Goal: Transaction & Acquisition: Purchase product/service

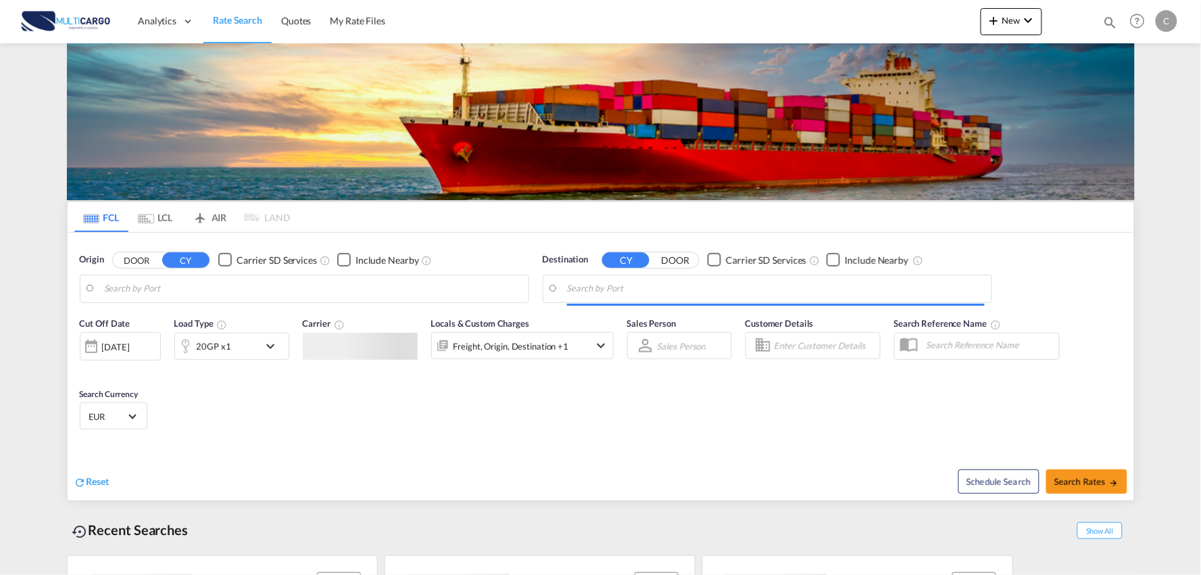
type input "Port of [GEOGRAPHIC_DATA], [GEOGRAPHIC_DATA], [GEOGRAPHIC_DATA]"
type input "Leixoes, Leixoes, PTLEI"
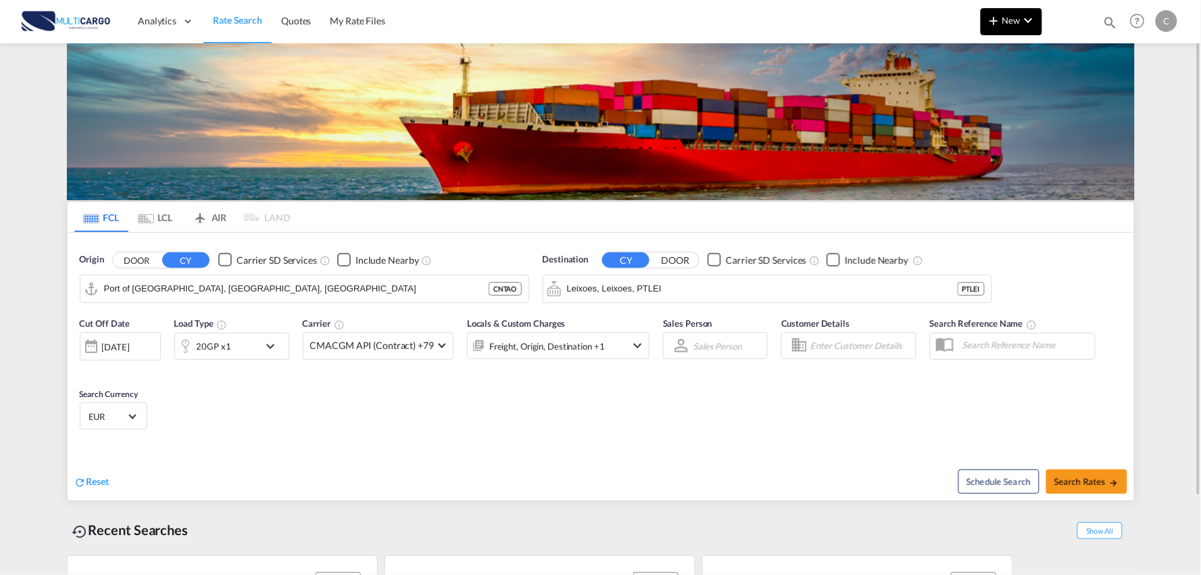
click at [1011, 14] on button "New" at bounding box center [1012, 21] width 62 height 27
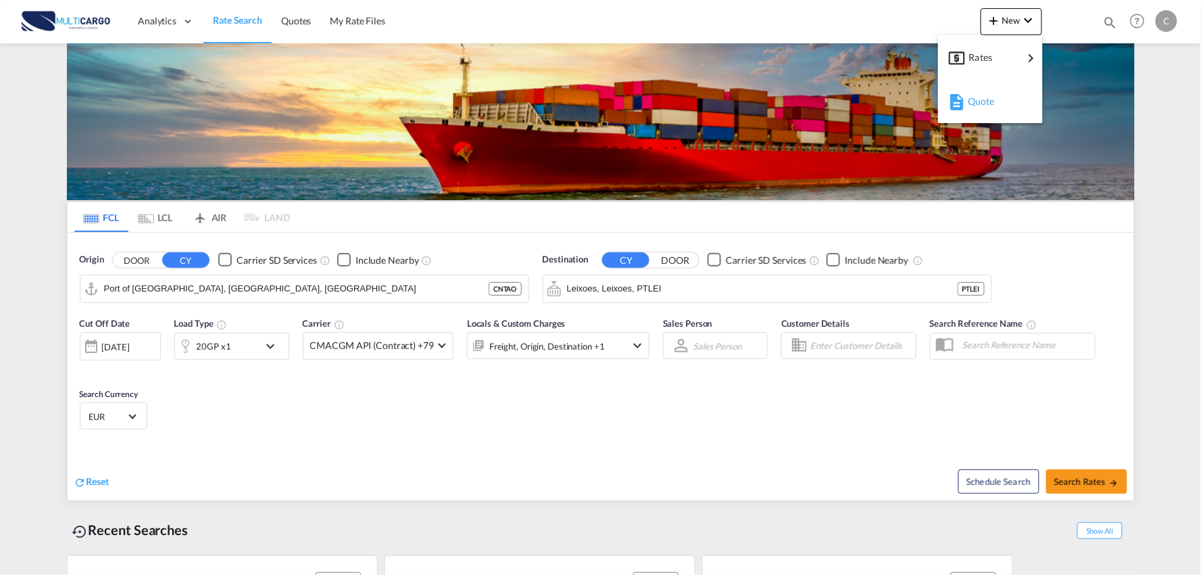
click at [994, 93] on div "Quote" at bounding box center [993, 102] width 50 height 34
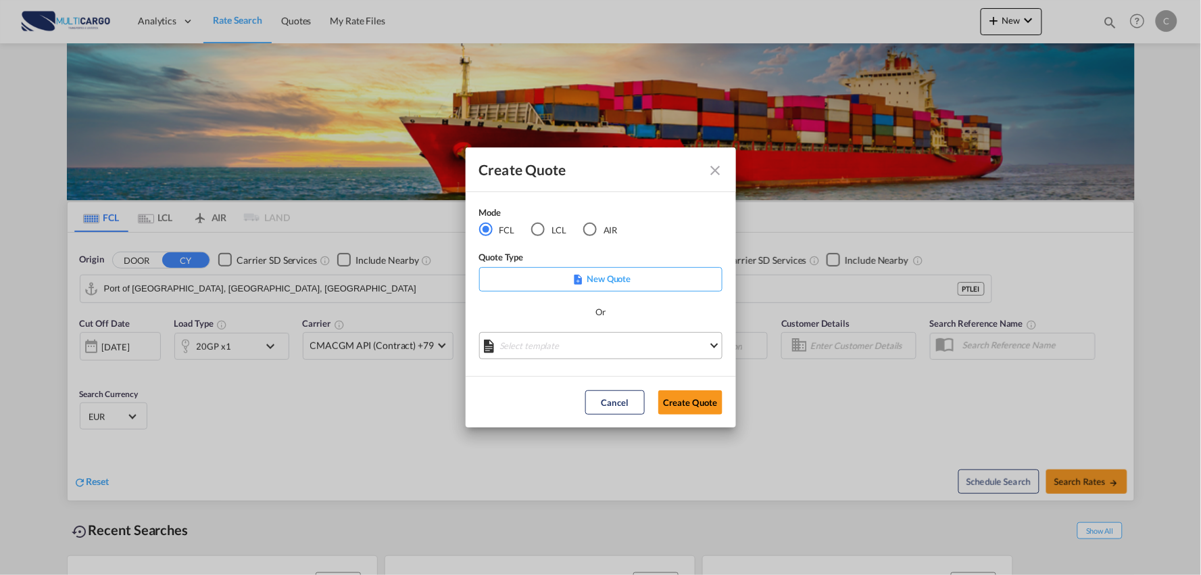
click at [594, 340] on md-select "Select template 25/11/24 IMP_EXW_FCL Patricia Barroso | 25 Nov 2024 25/11/24 IM…" at bounding box center [600, 345] width 243 height 27
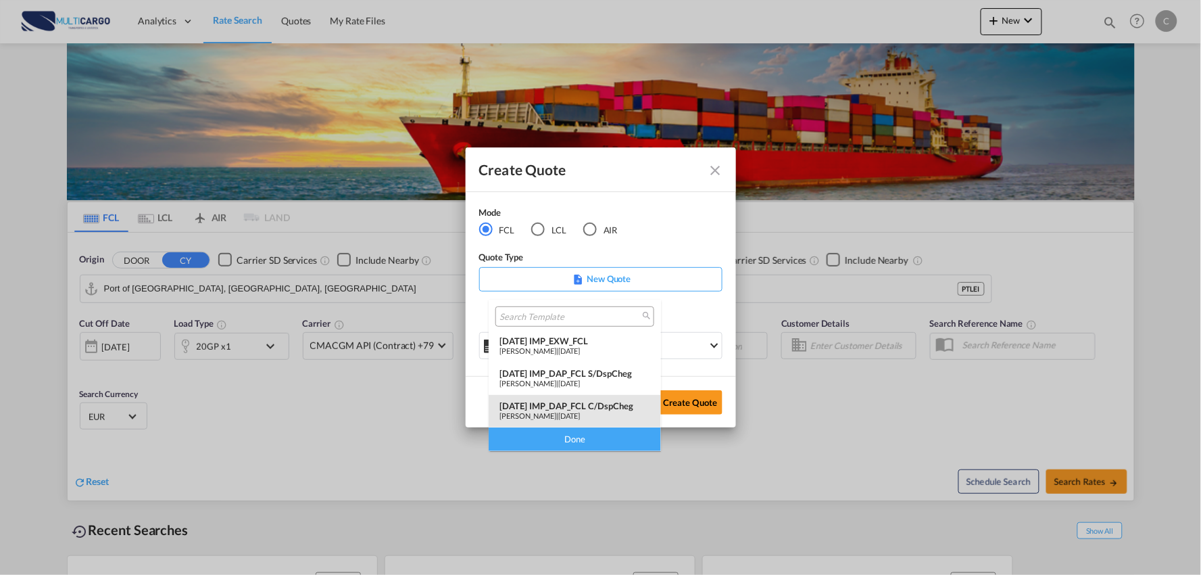
click at [606, 404] on div "25/11/24 IMP_DAP_FCL C/DspCheg" at bounding box center [575, 405] width 151 height 11
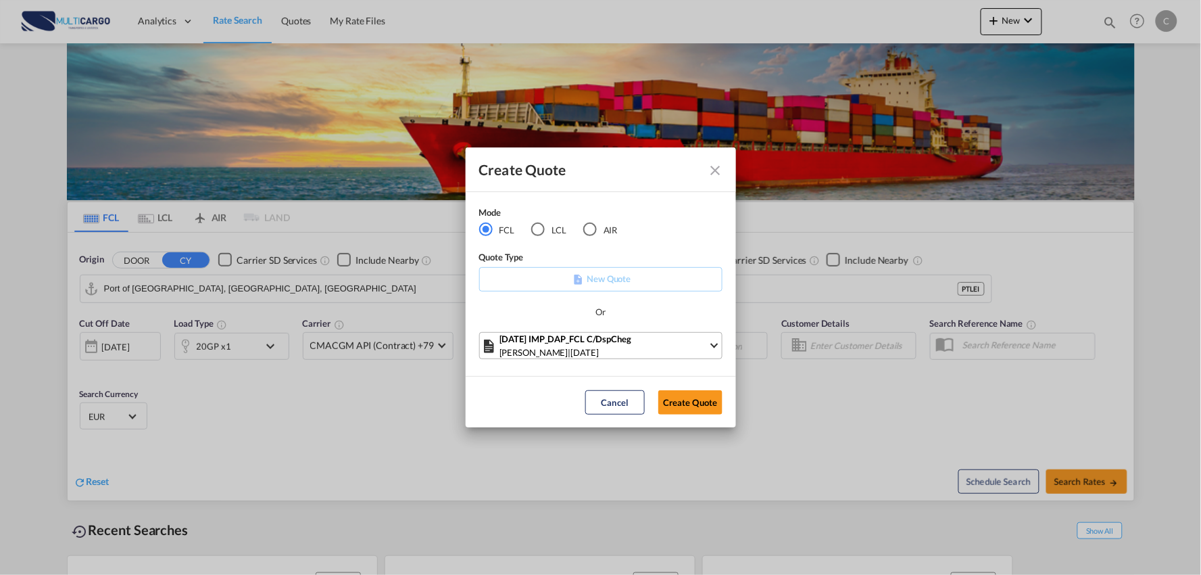
drag, startPoint x: 693, startPoint y: 407, endPoint x: 710, endPoint y: 416, distance: 20.0
click at [693, 407] on button "Create Quote" at bounding box center [690, 402] width 64 height 24
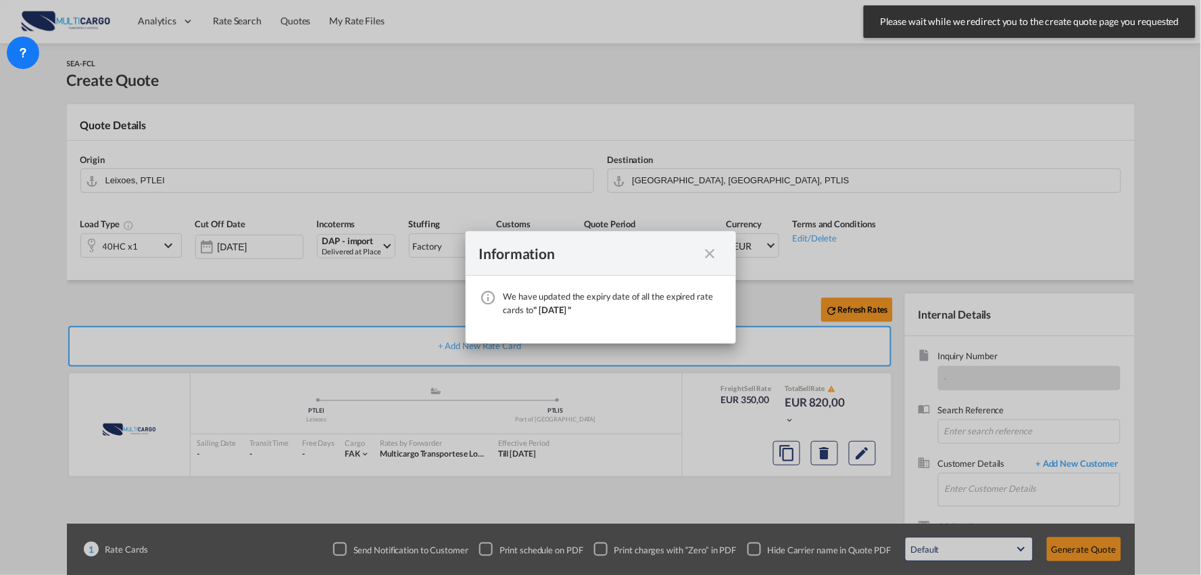
drag, startPoint x: 705, startPoint y: 251, endPoint x: 880, endPoint y: 352, distance: 201.7
click at [705, 251] on md-icon "icon-close fg-AAA8AD cursor" at bounding box center [710, 253] width 16 height 16
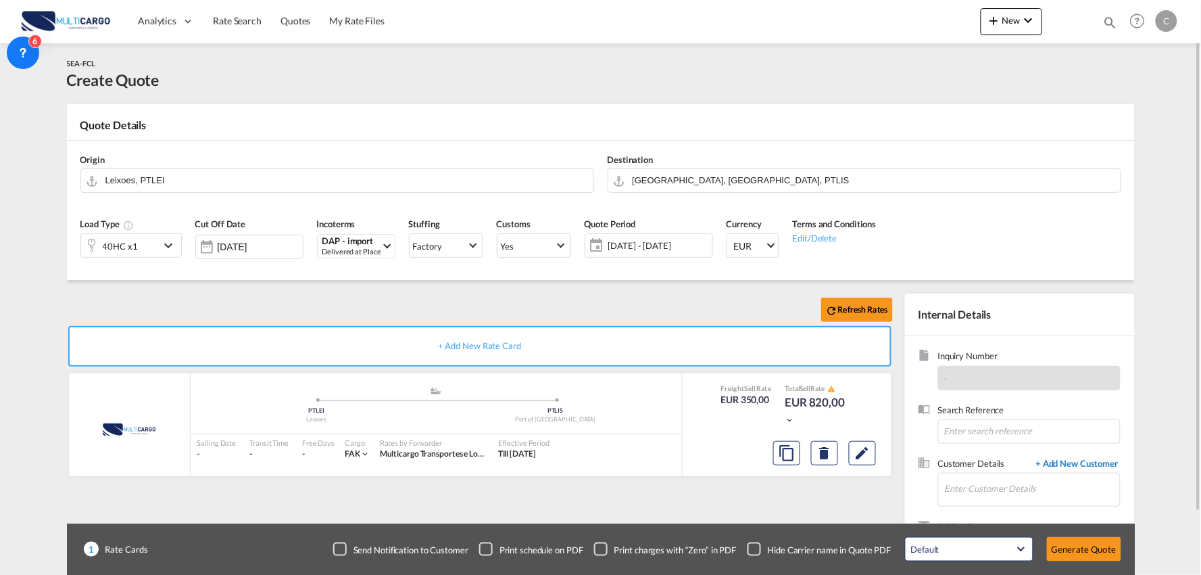
click at [1073, 460] on span "+ Add New Customer" at bounding box center [1075, 465] width 91 height 16
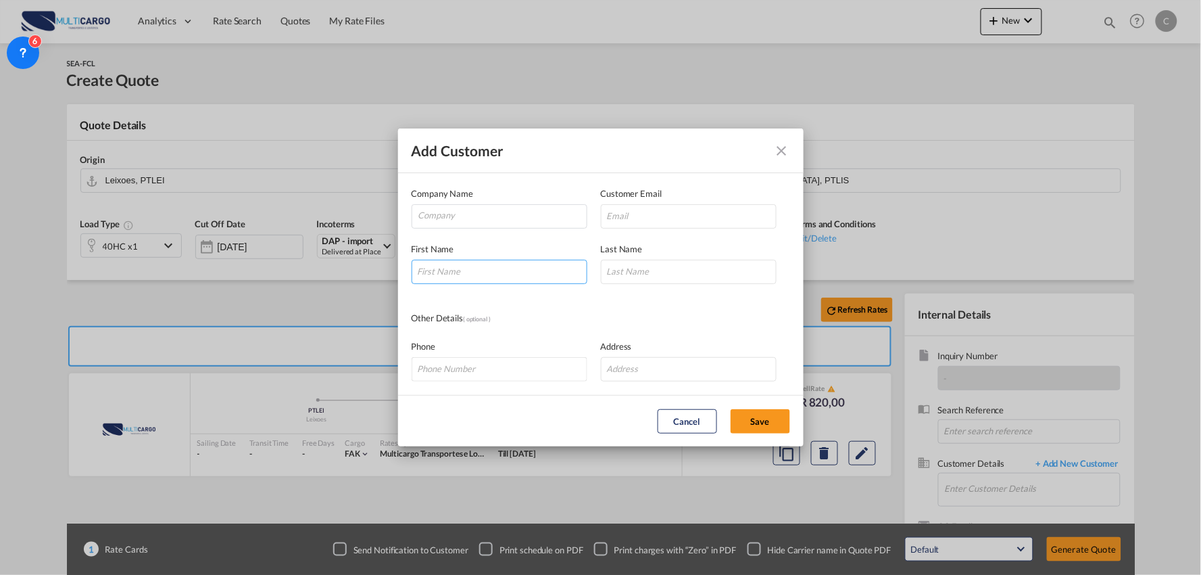
click at [554, 268] on input "Add Customer Company ..." at bounding box center [500, 272] width 176 height 24
type input "m"
type input "MS."
type input "Guldane"
click at [488, 208] on input "Company" at bounding box center [502, 215] width 168 height 20
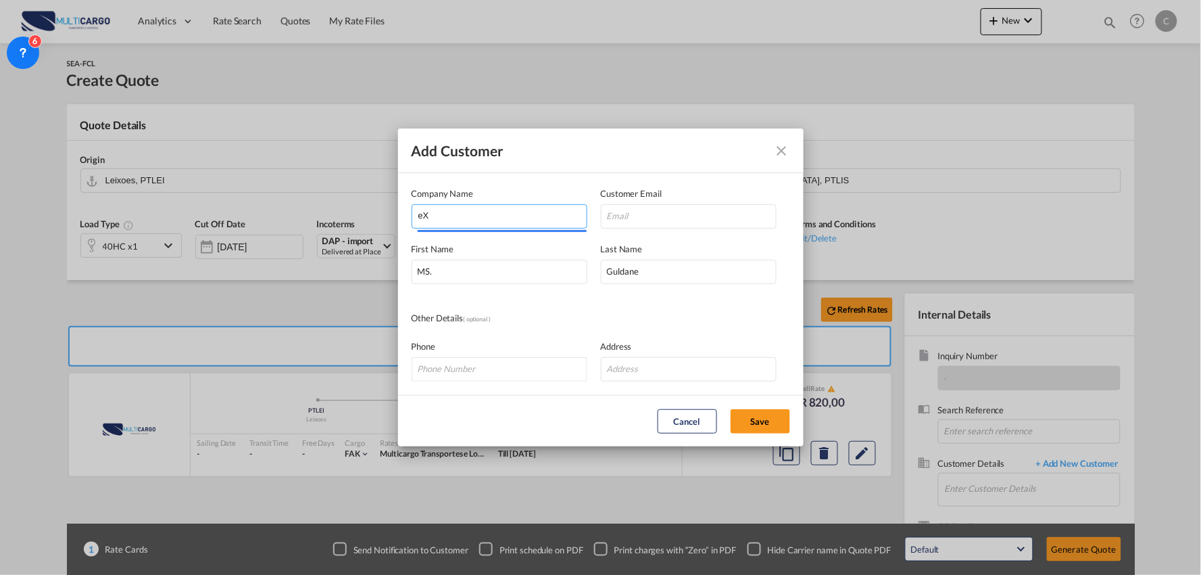
type input "e"
type input "Eximlines Lojistik A.S"
click at [666, 217] on input "Add Customer Company ..." at bounding box center [689, 216] width 176 height 24
click at [673, 214] on input "Add Customer Company ..." at bounding box center [689, 216] width 176 height 24
click at [515, 245] on div "First Name MS." at bounding box center [506, 263] width 189 height 42
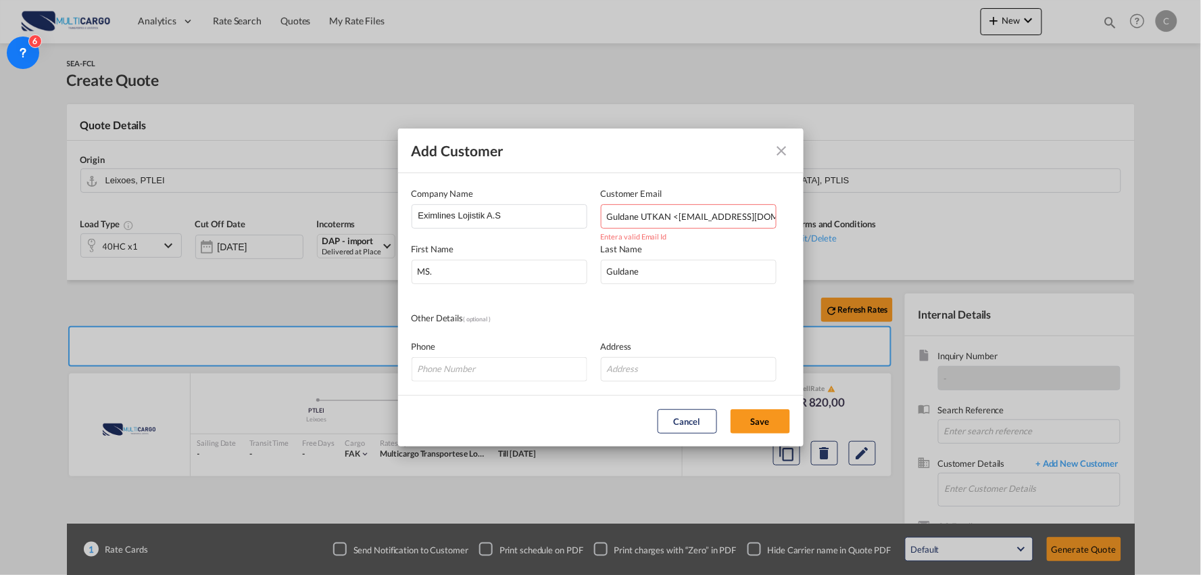
click at [722, 212] on input "Guldane UTKAN <guldane@eximlines.com>" at bounding box center [689, 216] width 176 height 24
drag, startPoint x: 678, startPoint y: 216, endPoint x: 477, endPoint y: 220, distance: 200.8
click at [477, 220] on div "Company Name Eximlines Lojistik A.S Customer Email Guldane UTKAN <guldane@eximl…" at bounding box center [601, 208] width 379 height 42
click at [745, 219] on input "guldane@eximlines.com>" at bounding box center [689, 216] width 176 height 24
type input "guldane@eximlines.com"
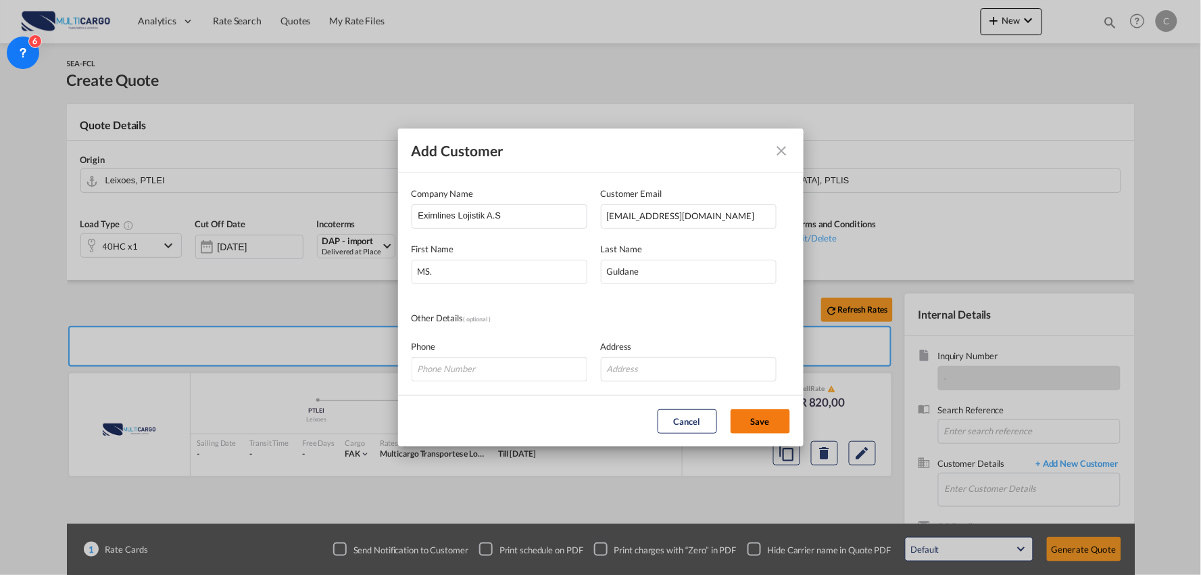
click at [751, 416] on button "Save" at bounding box center [760, 421] width 59 height 24
type input "Eximlines Lojistik A.S, MS. Guldane, guldane@eximlines.com"
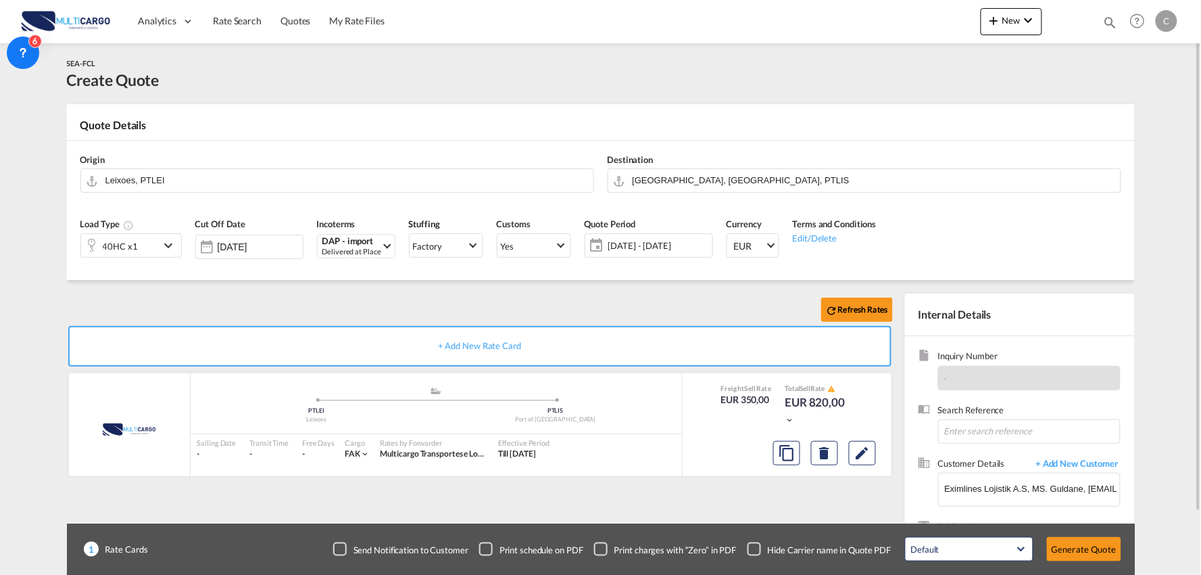
click at [755, 548] on div "Checkbox No Ink" at bounding box center [755, 549] width 14 height 14
drag, startPoint x: 237, startPoint y: 302, endPoint x: 192, endPoint y: 293, distance: 45.3
click at [235, 302] on div "Refresh Rates" at bounding box center [483, 309] width 832 height 32
click at [158, 180] on input "Leixoes, PTLEI" at bounding box center [345, 180] width 481 height 24
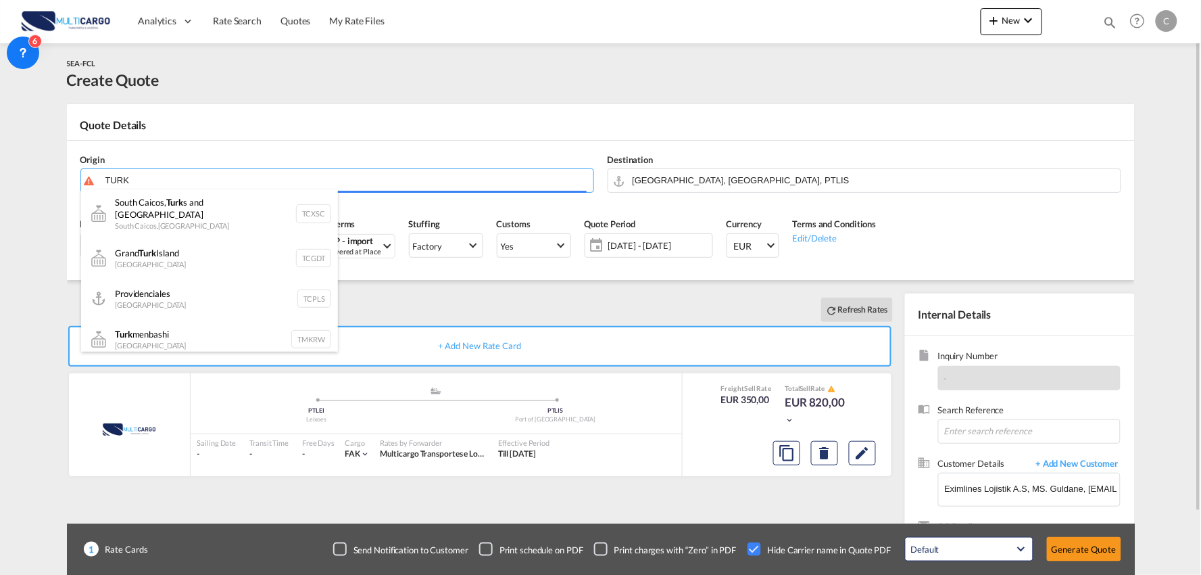
drag, startPoint x: 132, startPoint y: 178, endPoint x: 76, endPoint y: 176, distance: 56.1
click at [68, 178] on body "Analytics Reports Dashboard Rate Search Quotes My Rate Files Analytics" at bounding box center [600, 287] width 1201 height 575
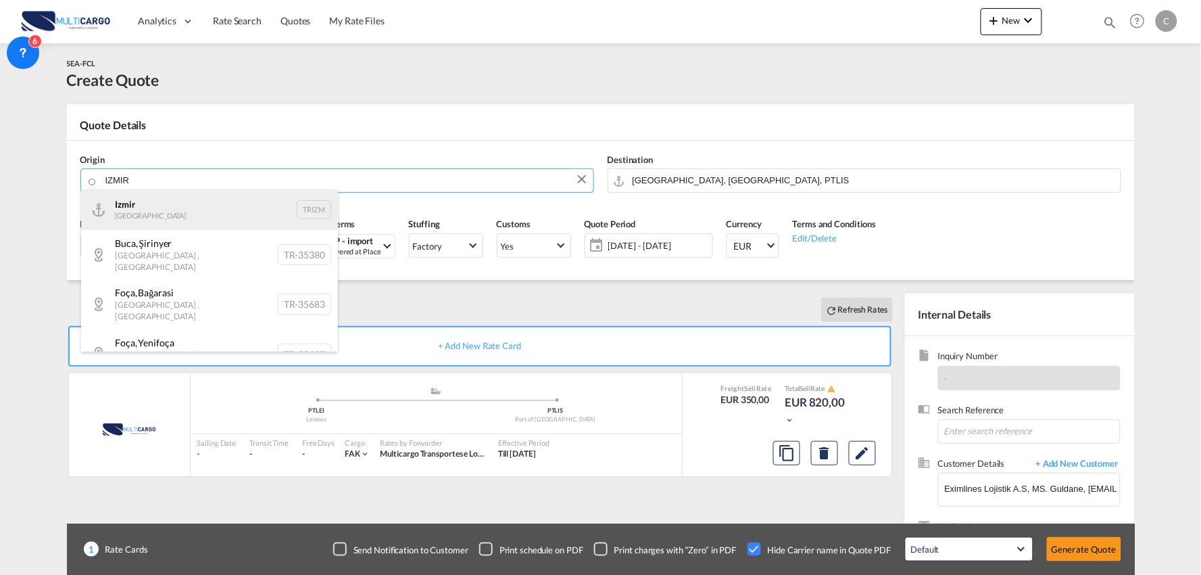
click at [184, 215] on div "Izmir Turkey TRIZM" at bounding box center [209, 209] width 257 height 41
type input "Izmir, TRIZM"
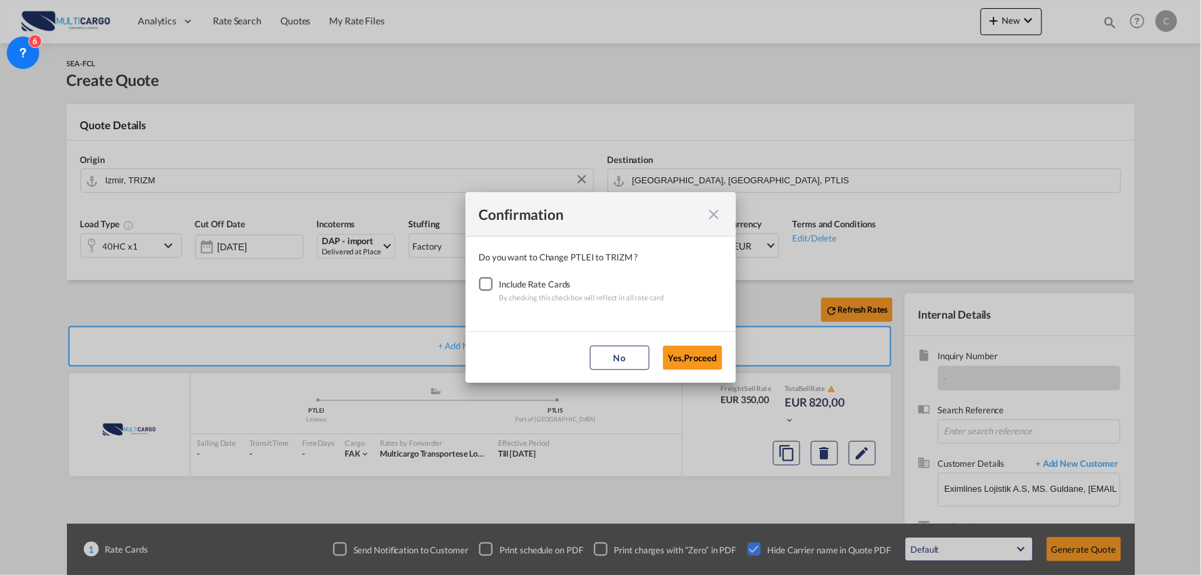
click at [491, 283] on div "Checkbox No Ink" at bounding box center [486, 284] width 14 height 14
click at [707, 356] on button "Yes,Proceed" at bounding box center [692, 357] width 59 height 24
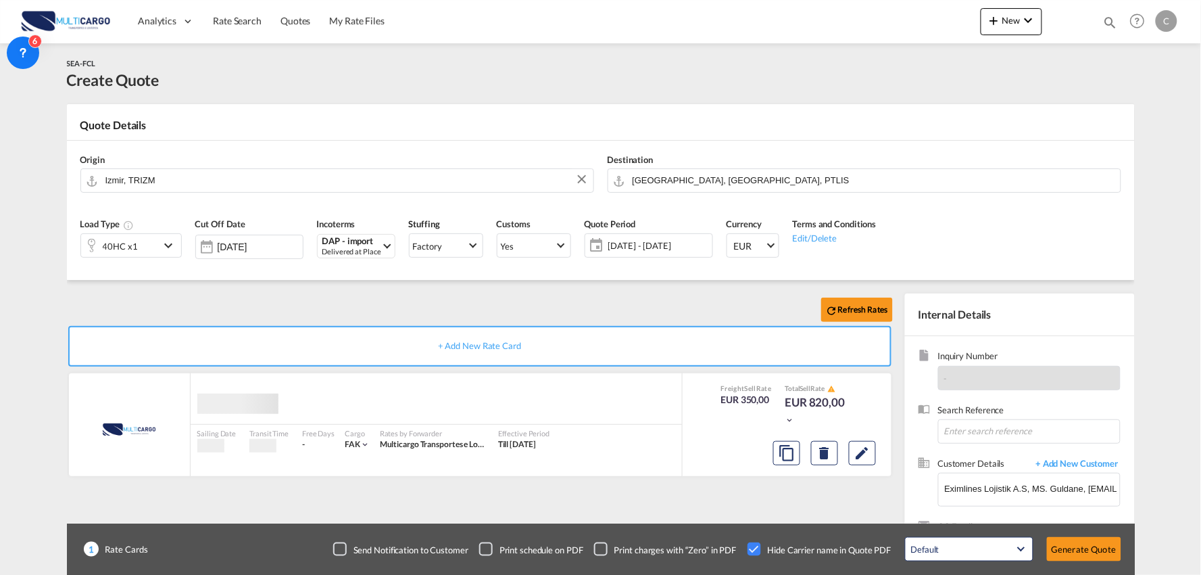
click at [391, 307] on div "Refresh Rates" at bounding box center [483, 309] width 832 height 32
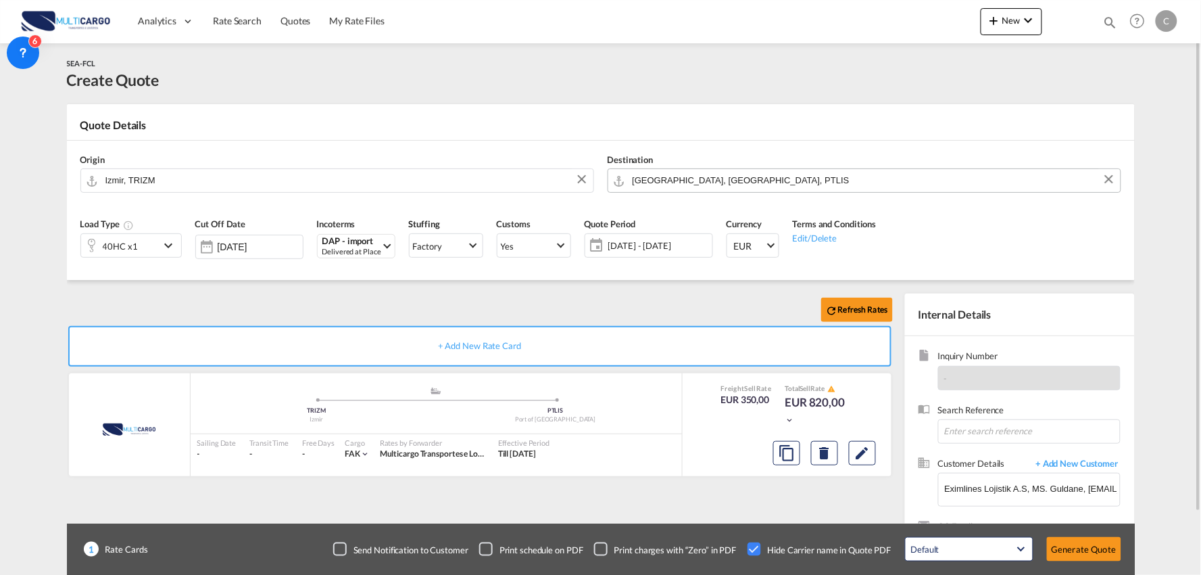
click at [704, 185] on input "[GEOGRAPHIC_DATA], [GEOGRAPHIC_DATA], PTLIS" at bounding box center [873, 180] width 481 height 24
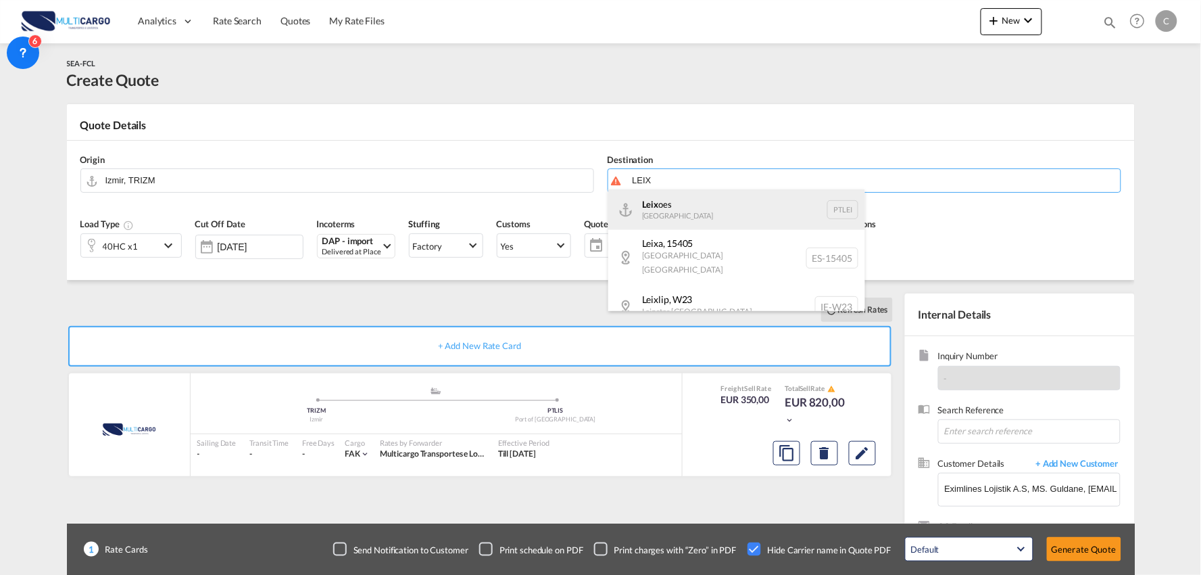
click at [671, 201] on div "Leix oes Portugal PTLEI" at bounding box center [736, 209] width 257 height 41
type input "Leixoes, PTLEI"
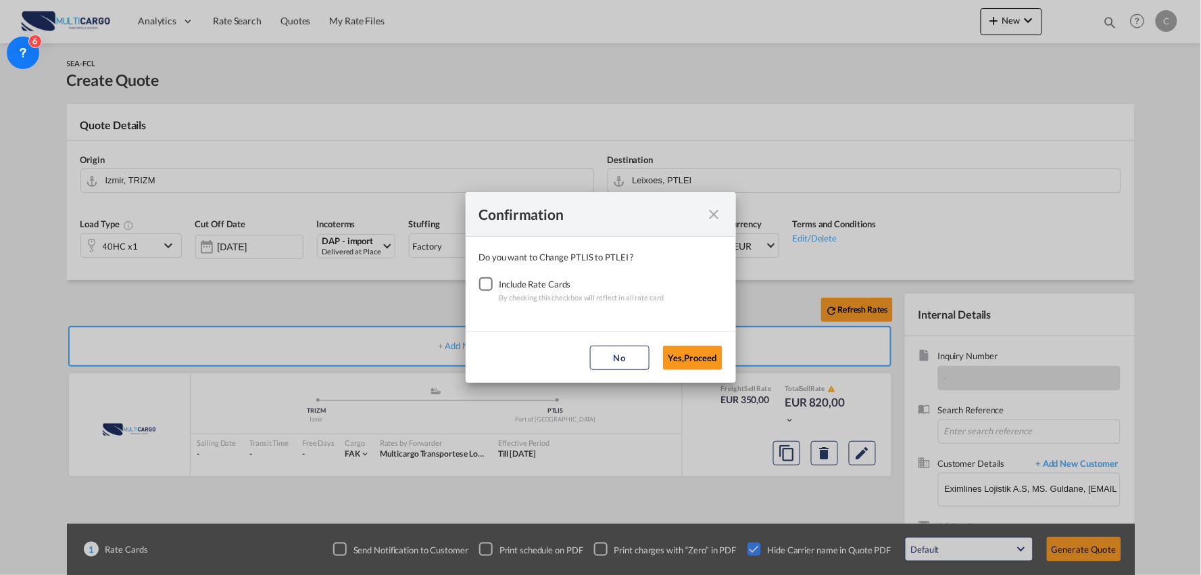
click at [489, 285] on div "Checkbox No Ink" at bounding box center [486, 284] width 14 height 14
click at [680, 352] on button "Yes,Proceed" at bounding box center [692, 357] width 59 height 24
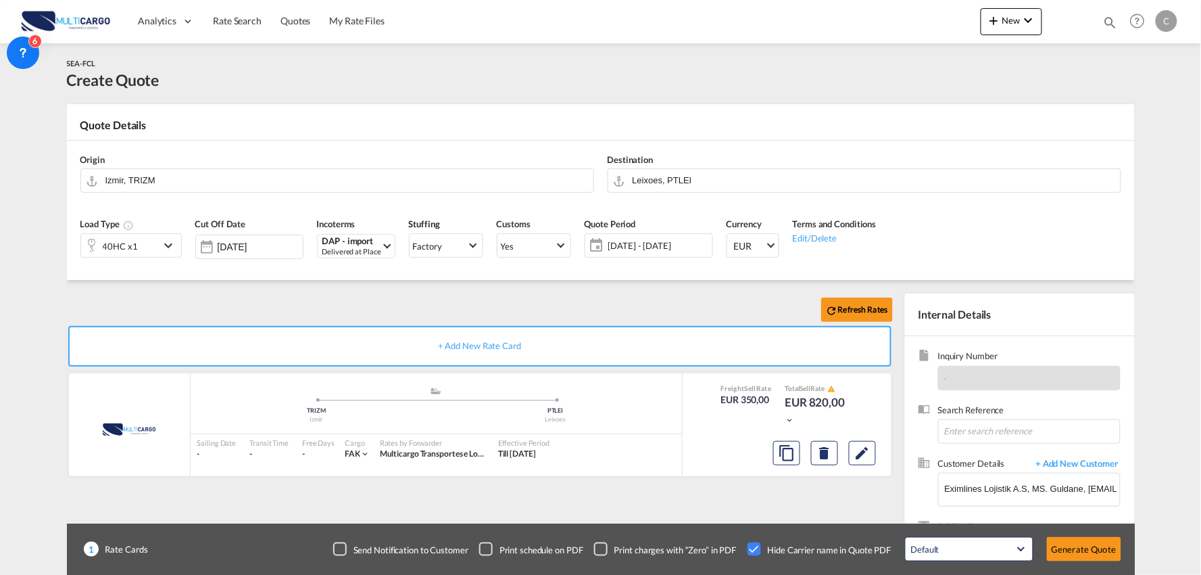
click at [537, 279] on div "Load Type 40HC x1 Cut Off Date 27 Aug 2025 Incoterms DAP - import Delivered at …" at bounding box center [601, 242] width 1055 height 75
click at [1076, 545] on button "Generate Quote" at bounding box center [1084, 549] width 74 height 24
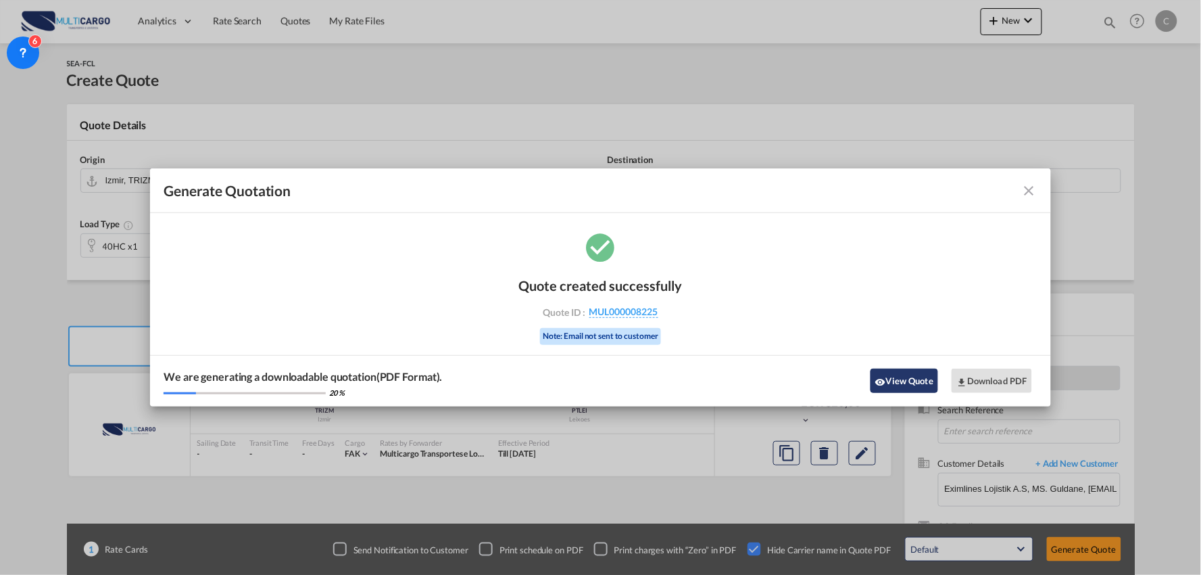
click at [882, 387] on md-icon "icon-eye" at bounding box center [880, 382] width 11 height 11
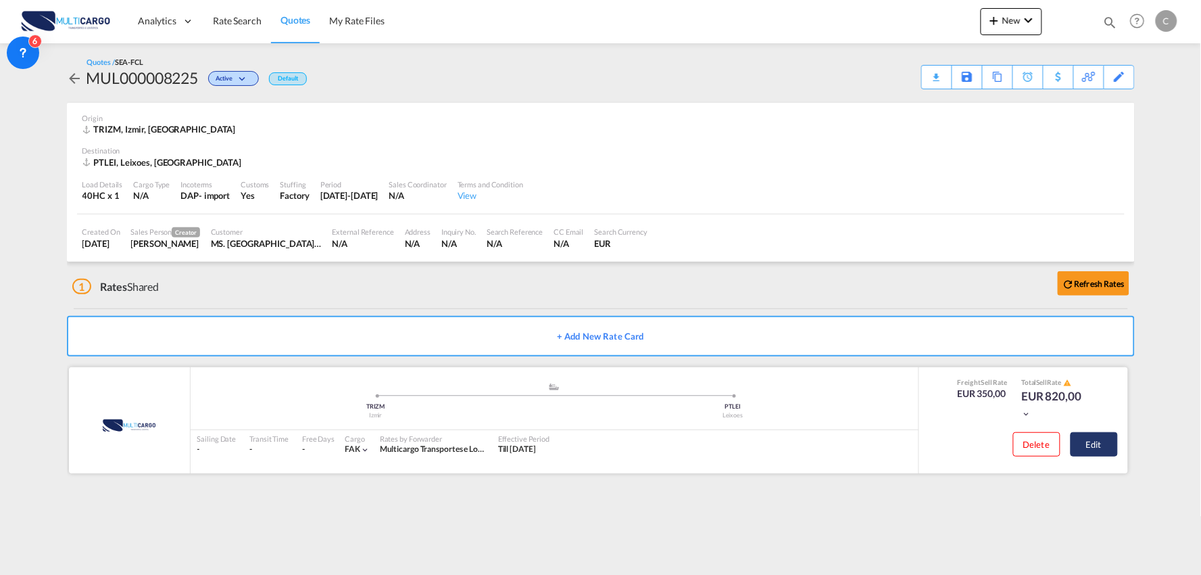
click at [1097, 436] on button "Edit" at bounding box center [1094, 444] width 47 height 24
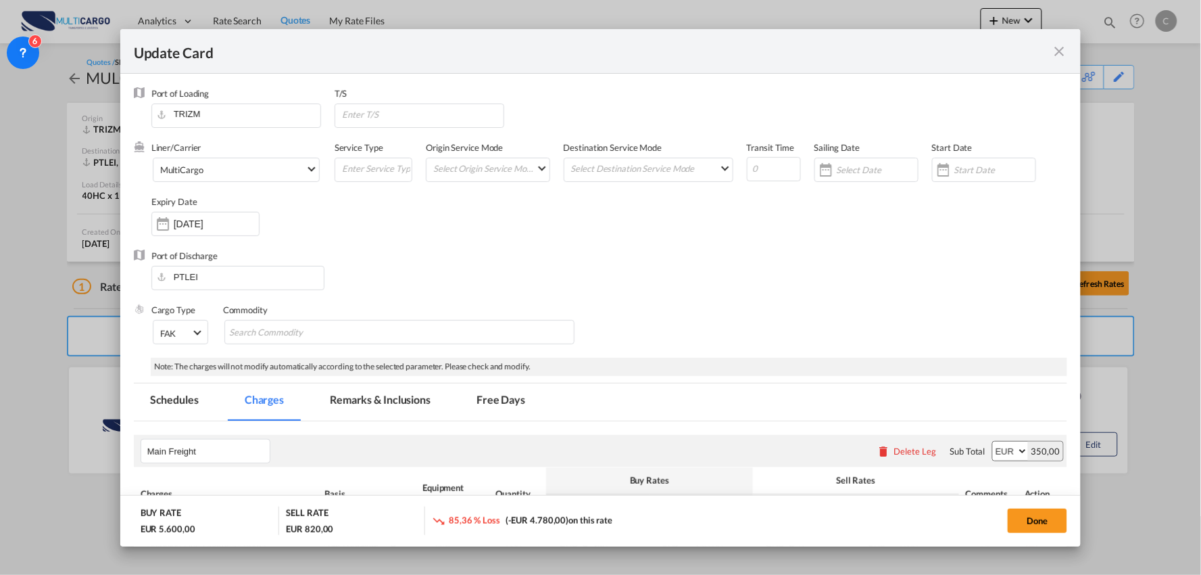
select select "per container"
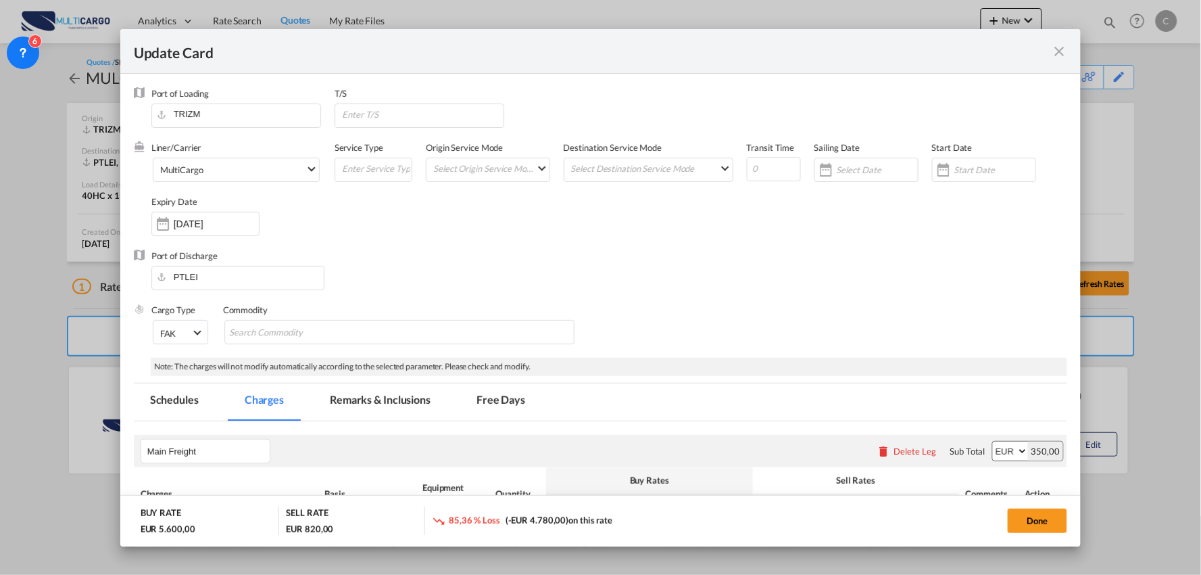
select select "per container"
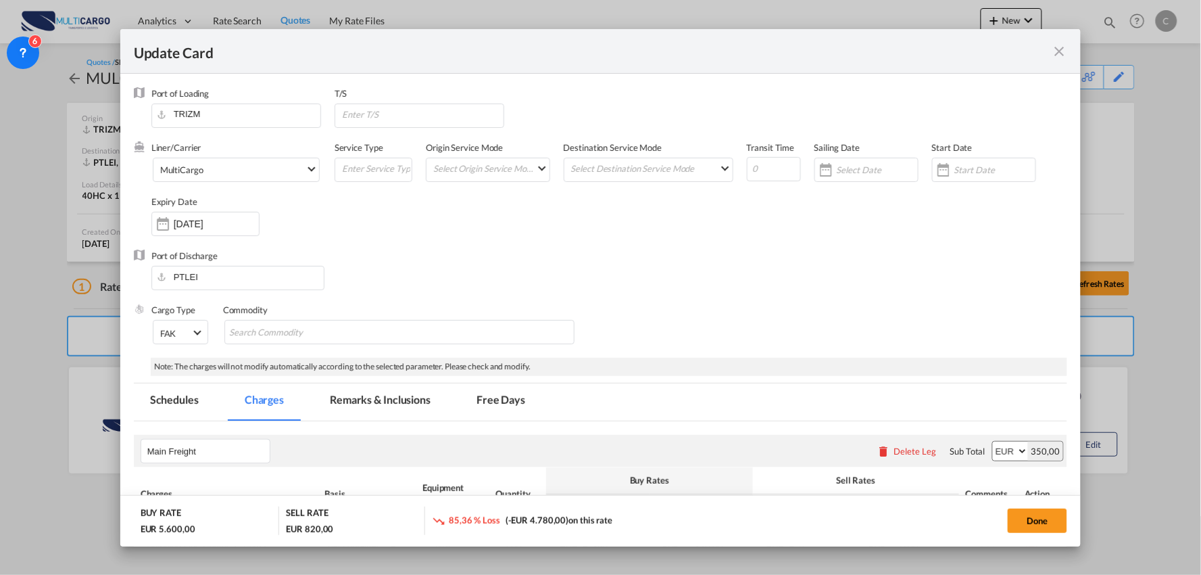
select select "per container"
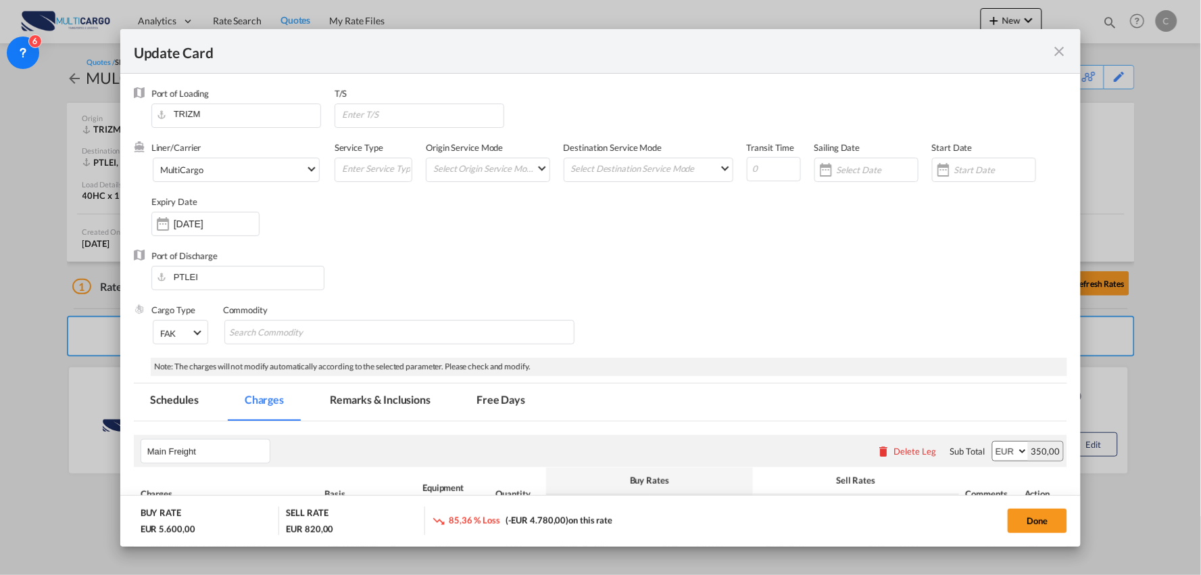
select select "per B/L"
select select "per container"
select select "per B/L"
select select "per container"
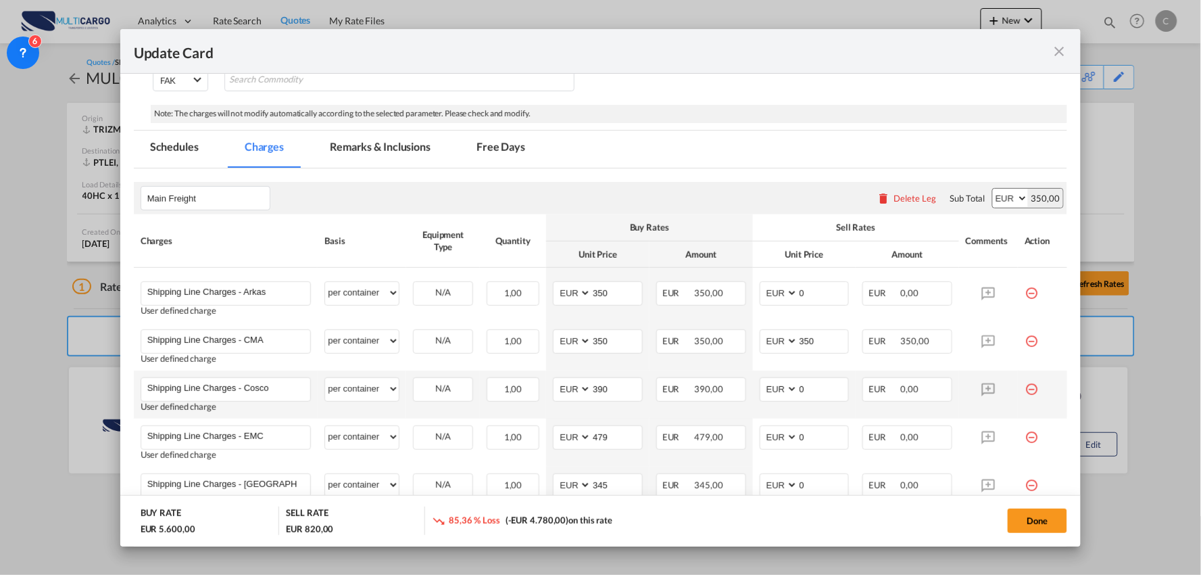
scroll to position [300, 0]
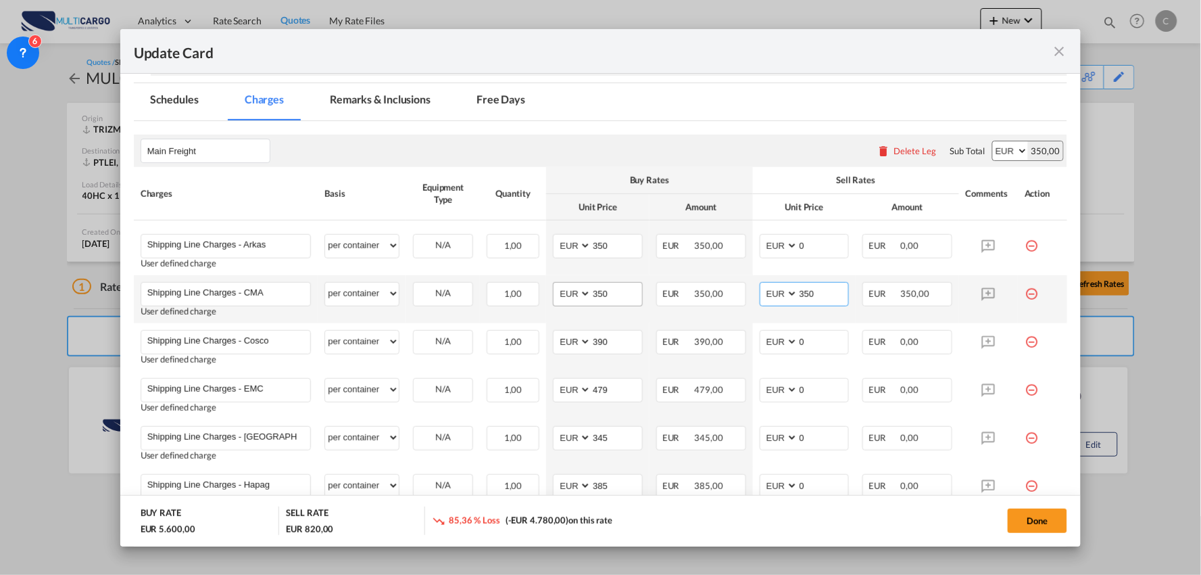
drag, startPoint x: 814, startPoint y: 293, endPoint x: 579, endPoint y: 296, distance: 234.6
click at [579, 296] on tr "Shipping Line Charges - CMA Please Enter User Defined Charges Cannot Be Publish…" at bounding box center [601, 299] width 934 height 48
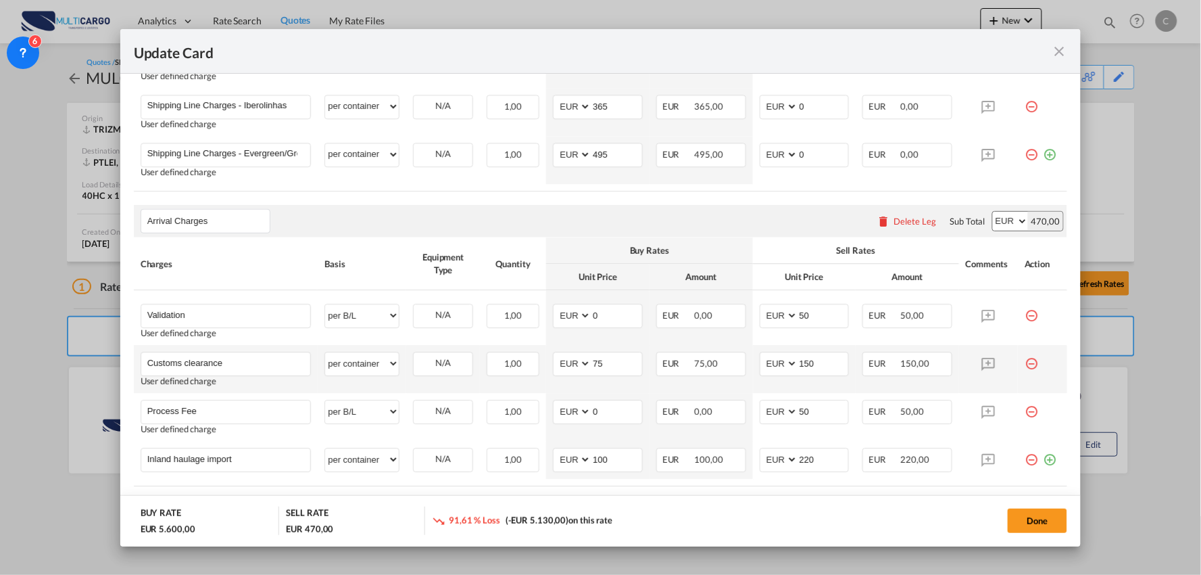
scroll to position [1126, 0]
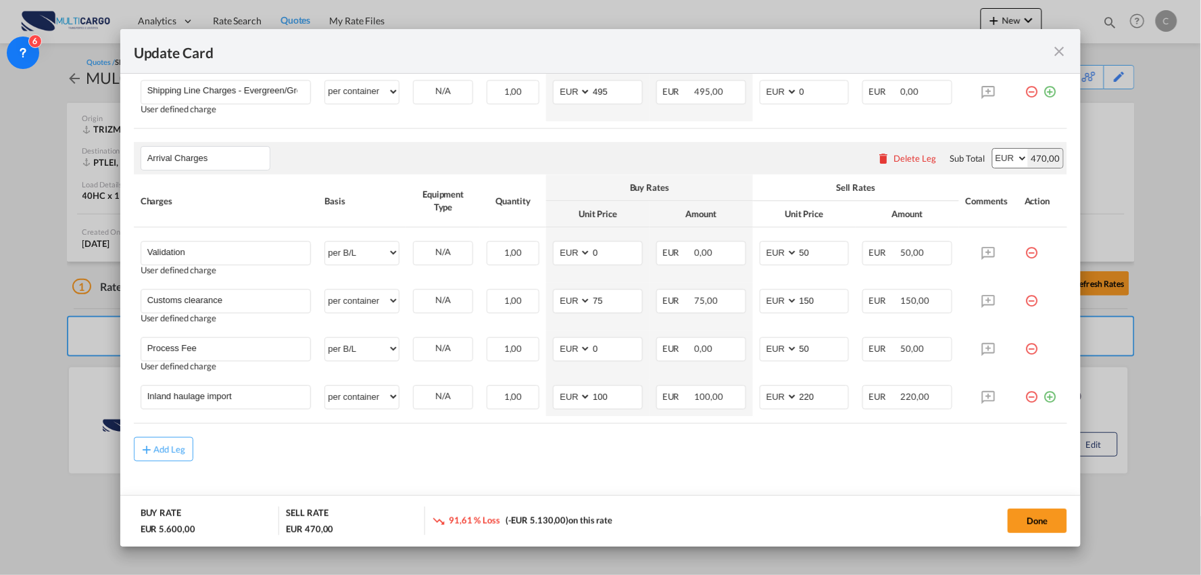
type input "0"
drag, startPoint x: 774, startPoint y: 441, endPoint x: 794, endPoint y: 387, distance: 57.5
click at [777, 439] on div "Add Leg" at bounding box center [601, 449] width 934 height 24
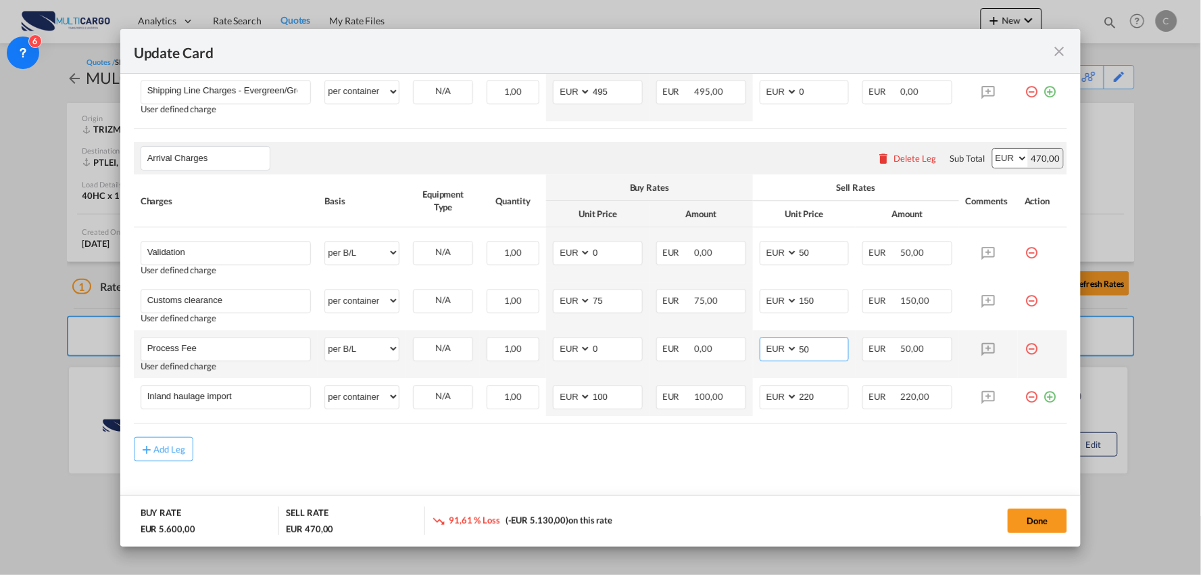
drag, startPoint x: 809, startPoint y: 347, endPoint x: 757, endPoint y: 352, distance: 52.2
click at [760, 352] on md-input-container "AED AFN ALL AMD ANG AOA ARS AUD AWG AZN BAM BBD BDT BGN BHD BIF BMD BND BOB BRL…" at bounding box center [805, 349] width 90 height 24
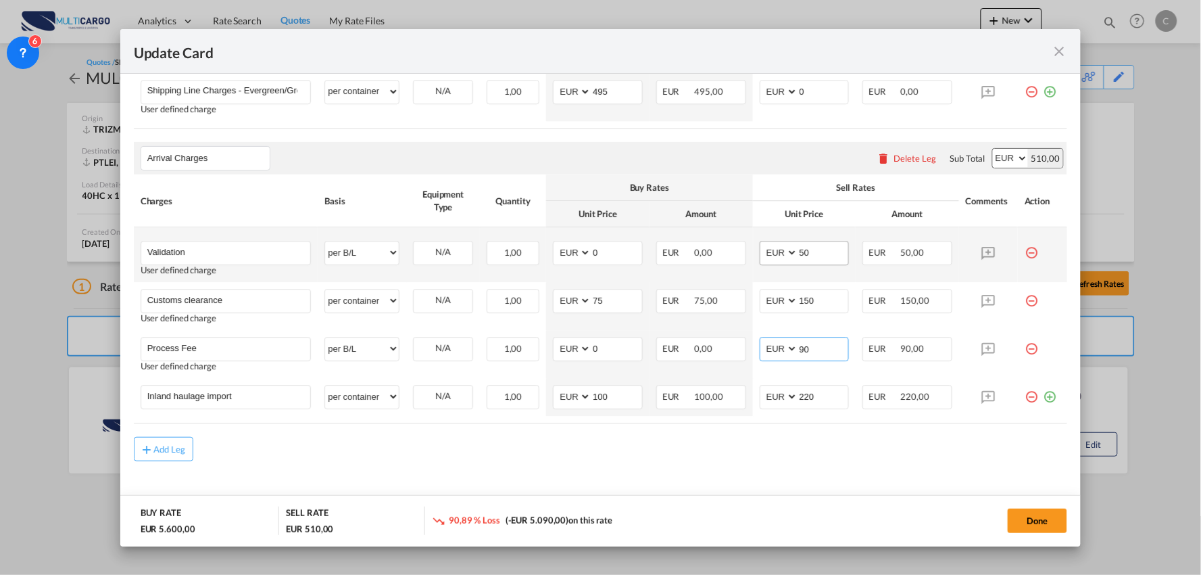
type input "90"
drag, startPoint x: 818, startPoint y: 244, endPoint x: 651, endPoint y: 225, distance: 168.0
click at [718, 231] on tr "Validation Please Enter User Defined Charges Cannot Be Published User defined c…" at bounding box center [601, 254] width 934 height 55
type input "75"
click at [1025, 249] on md-icon "icon-minus-circle-outline red-400-fg" at bounding box center [1032, 248] width 14 height 14
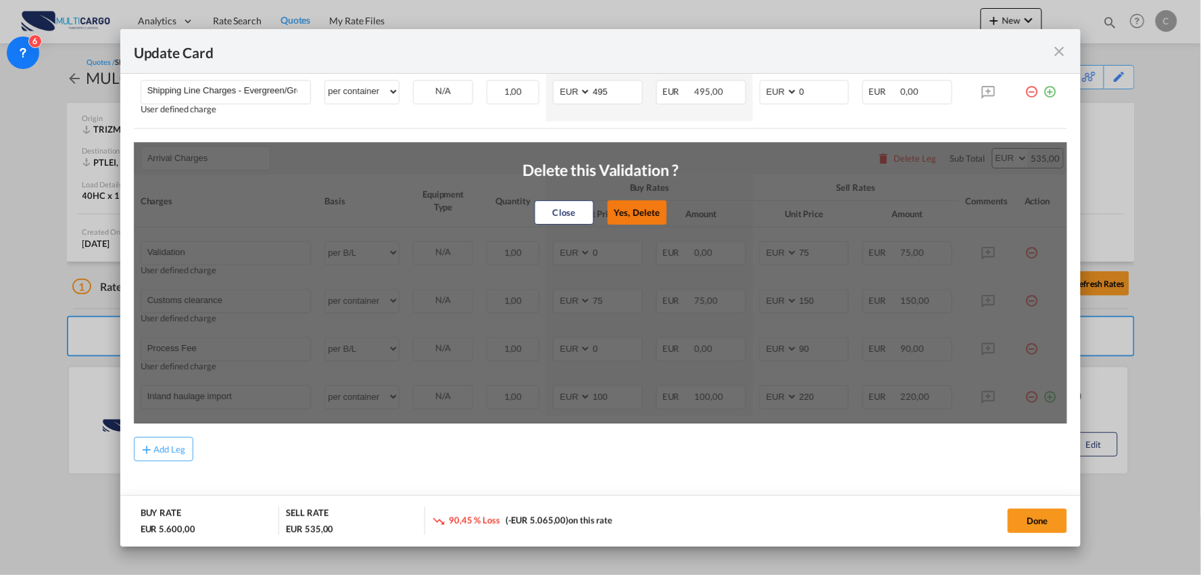
click at [635, 210] on button "Yes, Delete" at bounding box center [636, 212] width 59 height 24
type input "Customs clearance"
select select "per container"
type input "75"
type input "150"
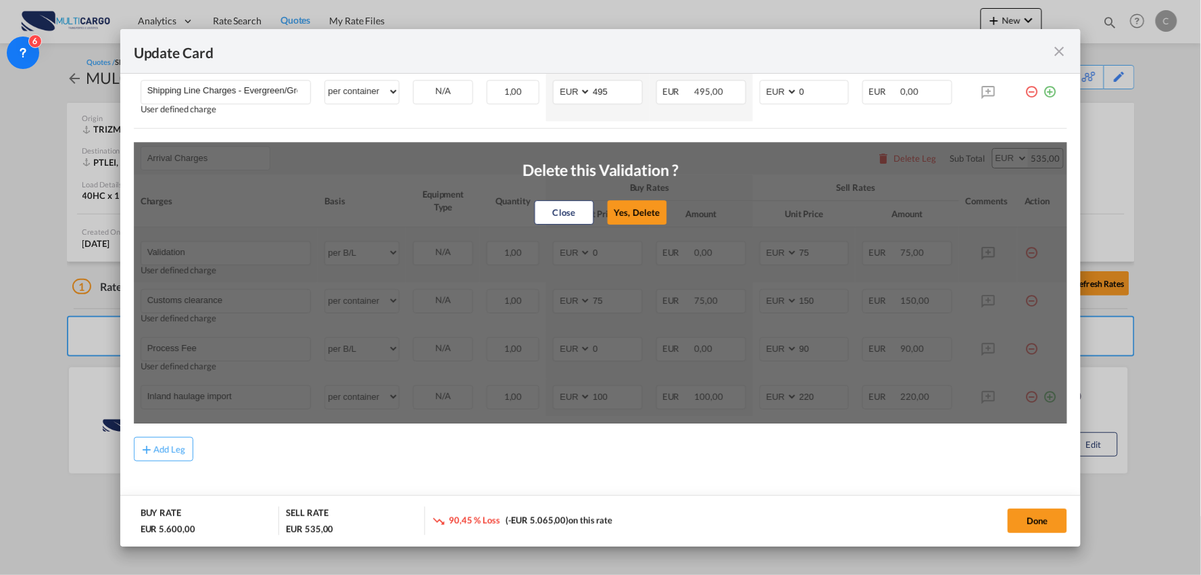
type input "Process Fee"
select select "per B/L"
type input "0"
type input "90"
type input "Inland haulage import"
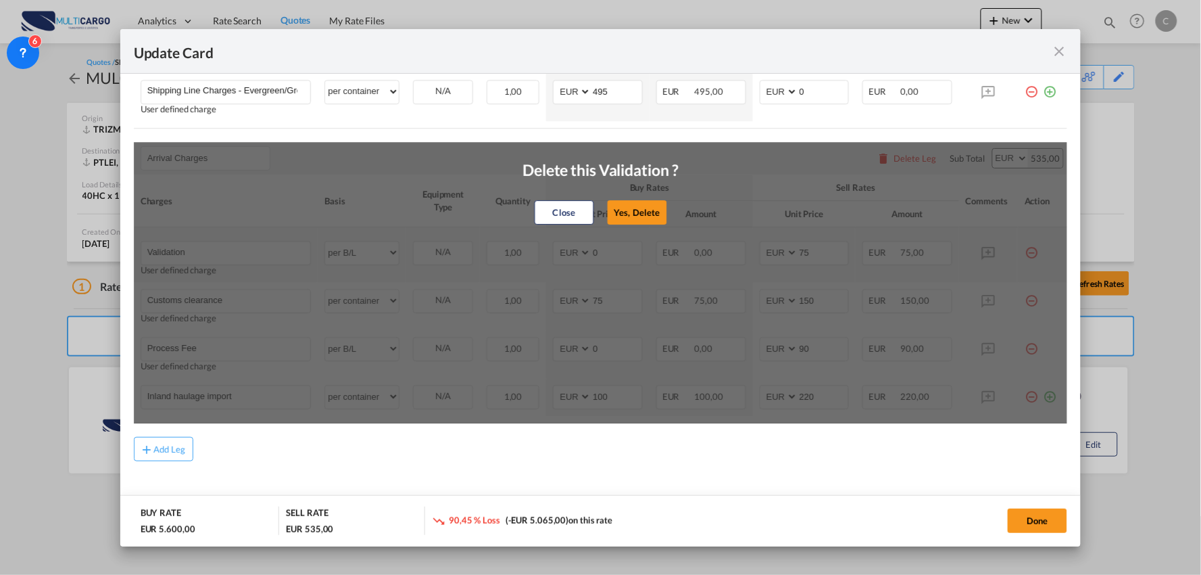
select select "per container"
type input "100"
type input "220"
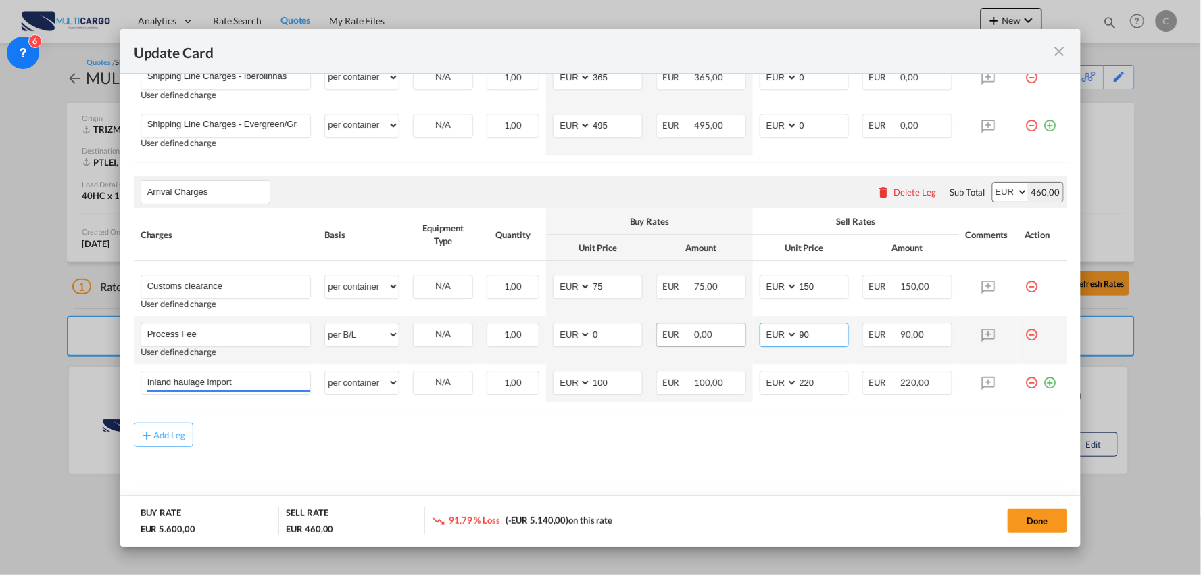
drag, startPoint x: 812, startPoint y: 336, endPoint x: 714, endPoint y: 328, distance: 98.4
click at [731, 333] on tr "Process Fee Please Enter User Defined Charges Cannot Be Published User defined …" at bounding box center [601, 340] width 934 height 48
type input "150"
click at [251, 336] on input "Process Fee" at bounding box center [229, 333] width 164 height 20
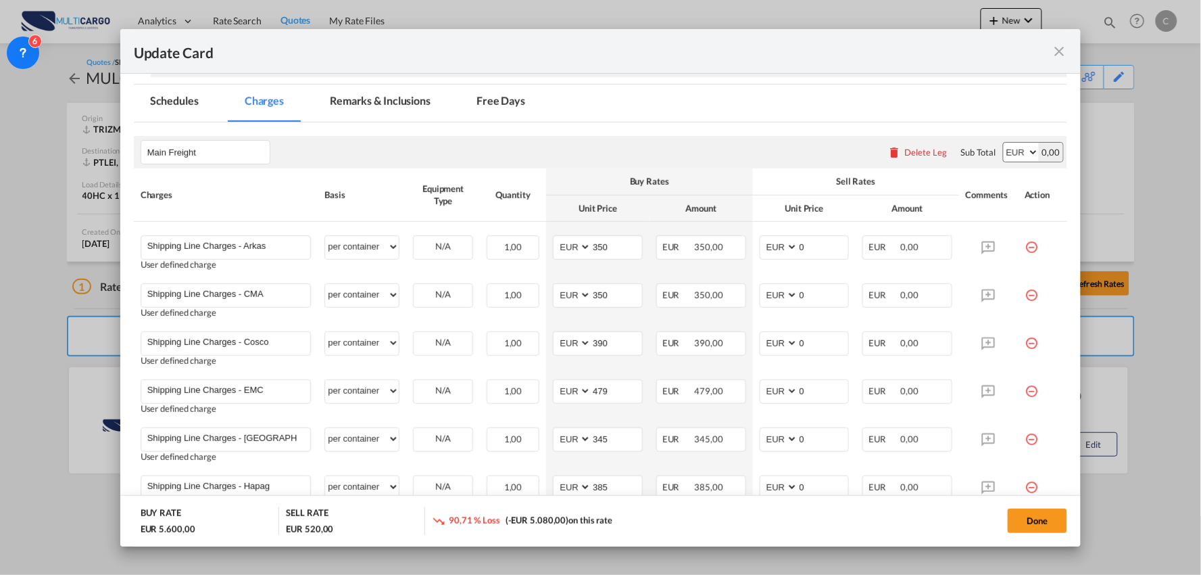
scroll to position [266, 0]
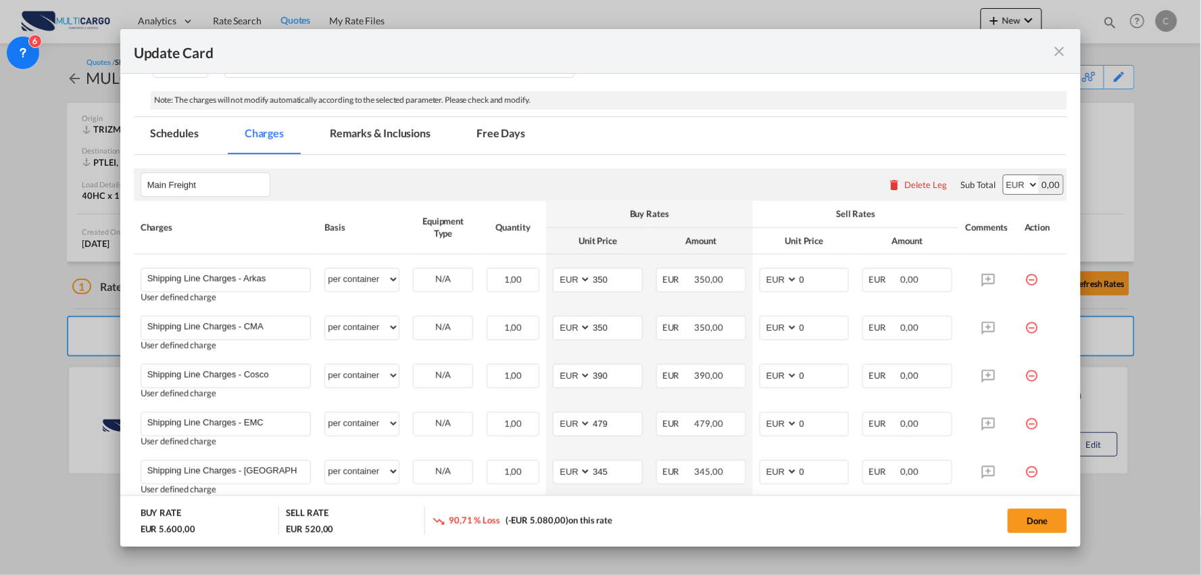
type input "Process Fee + Documents Validation"
click at [921, 184] on div "Delete Leg" at bounding box center [926, 184] width 43 height 11
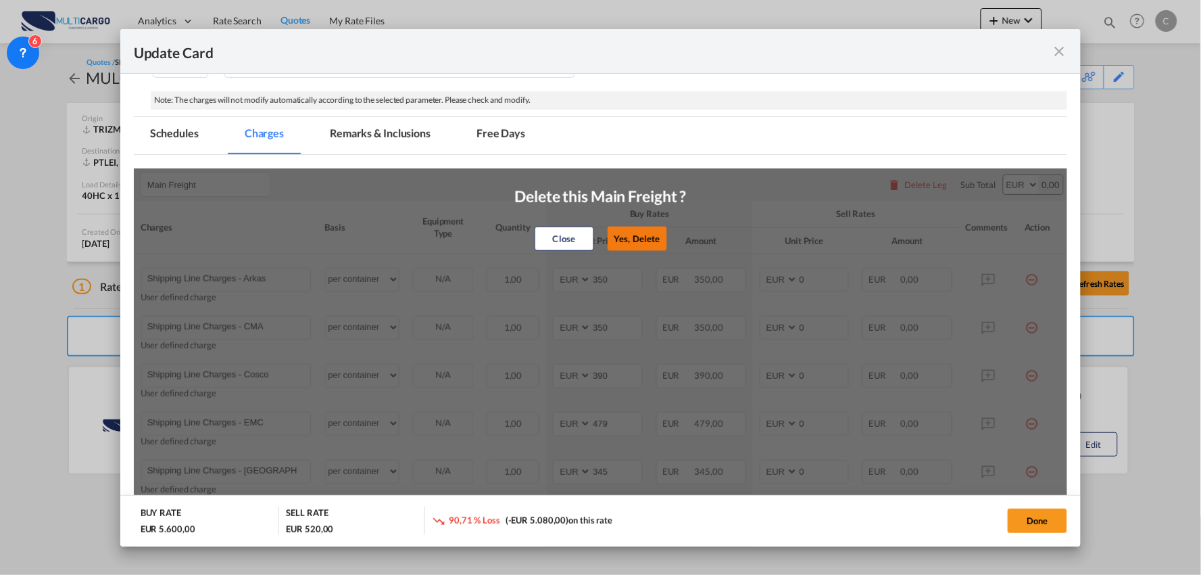
click at [645, 235] on button "Yes, Delete" at bounding box center [637, 238] width 59 height 24
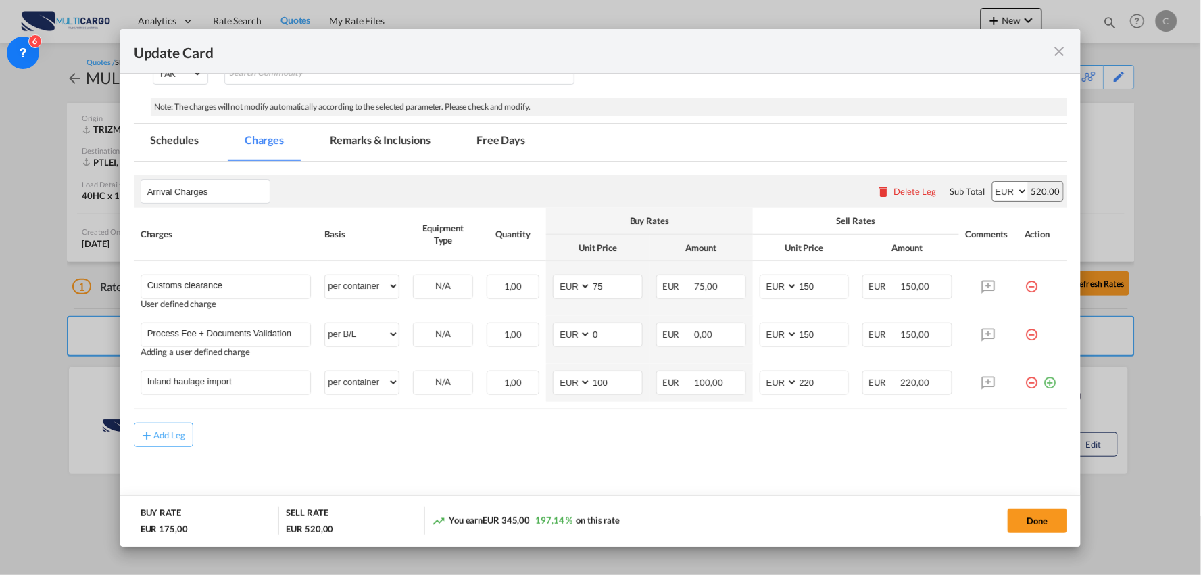
scroll to position [259, 0]
click at [1043, 383] on md-icon "icon-plus-circle-outline green-400-fg" at bounding box center [1050, 378] width 14 height 14
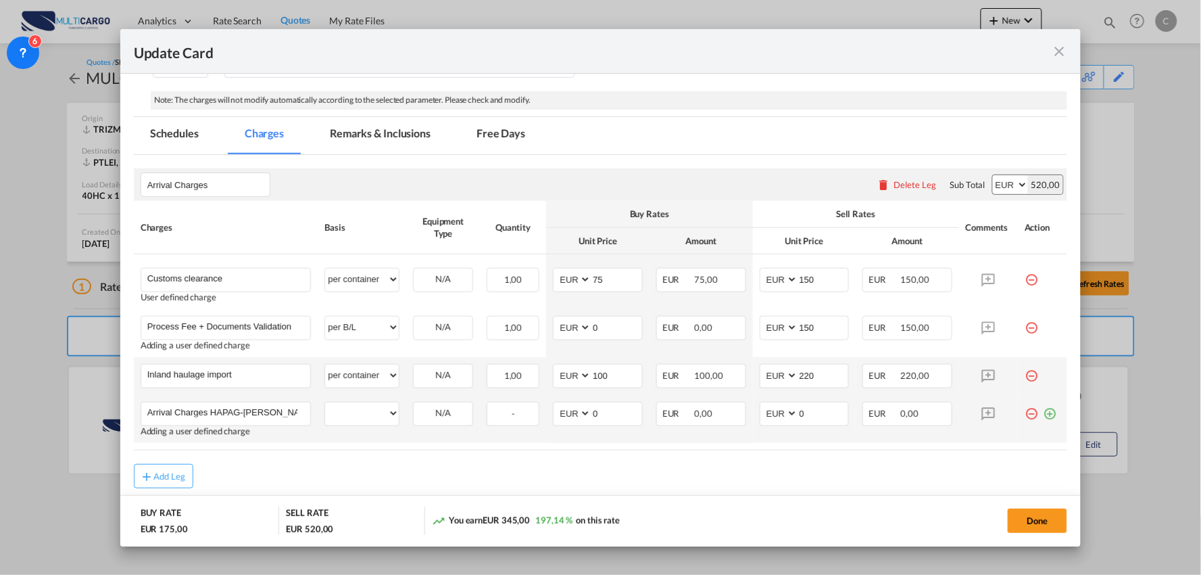
type input "Arrival Charges HAPAG-LLOYD"
click at [375, 427] on td "per equipment per container per B/L per shipping bill per shipment per pallet p…" at bounding box center [362, 419] width 89 height 48
click at [372, 423] on select "per equipment per container per B/L per shipping bill per shipment per pallet p…" at bounding box center [362, 413] width 74 height 22
select select "per container"
click at [325, 402] on select "per equipment per container per B/L per shipping bill per shipment per pallet p…" at bounding box center [362, 413] width 74 height 22
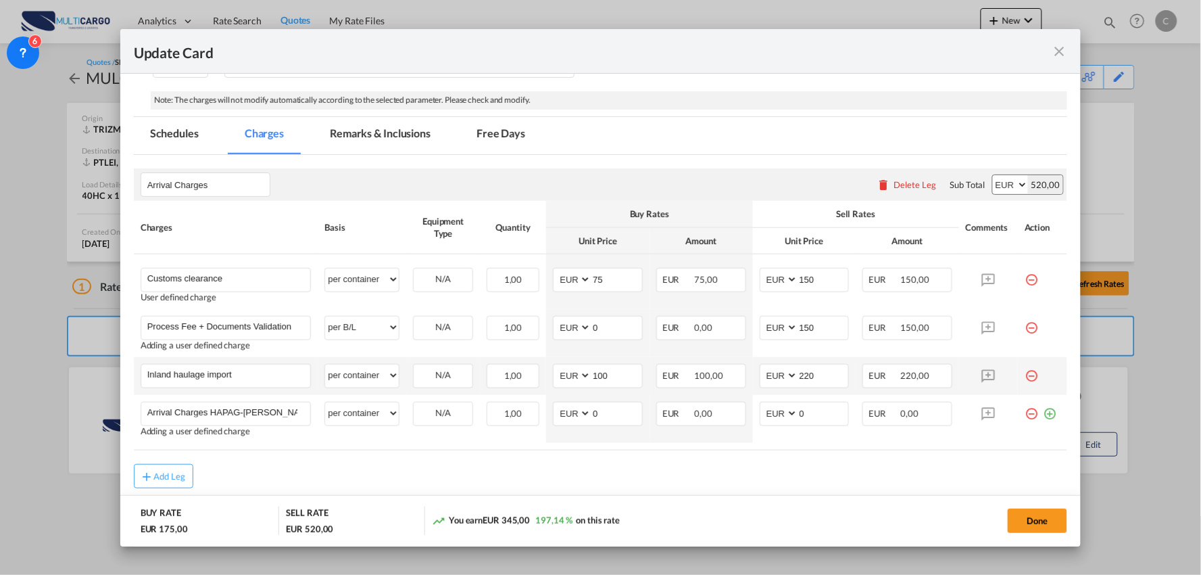
click at [356, 473] on div "Add Leg" at bounding box center [601, 476] width 934 height 24
drag, startPoint x: 85, startPoint y: 370, endPoint x: 28, endPoint y: 360, distance: 58.2
click at [30, 362] on div "Update Card Port of Loading TRIZM T/S Liner/Carrier MultiCargo 2HM LOGISTICS D.…" at bounding box center [600, 287] width 1201 height 575
type input "Delivery Dual Borgstena"
click at [413, 469] on rate-modification "Arrival Charges Please enter leg name Leg Name Already Exists Delete Leg Sub To…" at bounding box center [601, 326] width 934 height 343
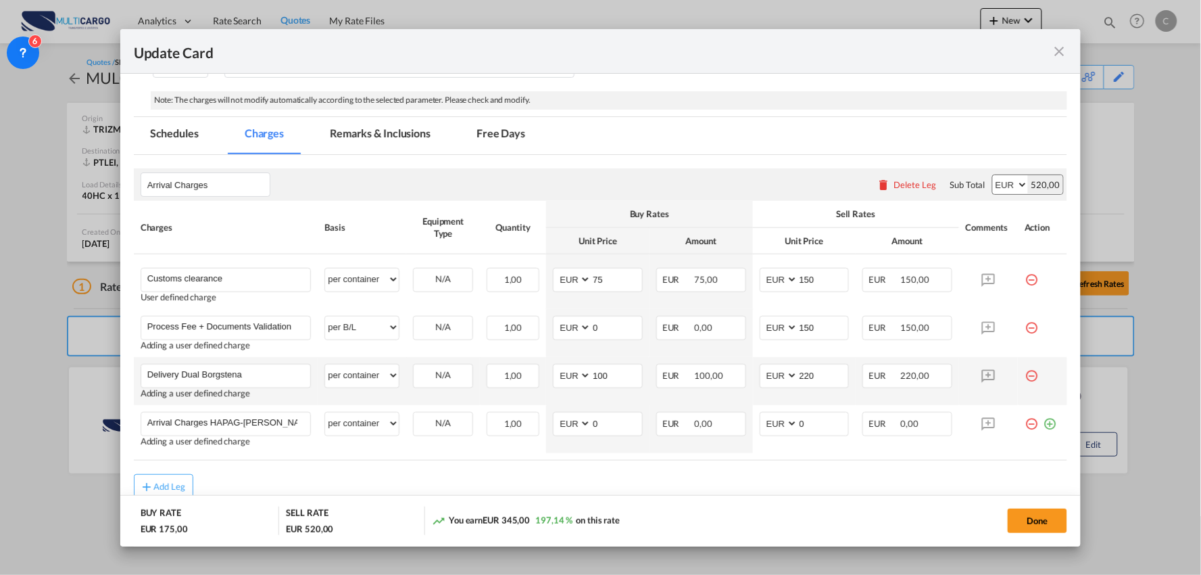
click at [823, 467] on rate-modification "Arrival Charges Please enter leg name Leg Name Already Exists Delete Leg Sub To…" at bounding box center [601, 326] width 934 height 343
click at [768, 481] on div "Add Leg" at bounding box center [601, 486] width 934 height 24
drag, startPoint x: 607, startPoint y: 429, endPoint x: 571, endPoint y: 429, distance: 36.5
click at [572, 429] on md-input-container "AED AFN ALL AMD ANG AOA ARS AUD AWG AZN BAM BBD BDT BGN BHD BIF BMD BND BOB BRL…" at bounding box center [598, 424] width 90 height 24
type input "469"
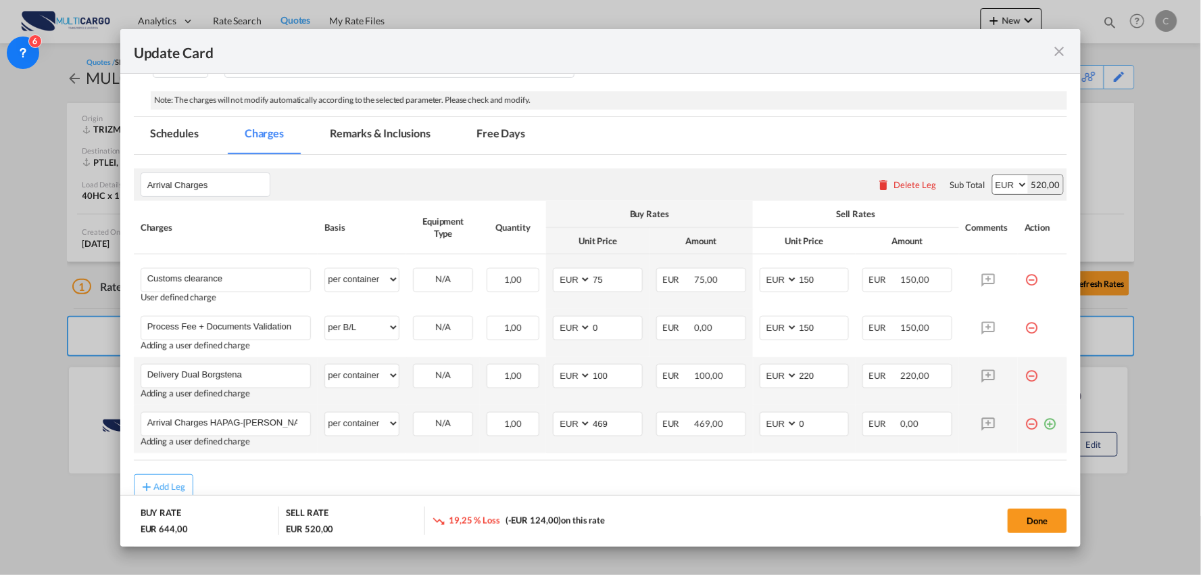
drag, startPoint x: 798, startPoint y: 498, endPoint x: 807, endPoint y: 439, distance: 58.8
click at [799, 497] on md-dialog-actions "BUY RATE EUR 644,00 SELL RATE EUR 520,00 19,25 % Loss (-EUR 124,00) on this rat…" at bounding box center [600, 520] width 961 height 51
drag, startPoint x: 804, startPoint y: 424, endPoint x: 761, endPoint y: 424, distance: 43.9
click at [761, 424] on md-input-container "AED AFN ALL AMD ANG AOA ARS AUD AWG AZN BAM BBD BDT BGN BHD BIF BMD BND BOB BRL…" at bounding box center [805, 424] width 90 height 24
drag, startPoint x: 798, startPoint y: 422, endPoint x: 811, endPoint y: 420, distance: 13.6
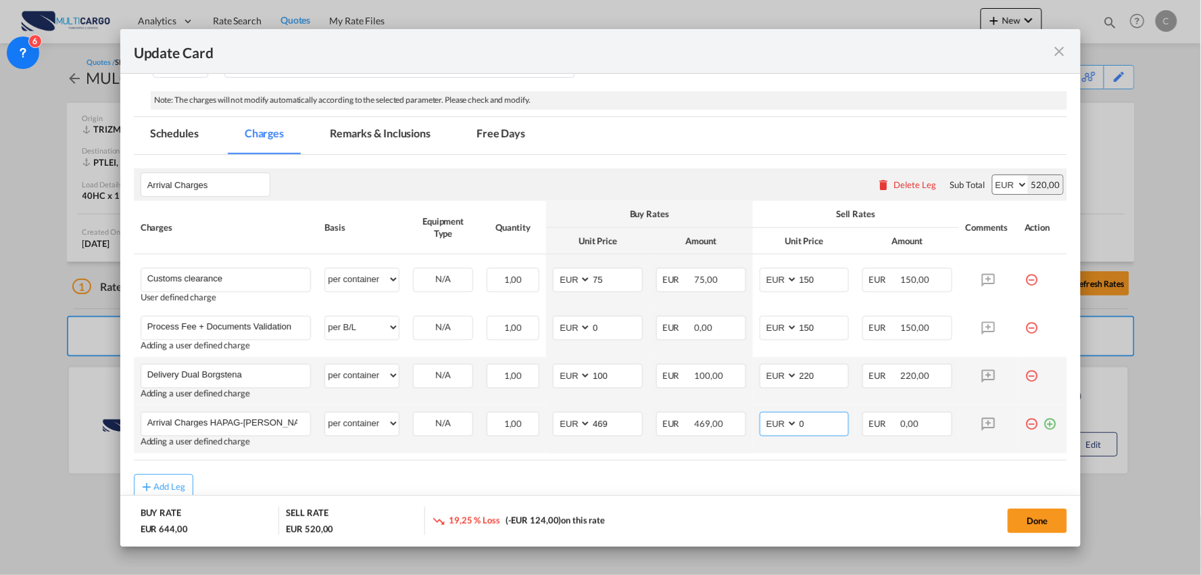
click at [798, 422] on input "0" at bounding box center [823, 422] width 51 height 20
drag, startPoint x: 780, startPoint y: 424, endPoint x: 722, endPoint y: 433, distance: 58.8
click at [735, 431] on tr "Arrival Charges HAPAG-LLOYD Please Enter User Defined Charges Cannot Be Publish…" at bounding box center [601, 429] width 934 height 48
type input "459"
drag, startPoint x: 581, startPoint y: 422, endPoint x: 604, endPoint y: 423, distance: 23.0
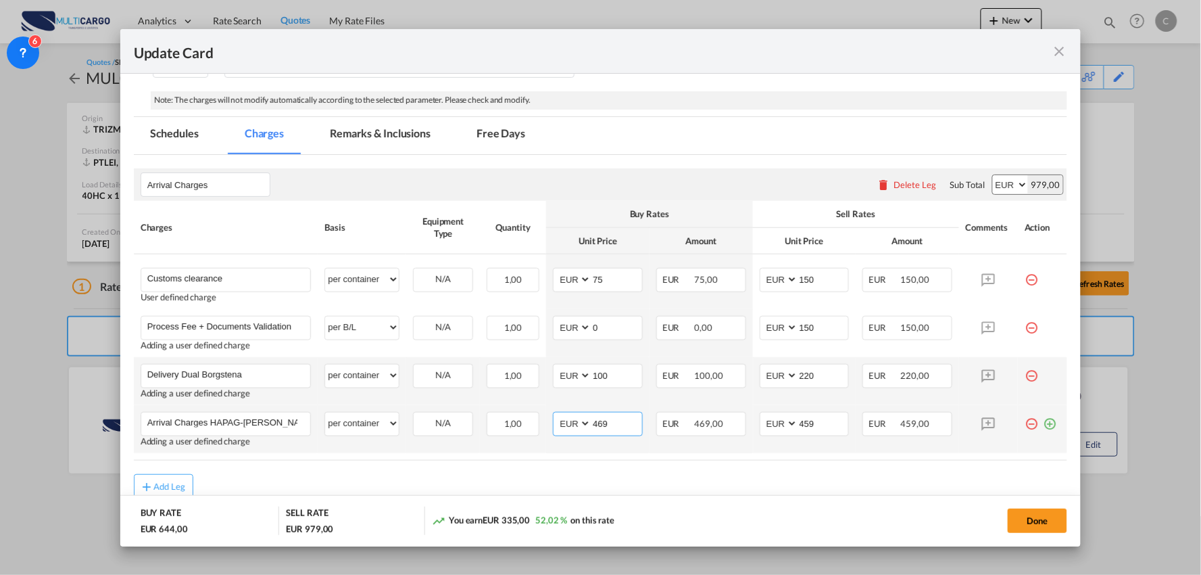
click at [579, 423] on select "AED AFN ALL AMD ANG AOA ARS AUD AWG AZN BAM BBD BDT BGN BHD BIF BMD BND BOB BRL…" at bounding box center [573, 423] width 35 height 18
drag, startPoint x: 616, startPoint y: 420, endPoint x: 558, endPoint y: 426, distance: 57.7
click at [562, 423] on md-input-container "AED AFN ALL AMD ANG AOA ARS AUD AWG AZN BAM BBD BDT BGN BHD BIF BMD BND BOB BRL…" at bounding box center [598, 424] width 90 height 24
type input "413"
click at [693, 474] on div "Add Leg" at bounding box center [601, 486] width 934 height 24
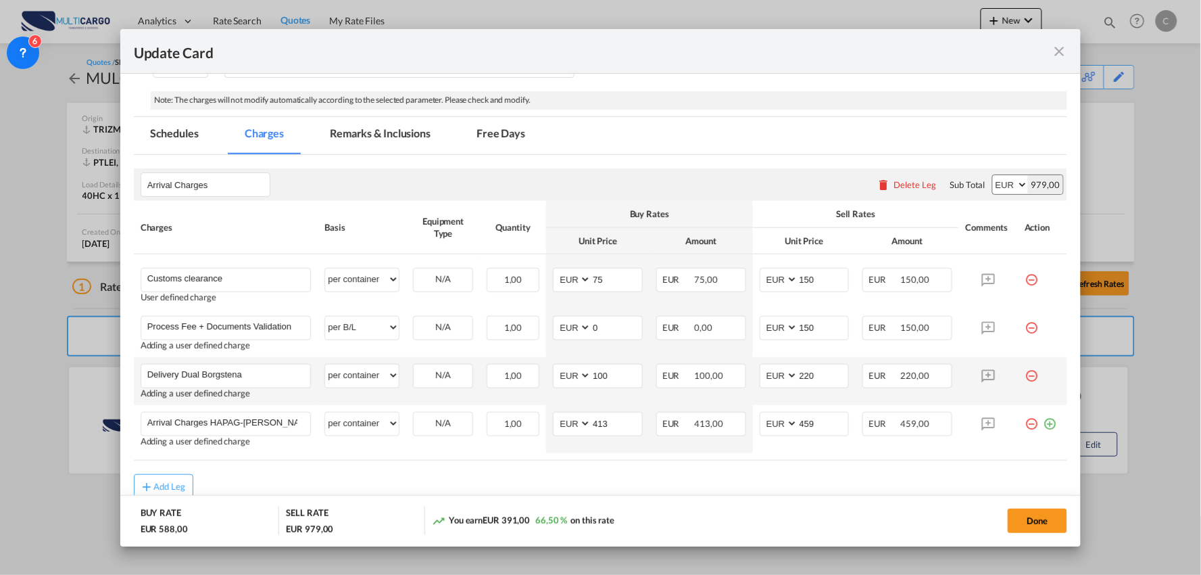
click at [809, 487] on div "Add Leg" at bounding box center [601, 486] width 934 height 24
click at [519, 487] on div "Add Leg" at bounding box center [601, 486] width 934 height 24
drag, startPoint x: 588, startPoint y: 379, endPoint x: 563, endPoint y: 379, distance: 25.0
click at [563, 379] on md-input-container "AED AFN ALL AMD ANG AOA ARS AUD AWG AZN BAM BBD BDT BGN BHD BIF BMD BND [PERSON…" at bounding box center [598, 376] width 90 height 24
click at [738, 485] on div "Add Leg" at bounding box center [601, 486] width 934 height 24
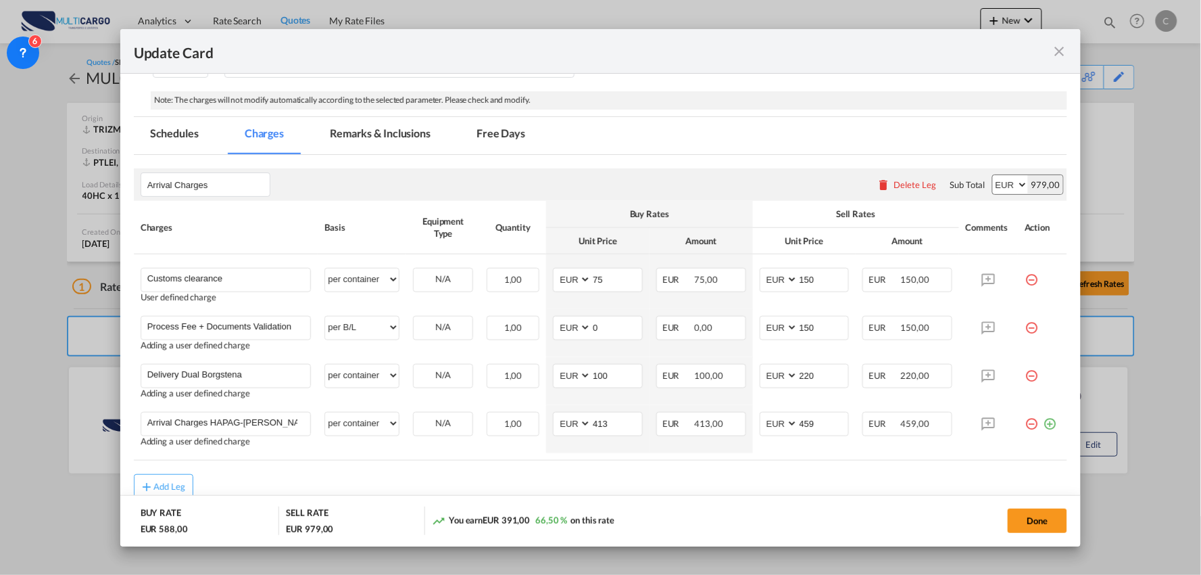
click at [761, 48] on div "Update Card" at bounding box center [593, 51] width 918 height 17
click at [413, 472] on rate-modification "Arrival Charges Please enter leg name Leg Name Already Exists Delete Leg Sub To…" at bounding box center [601, 326] width 934 height 343
click at [733, 173] on div "Arrival Charges Please enter leg name Leg Name Already Exists Delete Leg Sub To…" at bounding box center [601, 184] width 934 height 32
click at [619, 166] on rate-modification "Arrival Charges Please enter leg name Leg Name Already Exists Delete Leg Sub To…" at bounding box center [601, 326] width 934 height 343
click at [419, 485] on div "Add Leg" at bounding box center [601, 486] width 934 height 24
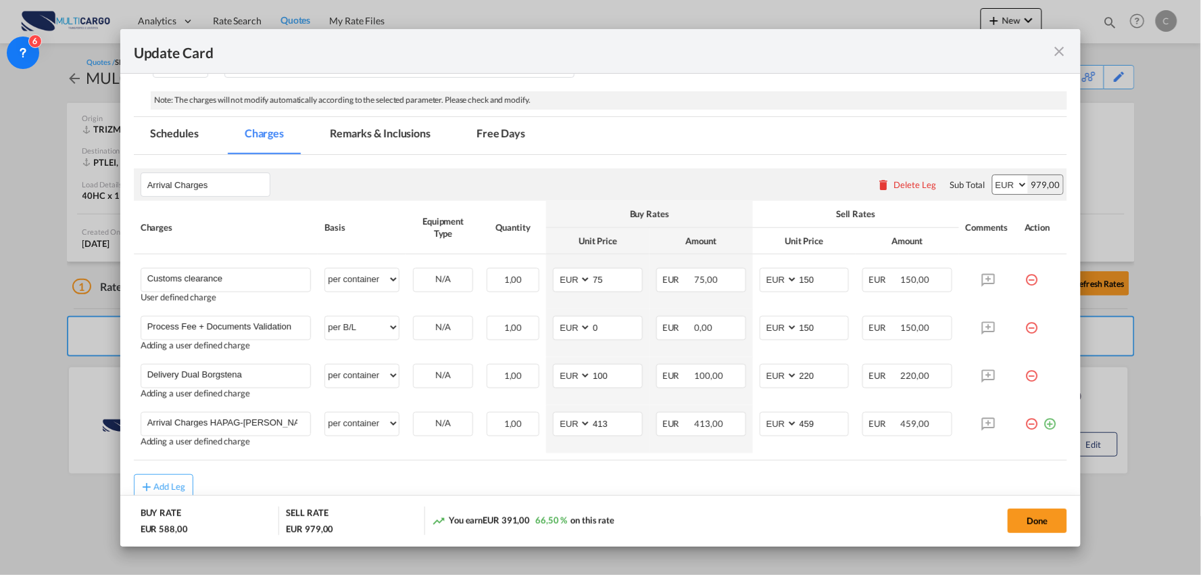
click at [698, 130] on md-tabs-canvas "Schedules Charges Remarks & Inclusions Free Days Schedules Charges Remarks & In…" at bounding box center [601, 135] width 934 height 37
click at [710, 468] on rate-modification "Arrival Charges Please enter leg name Leg Name Already Exists Delete Leg Sub To…" at bounding box center [601, 326] width 934 height 343
click at [721, 479] on div "Add Leg" at bounding box center [601, 486] width 934 height 24
click at [781, 498] on md-dialog-actions "BUY RATE EUR 588,00 SELL RATE EUR 979,00 You earn EUR 391,00 66,50 % on this ra…" at bounding box center [600, 520] width 961 height 51
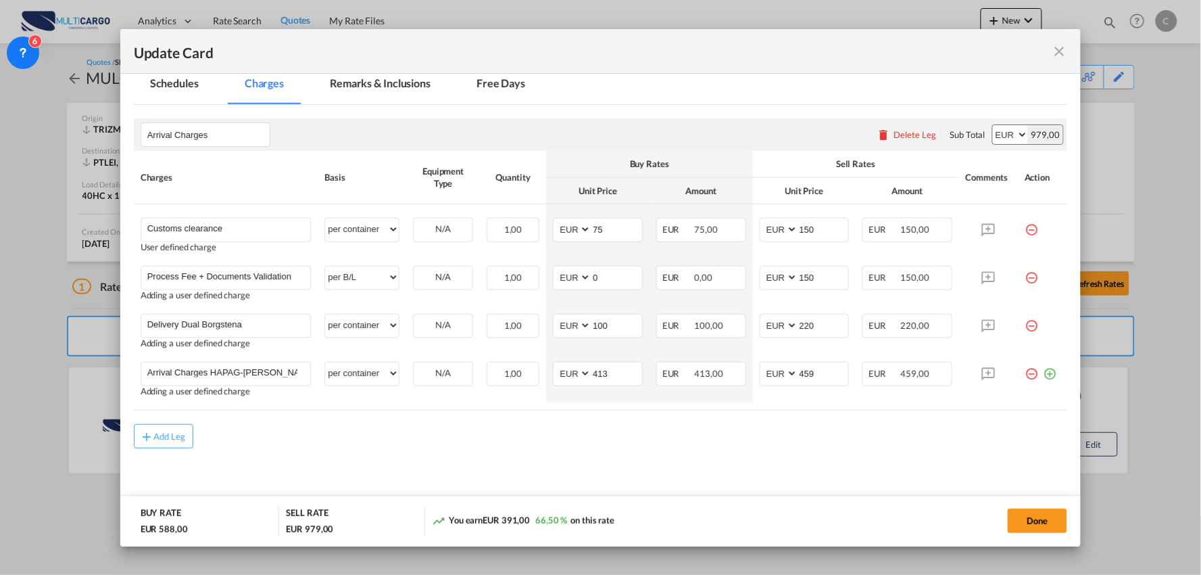
click at [880, 440] on div "Add Leg" at bounding box center [601, 436] width 934 height 24
click at [714, 442] on div "Add Leg" at bounding box center [601, 436] width 934 height 24
drag, startPoint x: 807, startPoint y: 325, endPoint x: 674, endPoint y: 325, distance: 133.2
click at [690, 325] on tr "Delivery Dual Borgstena Please Enter User Defined Charges Cannot Be Published A…" at bounding box center [601, 331] width 934 height 48
click at [701, 439] on div "Add Leg" at bounding box center [601, 436] width 934 height 24
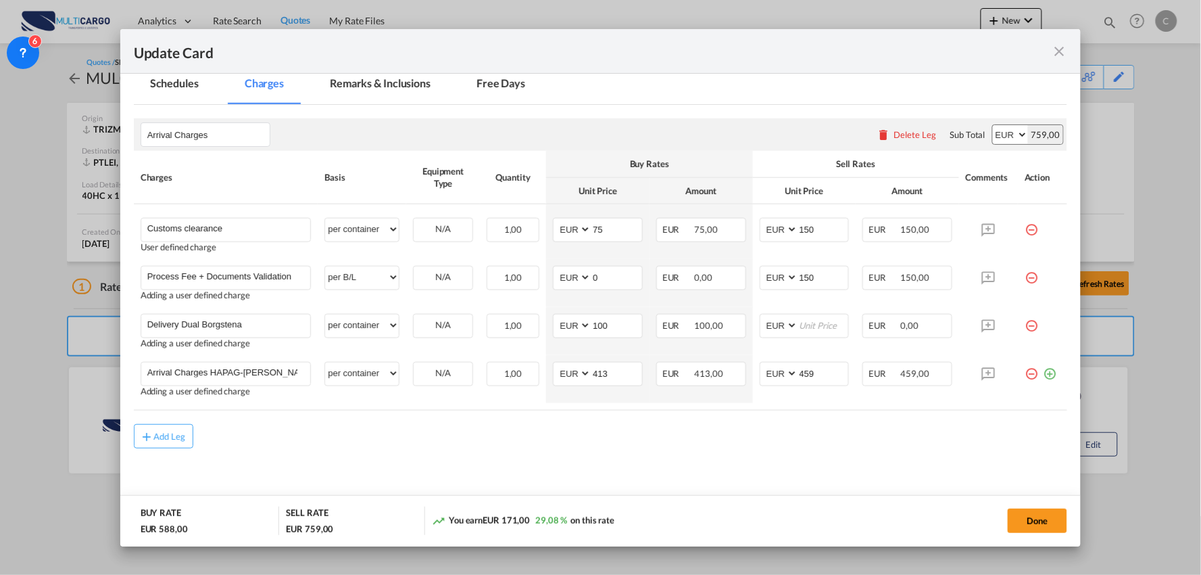
click at [823, 411] on rate-modification "Arrival Charges Please enter leg name Leg Name Already Exists Delete Leg Sub To…" at bounding box center [601, 276] width 934 height 343
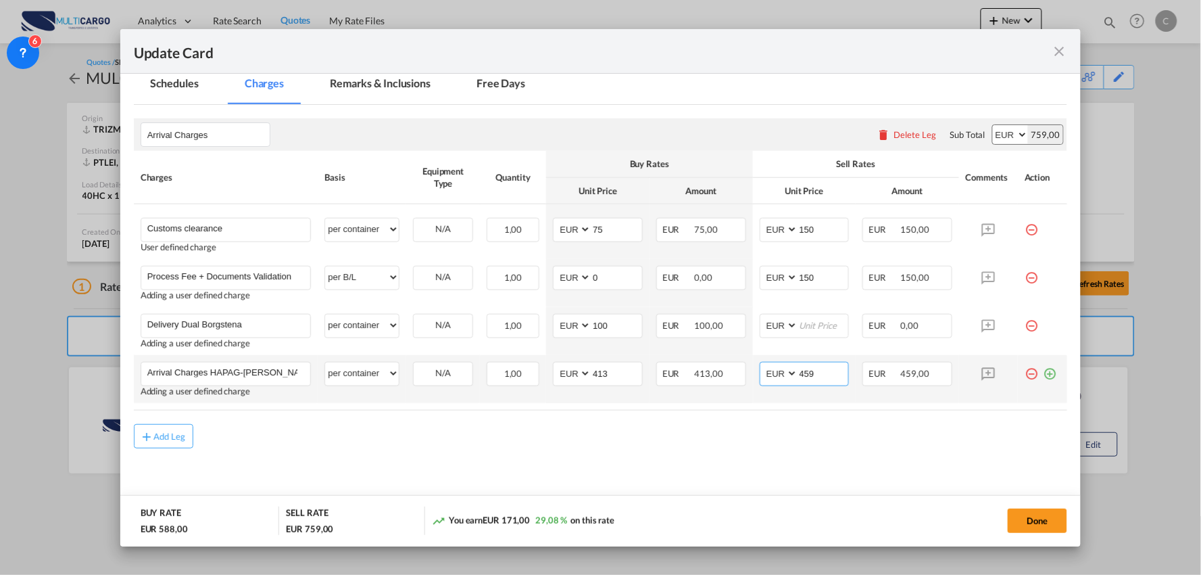
drag, startPoint x: 813, startPoint y: 376, endPoint x: 761, endPoint y: 376, distance: 52.7
click at [761, 376] on md-input-container "AED AFN ALL AMD ANG AOA ARS AUD AWG AZN BAM BBD BDT BGN BHD BIF BMD BND BOB BRL…" at bounding box center [805, 374] width 90 height 24
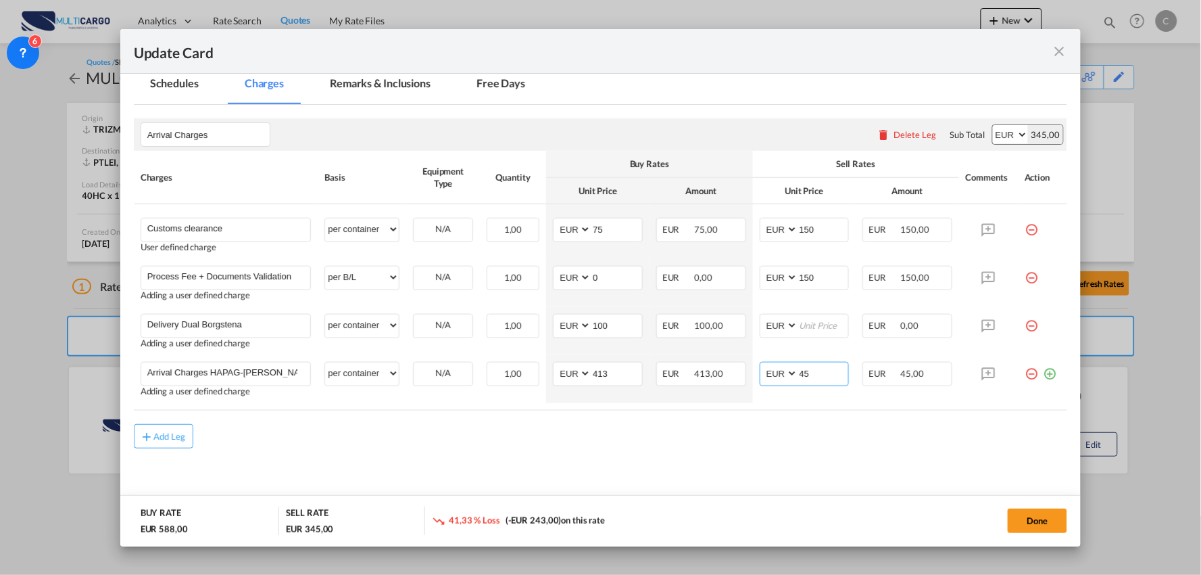
type input "459"
click at [763, 433] on div "Add Leg" at bounding box center [601, 436] width 934 height 24
click at [821, 326] on input "Update CardPort of ..." at bounding box center [823, 324] width 51 height 20
type input "550"
drag, startPoint x: 646, startPoint y: 485, endPoint x: 622, endPoint y: 341, distance: 145.3
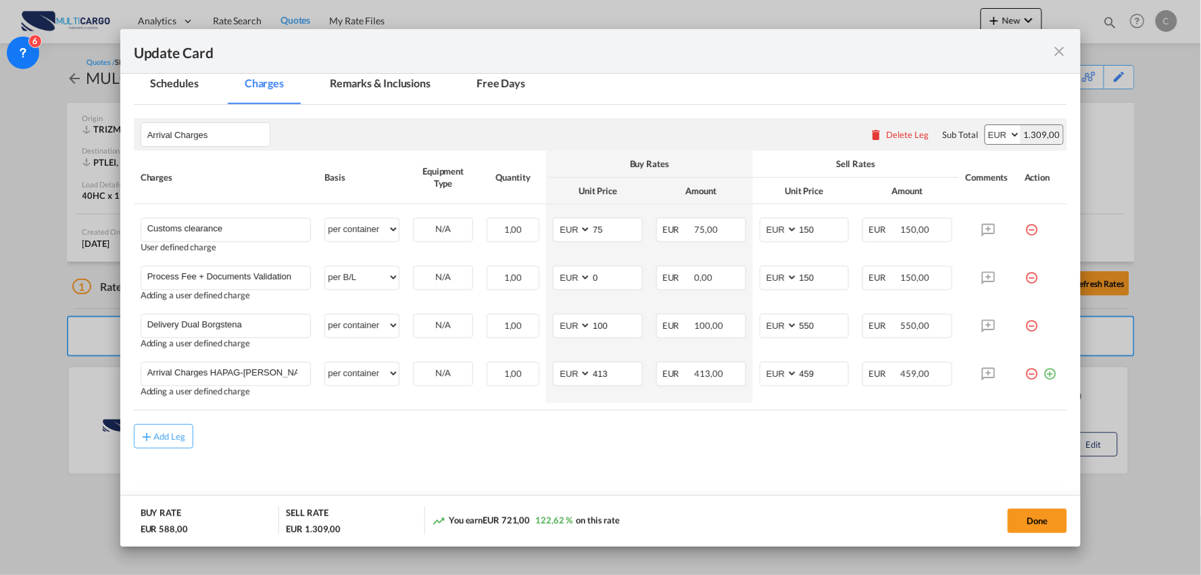
click at [646, 478] on md-content "Arrival Charges Please enter leg name Leg Name Already Exists Delete Leg Sub To…" at bounding box center [601, 309] width 934 height 408
drag, startPoint x: 612, startPoint y: 322, endPoint x: 536, endPoint y: 313, distance: 76.3
click at [553, 316] on md-input-container "AED AFN ALL AMD ANG AOA ARS AUD AWG AZN BAM BBD BDT BGN BHD BIF BMD BND [PERSON…" at bounding box center [598, 326] width 90 height 24
click at [460, 451] on md-content "Arrival Charges Please enter leg name Leg Name Already Exists Delete Leg Sub To…" at bounding box center [601, 309] width 934 height 408
drag, startPoint x: 602, startPoint y: 329, endPoint x: 510, endPoint y: 327, distance: 92.0
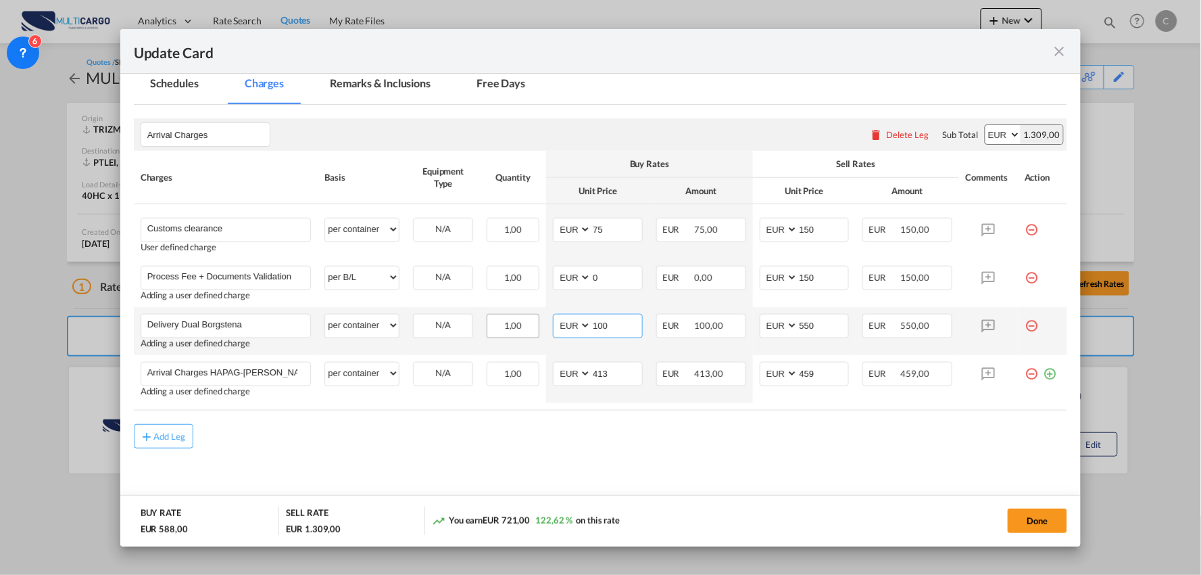
click at [504, 339] on tr "Delivery Dual Borgstena Please Enter User Defined Charges Cannot Be Published A…" at bounding box center [601, 331] width 934 height 48
type input "495"
click at [611, 462] on md-content "Arrival Charges Please enter leg name Leg Name Already Exists Delete Leg Sub To…" at bounding box center [601, 309] width 934 height 408
click at [827, 462] on md-content "Arrival Charges Please enter leg name Leg Name Already Exists Delete Leg Sub To…" at bounding box center [601, 309] width 934 height 408
drag, startPoint x: 807, startPoint y: 431, endPoint x: 866, endPoint y: 423, distance: 59.4
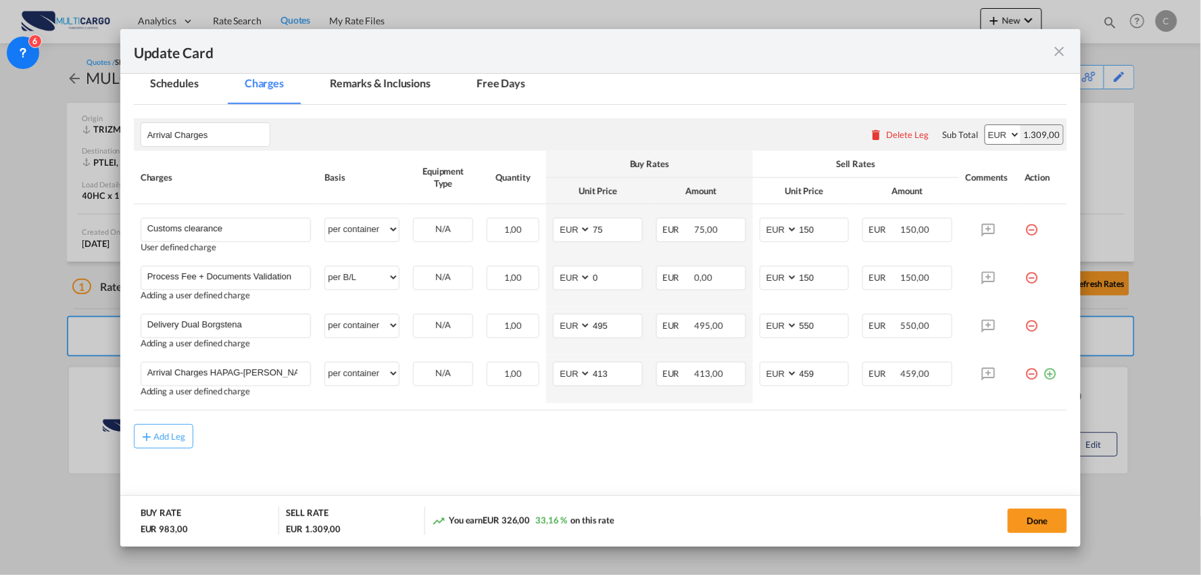
click at [807, 431] on div "Add Leg" at bounding box center [601, 436] width 934 height 24
click at [1043, 518] on button "Done" at bounding box center [1037, 520] width 59 height 24
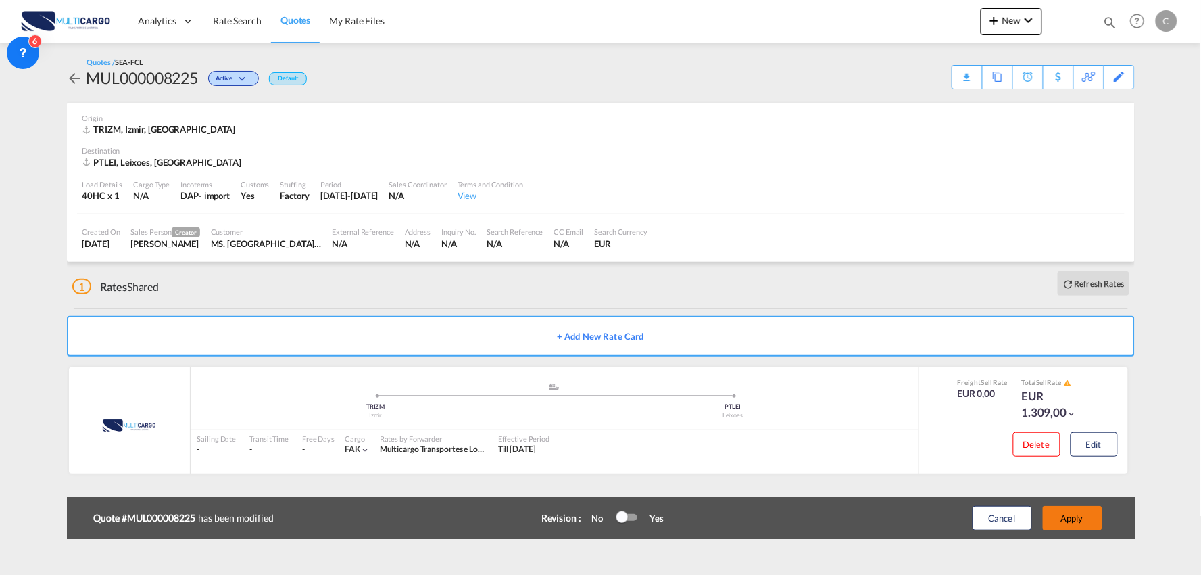
click at [1071, 514] on button "Apply" at bounding box center [1072, 518] width 59 height 24
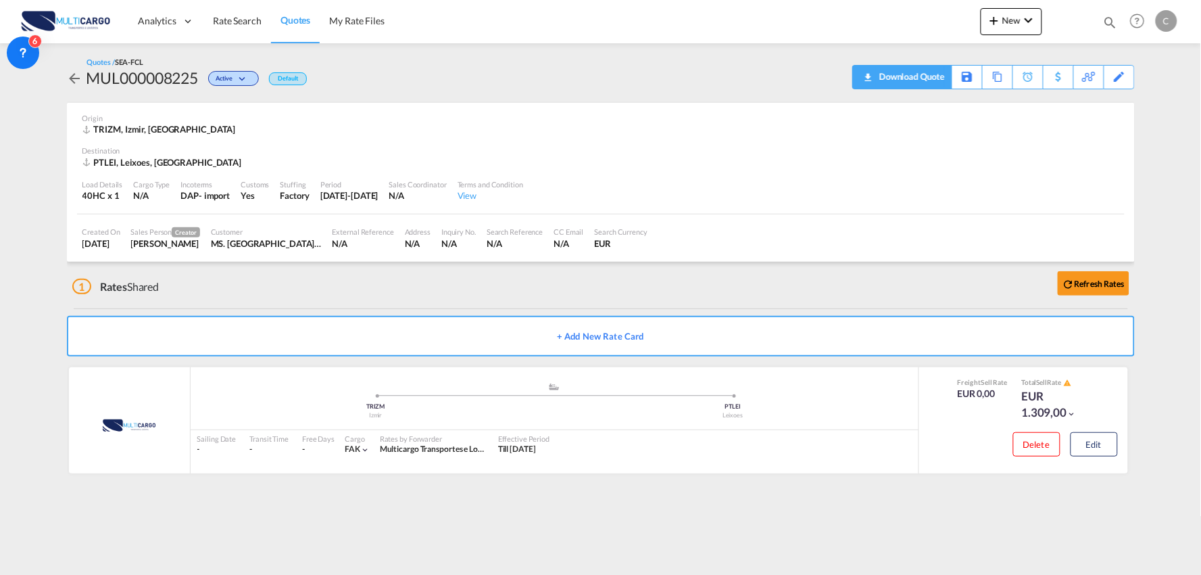
click at [934, 77] on div "Download Quote" at bounding box center [910, 77] width 69 height 22
click at [666, 118] on div "Origin" at bounding box center [600, 118] width 1037 height 10
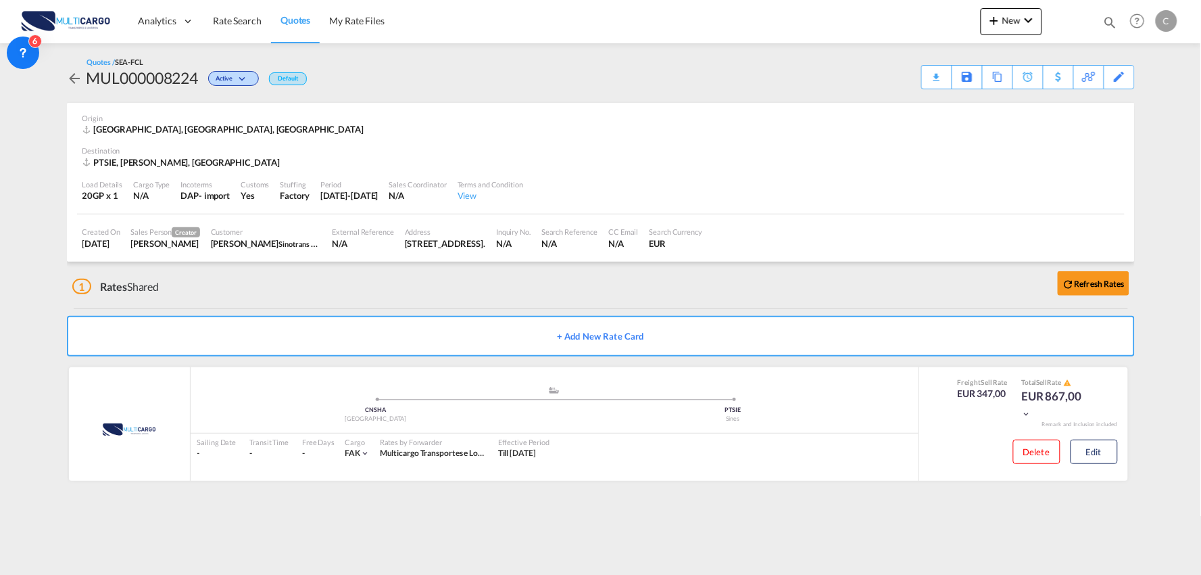
drag, startPoint x: 293, startPoint y: 285, endPoint x: 409, endPoint y: 308, distance: 118.7
click at [293, 285] on div "1 Rates Shared Refresh Rates" at bounding box center [603, 283] width 1063 height 43
click at [301, 262] on div "1 Rates Shared Refresh Rates" at bounding box center [603, 283] width 1063 height 43
click at [354, 296] on div "1 Rates Shared Refresh Rates" at bounding box center [603, 283] width 1063 height 43
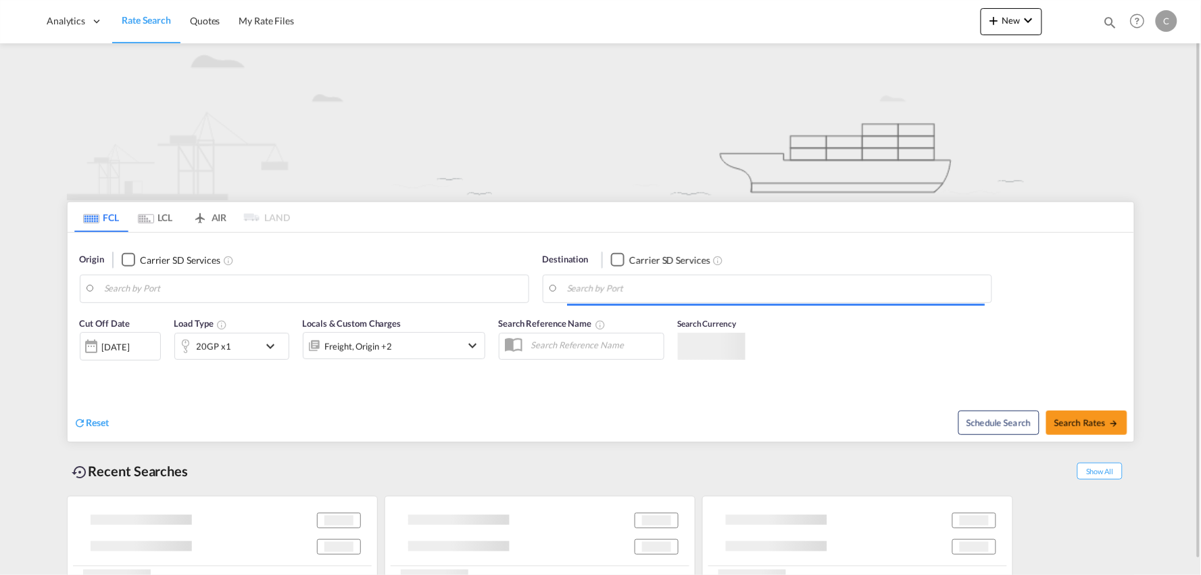
type input "Port of [GEOGRAPHIC_DATA], [GEOGRAPHIC_DATA], [GEOGRAPHIC_DATA]"
type input "Leixoes, Leixoes, PTLEI"
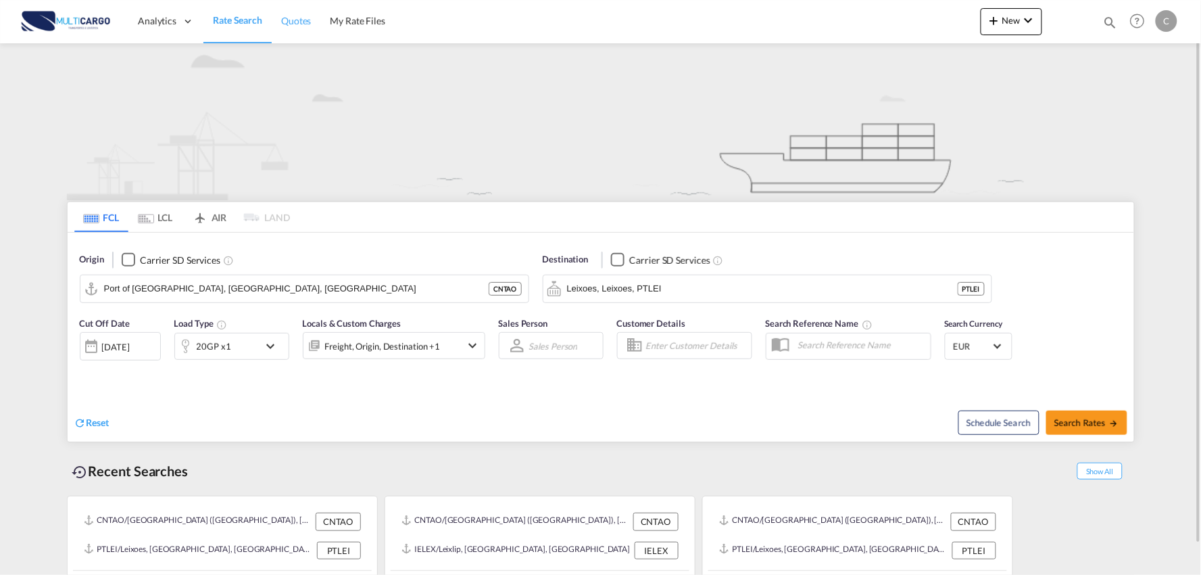
click at [293, 14] on span "Quotes" at bounding box center [296, 21] width 30 height 14
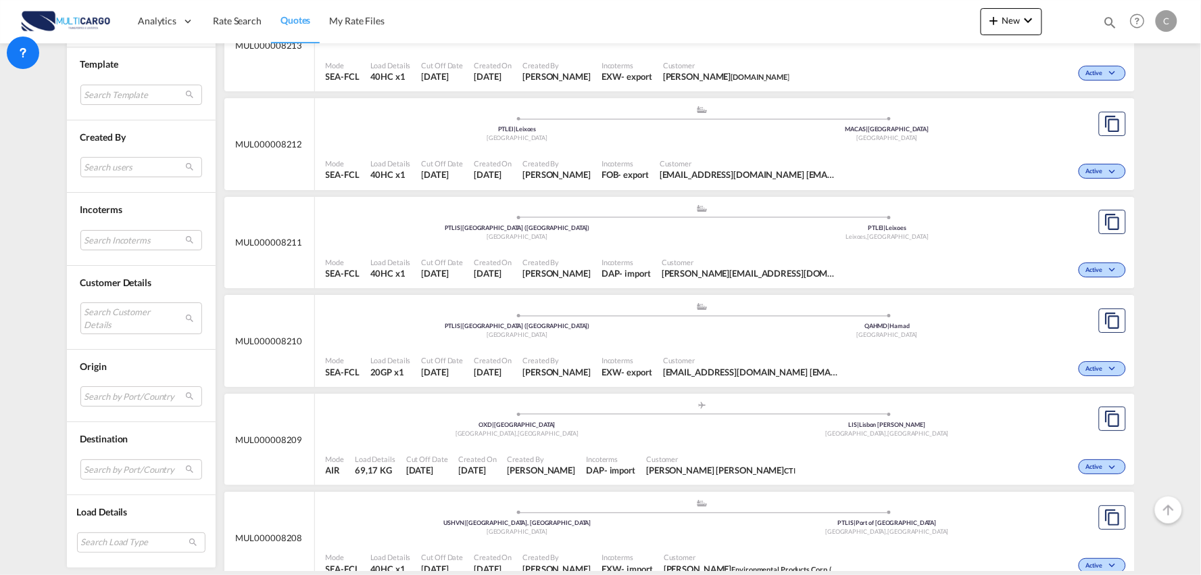
scroll to position [1352, 0]
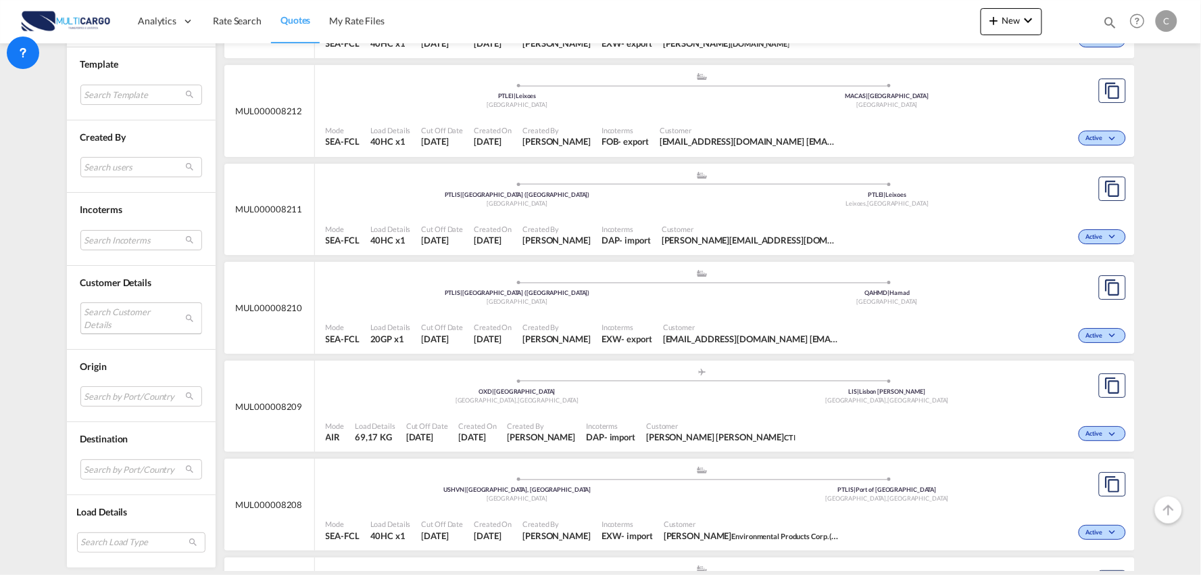
click at [116, 315] on md-select "Search Customer Details user name user ms. Guldane guldane@eximlines.com | exim…" at bounding box center [141, 318] width 122 height 31
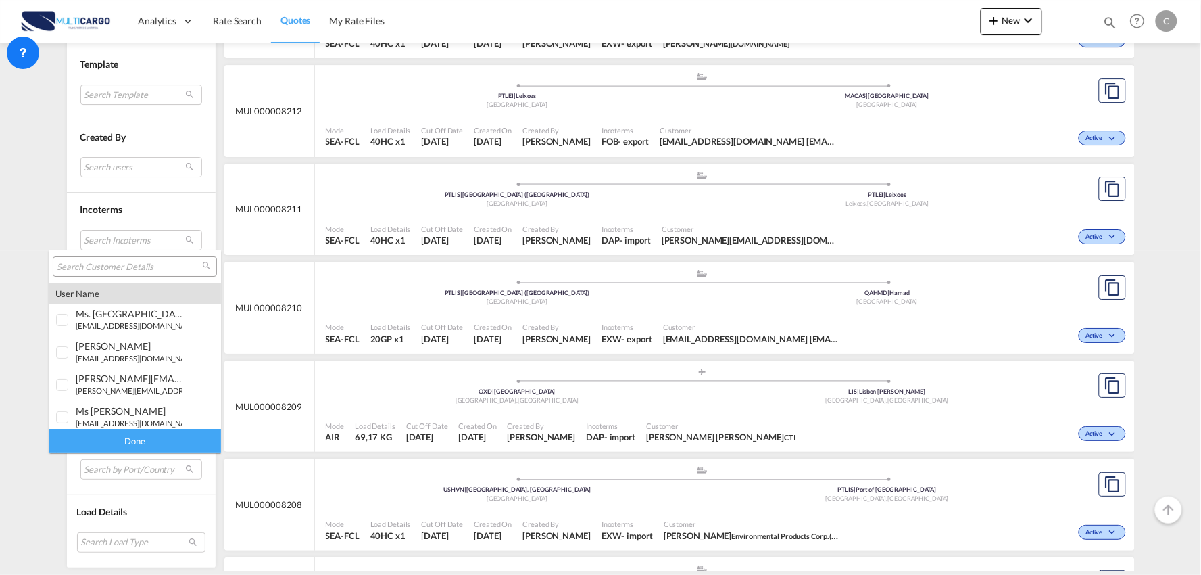
click at [106, 261] on input "search" at bounding box center [129, 267] width 145 height 12
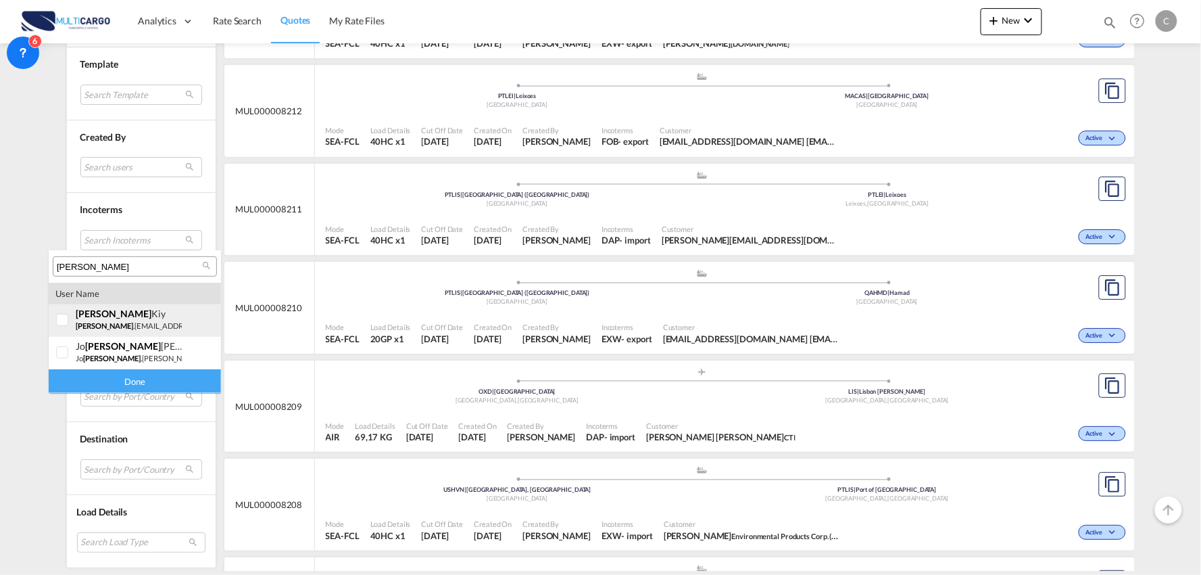
type input "HANNES"
click at [69, 318] on div at bounding box center [63, 321] width 14 height 14
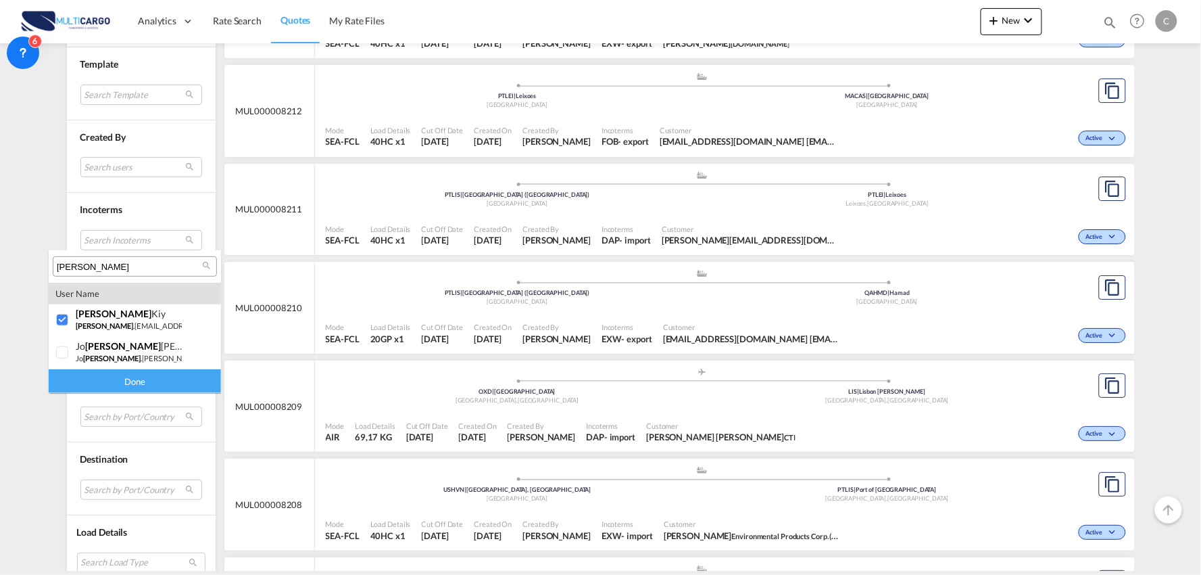
click at [176, 379] on div "Done" at bounding box center [135, 381] width 172 height 24
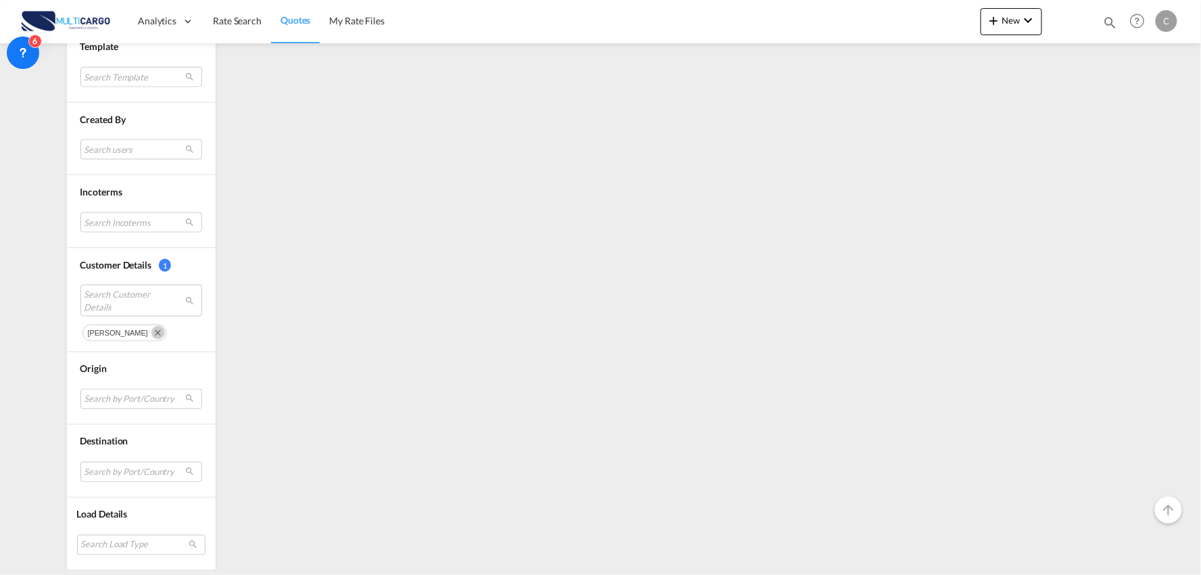
scroll to position [0, 0]
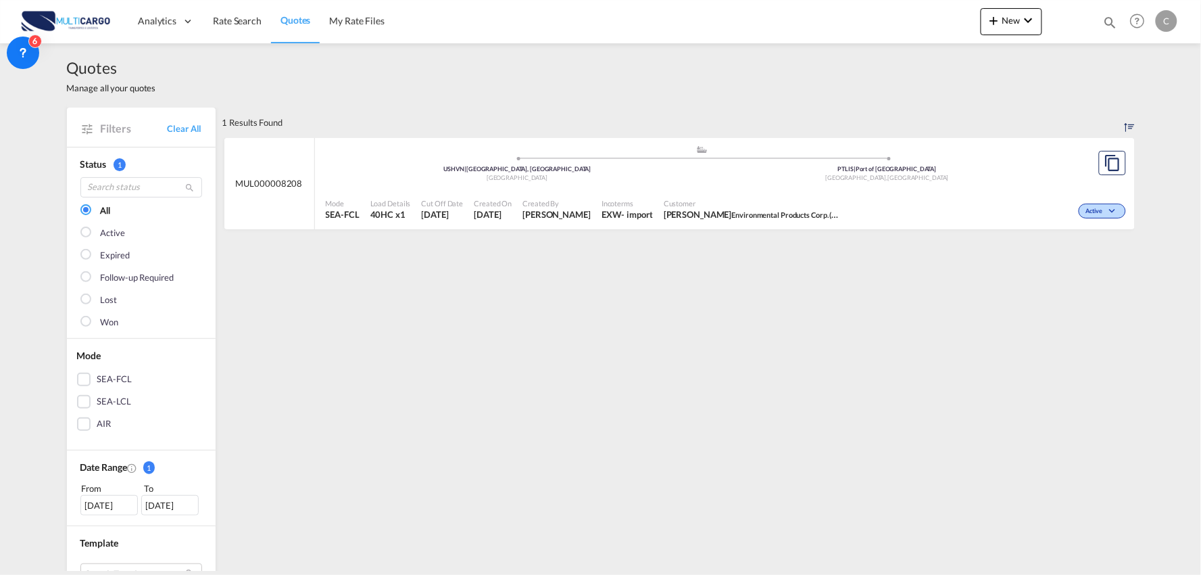
drag, startPoint x: 567, startPoint y: 330, endPoint x: 737, endPoint y: 262, distance: 183.3
click at [594, 184] on div ".a{fill:#aaa8ad;} .a{fill:#aaa8ad;} USHVN | New Haven, CT United States PTLIS |…" at bounding box center [703, 165] width 754 height 41
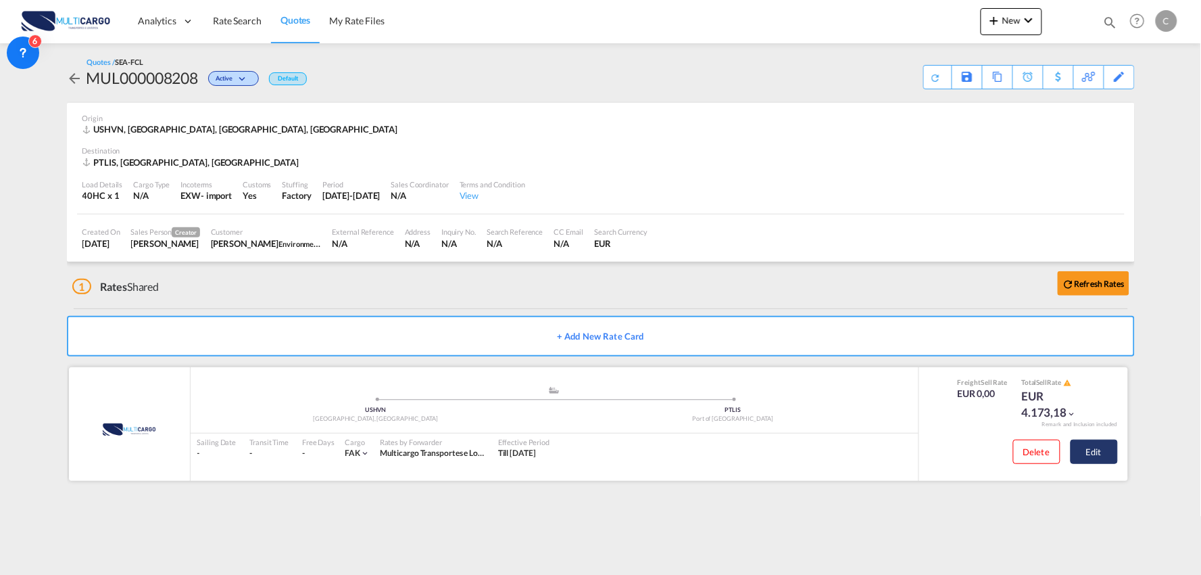
click at [1105, 456] on button "Edit" at bounding box center [1094, 451] width 47 height 24
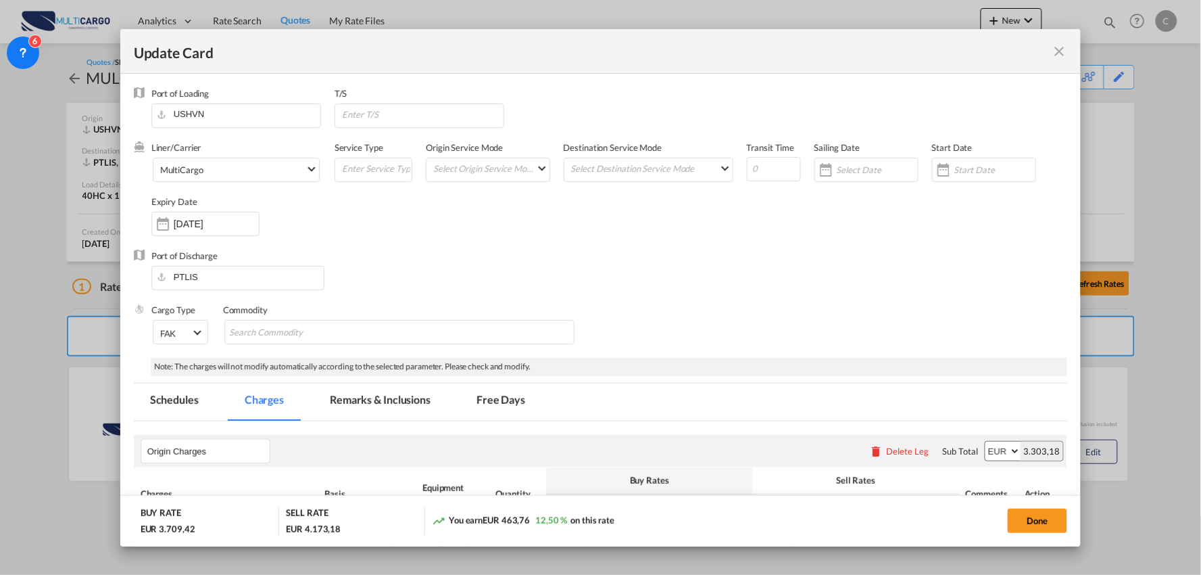
select select "per equipment"
select select "per container"
select select "per_document"
select select "per container"
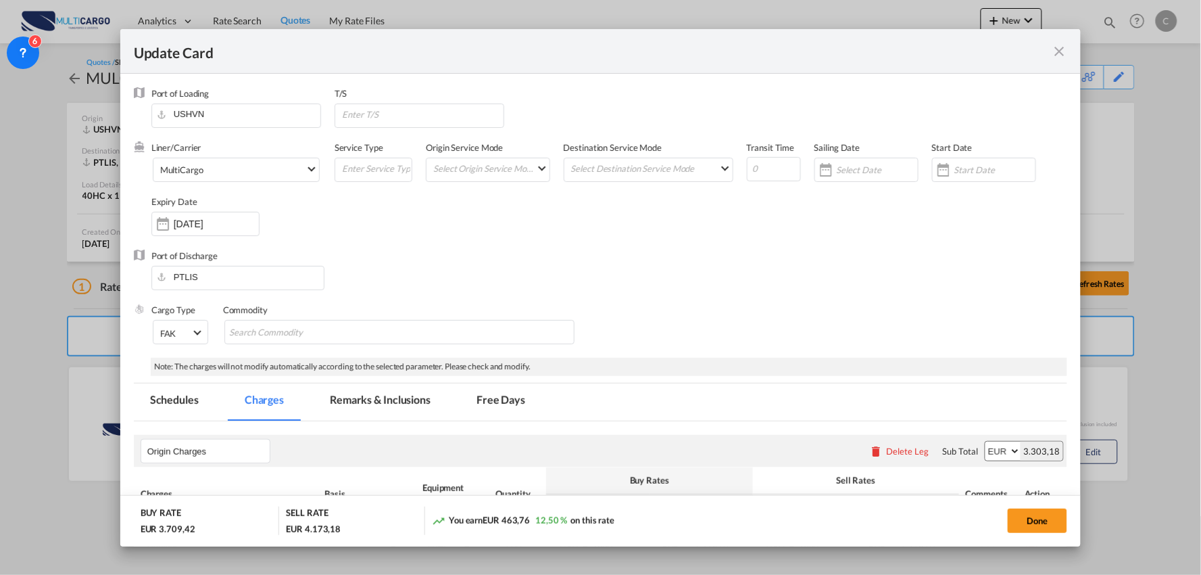
select select "per_document"
select select "per B/L"
select select "per container"
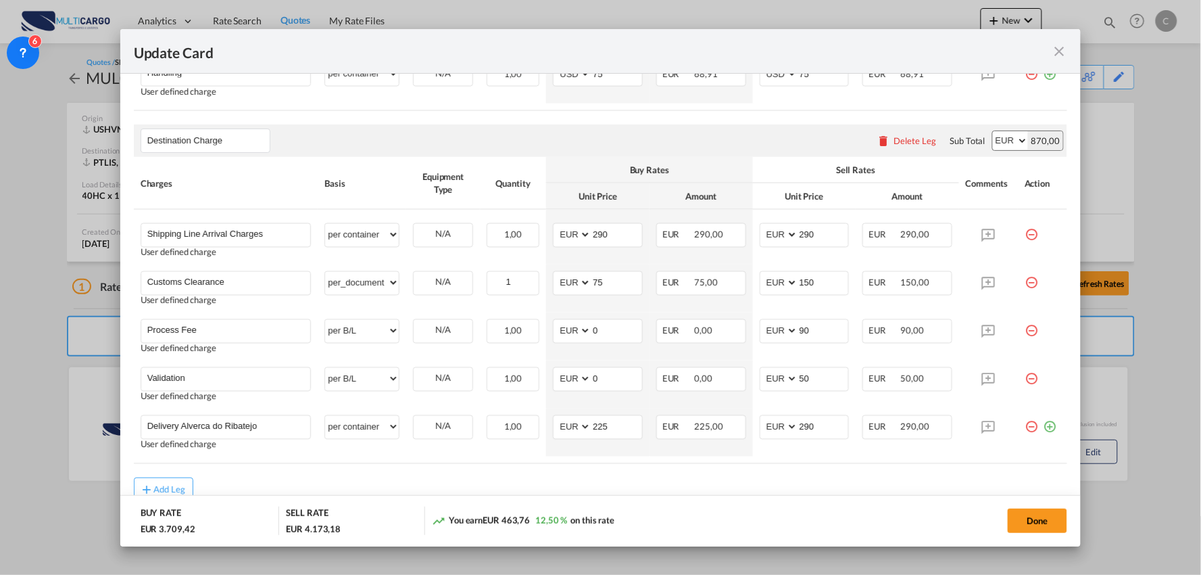
scroll to position [671, 0]
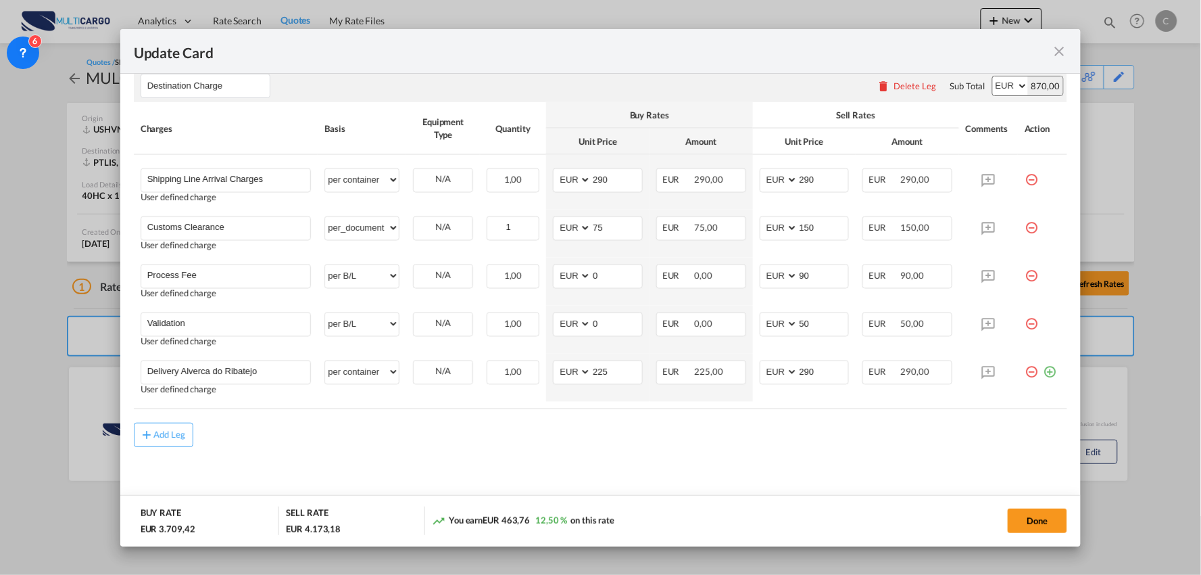
click at [624, 437] on div "Add Leg" at bounding box center [601, 435] width 934 height 24
click at [564, 448] on md-content "Origin Charges Please enter leg name Leg Name Already Exists Delete Leg Sub Tot…" at bounding box center [601, 132] width 934 height 762
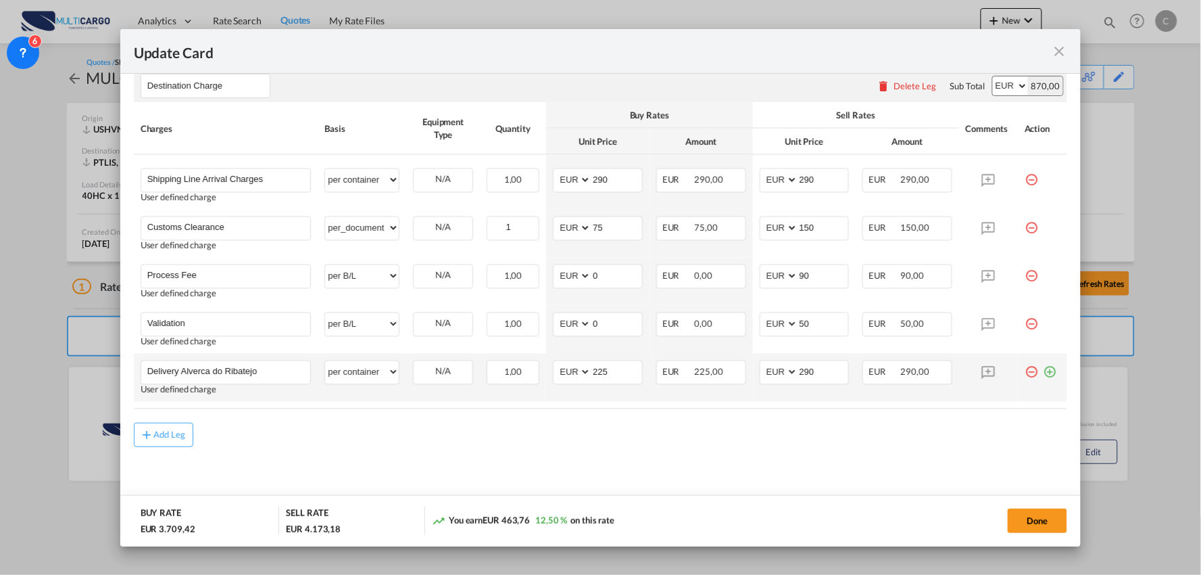
click at [1043, 374] on md-icon "icon-plus-circle-outline green-400-fg" at bounding box center [1050, 367] width 14 height 14
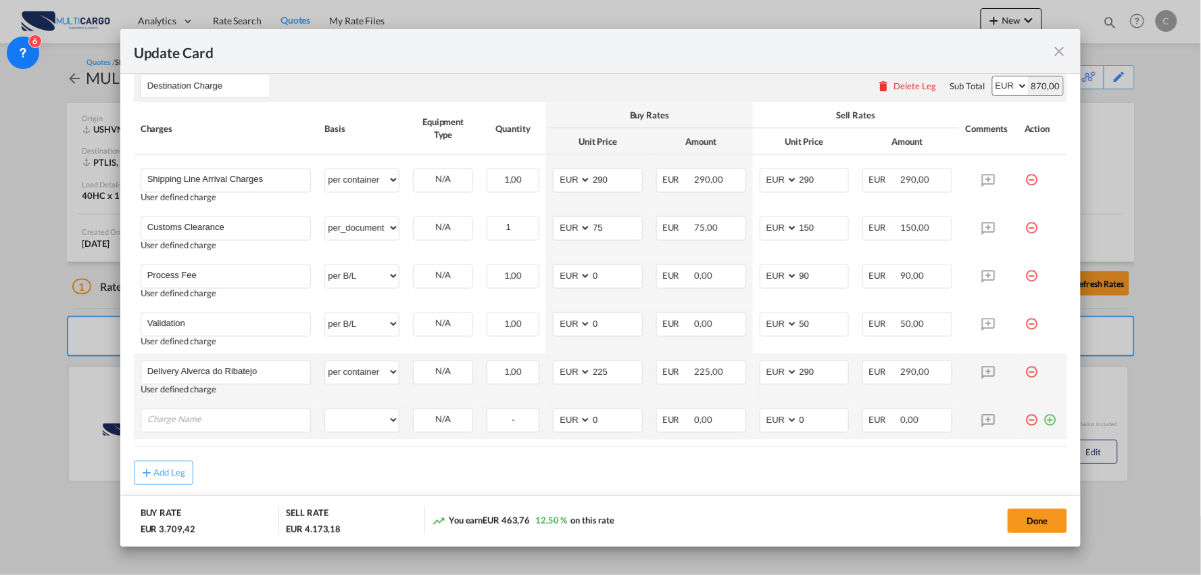
click at [1025, 421] on md-icon "icon-minus-circle-outline red-400-fg" at bounding box center [1032, 415] width 14 height 14
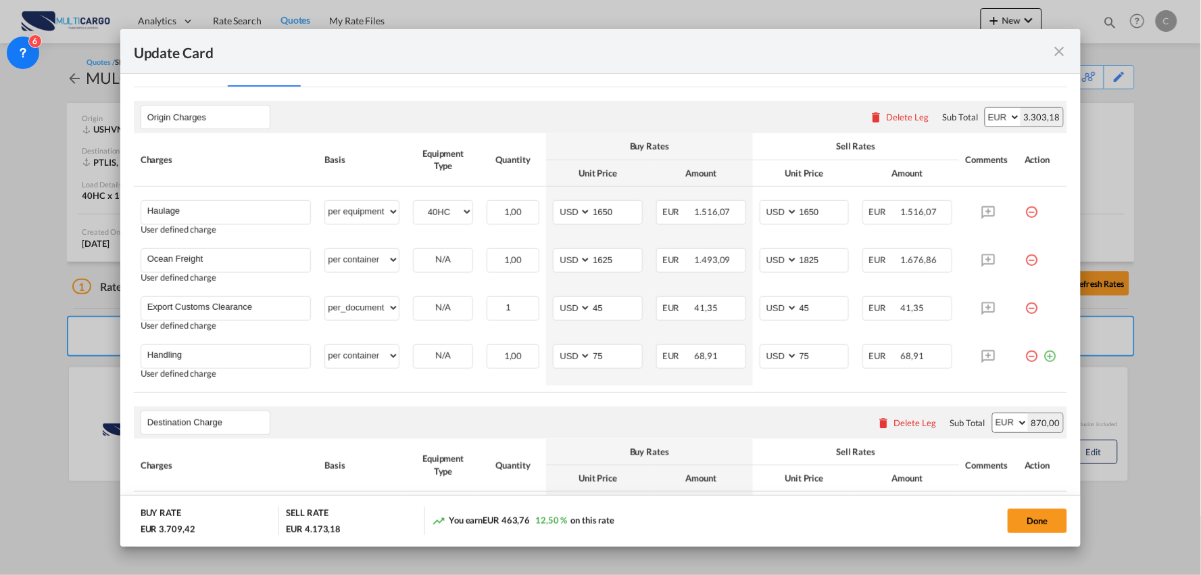
scroll to position [370, 0]
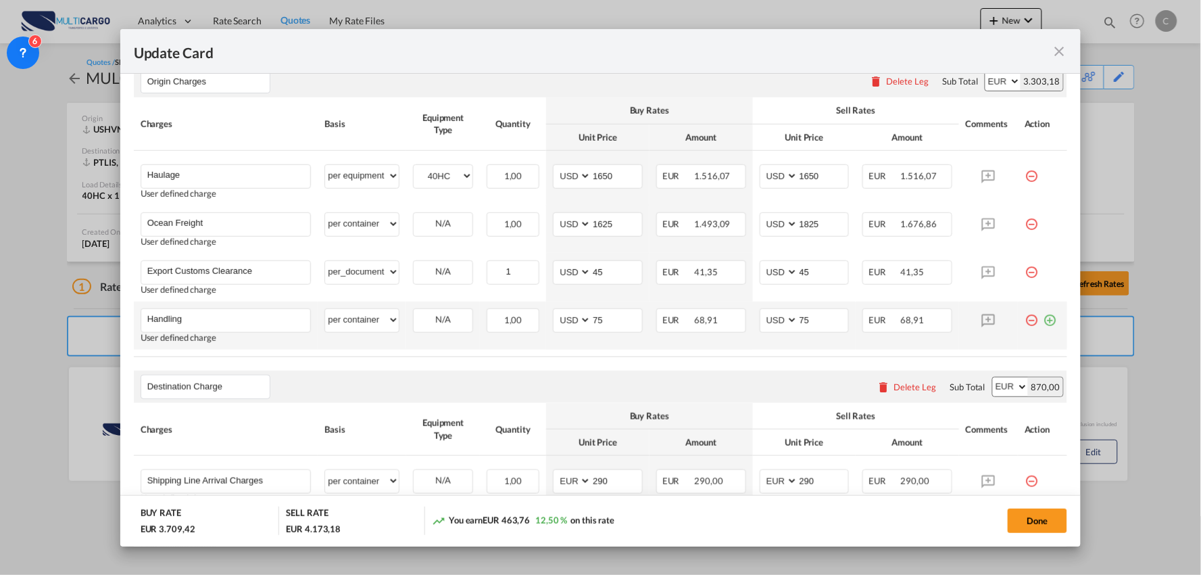
click at [1043, 318] on md-icon "icon-plus-circle-outline green-400-fg" at bounding box center [1050, 315] width 14 height 14
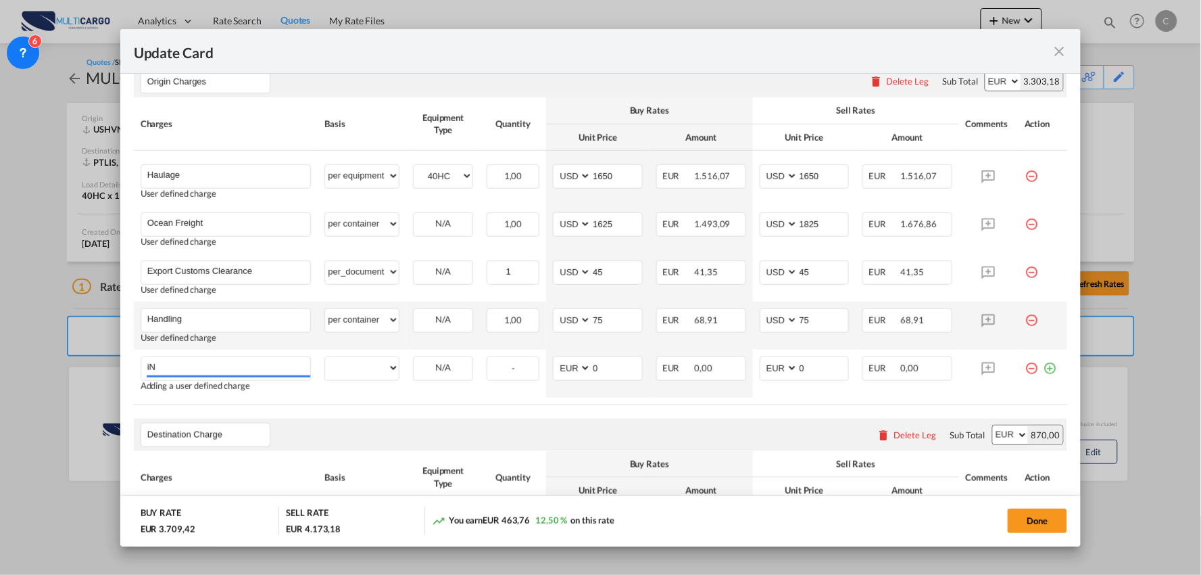
type input "i"
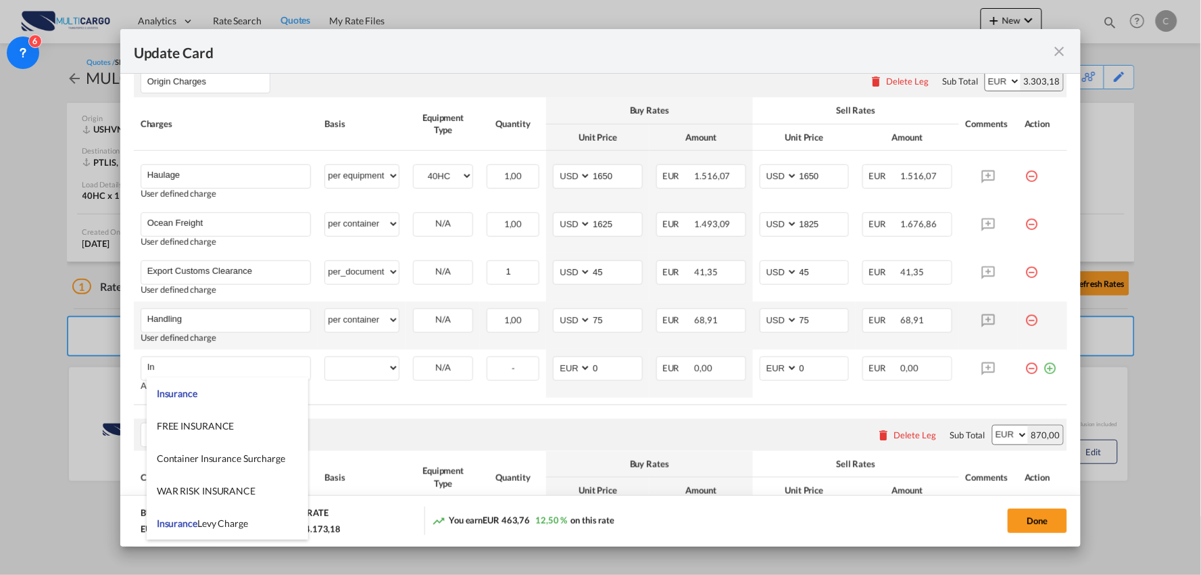
type input "I"
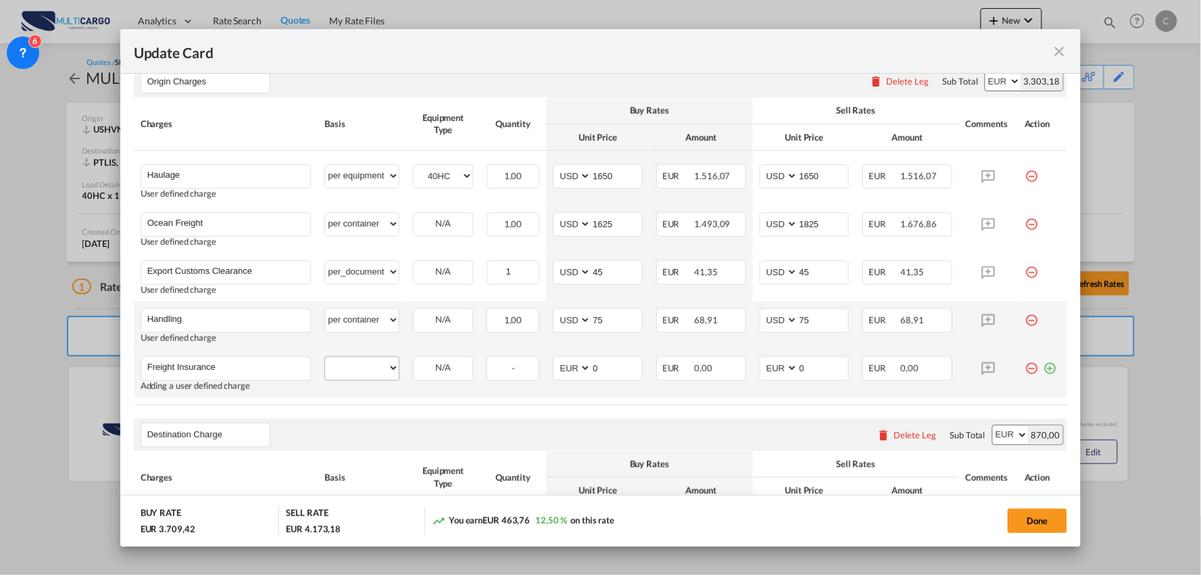
type input "Freight Insurance"
click at [373, 373] on select "per equipment per container per B/L per shipping bill per shipment per pallet p…" at bounding box center [362, 368] width 74 height 22
select select "per container"
click at [325, 357] on select "per equipment per container per B/L per shipping bill per shipment per pallet p…" at bounding box center [362, 368] width 74 height 22
drag, startPoint x: 598, startPoint y: 369, endPoint x: 563, endPoint y: 366, distance: 35.3
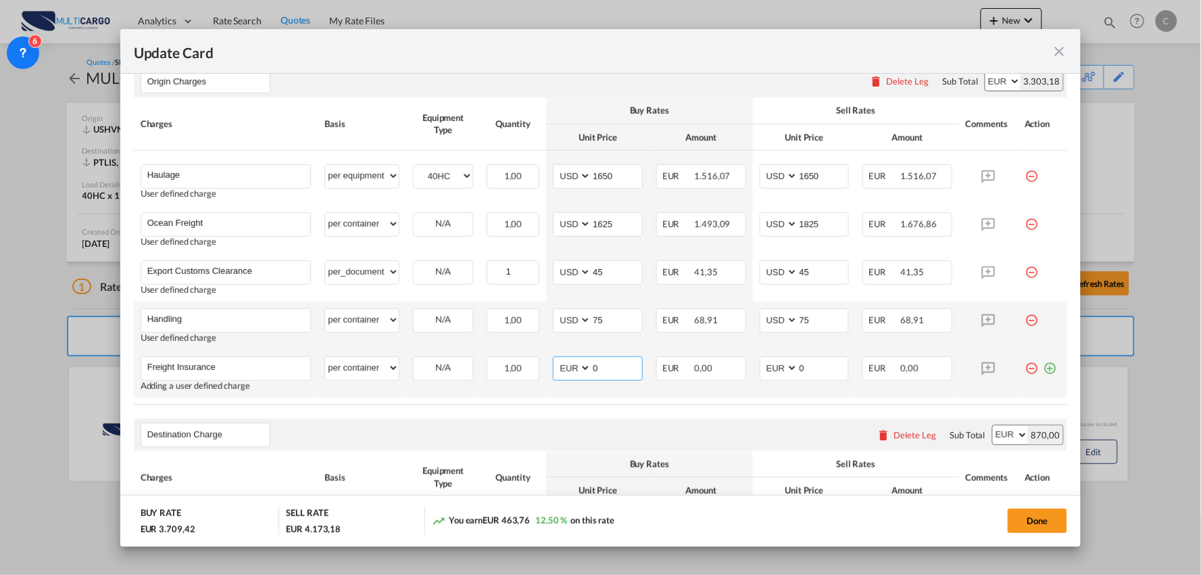
click at [565, 366] on md-input-container "AED AFN ALL AMD ANG AOA ARS AUD AWG AZN BAM BBD BDT BGN BHD BIF BMD BND BOB BRL…" at bounding box center [598, 368] width 90 height 24
type input "1318,39"
click at [562, 374] on select "AED AFN ALL AMD ANG AOA ARS AUD AWG AZN BAM BBD BDT BGN BHD BIF BMD BND BOB BRL…" at bounding box center [573, 368] width 35 height 18
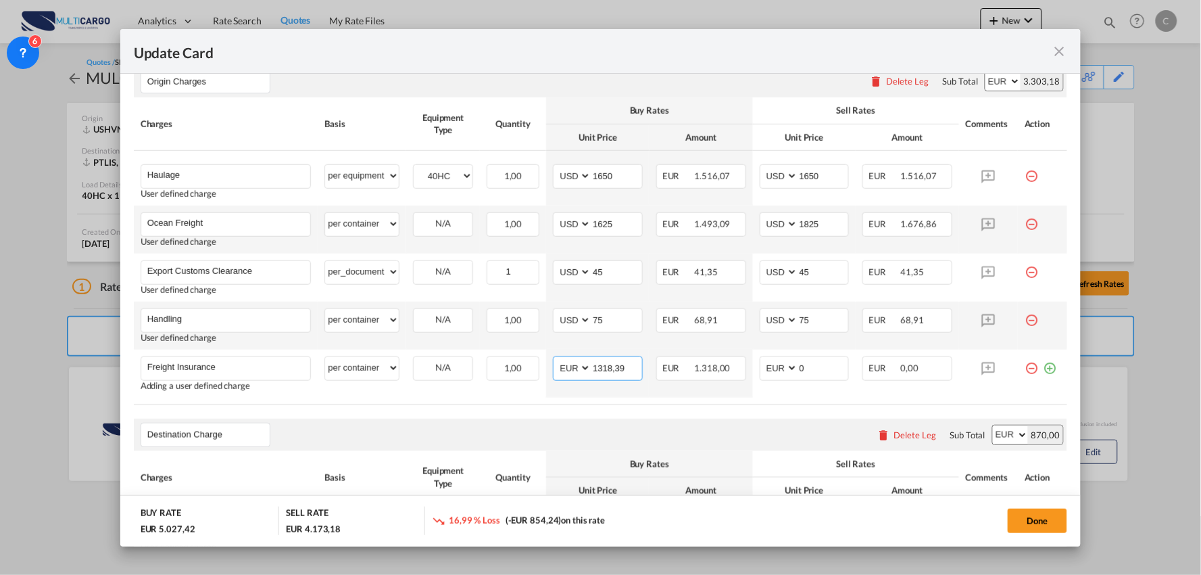
select select "string:USD"
click at [556, 359] on select "AED AFN ALL AMD ANG AOA ARS AUD AWG AZN BAM BBD BDT BGN BHD BIF BMD BND BOB BRL…" at bounding box center [573, 368] width 35 height 18
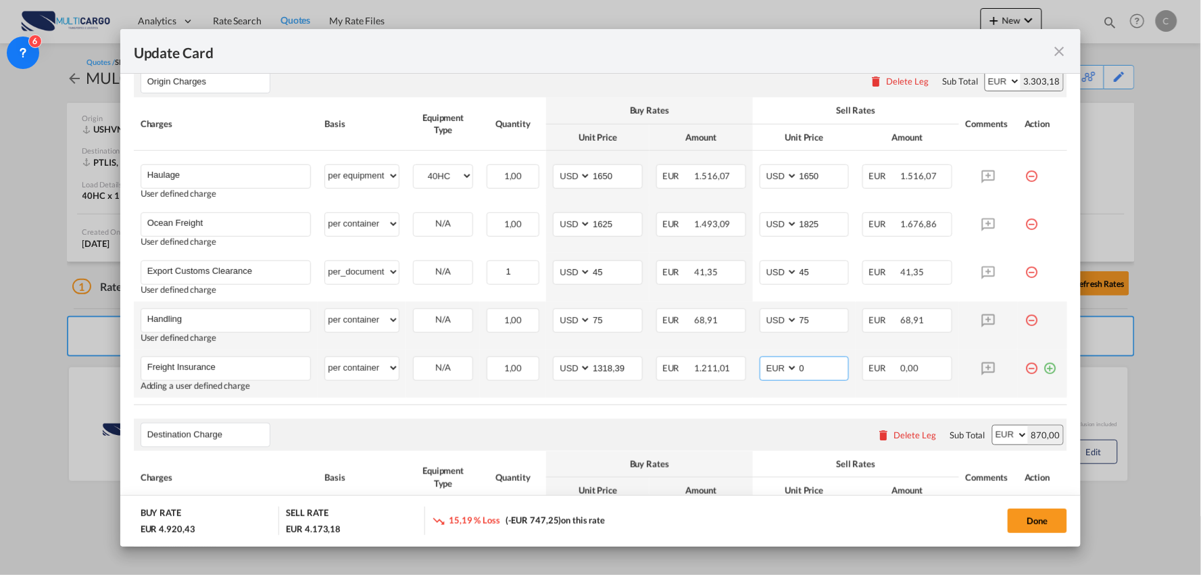
click at [771, 365] on select "AED AFN ALL AMD ANG AOA ARS AUD AWG AZN BAM BBD BDT BGN BHD BIF BMD BND BOB BRL…" at bounding box center [780, 368] width 35 height 18
select select "string:USD"
click at [763, 359] on select "AED AFN ALL AMD ANG AOA ARS AUD AWG AZN BAM BBD BDT BGN BHD BIF BMD BND BOB BRL…" at bounding box center [780, 368] width 35 height 18
drag, startPoint x: 798, startPoint y: 365, endPoint x: 786, endPoint y: 365, distance: 12.2
click at [786, 365] on md-input-container "AED AFN ALL AMD ANG AOA ARS AUD AWG AZN BAM BBD BDT BGN BHD BIF BMD BND BOB BRL…" at bounding box center [805, 368] width 90 height 24
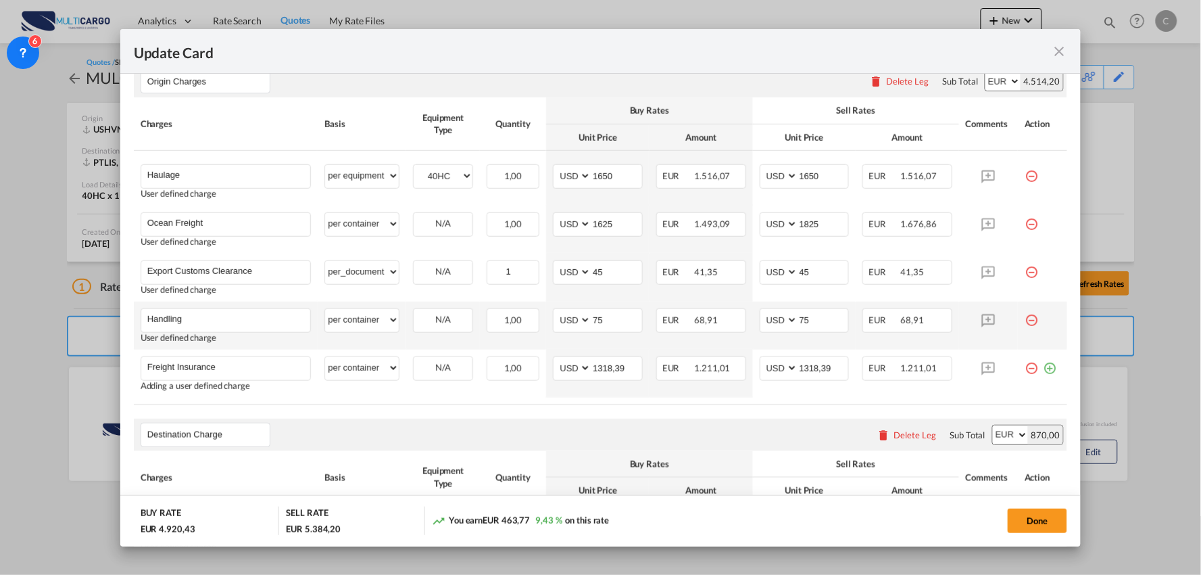
click at [676, 402] on table "Charges Basis Equipment Type Quantity Buy Rates Sell Rates Comments Action Unit…" at bounding box center [601, 250] width 934 height 307
click at [1041, 521] on button "Done" at bounding box center [1037, 520] width 59 height 24
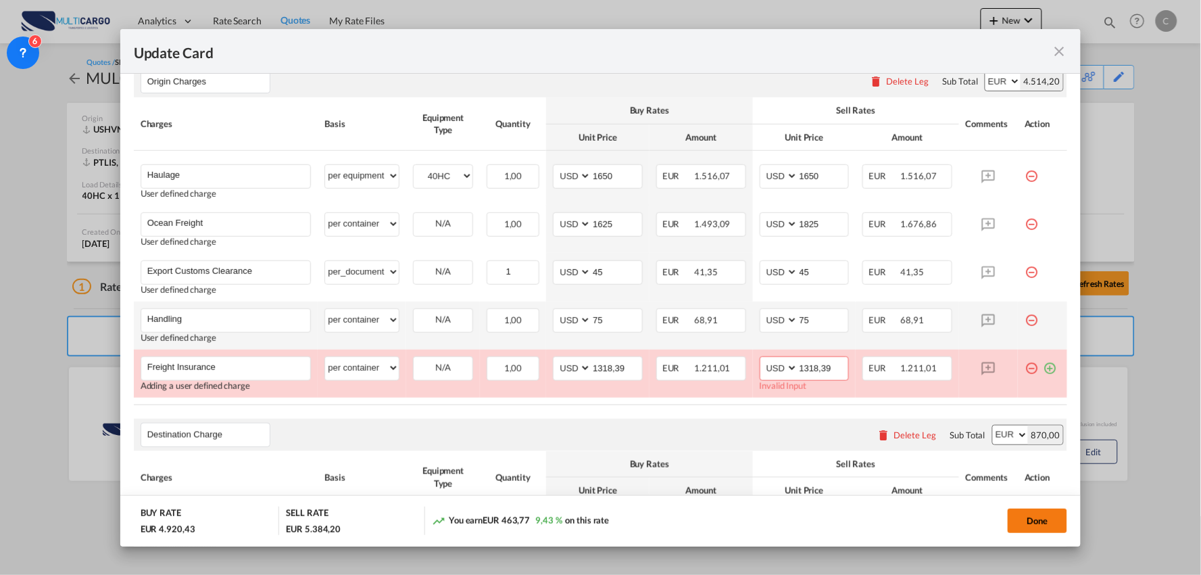
scroll to position [429, 0]
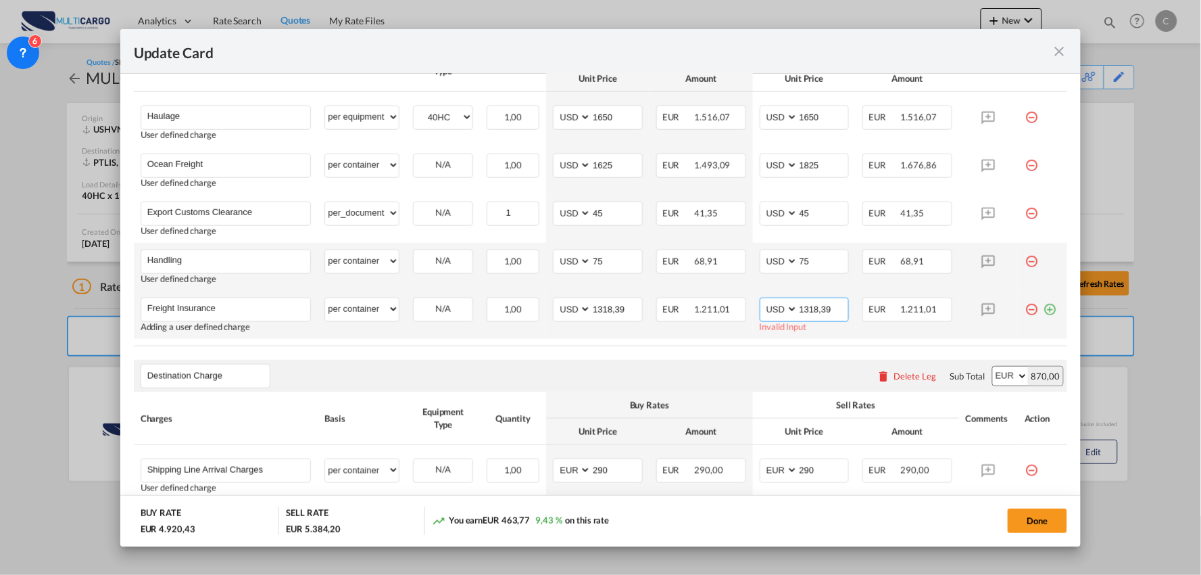
click at [814, 306] on input "1318,39" at bounding box center [823, 308] width 51 height 20
type input "1318.39"
click at [610, 308] on input "1318,39" at bounding box center [617, 308] width 51 height 20
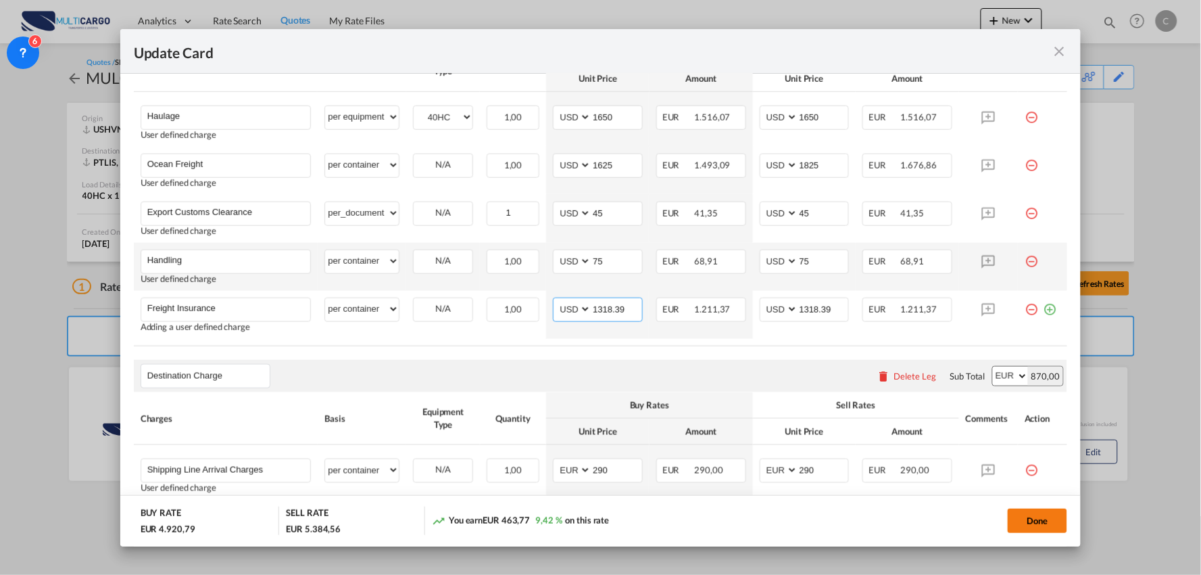
type input "1318.39"
click at [1038, 525] on button "Done" at bounding box center [1037, 520] width 59 height 24
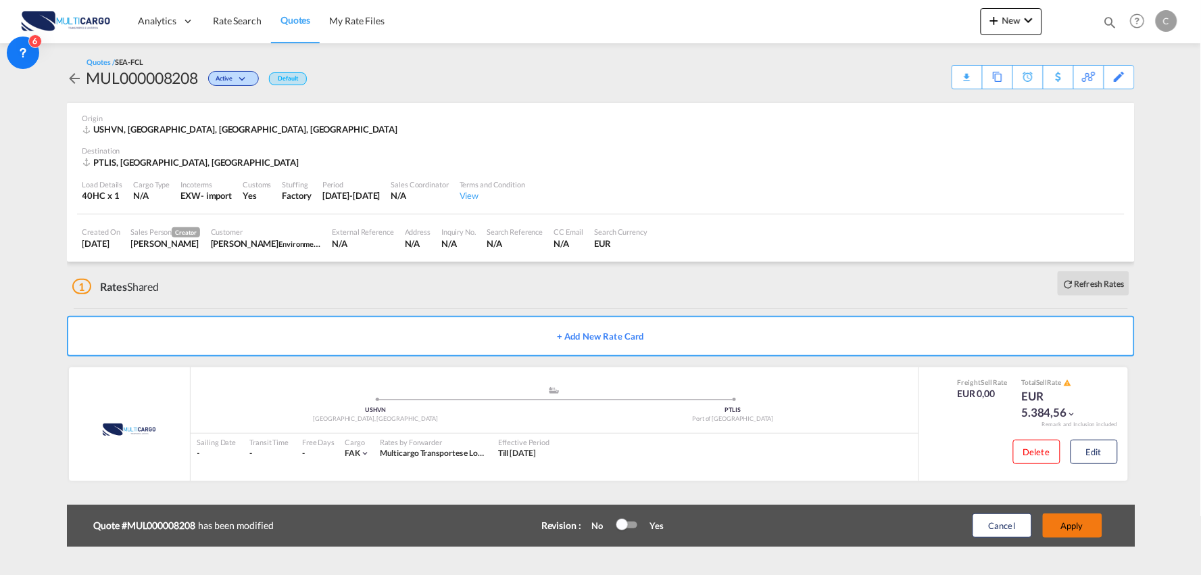
click at [1073, 523] on button "Apply" at bounding box center [1072, 525] width 59 height 24
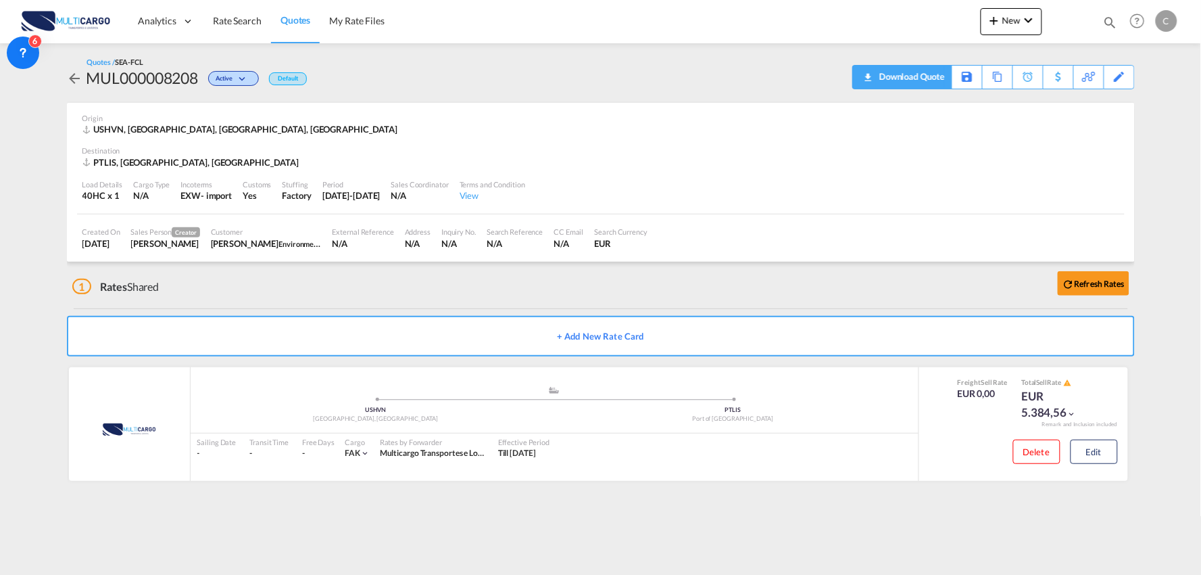
click at [925, 77] on div "Download Quote" at bounding box center [910, 77] width 69 height 22
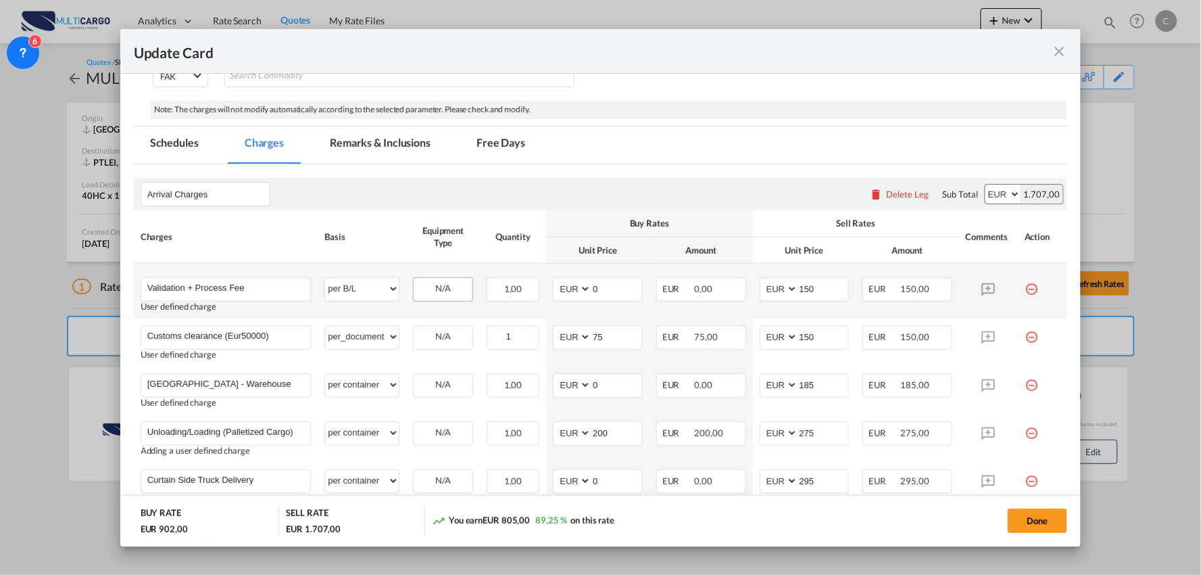
scroll to position [181, 0]
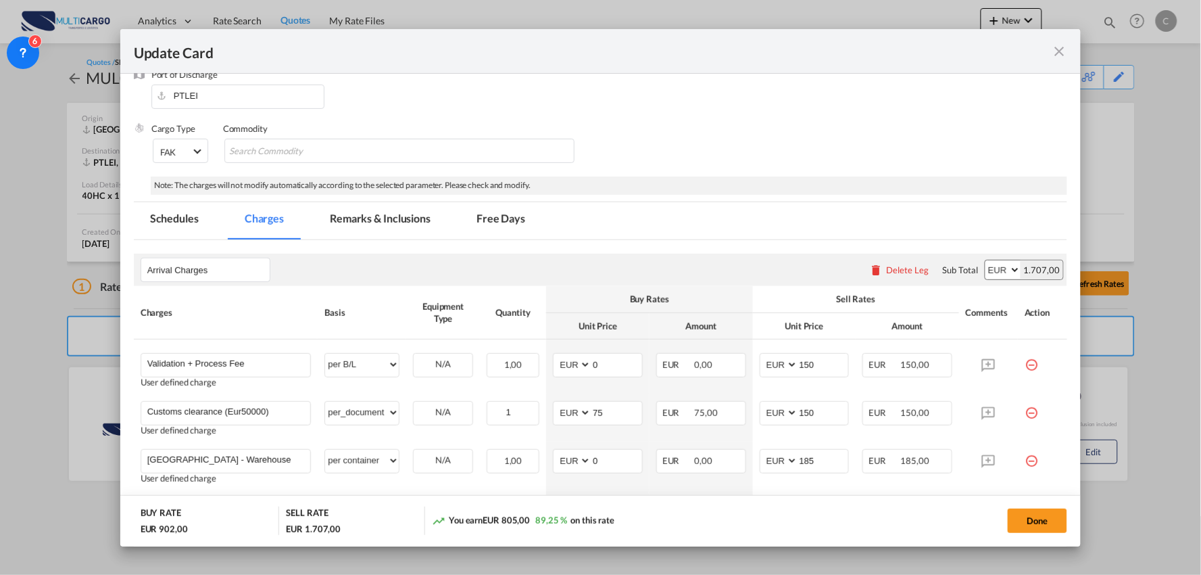
click at [381, 218] on md-tab-item "Remarks & Inclusions" at bounding box center [380, 220] width 133 height 37
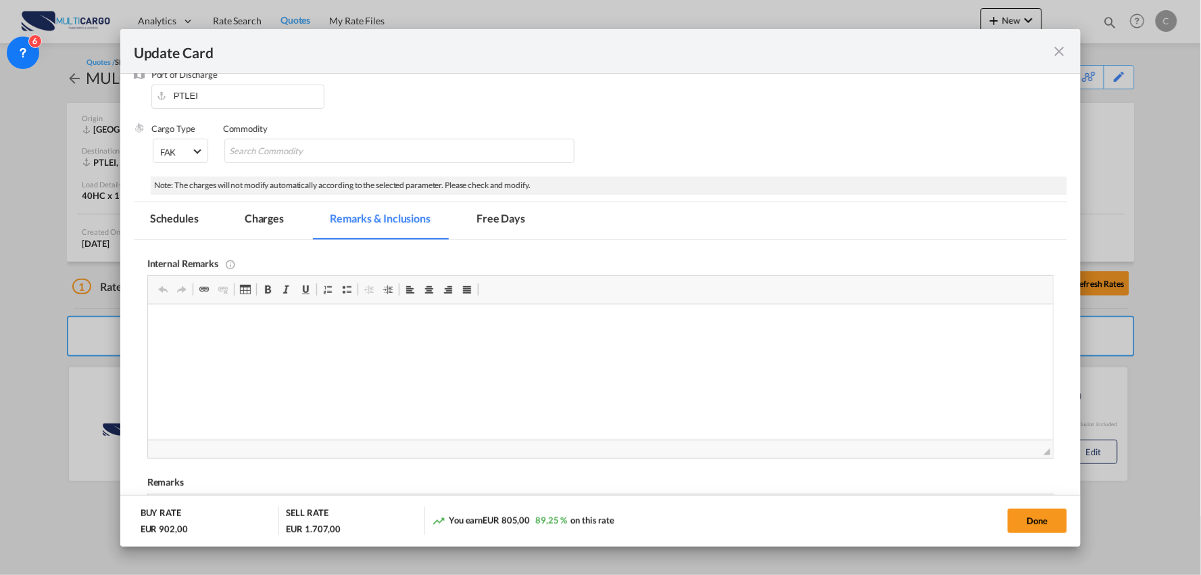
scroll to position [482, 0]
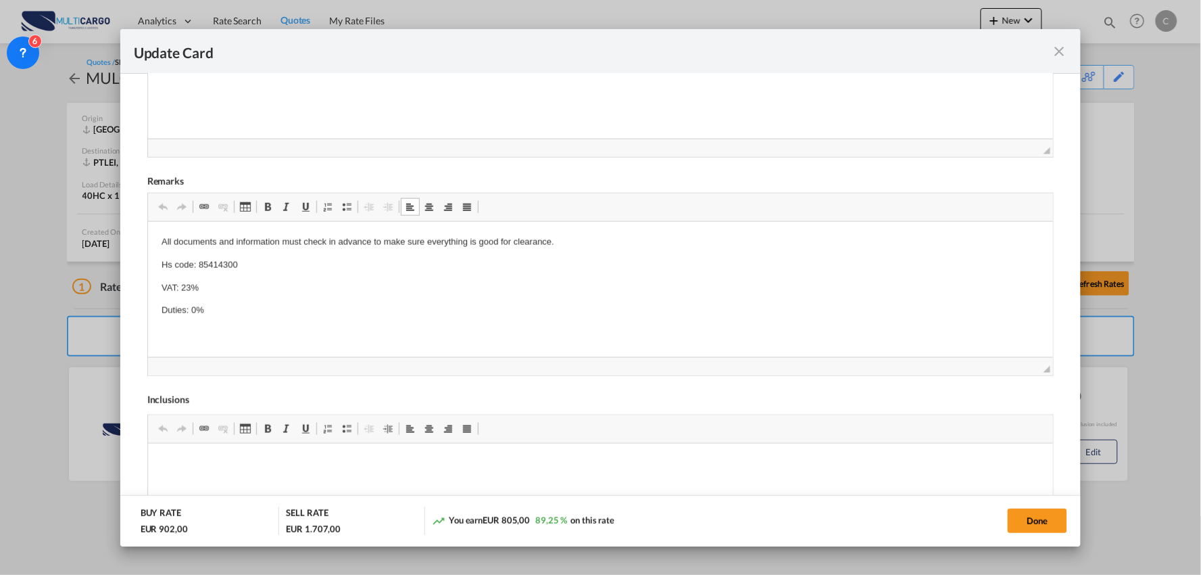
click at [336, 362] on span "◢" at bounding box center [601, 366] width 906 height 18
click at [274, 313] on p "Duties: 0%" at bounding box center [600, 311] width 879 height 14
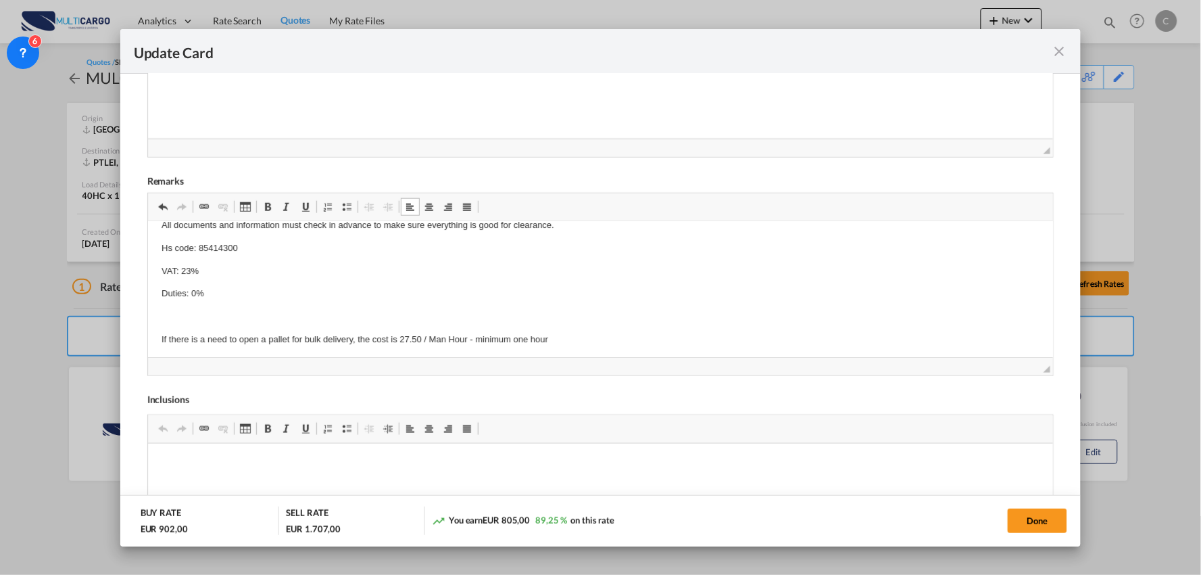
scroll to position [20, 0]
click at [158, 335] on html "All documents and information must check in advance to make sure everything is …" at bounding box center [600, 278] width 906 height 155
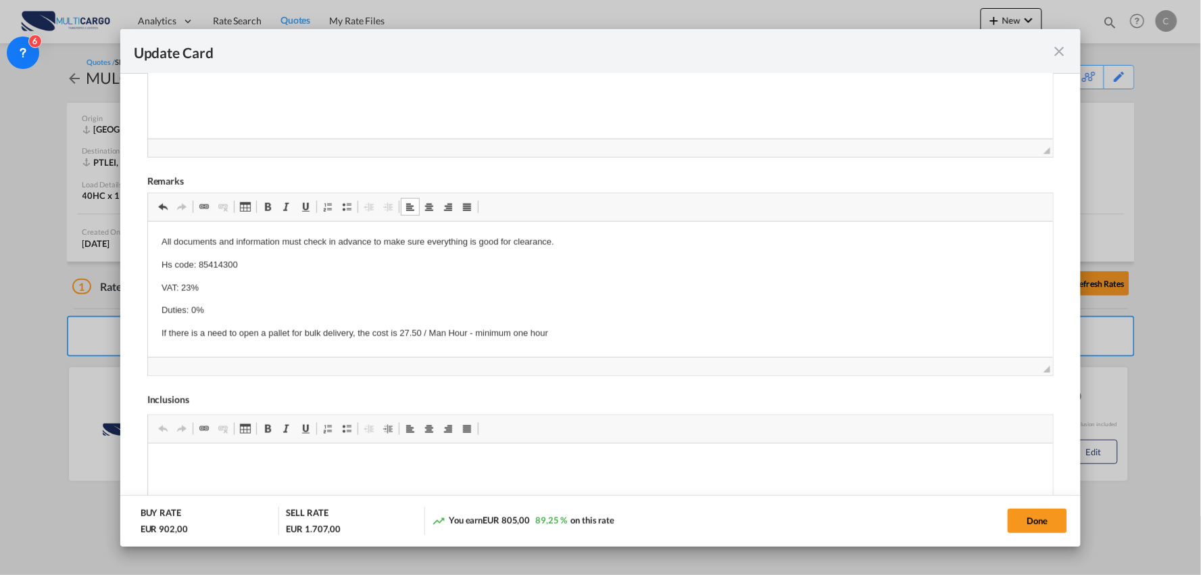
drag, startPoint x: 403, startPoint y: 329, endPoint x: 414, endPoint y: 347, distance: 22.1
click at [405, 331] on p "If there is a need to open a pallet for bulk delivery, the cost is 27.50 / Man …" at bounding box center [600, 334] width 879 height 14
click at [555, 333] on p "If there is a need to open a pallet for bulk delivery, the cost is 37.50 / Man …" at bounding box center [600, 334] width 879 height 14
drag, startPoint x: 569, startPoint y: 332, endPoint x: 139, endPoint y: 327, distance: 430.0
click at [147, 327] on html "All documents and information must check in advance to make sure everything is …" at bounding box center [600, 288] width 906 height 132
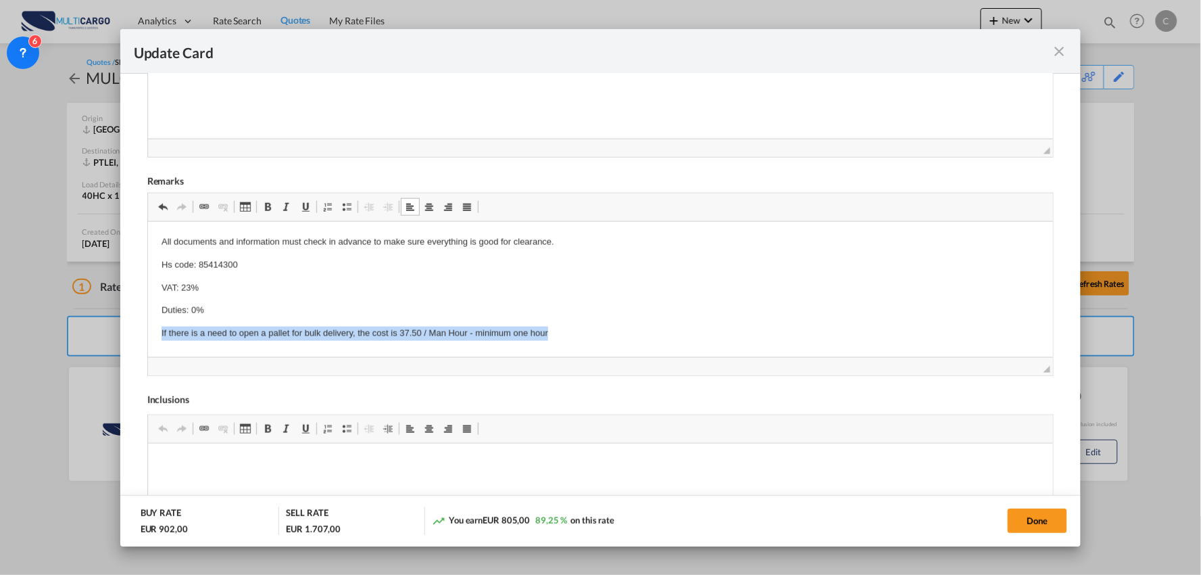
copy p "If there is a need to open a pallet for bulk delivery, the cost is 37.50 / Man …"
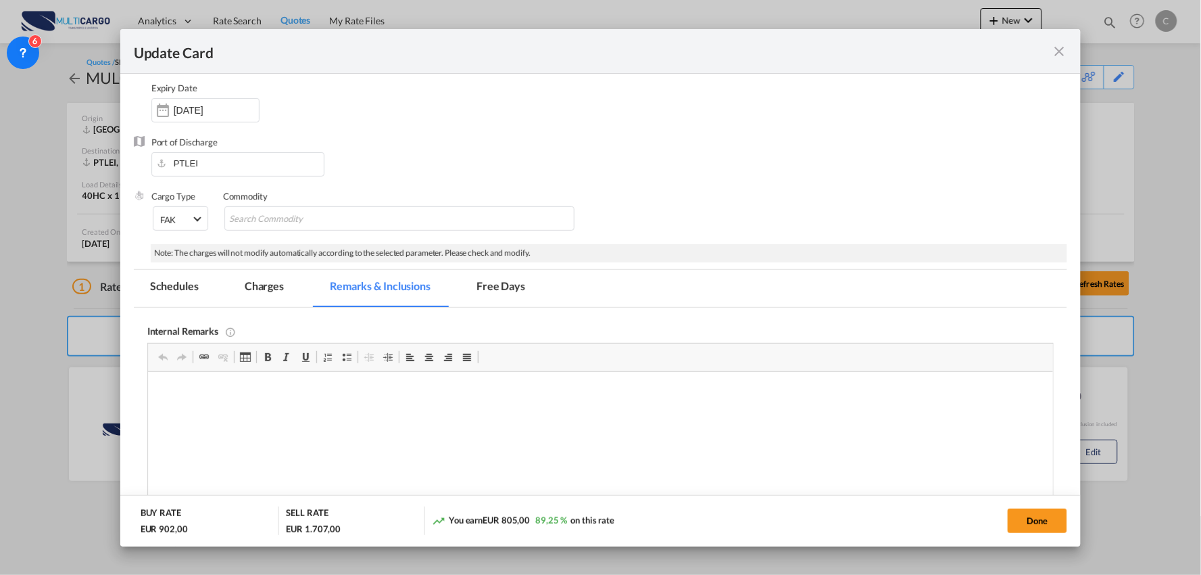
scroll to position [106, 0]
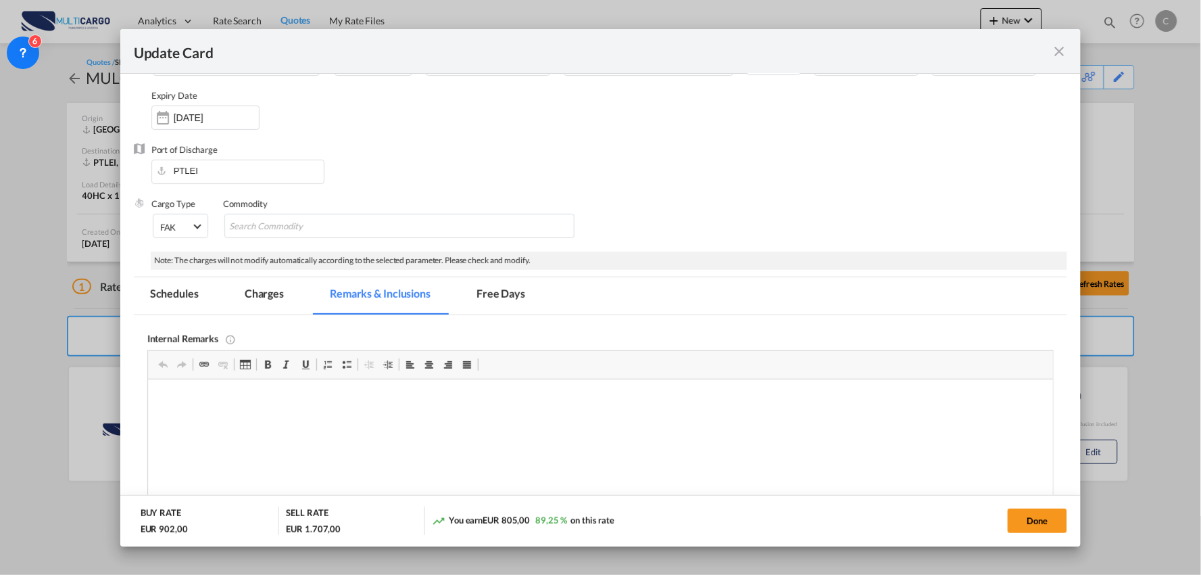
click at [269, 284] on md-tab-item "Charges" at bounding box center [264, 295] width 72 height 37
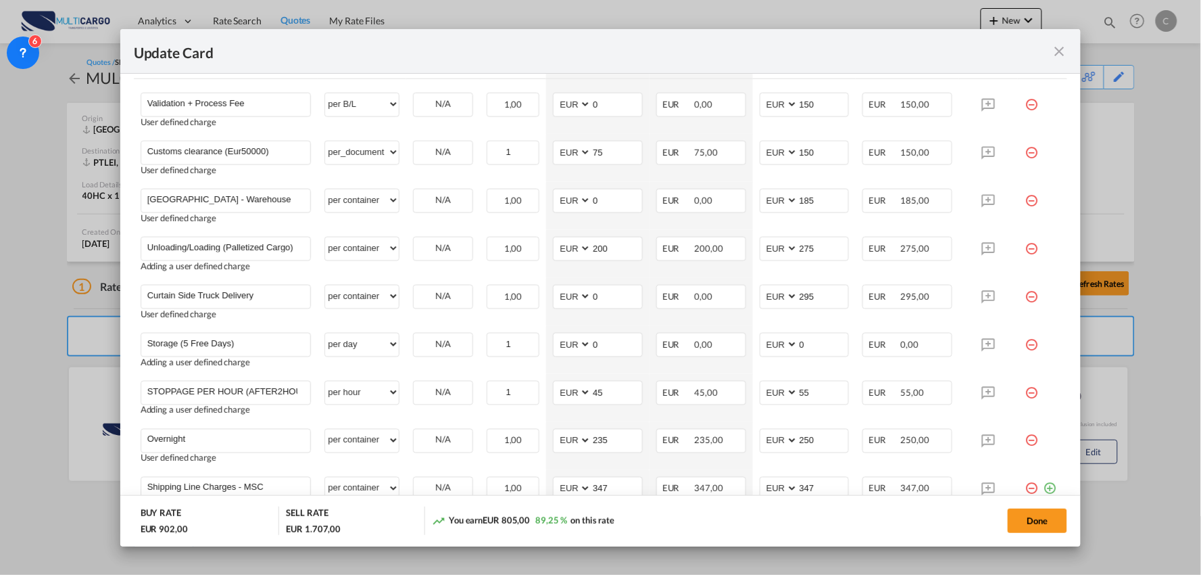
scroll to position [482, 0]
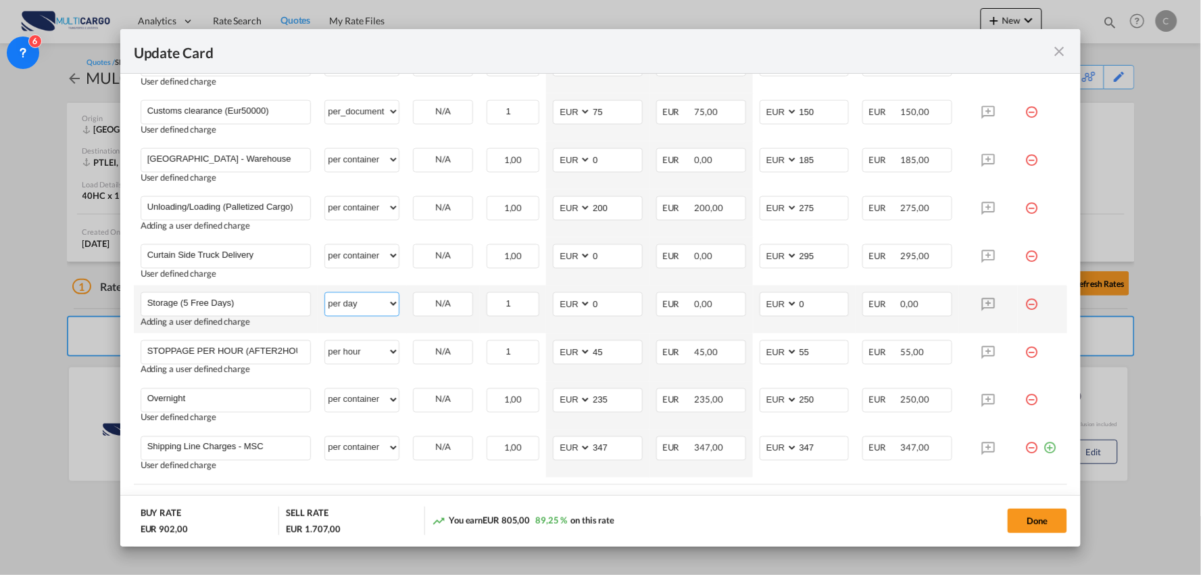
click at [367, 306] on select "per equipment per container per B/L per shipping bill per shipment per pallet p…" at bounding box center [362, 304] width 74 height 22
click at [325, 293] on select "per equipment per container per B/L per shipping bill per shipment per pallet p…" at bounding box center [362, 304] width 74 height 22
click at [363, 308] on select "per equipment per container per B/L per shipping bill per shipment per pallet p…" at bounding box center [362, 304] width 74 height 22
select select "per day"
click at [325, 293] on select "per equipment per container per B/L per shipping bill per shipment per pallet p…" at bounding box center [362, 304] width 74 height 22
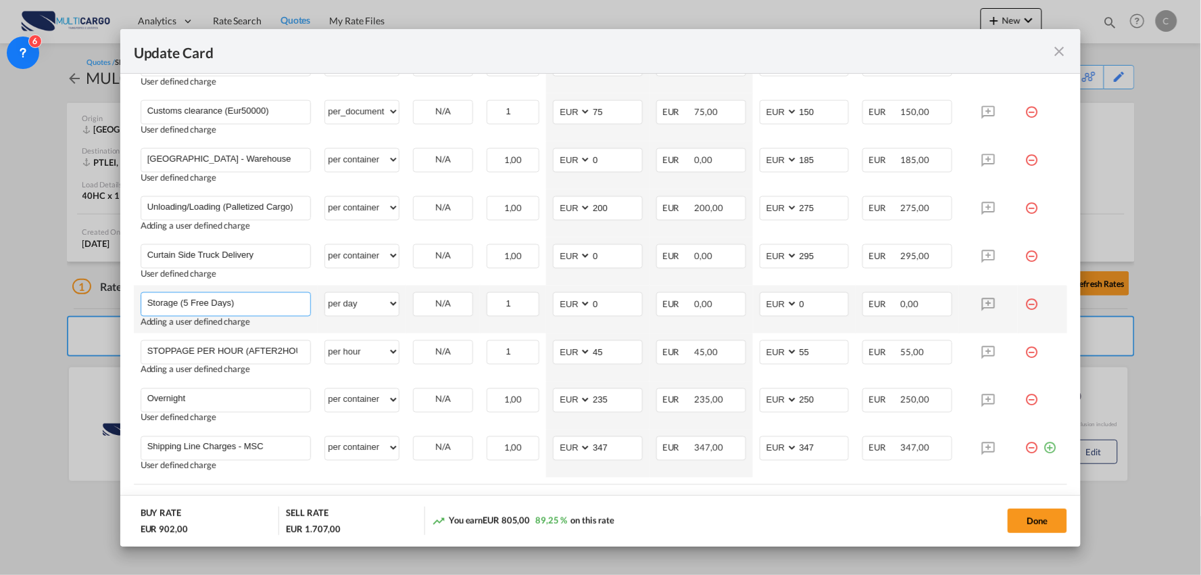
click at [267, 299] on input "Storage (5 Free Days)" at bounding box center [229, 303] width 164 height 20
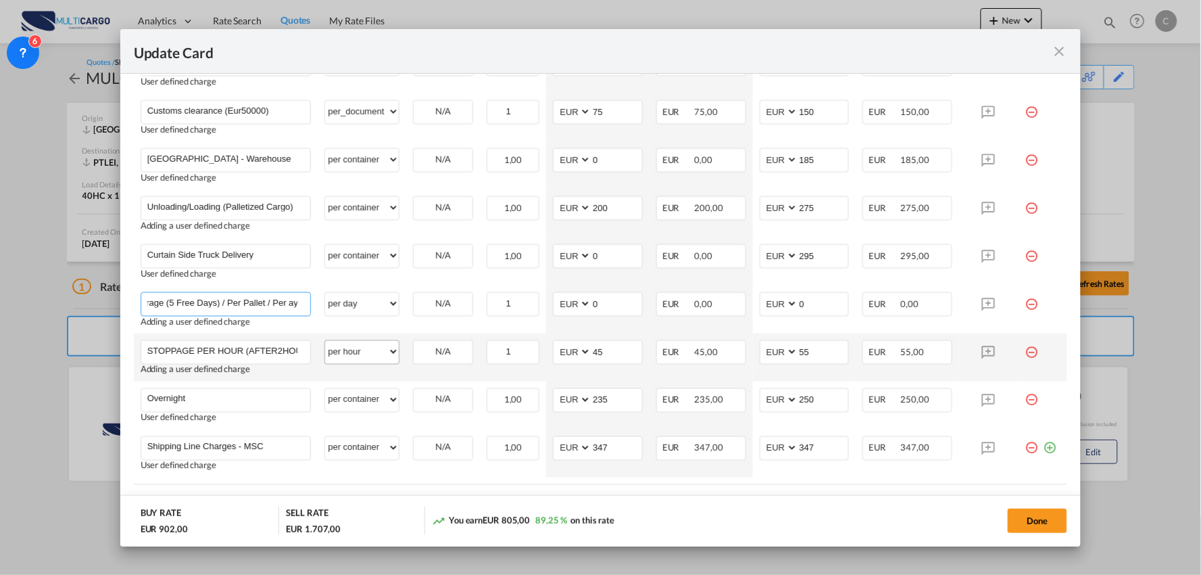
scroll to position [0, 16]
type input "Storage (5 Free Days) / Per Pallet / Per Day"
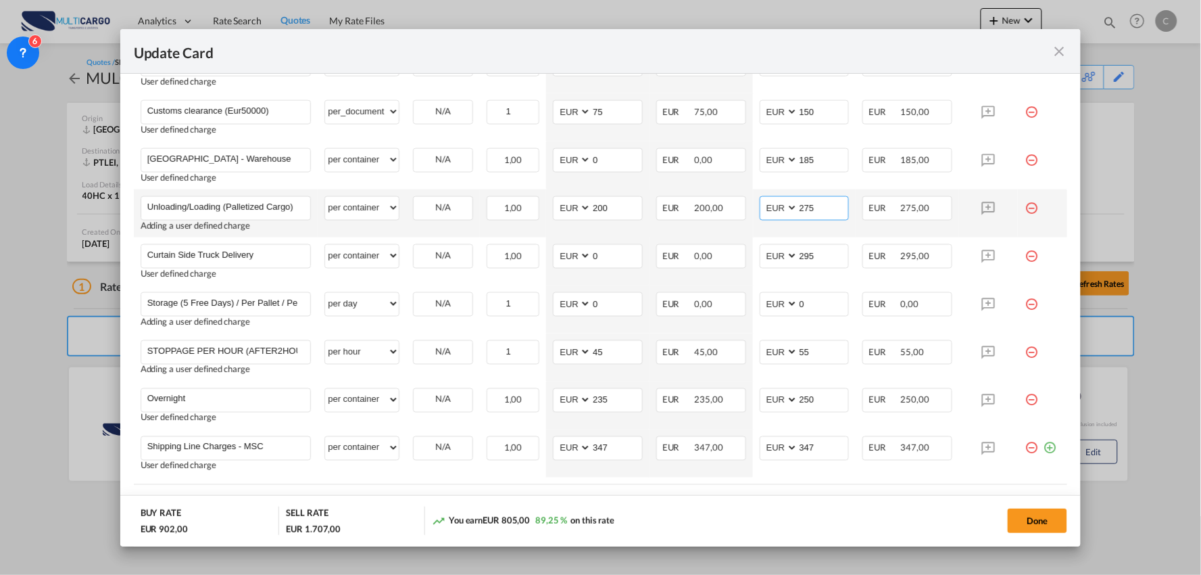
drag, startPoint x: 813, startPoint y: 205, endPoint x: 752, endPoint y: 208, distance: 60.9
click at [760, 208] on md-input-container "AED AFN ALL AMD ANG AOA ARS AUD AWG AZN BAM BBD BDT BGN BHD BIF BMD BND BOB BRL…" at bounding box center [805, 208] width 90 height 24
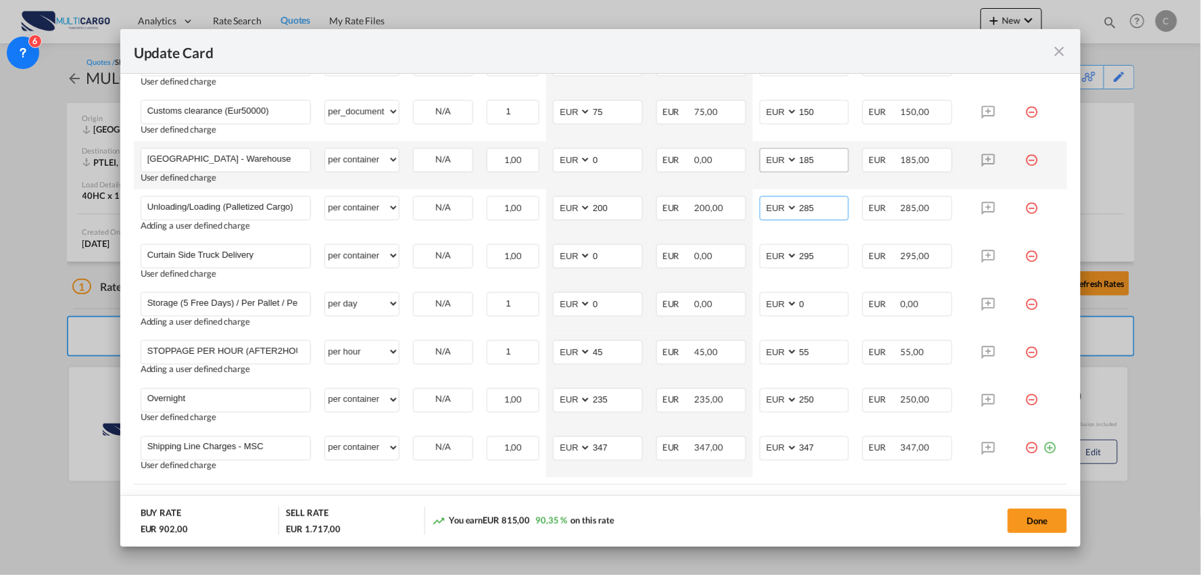
type input "285"
click at [828, 164] on input "185" at bounding box center [823, 159] width 51 height 20
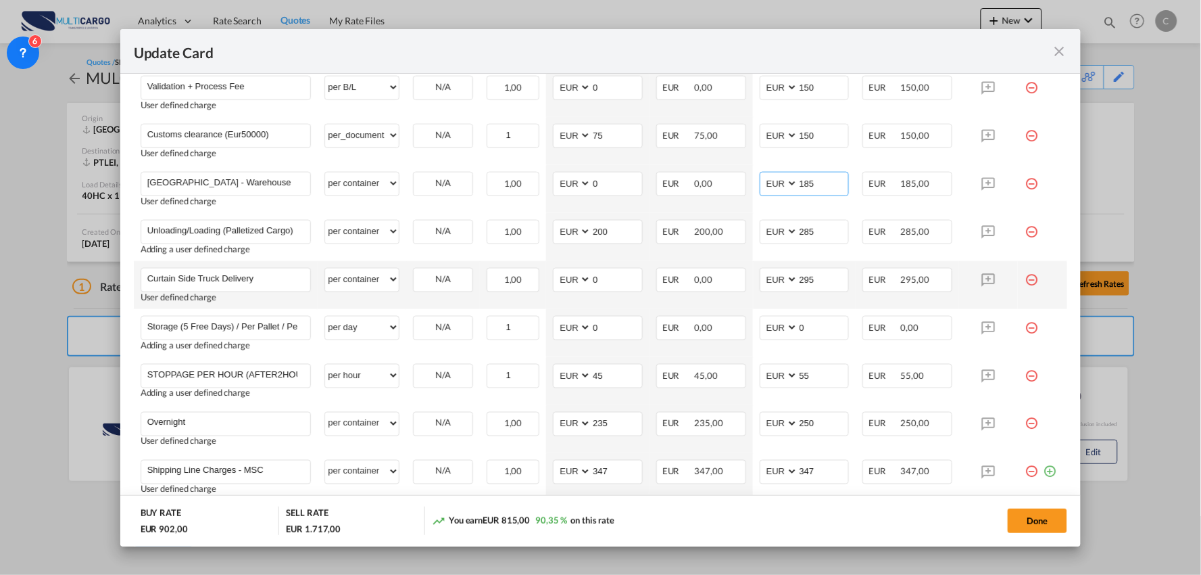
scroll to position [482, 0]
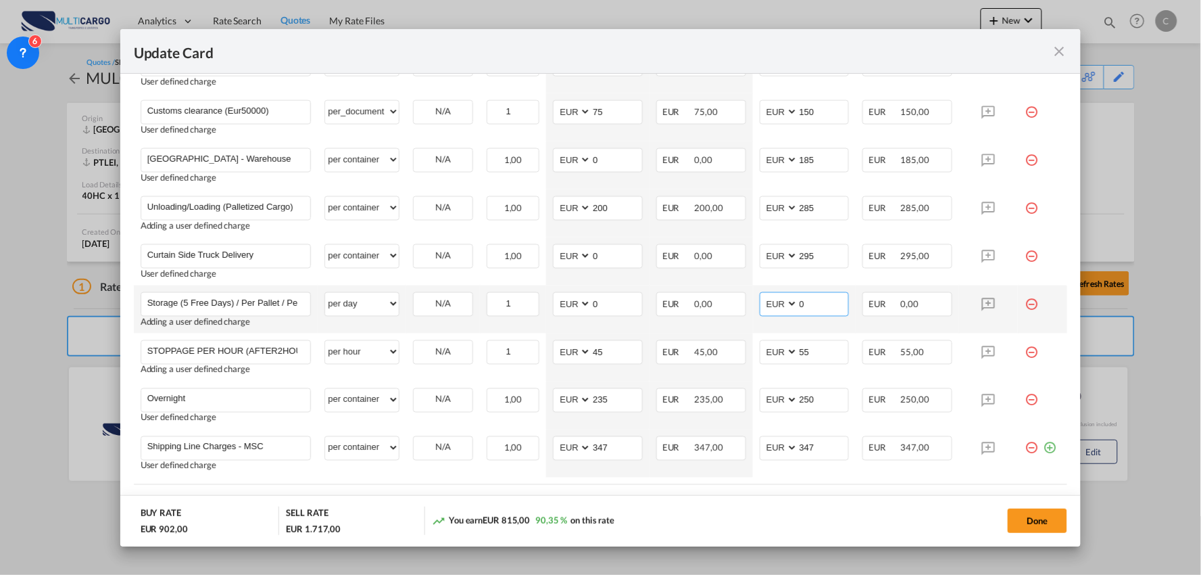
drag, startPoint x: 799, startPoint y: 299, endPoint x: 744, endPoint y: 302, distance: 55.5
click at [761, 302] on md-input-container "AED AFN ALL AMD ANG AOA ARS AUD AWG AZN BAM BBD BDT BGN BHD BIF BMD BND BOB BRL…" at bounding box center [805, 304] width 90 height 24
type input "0,75"
drag, startPoint x: 587, startPoint y: 299, endPoint x: 556, endPoint y: 295, distance: 30.6
click at [553, 297] on md-input-container "AED AFN ALL AMD ANG AOA ARS AUD AWG AZN BAM BBD BDT BGN BHD BIF BMD BND BOB BRL…" at bounding box center [598, 304] width 90 height 24
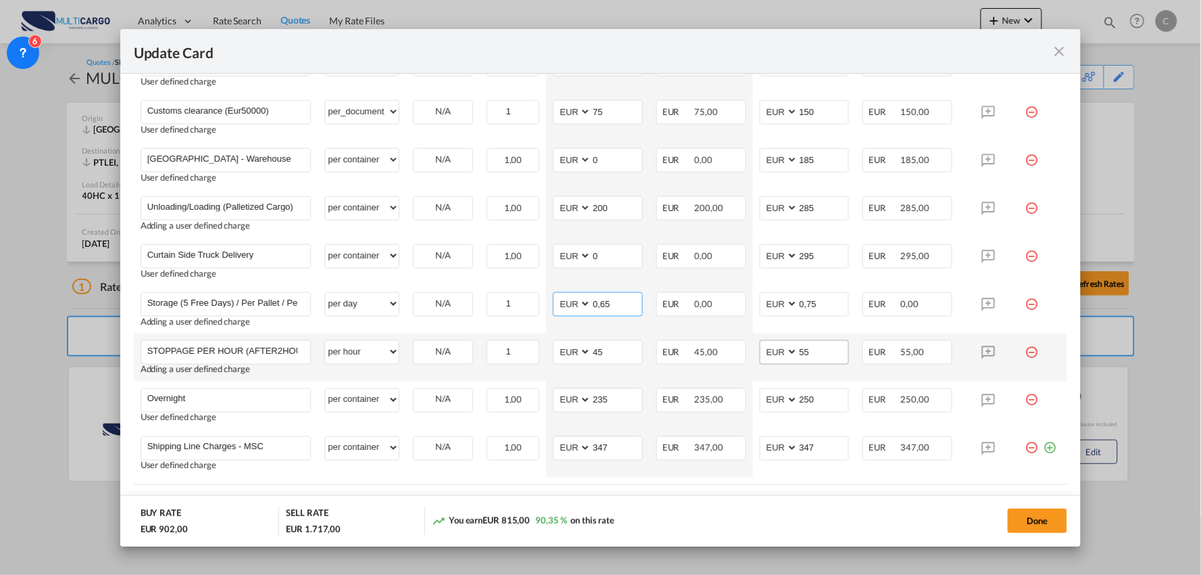
type input "0,65"
click at [826, 355] on input "55" at bounding box center [823, 351] width 51 height 20
click at [1030, 516] on button "Done" at bounding box center [1037, 520] width 59 height 24
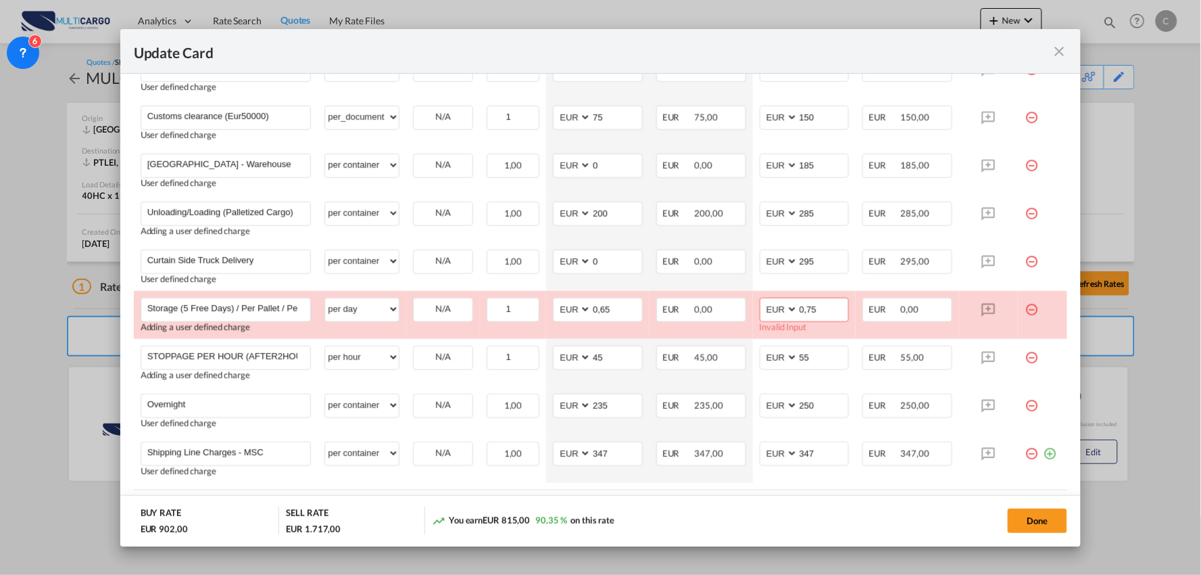
scroll to position [431, 0]
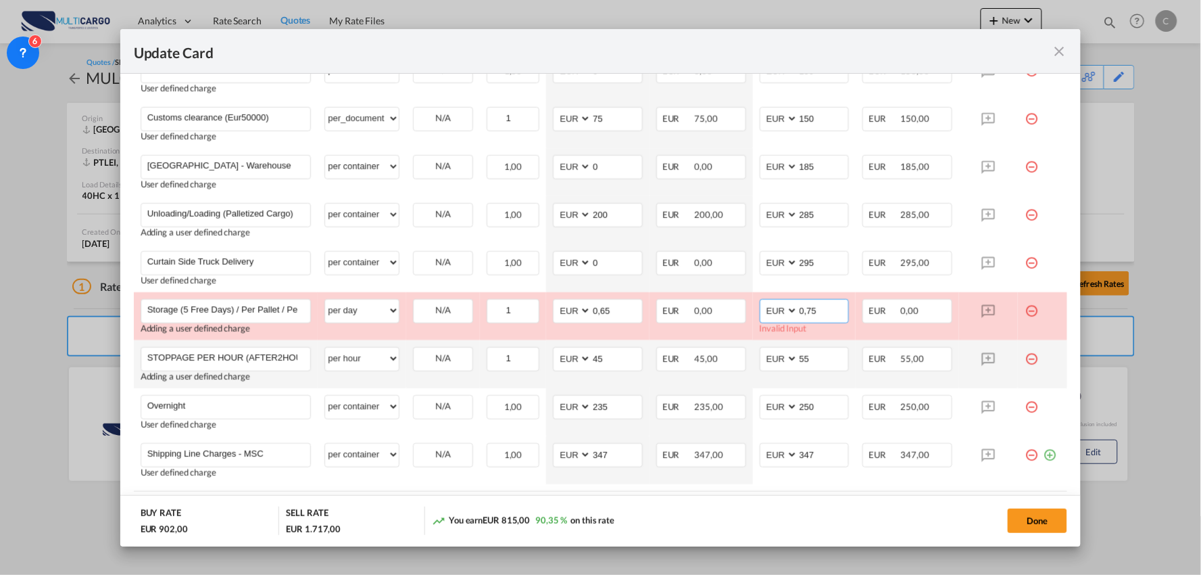
drag, startPoint x: 801, startPoint y: 308, endPoint x: 821, endPoint y: 343, distance: 40.6
click at [801, 309] on input "0,75" at bounding box center [823, 309] width 51 height 20
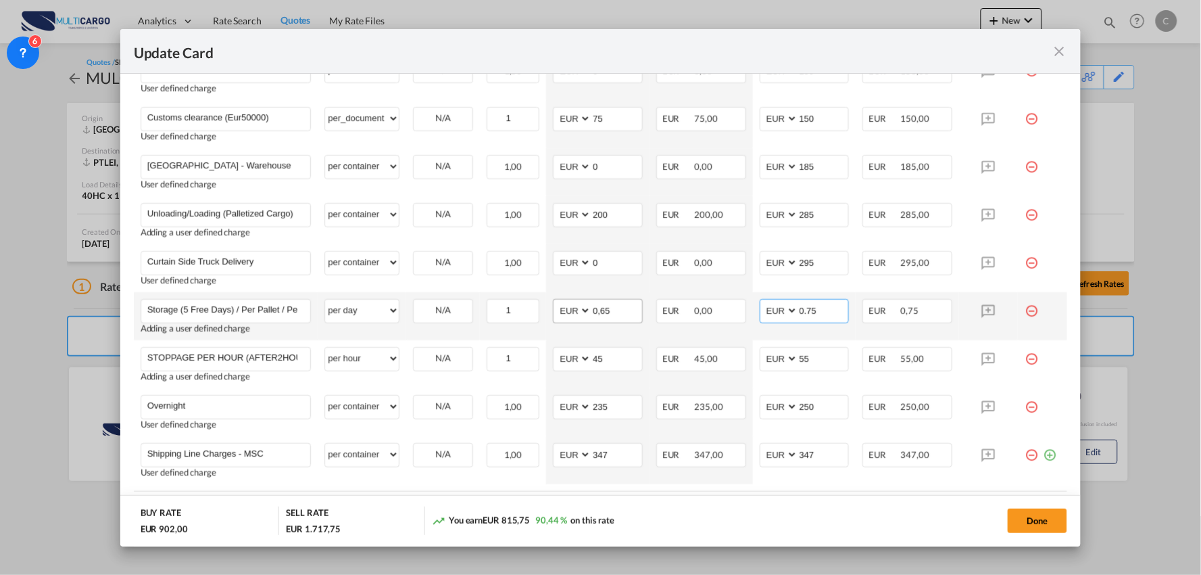
type input "0.75"
click at [597, 309] on input "0,65" at bounding box center [617, 309] width 51 height 20
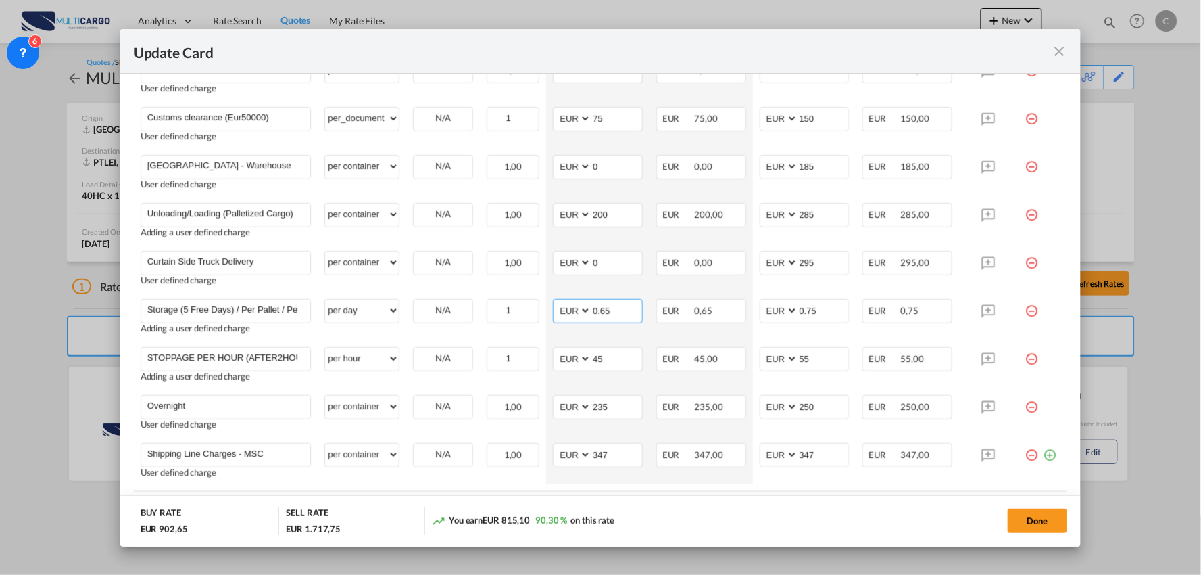
type input "0.65"
click at [1050, 522] on button "Done" at bounding box center [1037, 520] width 59 height 24
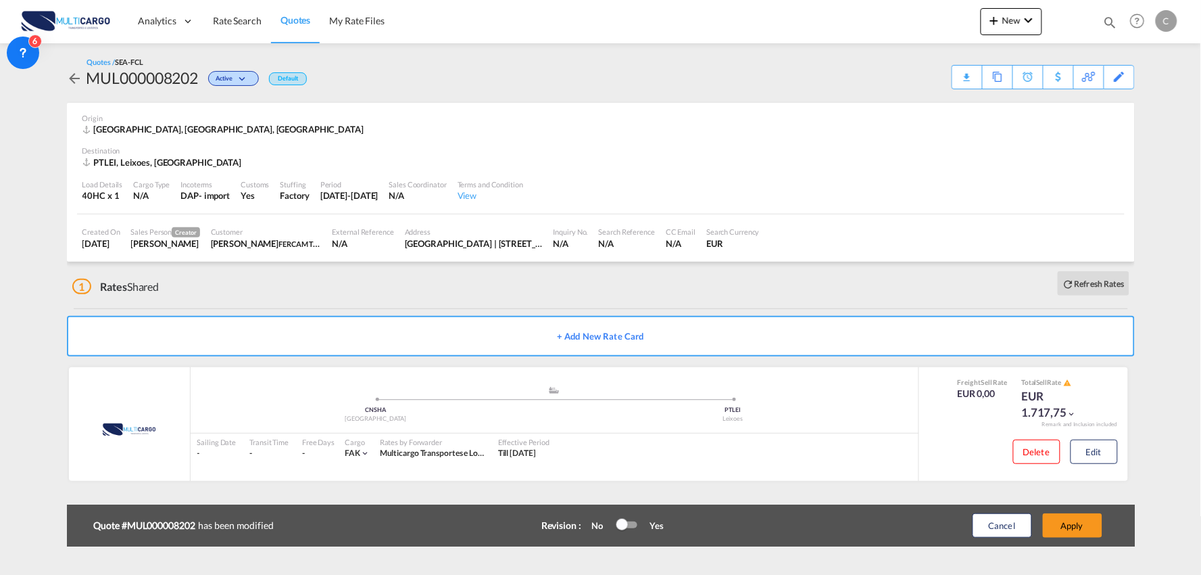
scroll to position [477, 0]
click at [1084, 524] on button "Apply" at bounding box center [1072, 525] width 59 height 24
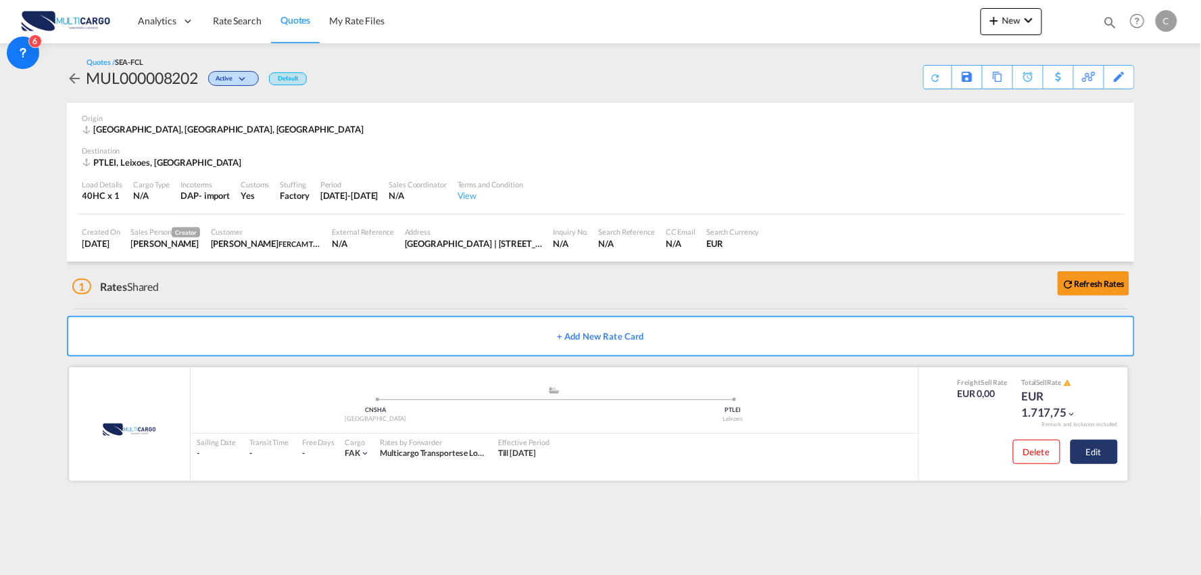
click at [1104, 456] on button "Edit" at bounding box center [1094, 451] width 47 height 24
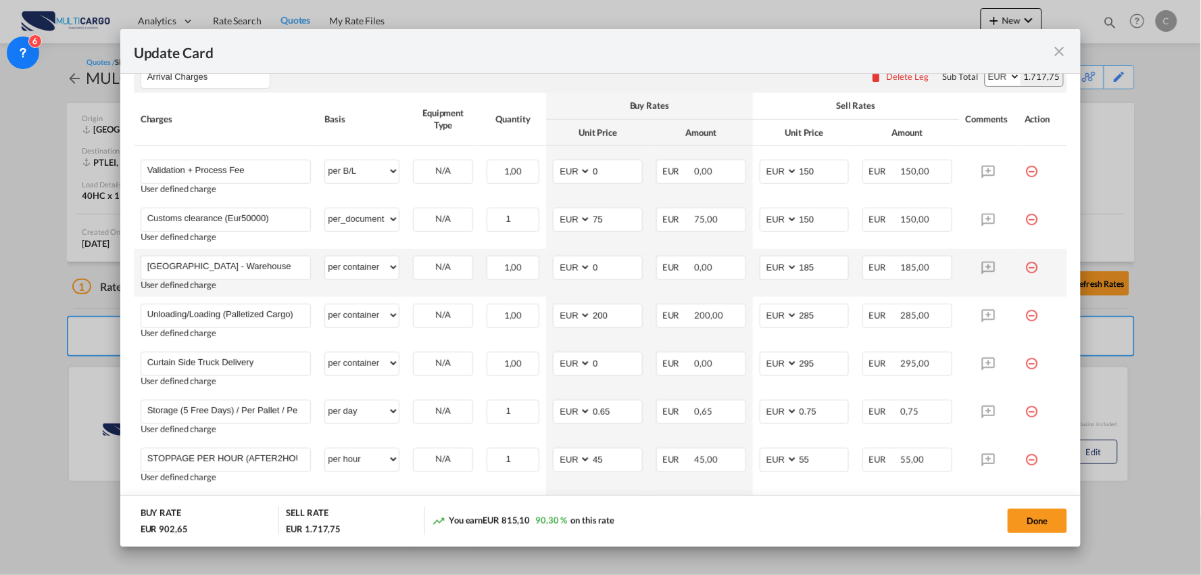
scroll to position [375, 0]
drag, startPoint x: 817, startPoint y: 268, endPoint x: 739, endPoint y: 265, distance: 77.8
click at [760, 268] on md-input-container "AED AFN ALL AMD ANG AOA ARS AUD AWG AZN BAM BBD BDT BGN BHD BIF BMD BND BOB BRL…" at bounding box center [805, 267] width 90 height 24
type input "200"
click at [1050, 515] on button "Done" at bounding box center [1037, 520] width 59 height 24
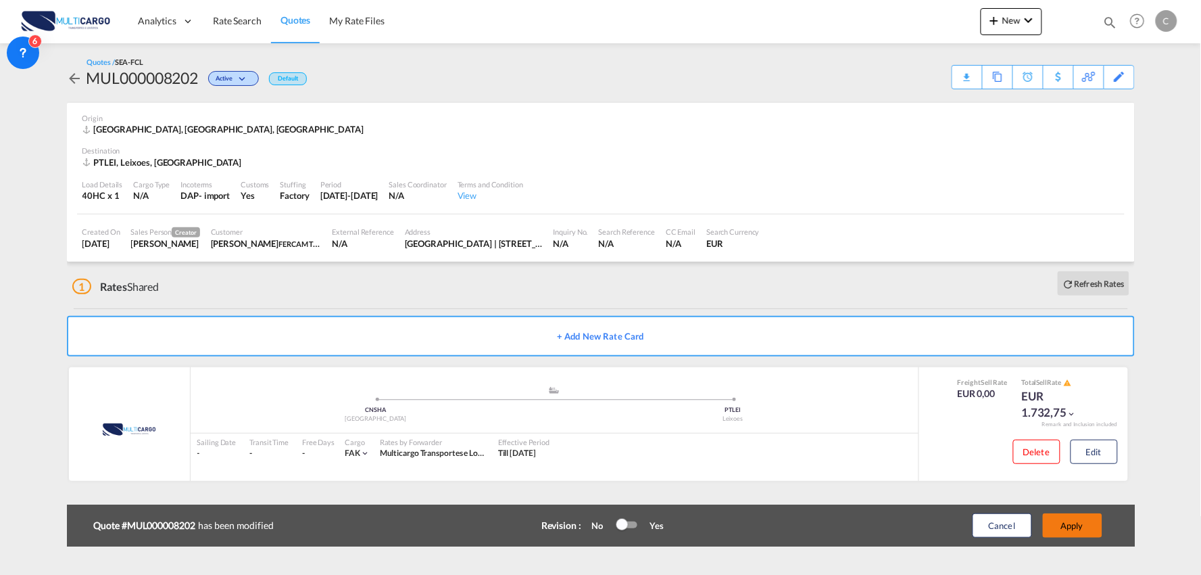
click at [1068, 529] on button "Apply" at bounding box center [1072, 525] width 59 height 24
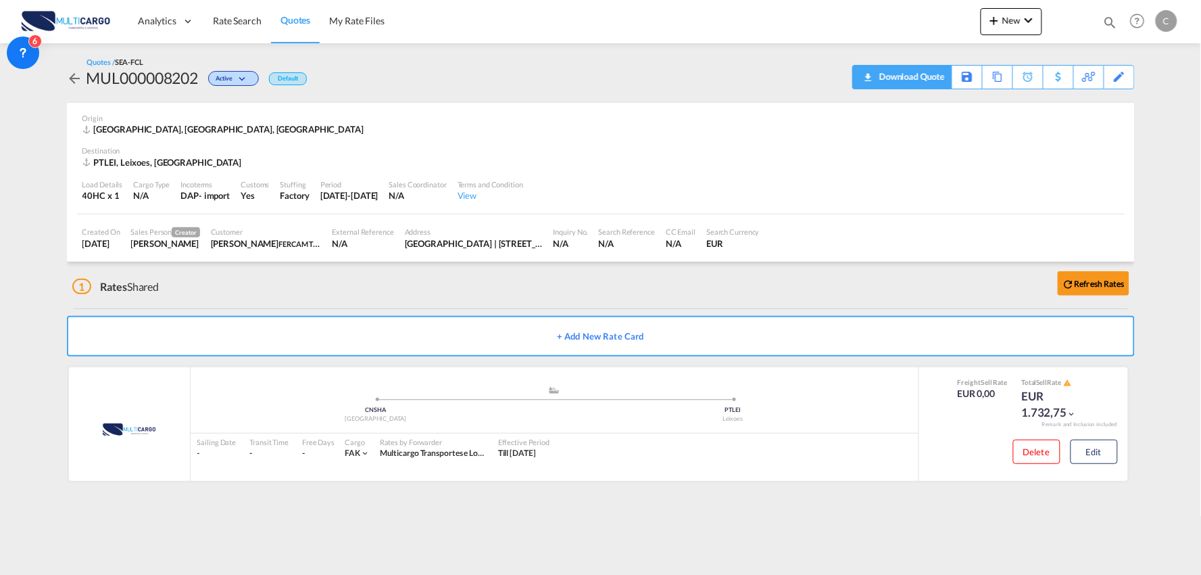
click at [934, 76] on div "Download Quote" at bounding box center [910, 77] width 69 height 22
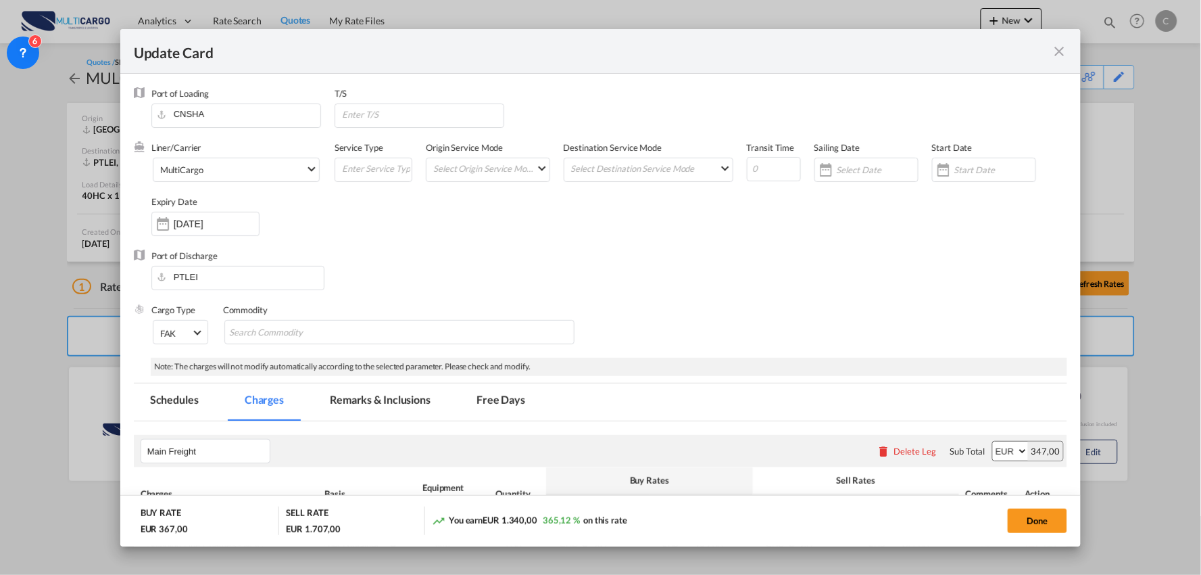
scroll to position [596, 0]
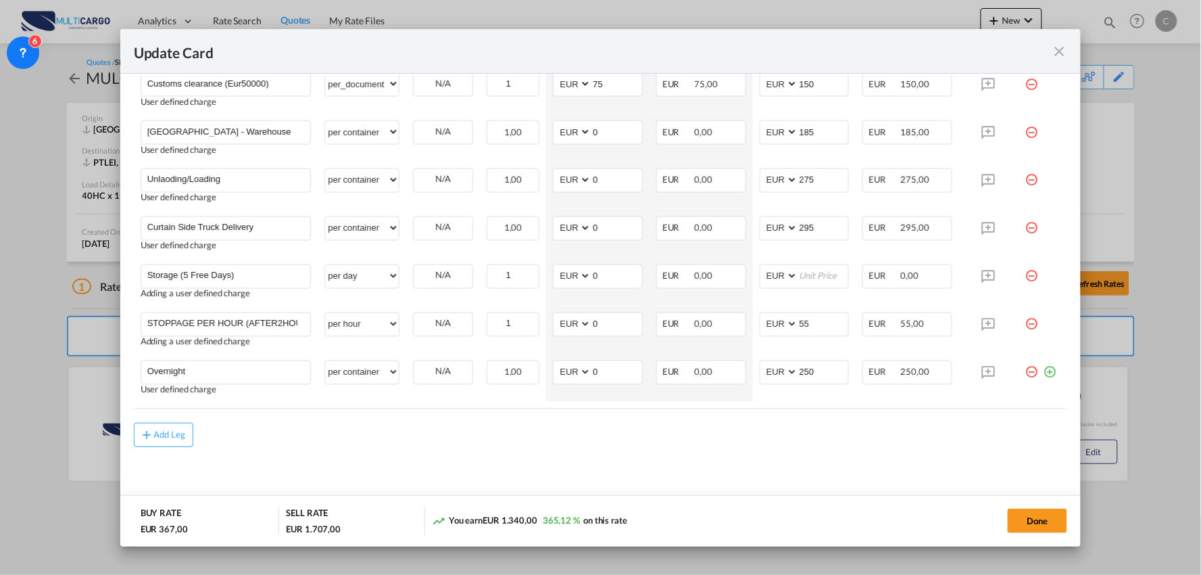
click at [443, 449] on md-content "Main Freight Please enter leg name Leg Name Already Exists Delete Leg Sub Total…" at bounding box center [601, 132] width 934 height 762
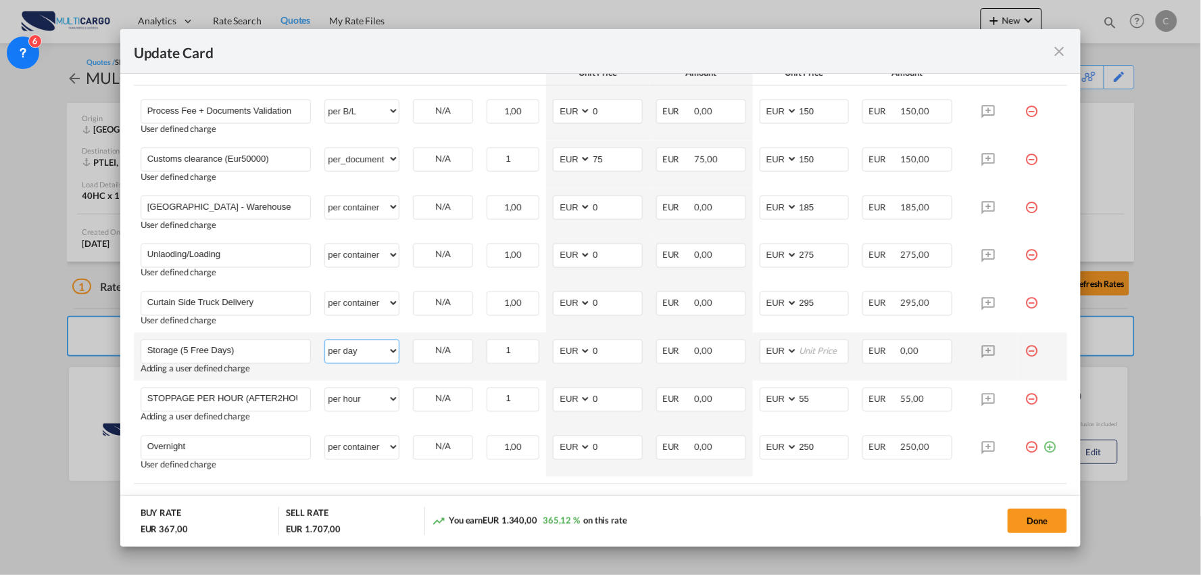
click at [368, 356] on select "per equipment per container per B/L per shipping bill per shipment per pallet p…" at bounding box center [362, 351] width 74 height 22
select select "per pallet"
click at [325, 341] on select "per equipment per container per B/L per shipping bill per shipment per pallet p…" at bounding box center [362, 351] width 74 height 22
click at [806, 352] on input "Update Card Port ..." at bounding box center [823, 350] width 51 height 20
type input "0,85"
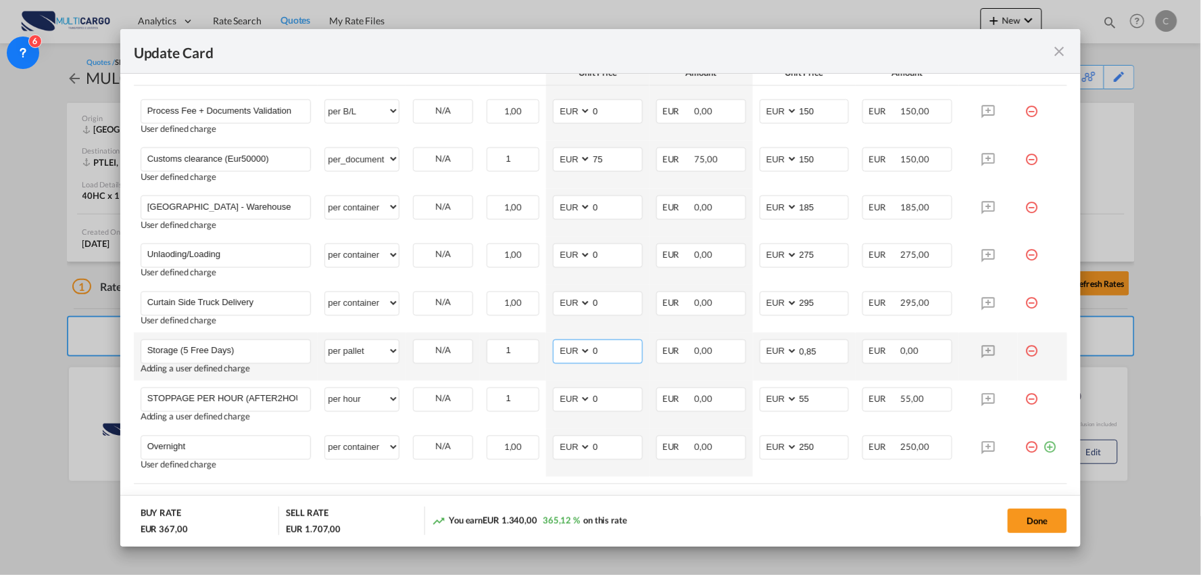
drag, startPoint x: 597, startPoint y: 355, endPoint x: 548, endPoint y: 355, distance: 49.3
click at [548, 355] on td "AED AFN ALL AMD ANG AOA ARS AUD AWG AZN BAM BBD BDT BGN BHD BIF BMD BND [PERSON…" at bounding box center [597, 357] width 103 height 48
type input "0,75"
drag, startPoint x: 816, startPoint y: 348, endPoint x: 788, endPoint y: 348, distance: 27.7
click at [788, 348] on md-input-container "AED AFN ALL AMD ANG AOA ARS AUD AWG AZN BAM BBD BDT BGN BHD BIF BMD BND [PERSON…" at bounding box center [805, 351] width 90 height 24
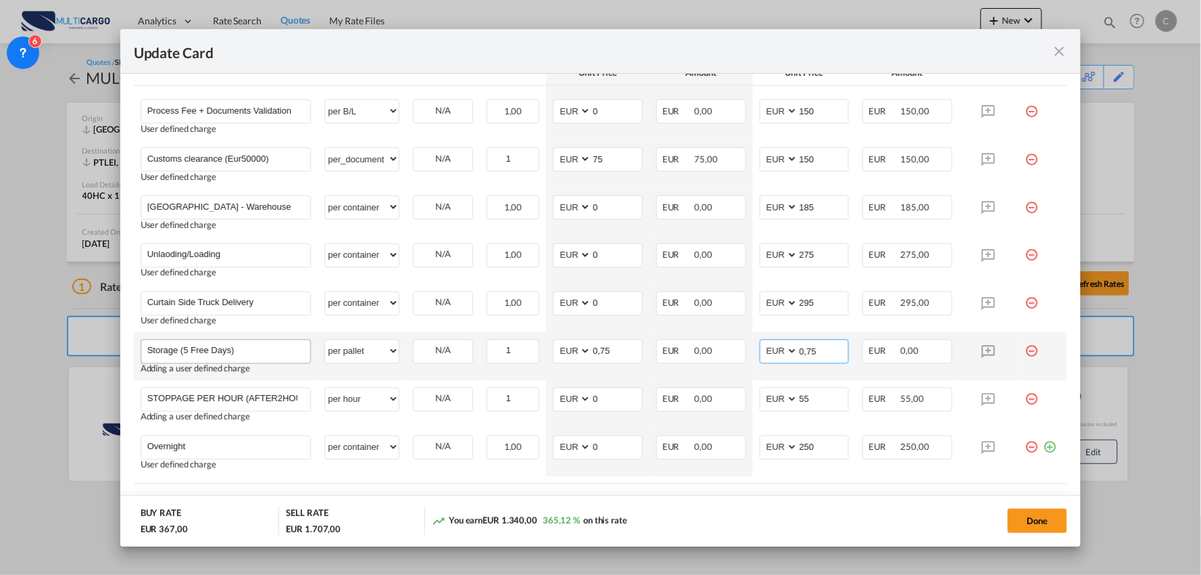
type input "0,75"
click at [277, 347] on input "Storage (5 Free Days)" at bounding box center [229, 350] width 164 height 20
type input "Storage (5 Free Days) / Per Day"
click at [800, 508] on div "Done" at bounding box center [889, 520] width 358 height 28
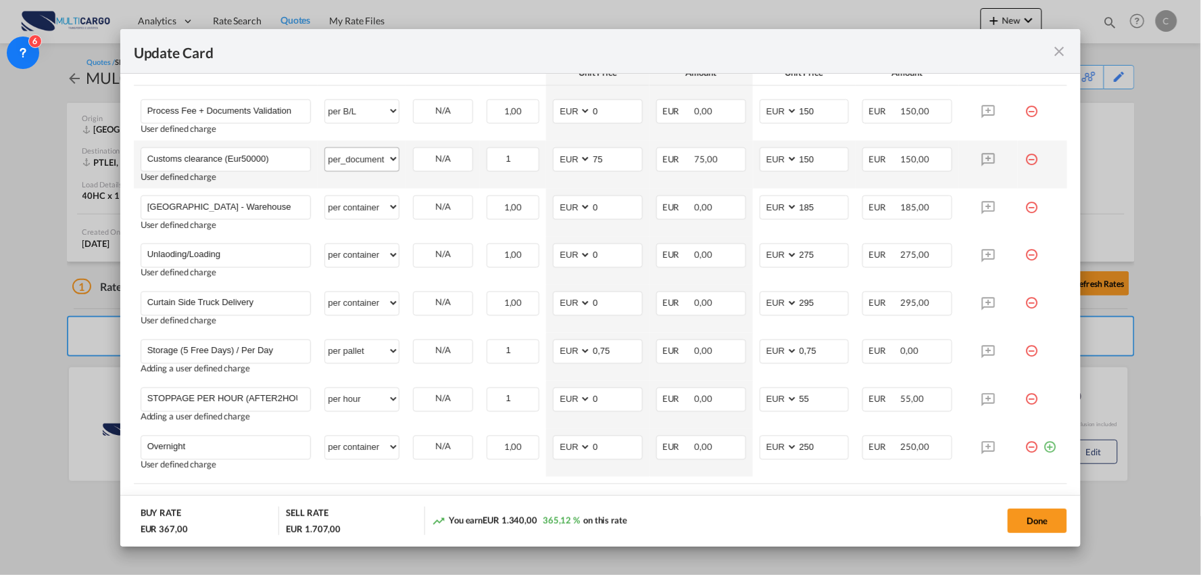
scroll to position [220, 0]
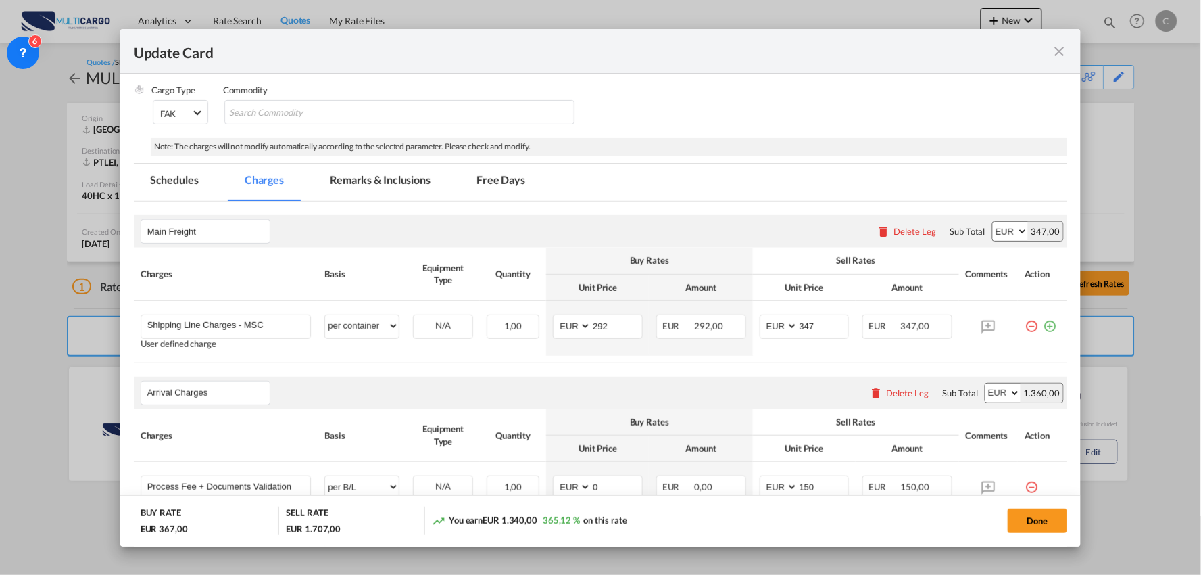
click at [392, 176] on md-tab-item "Remarks & Inclusions" at bounding box center [380, 182] width 133 height 37
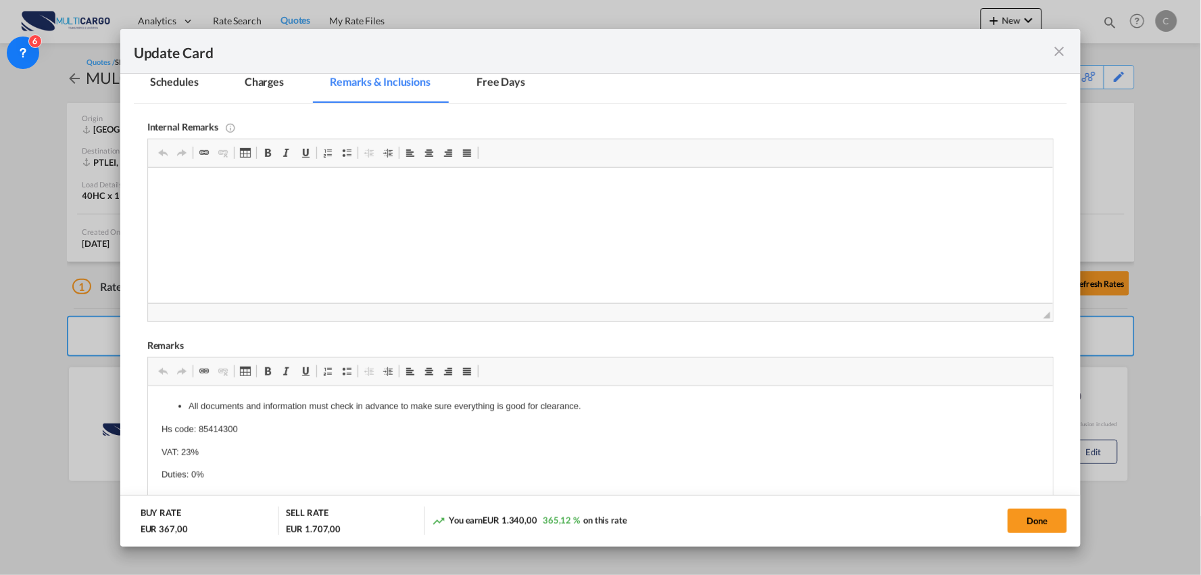
scroll to position [445, 0]
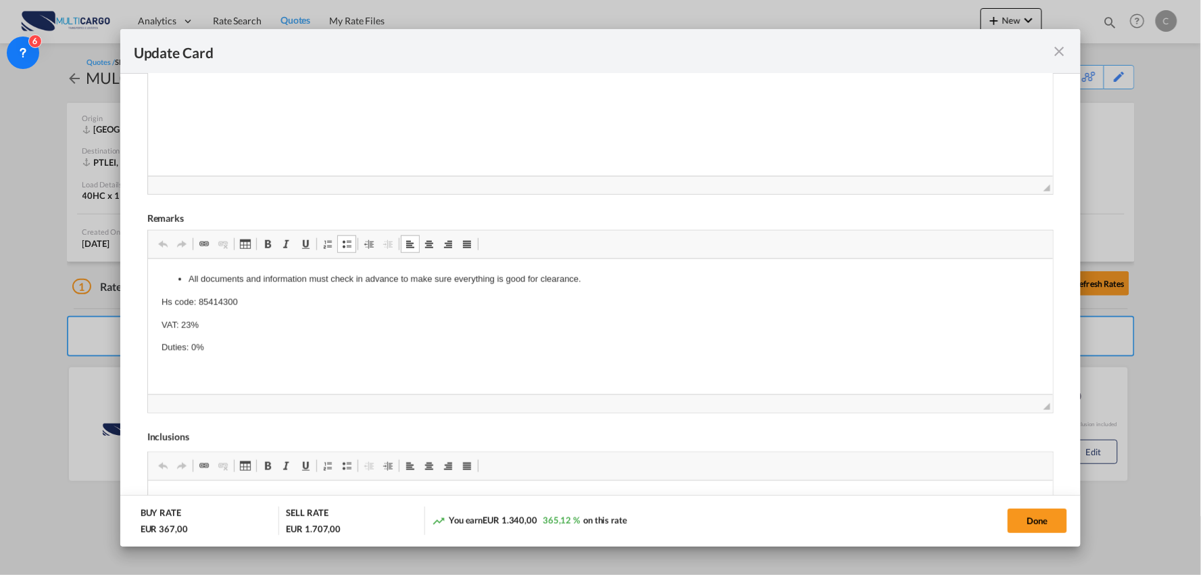
click at [227, 342] on p "Duties: 0%" at bounding box center [600, 348] width 879 height 14
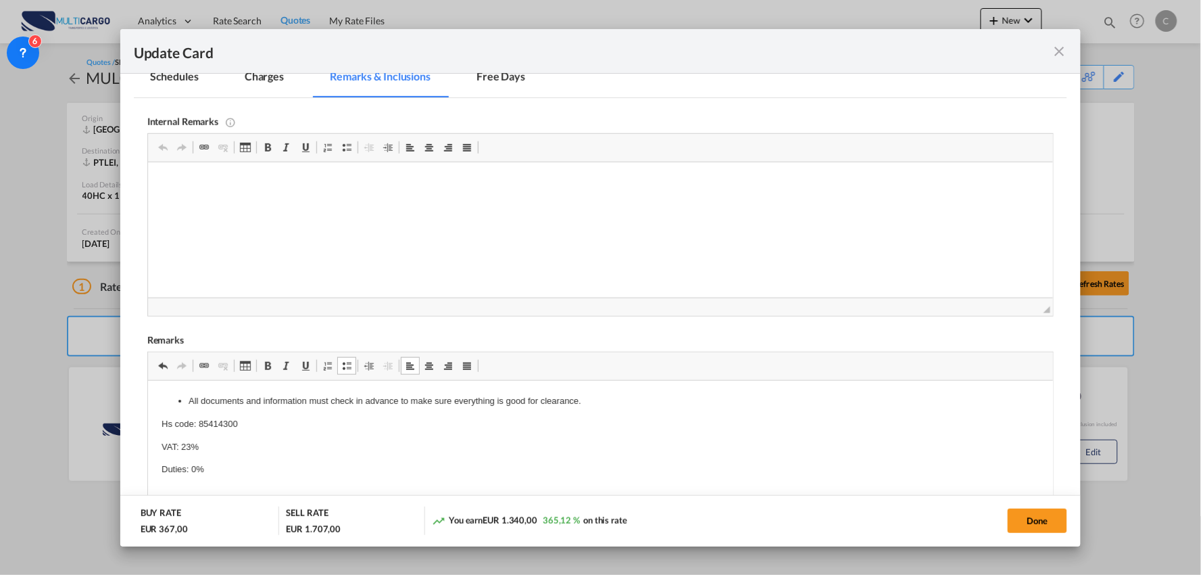
scroll to position [0, 0]
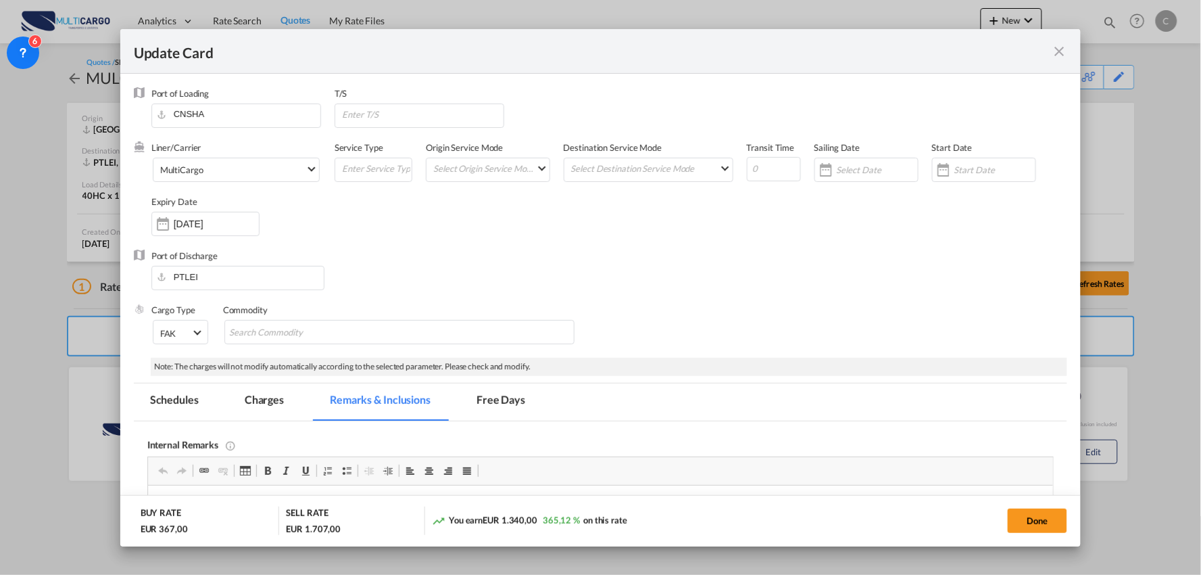
click at [277, 404] on md-tab-item "Charges" at bounding box center [264, 401] width 72 height 37
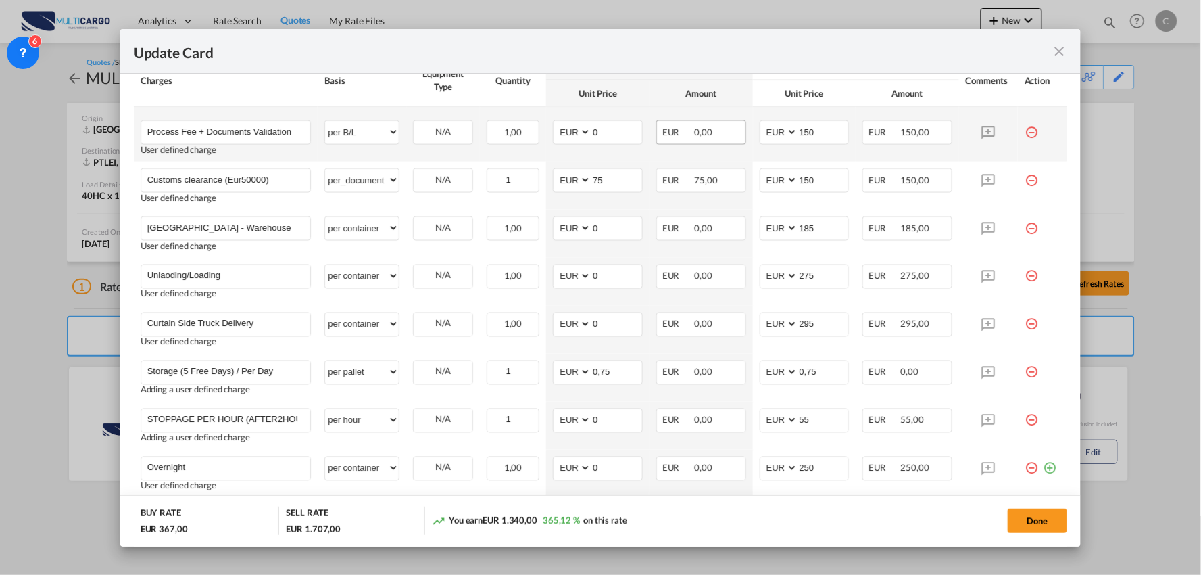
scroll to position [600, 0]
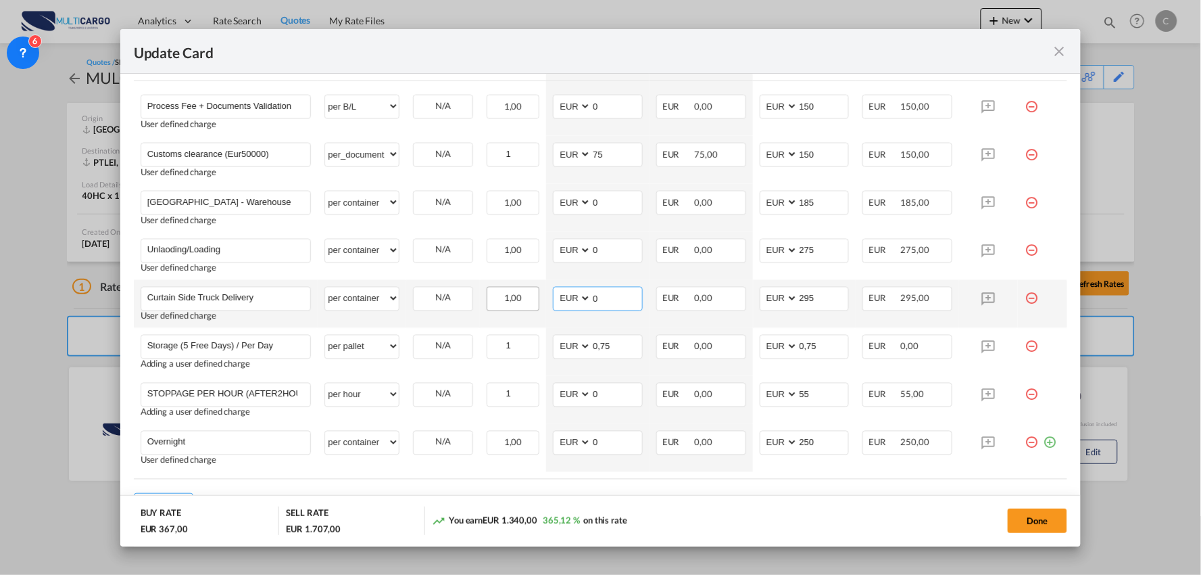
drag, startPoint x: 610, startPoint y: 299, endPoint x: 514, endPoint y: 303, distance: 96.1
click at [535, 302] on tr "Curtain Side Truck Delivery Please Enter User Defined Charges Cannot Be Publish…" at bounding box center [601, 304] width 934 height 48
type input "220"
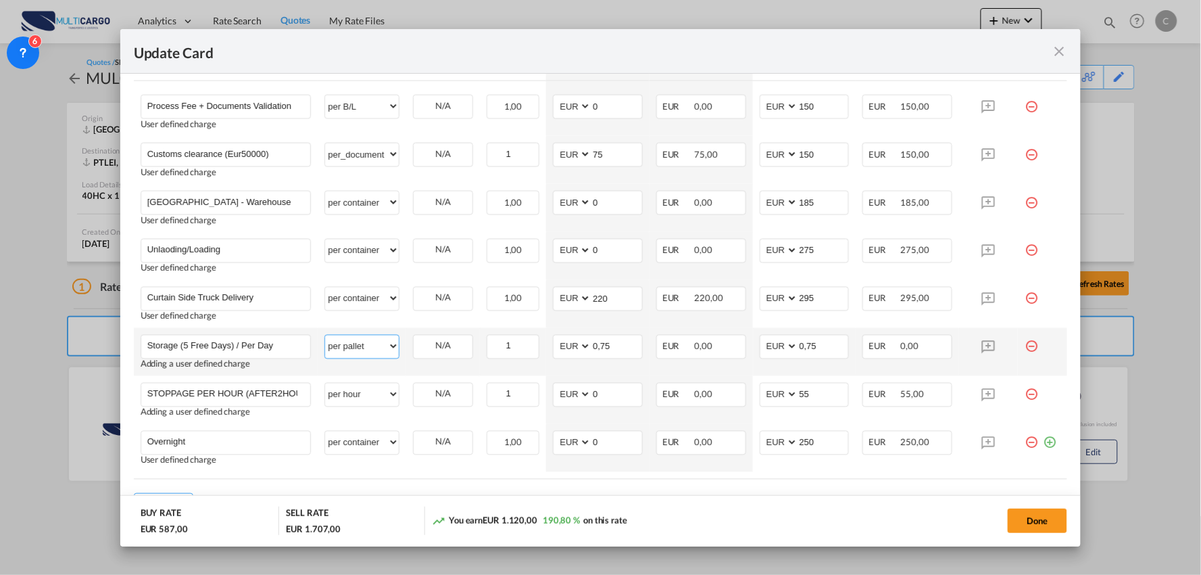
click at [360, 352] on select "per equipment per container per B/L per shipping bill per shipment per pallet p…" at bounding box center [362, 346] width 74 height 22
click at [289, 350] on input "Storage (5 Free Days) / Per Day" at bounding box center [229, 345] width 164 height 20
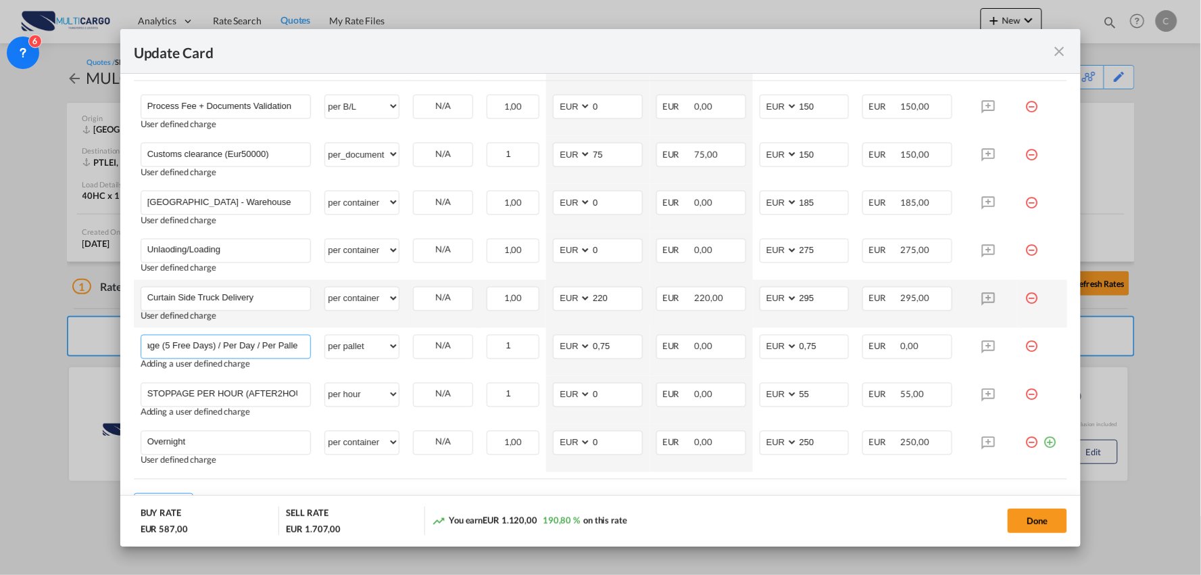
scroll to position [0, 22]
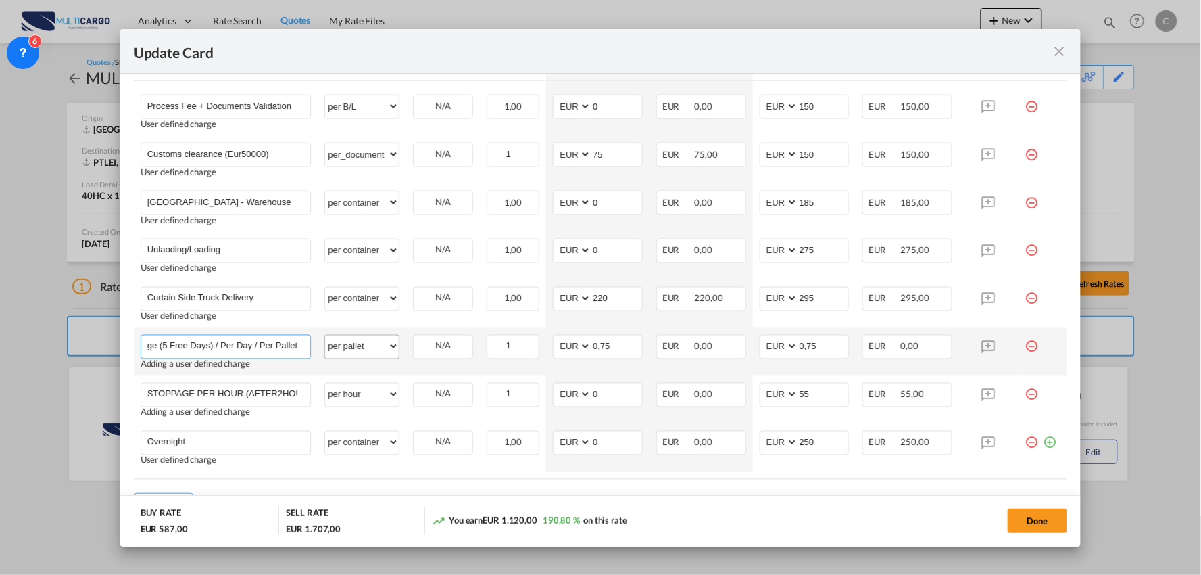
type input "Storage (5 Free Days) / Per Day / Per Pallet"
click at [372, 349] on select "per equipment per container per B/L per shipping bill per shipment per pallet p…" at bounding box center [362, 346] width 74 height 22
select select "per day"
click at [325, 335] on select "per equipment per container per B/L per shipping bill per shipment per pallet p…" at bounding box center [362, 346] width 74 height 22
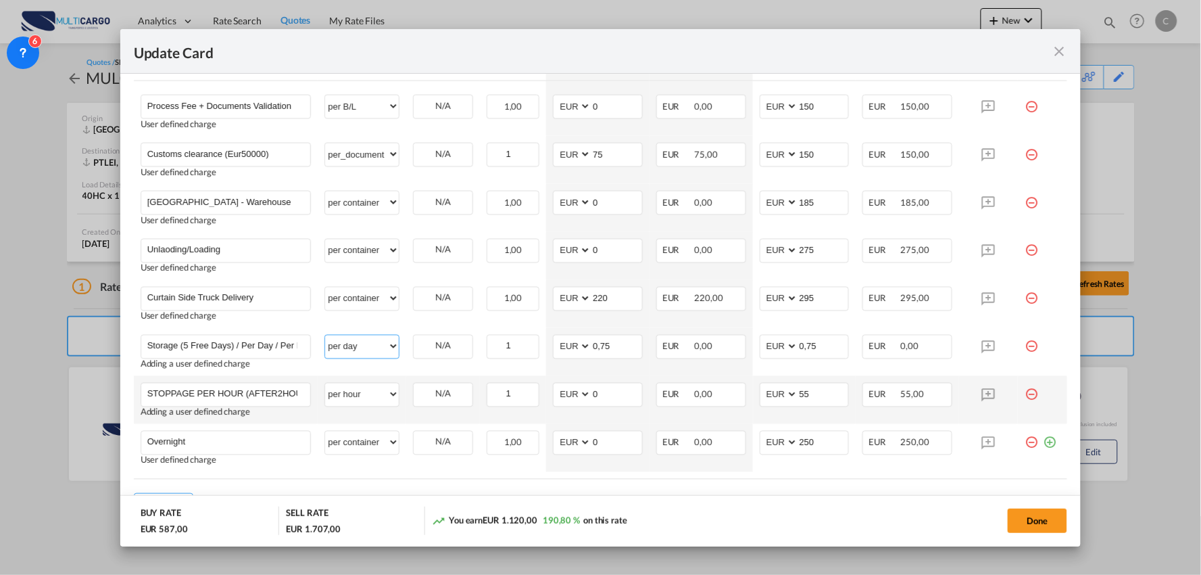
scroll to position [525, 0]
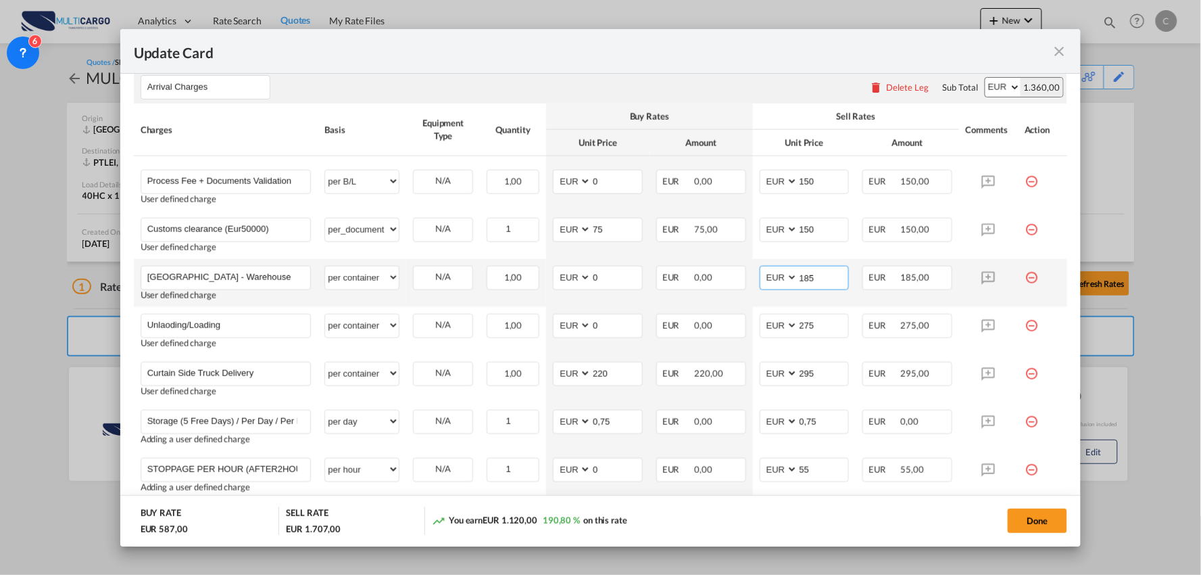
drag, startPoint x: 821, startPoint y: 277, endPoint x: 765, endPoint y: 276, distance: 56.1
click at [765, 276] on md-input-container "AED AFN ALL AMD ANG AOA ARS AUD AWG AZN BAM BBD BDT BGN BHD BIF BMD BND BOB BRL…" at bounding box center [805, 278] width 90 height 24
type input "200"
drag, startPoint x: 590, startPoint y: 280, endPoint x: 501, endPoint y: 280, distance: 89.2
click at [501, 280] on tr "Haulage Terminal - Warehouse Please Enter User Defined Charges Cannot Be Publis…" at bounding box center [601, 283] width 934 height 48
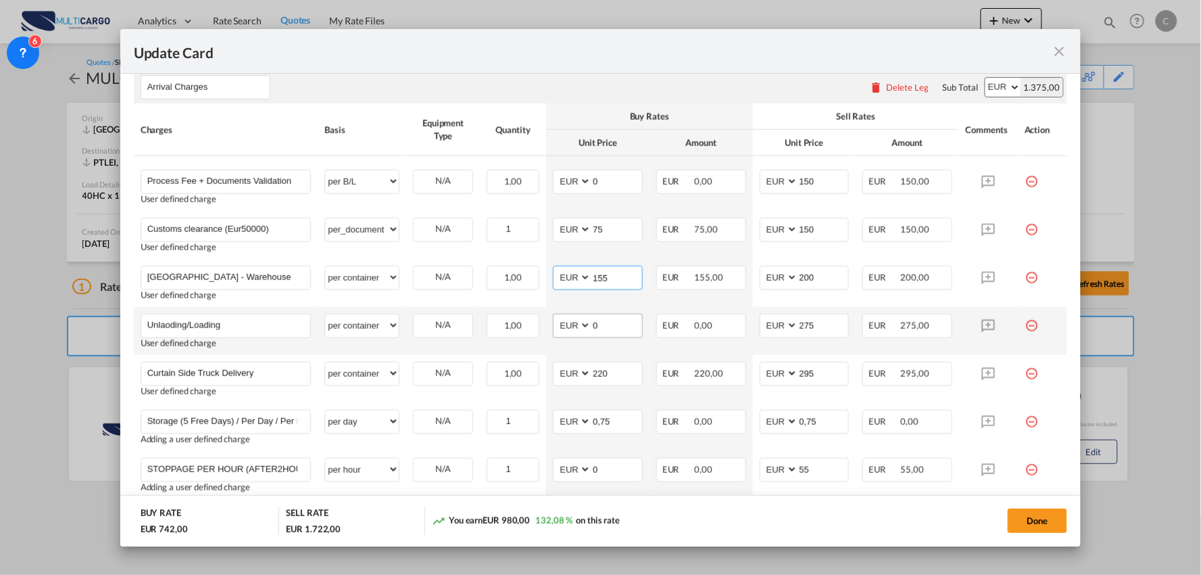
type input "155"
drag, startPoint x: 610, startPoint y: 327, endPoint x: 548, endPoint y: 323, distance: 61.6
click at [553, 323] on md-input-container "AED AFN ALL AMD ANG AOA ARS AUD AWG AZN BAM BBD BDT BGN BHD BIF BMD BND BOB BRL…" at bounding box center [598, 326] width 90 height 24
click at [609, 327] on input "0" at bounding box center [617, 324] width 51 height 20
drag, startPoint x: 612, startPoint y: 326, endPoint x: 538, endPoint y: 328, distance: 73.7
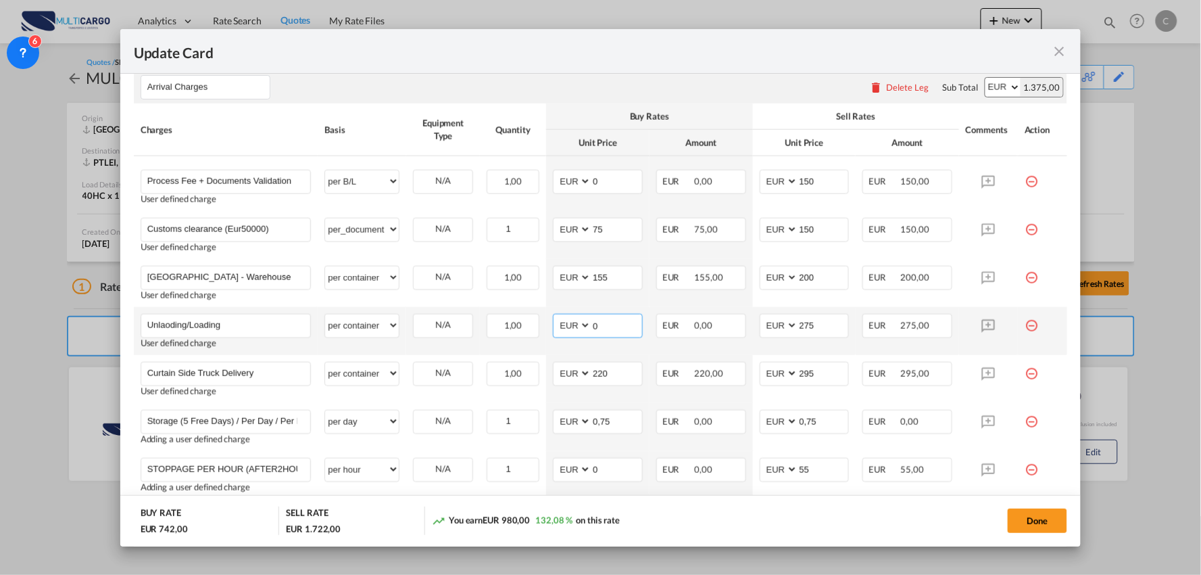
click at [539, 327] on tr "Unlaoding/Loading Please Enter User Defined Charges Cannot Be Published User de…" at bounding box center [601, 331] width 934 height 48
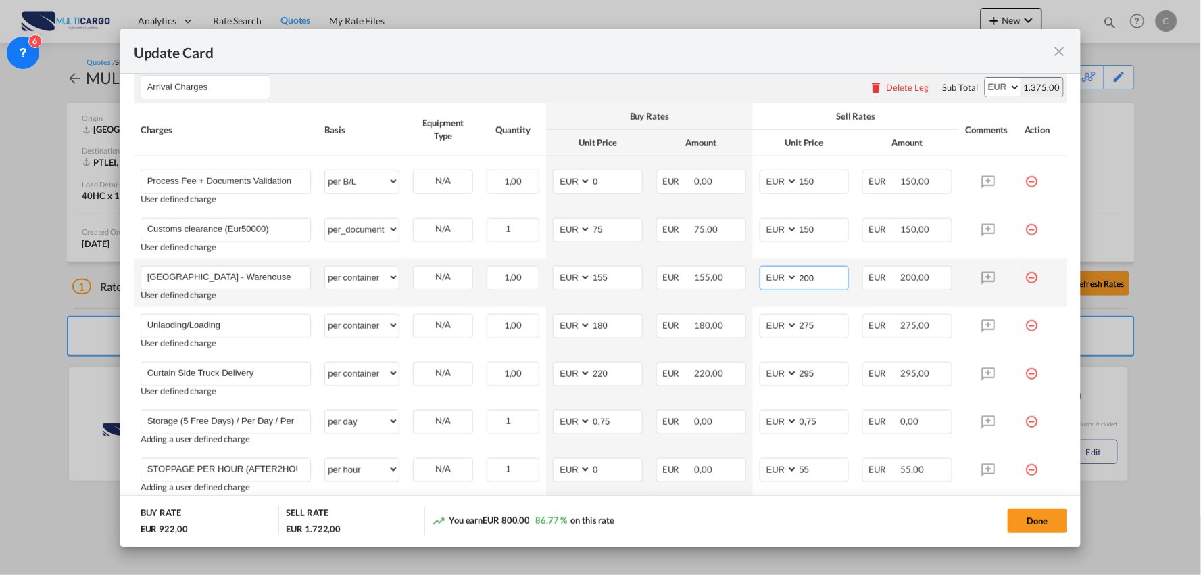
drag, startPoint x: 811, startPoint y: 279, endPoint x: 768, endPoint y: 277, distance: 43.3
click at [771, 276] on md-input-container "AED AFN ALL AMD ANG AOA ARS AUD AWG AZN BAM BBD BDT BGN BHD BIF BMD BND BOB BRL…" at bounding box center [805, 278] width 90 height 24
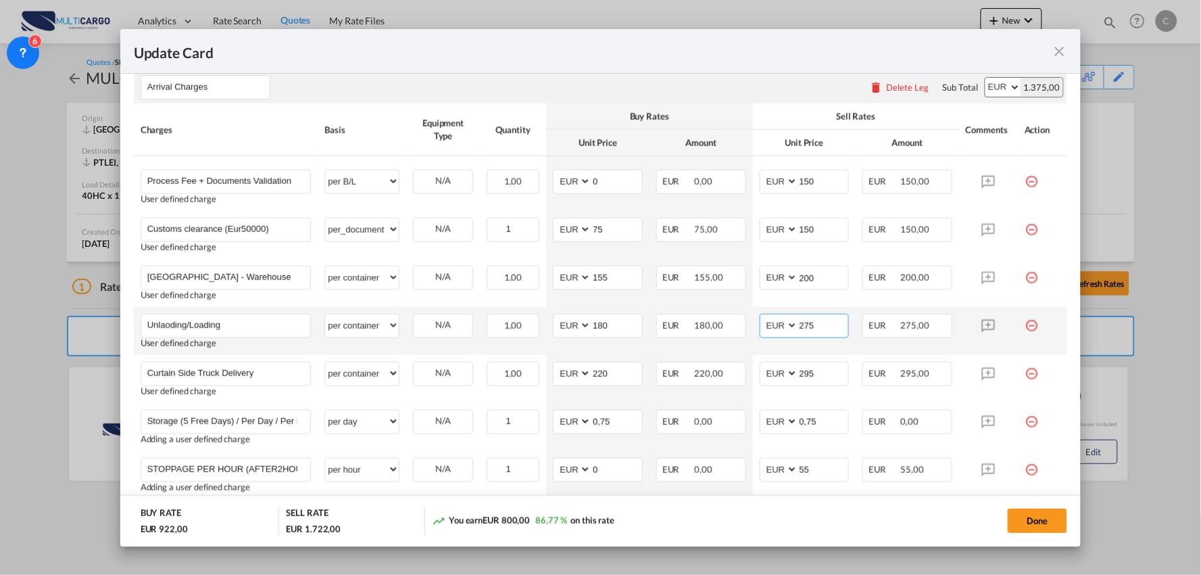
click at [820, 323] on input "275" at bounding box center [823, 324] width 51 height 20
drag, startPoint x: 621, startPoint y: 327, endPoint x: 579, endPoint y: 330, distance: 41.4
click at [579, 330] on md-input-container "AED AFN ALL AMD ANG AOA ARS AUD AWG AZN BAM BBD BDT BGN BHD BIF BMD BND BOB BRL…" at bounding box center [598, 326] width 90 height 24
type input "220"
click at [753, 327] on td "AED AFN ALL AMD ANG AOA ARS AUD AWG AZN BAM BBD BDT BGN BHD BIF BMD BND BOB BRL…" at bounding box center [804, 331] width 103 height 48
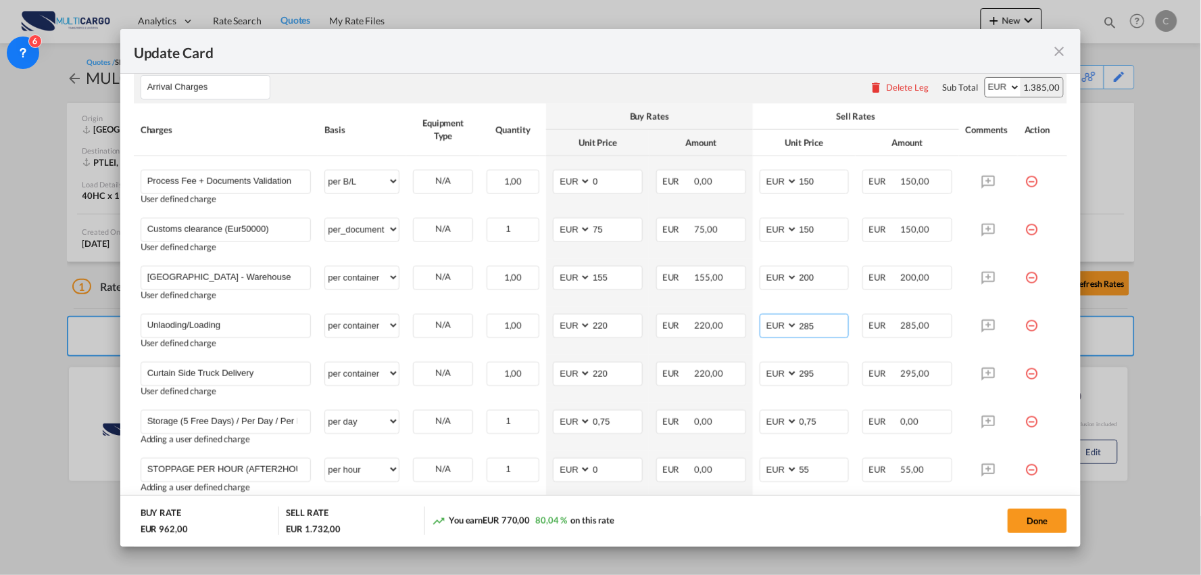
type input "285"
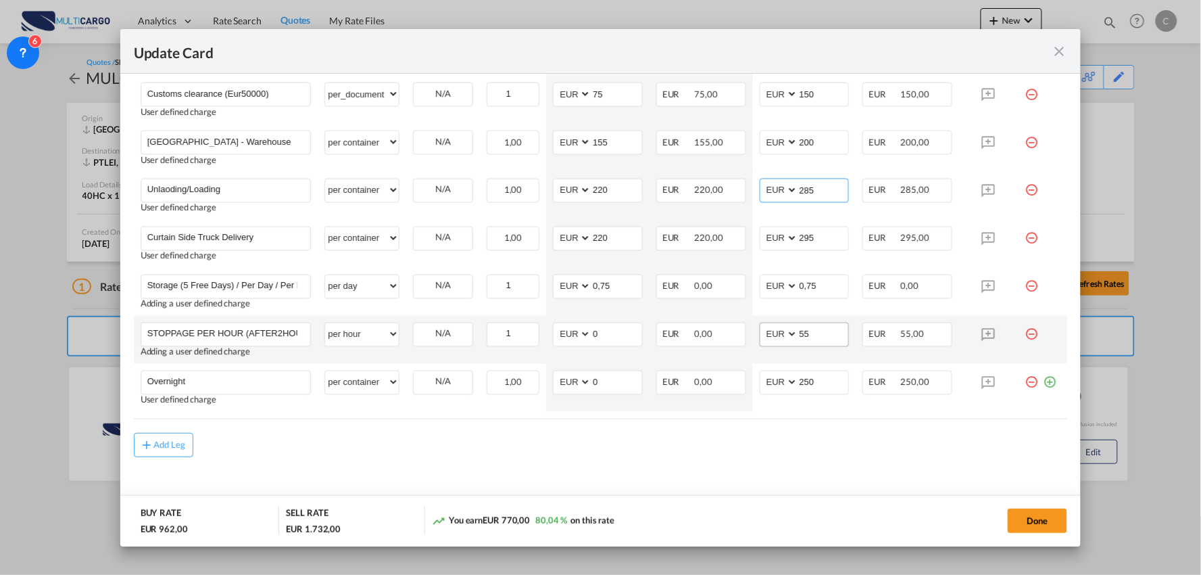
scroll to position [671, 0]
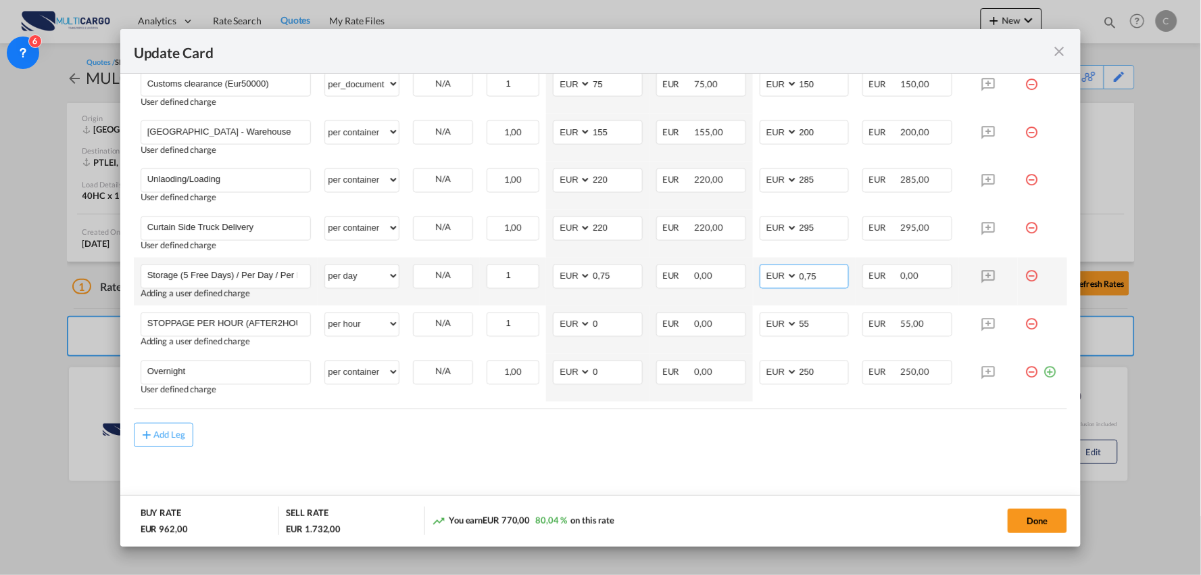
click at [800, 274] on input "0,75" at bounding box center [823, 275] width 51 height 20
type input "0.75"
drag, startPoint x: 597, startPoint y: 279, endPoint x: 608, endPoint y: 293, distance: 18.3
click at [597, 280] on input "0,75" at bounding box center [617, 275] width 51 height 20
type input "0.75"
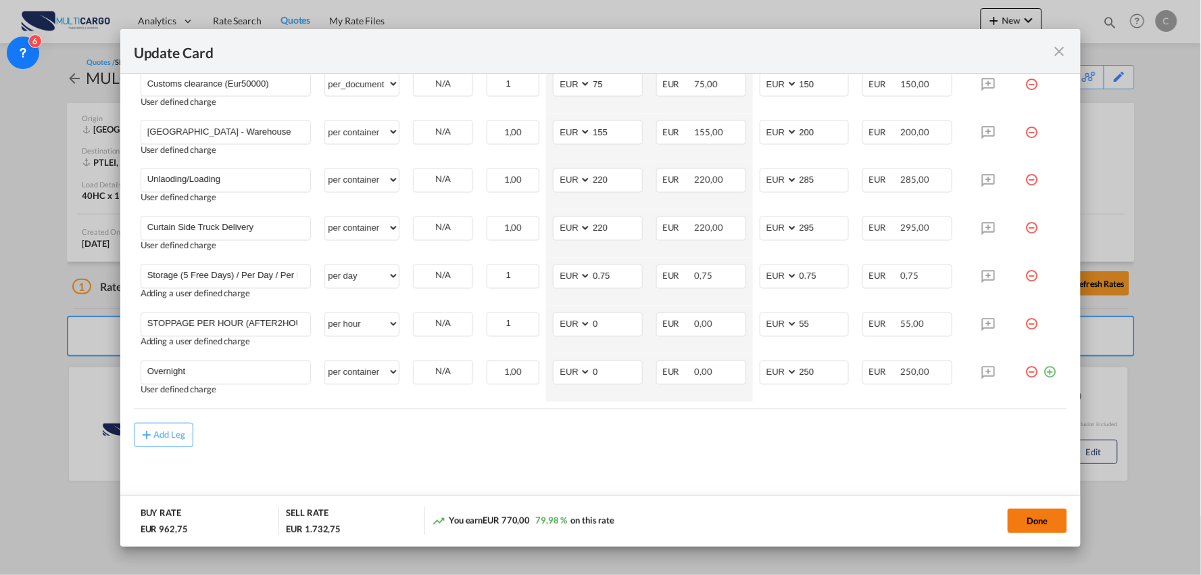
click at [1028, 517] on button "Done" at bounding box center [1037, 520] width 59 height 24
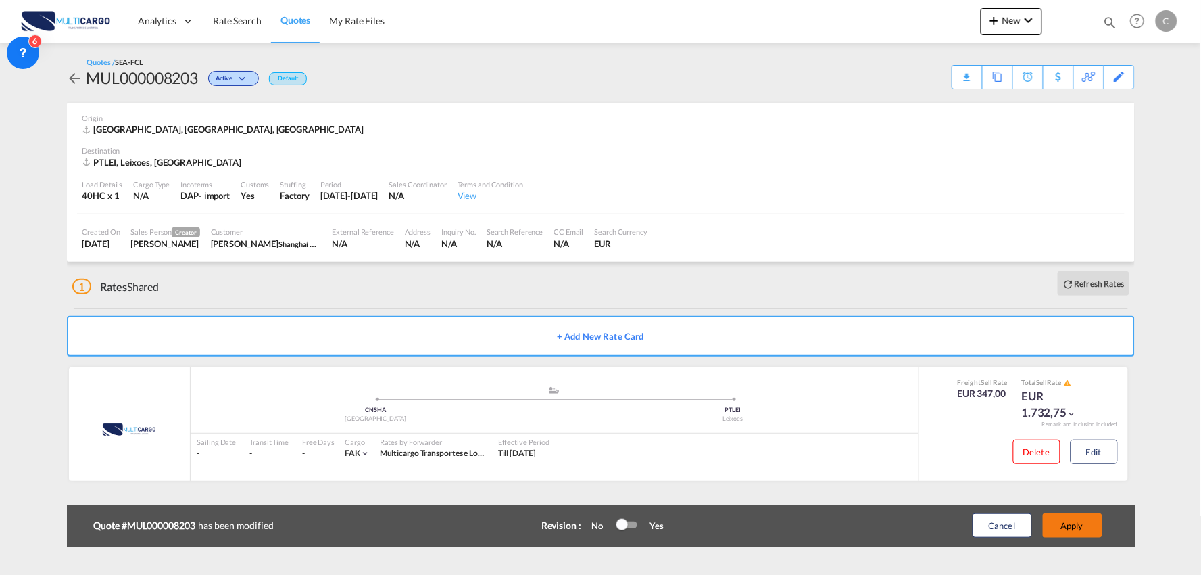
click at [1073, 523] on button "Apply" at bounding box center [1072, 525] width 59 height 24
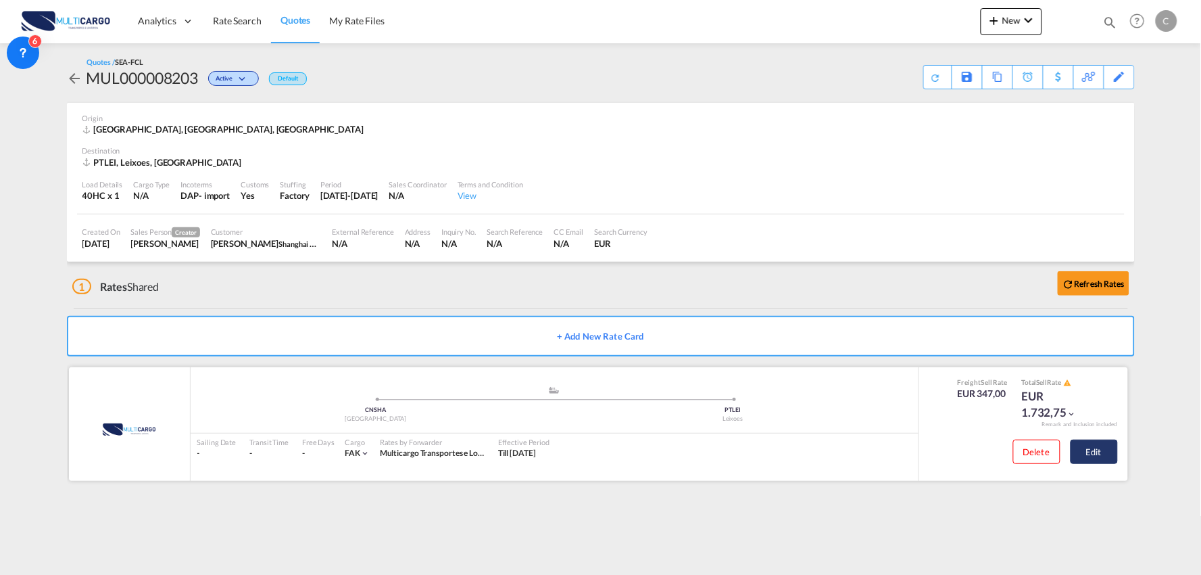
click at [1097, 447] on button "Edit" at bounding box center [1094, 451] width 47 height 24
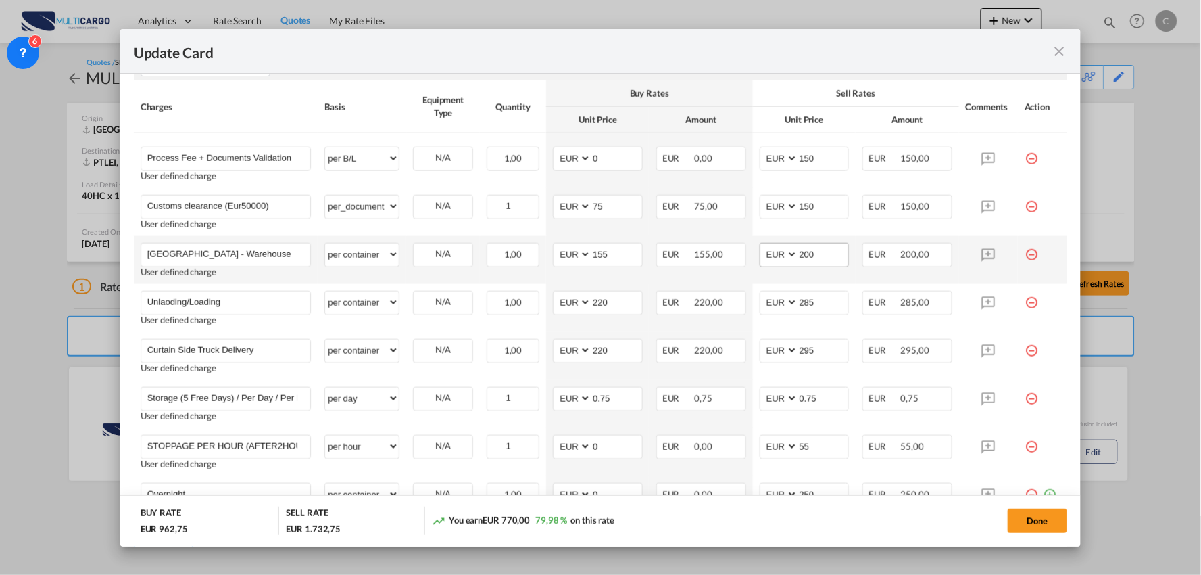
scroll to position [525, 0]
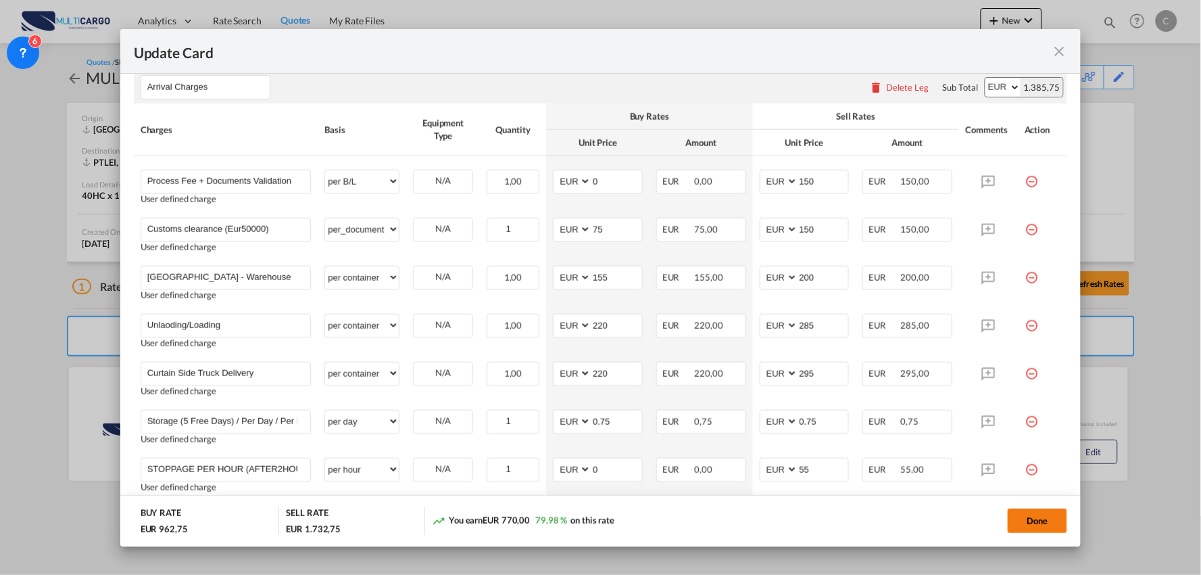
click at [1036, 519] on button "Done" at bounding box center [1037, 520] width 59 height 24
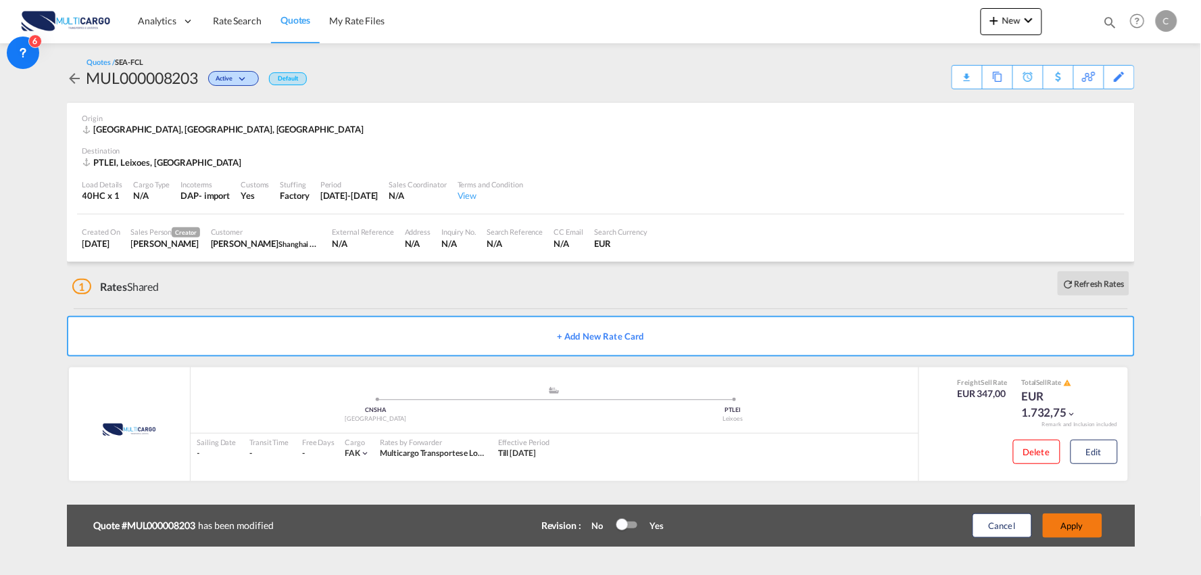
click at [1083, 533] on button "Apply" at bounding box center [1072, 525] width 59 height 24
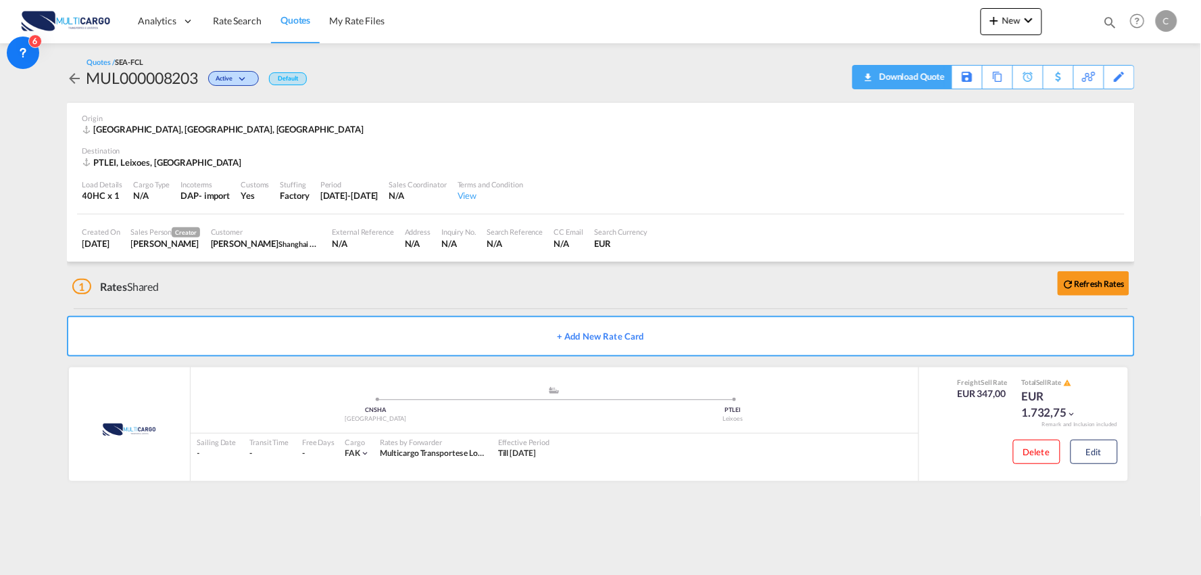
click at [930, 80] on div "Download Quote" at bounding box center [910, 77] width 69 height 22
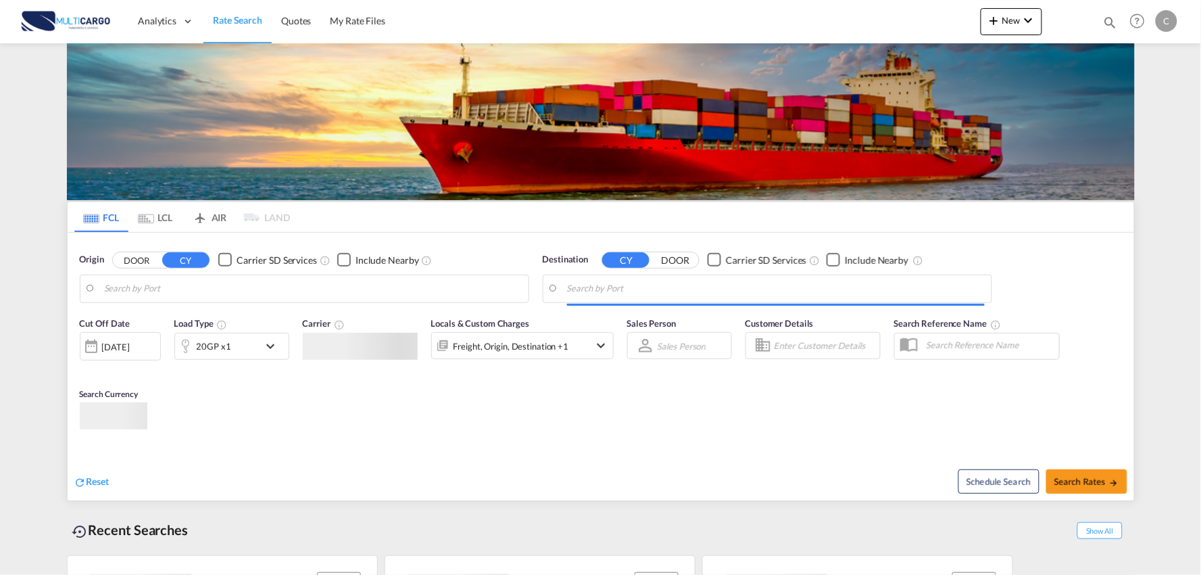
type input "Port of [GEOGRAPHIC_DATA], [GEOGRAPHIC_DATA], [GEOGRAPHIC_DATA]"
type input "Leixoes, Leixoes, PTLEI"
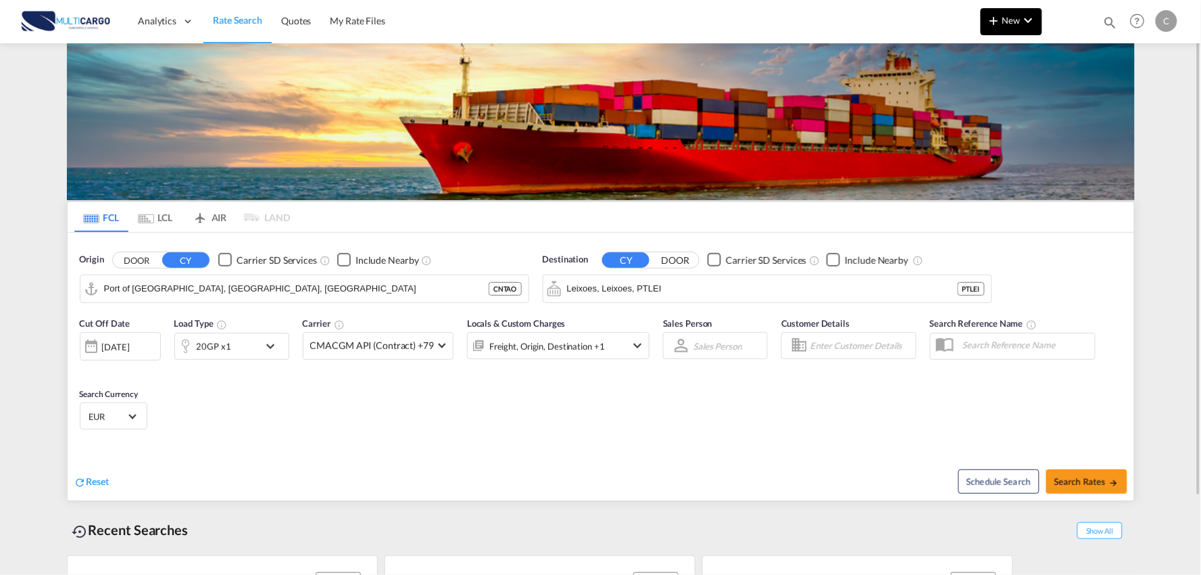
click at [1016, 26] on button "New" at bounding box center [1012, 21] width 62 height 27
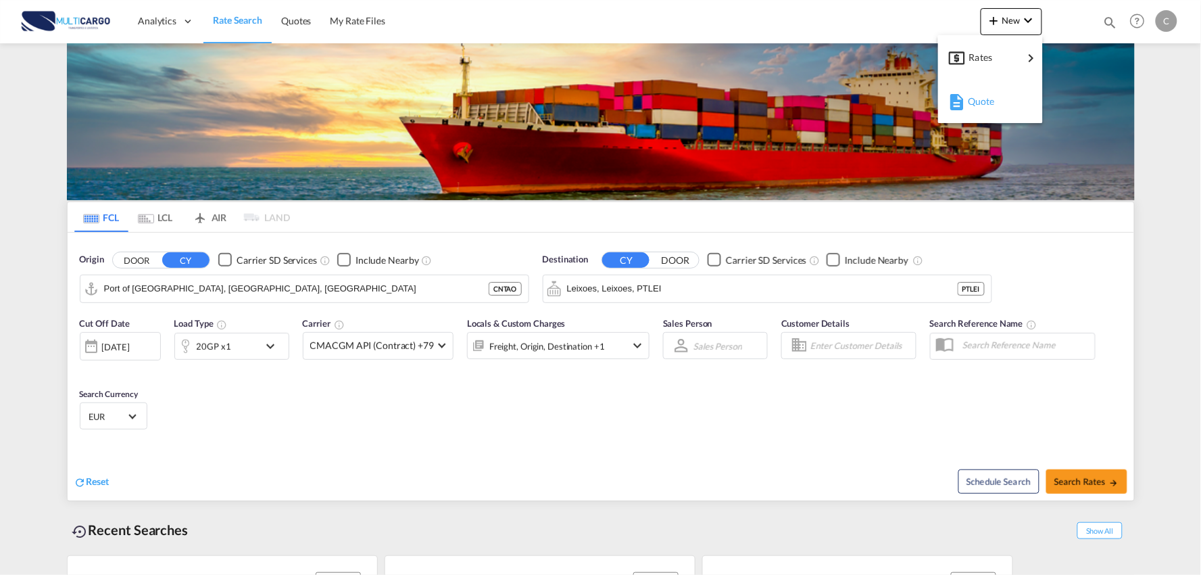
click at [980, 93] on span "Quote" at bounding box center [975, 101] width 15 height 27
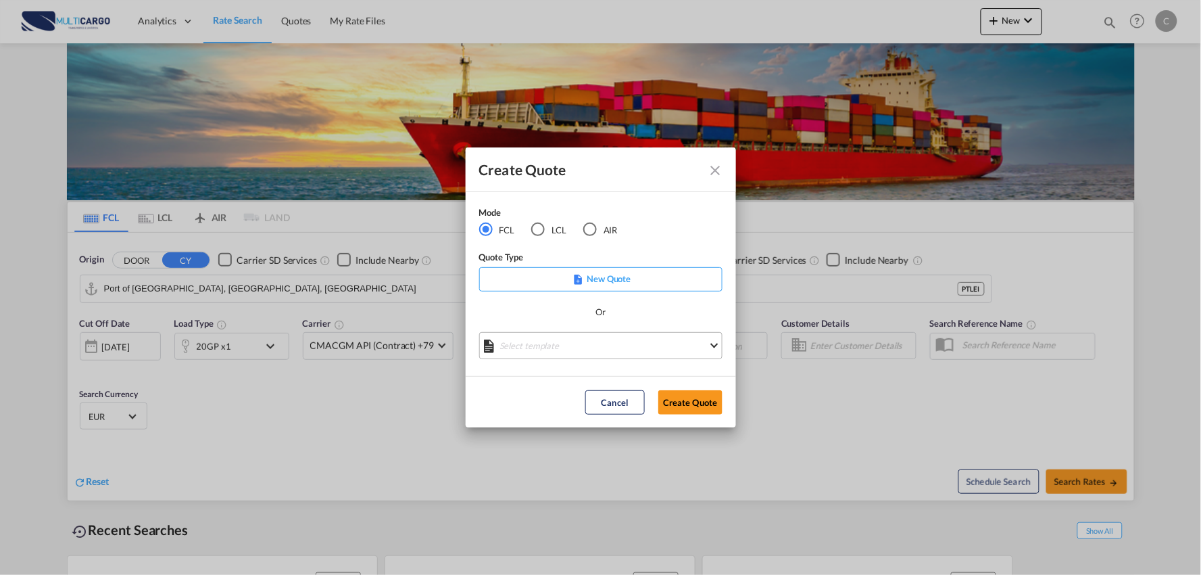
click at [573, 352] on md-select "Select template [DATE] IMP_EXW_FCL [PERSON_NAME] | [DATE] [DATE] IMP_DAP_FCL S/…" at bounding box center [600, 345] width 243 height 27
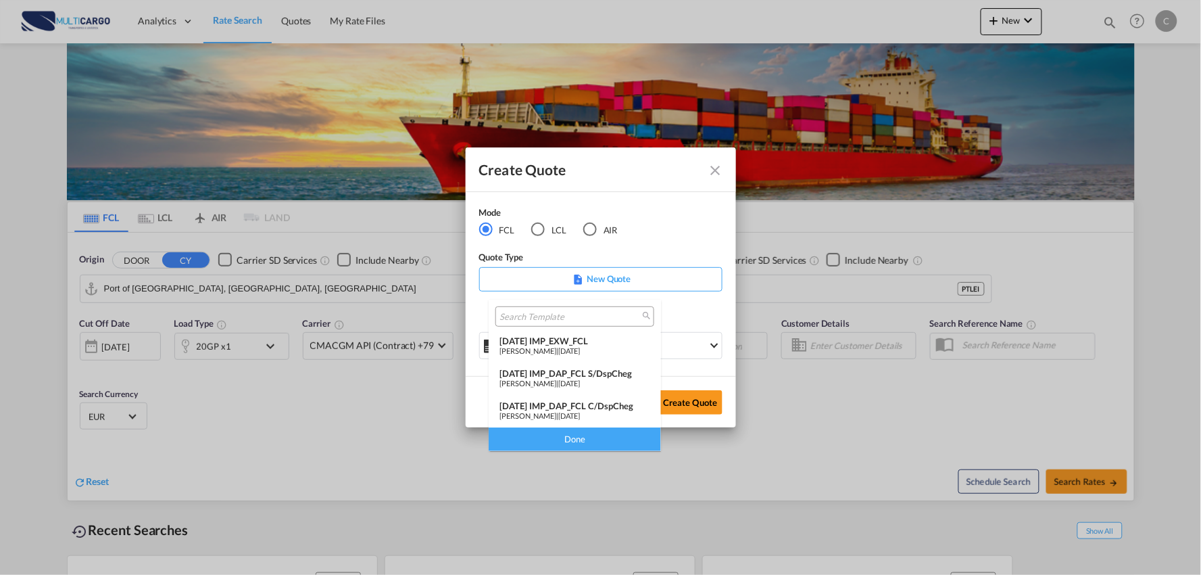
click at [595, 406] on div "[DATE] IMP_DAP_FCL C/DspCheg" at bounding box center [575, 405] width 151 height 11
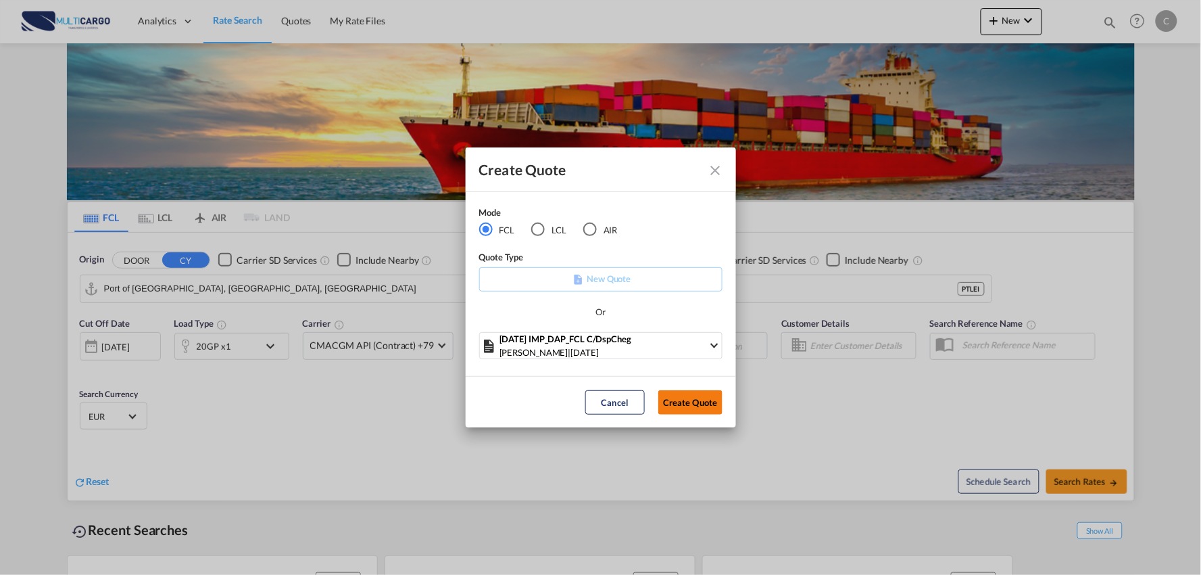
click at [694, 401] on button "Create Quote" at bounding box center [690, 402] width 64 height 24
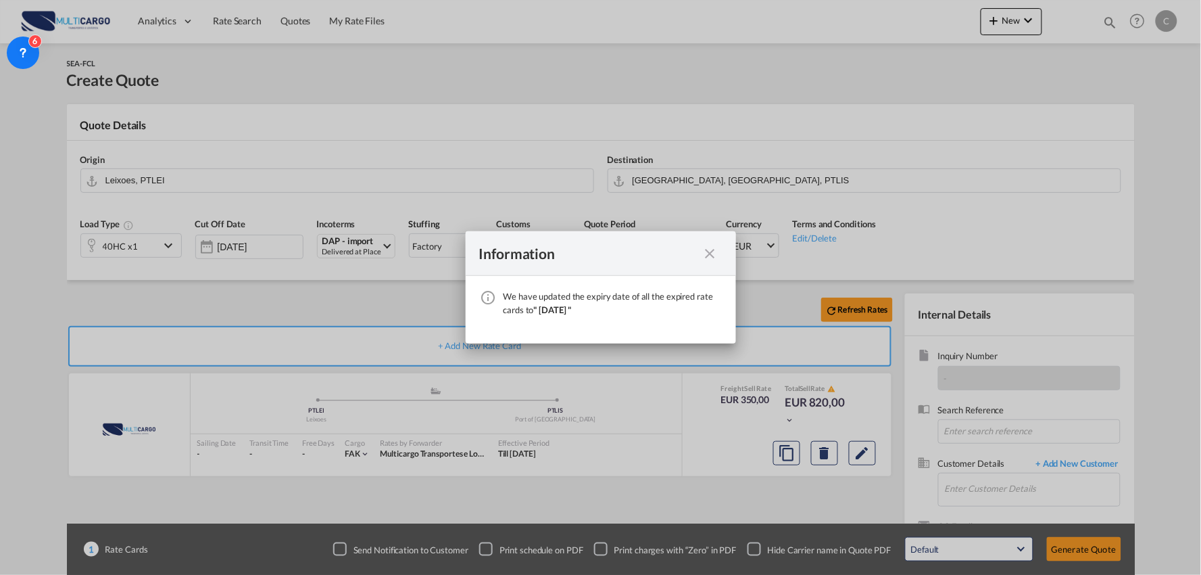
click at [715, 255] on md-icon "icon-close fg-AAA8AD cursor" at bounding box center [710, 253] width 16 height 16
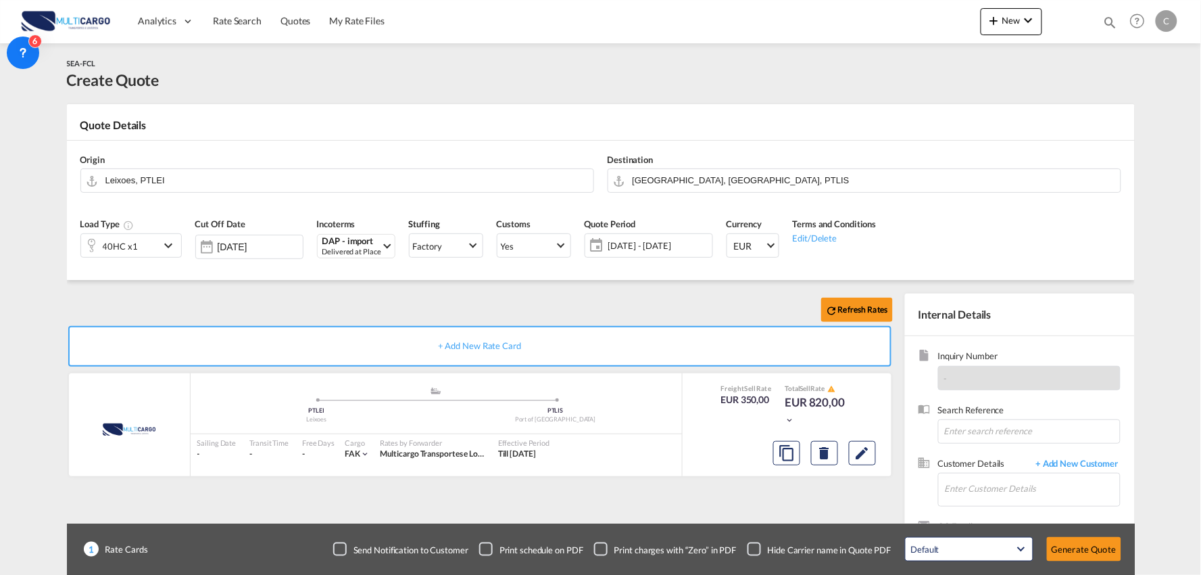
click at [571, 303] on md-dialog-content "We have updated the expiry date of all the expired rate cards to " [DATE] "" at bounding box center [600, 299] width 135 height 34
click at [224, 178] on input "Leixoes, PTLEI" at bounding box center [345, 180] width 481 height 24
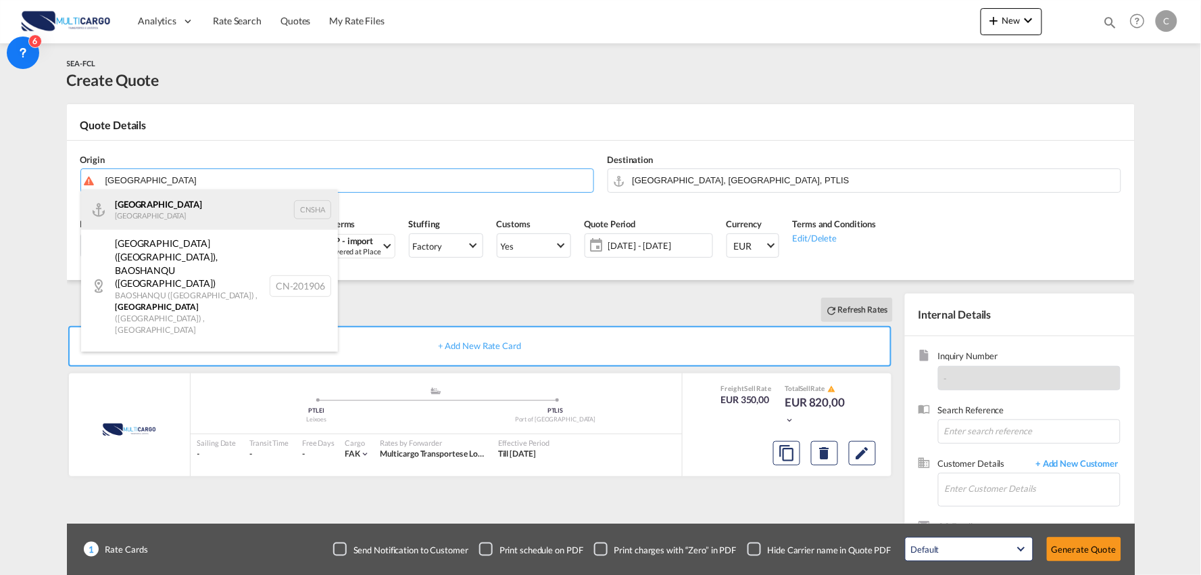
click at [180, 206] on div "Shanghai [GEOGRAPHIC_DATA] CNSHA" at bounding box center [209, 209] width 257 height 41
type input "[GEOGRAPHIC_DATA], [GEOGRAPHIC_DATA]"
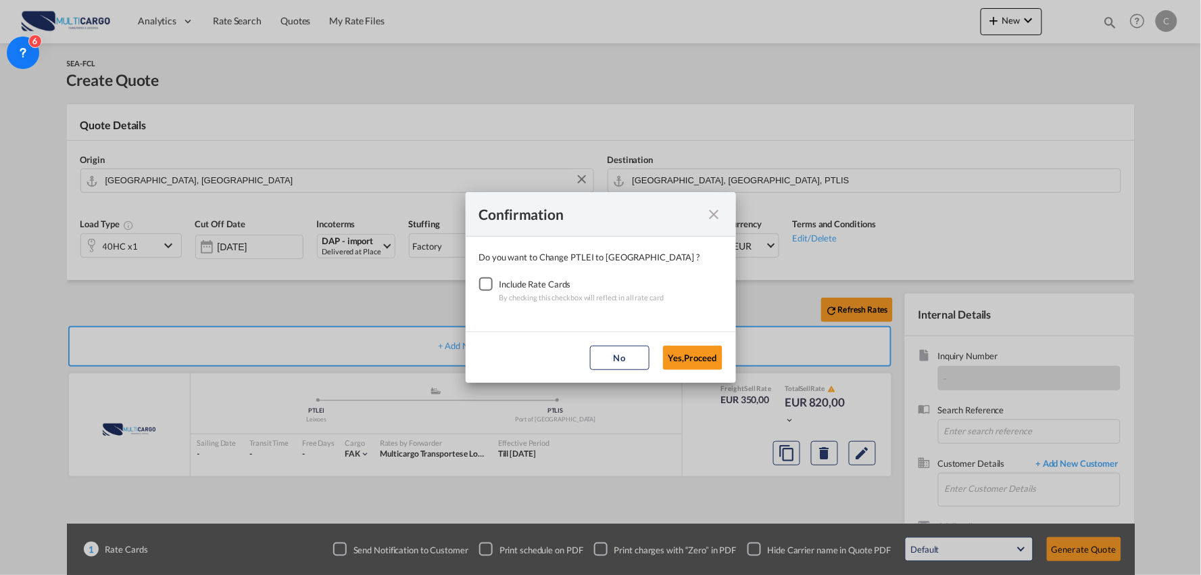
click at [487, 279] on div "Checkbox No Ink" at bounding box center [486, 284] width 14 height 14
click at [703, 354] on button "Yes,Proceed" at bounding box center [692, 357] width 59 height 24
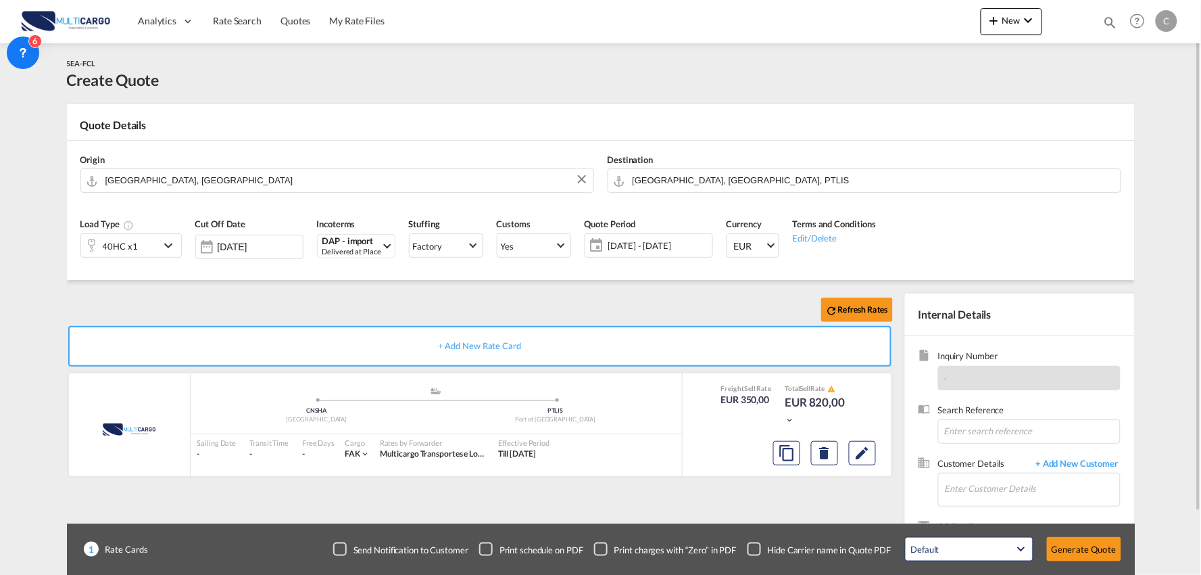
click at [757, 545] on div "Checkbox No Ink" at bounding box center [755, 549] width 14 height 14
click at [595, 289] on div "Refresh Rates + Add New Rate Card MultiCargo added by you .a{fill:#aaa8ad;} .a{…" at bounding box center [601, 431] width 1068 height 303
click at [1030, 475] on input "Enter Customer Details" at bounding box center [1032, 488] width 175 height 30
click at [1076, 463] on span "+ Add New Customer" at bounding box center [1075, 465] width 91 height 16
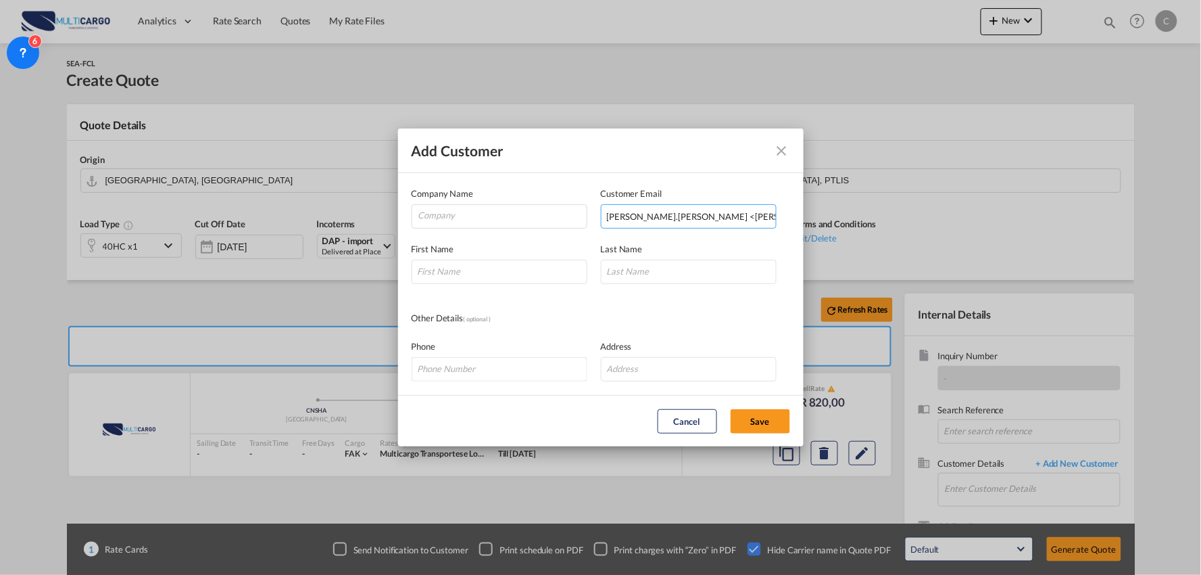
click at [677, 213] on input "[PERSON_NAME].[PERSON_NAME] <[PERSON_NAME][EMAIL_ADDRESS][PERSON_NAME][DOMAIN_N…" at bounding box center [689, 216] width 176 height 24
drag, startPoint x: 658, startPoint y: 216, endPoint x: 400, endPoint y: 224, distance: 258.3
click at [400, 224] on md-dialog-content "Company Name Customer Email [PERSON_NAME].[PERSON_NAME] <[PERSON_NAME][EMAIL_AD…" at bounding box center [601, 284] width 406 height 222
click at [759, 213] on input "[PERSON_NAME][EMAIL_ADDRESS][PERSON_NAME][DOMAIN_NAME]>" at bounding box center [689, 216] width 176 height 24
type input "[PERSON_NAME][EMAIL_ADDRESS][PERSON_NAME][DOMAIN_NAME]"
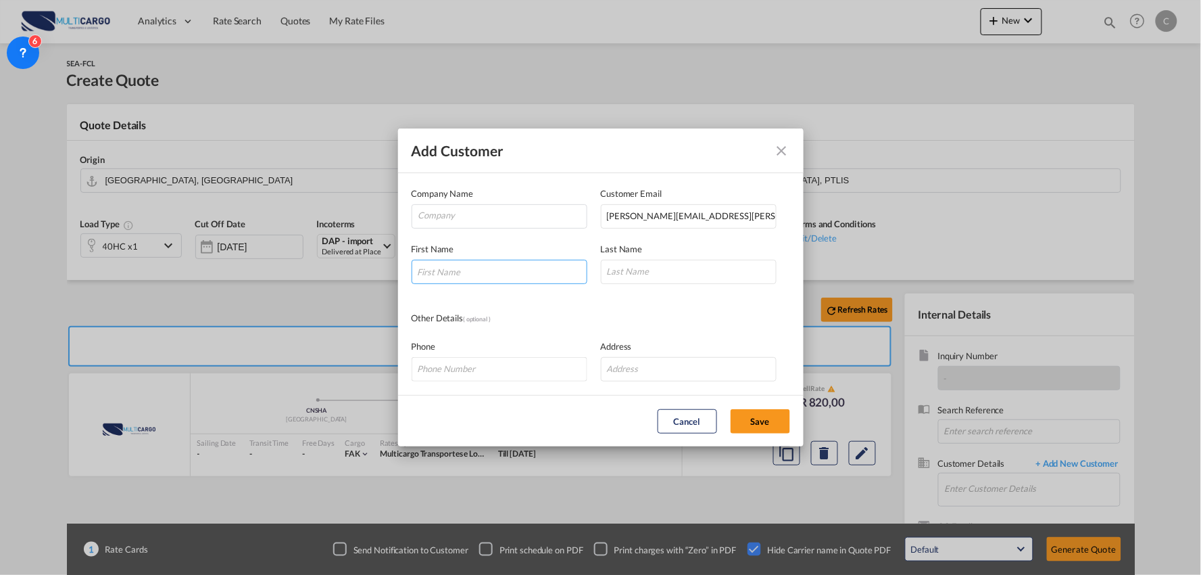
click at [458, 271] on input "Add Customer Company ..." at bounding box center [500, 272] width 176 height 24
type input "Berykl"
click at [780, 151] on md-icon "icon-close" at bounding box center [782, 151] width 16 height 16
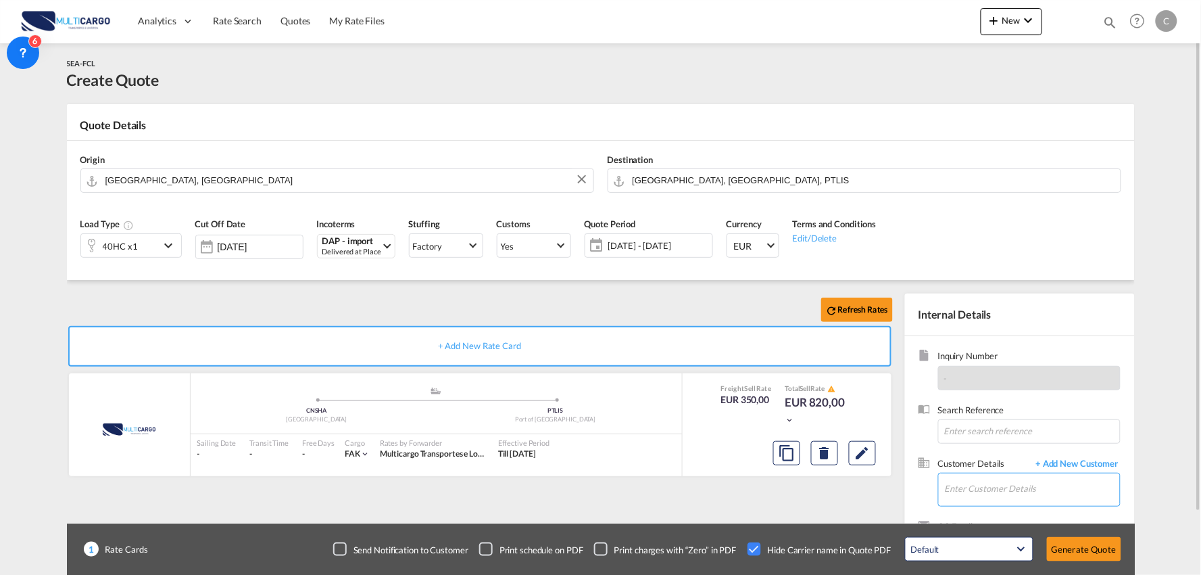
click at [1032, 483] on input "Enter Customer Details" at bounding box center [1032, 488] width 175 height 30
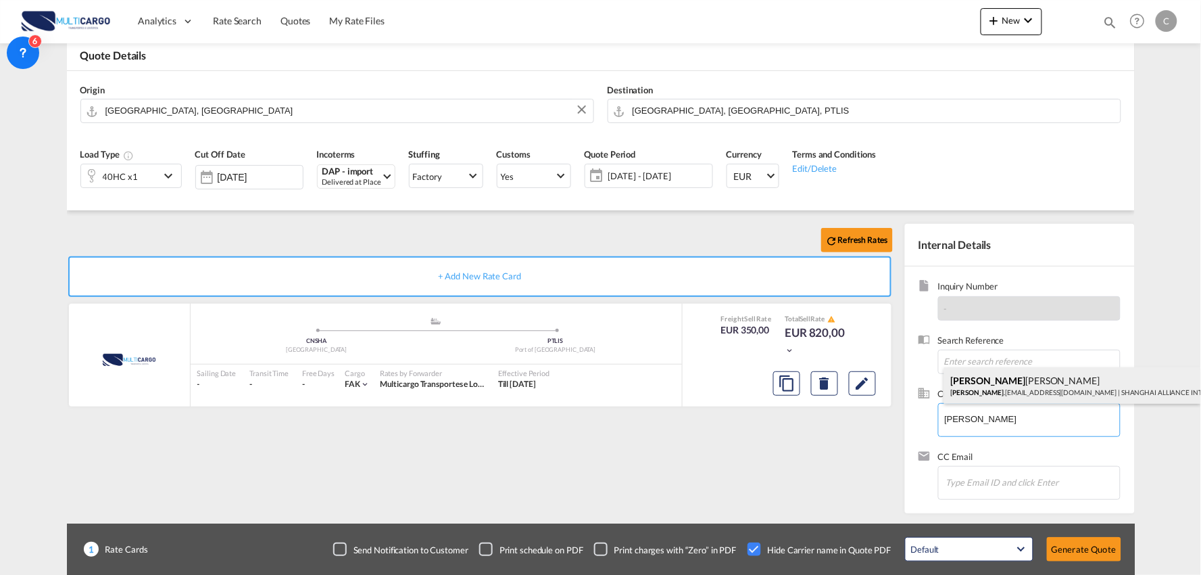
click at [992, 379] on div "[PERSON_NAME] [PERSON_NAME] .[PERSON_NAME][EMAIL_ADDRESS][DOMAIN_NAME] | SHANGH…" at bounding box center [1072, 385] width 257 height 37
type input "SHANGHAI ALLIANCE INTERNATIONAL FREIGHT FORWARDING CO.,LTD, [PERSON_NAME], [PER…"
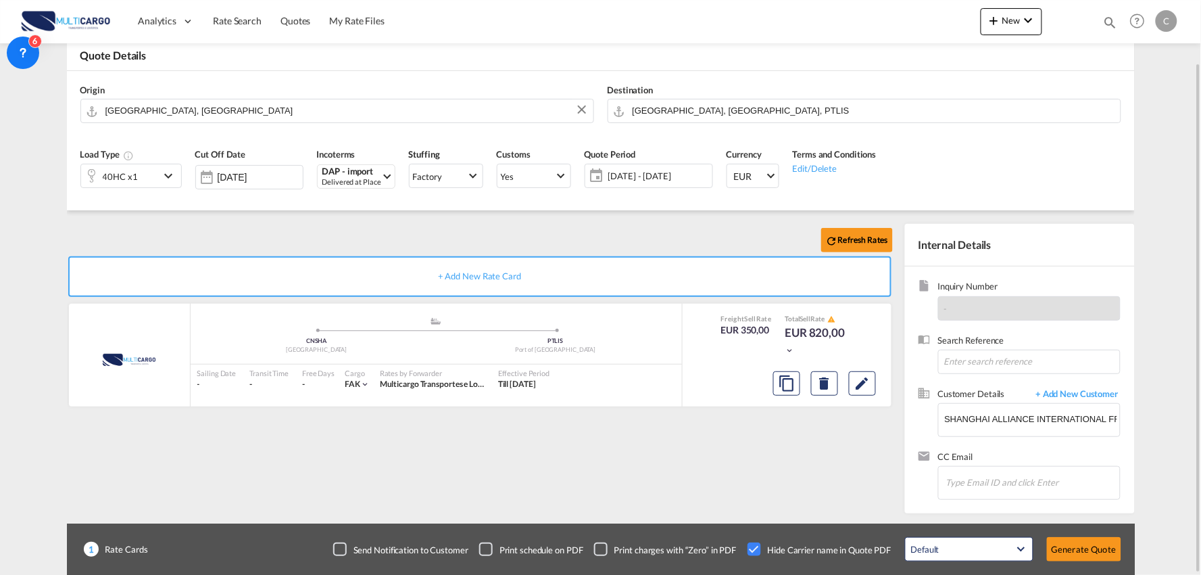
click at [701, 488] on div "Refresh Rates + Add New Rate Card MultiCargo added by you .a{fill:#aaa8ad;} .a{…" at bounding box center [483, 365] width 832 height 283
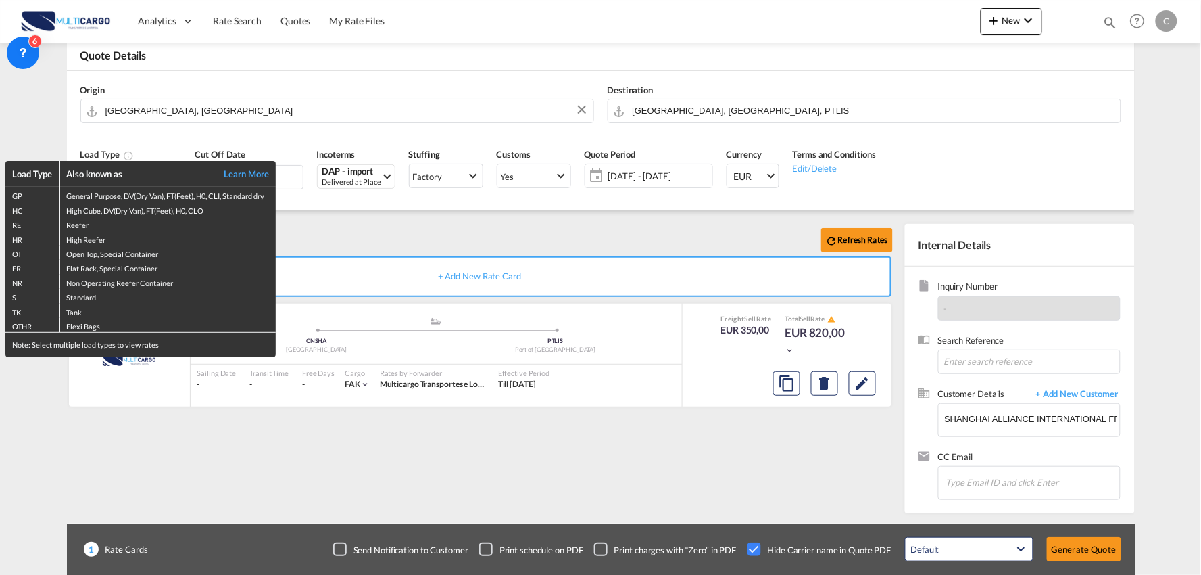
click at [1079, 545] on div "Load Type Also known as Learn More GP General Purpose, DV(Dry Van), FT(Feet), H…" at bounding box center [600, 287] width 1201 height 575
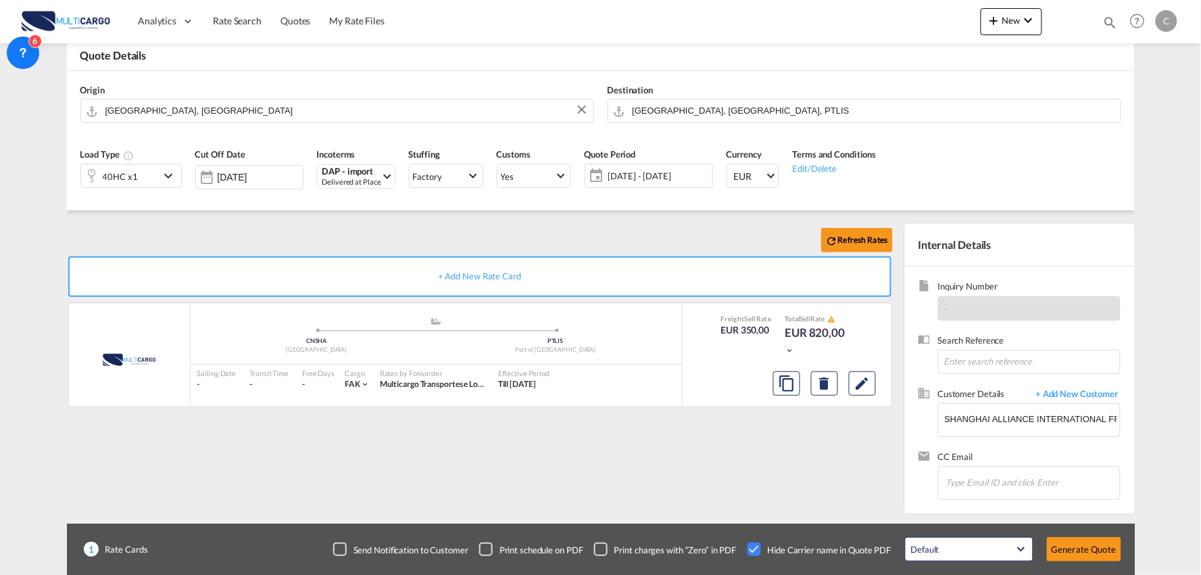
click at [1079, 545] on button "Generate Quote" at bounding box center [1084, 549] width 74 height 24
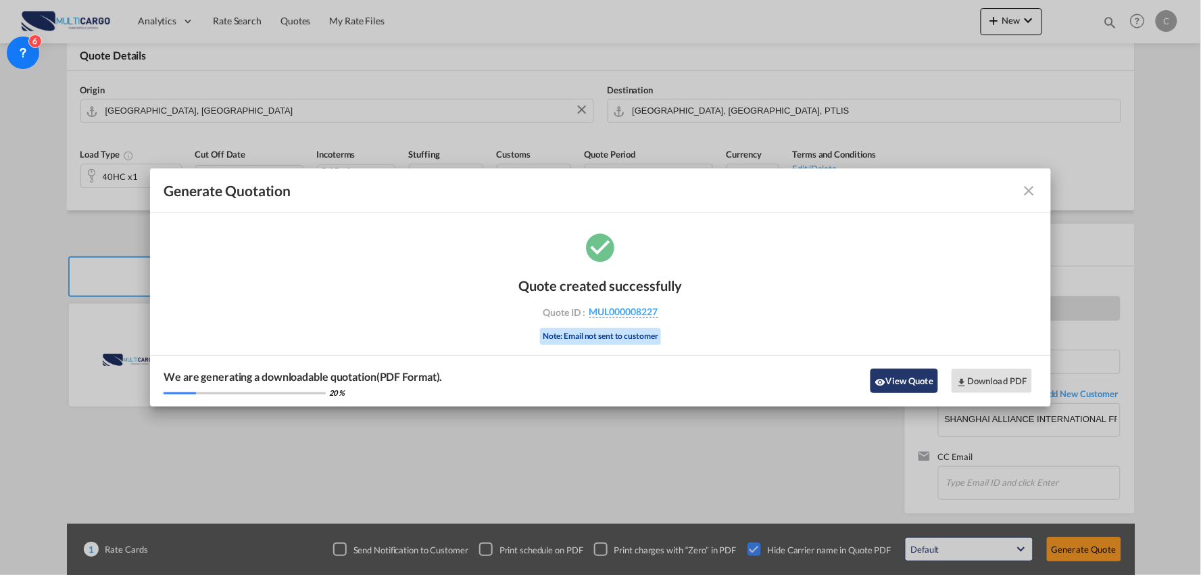
click at [913, 377] on button "View Quote" at bounding box center [905, 380] width 68 height 24
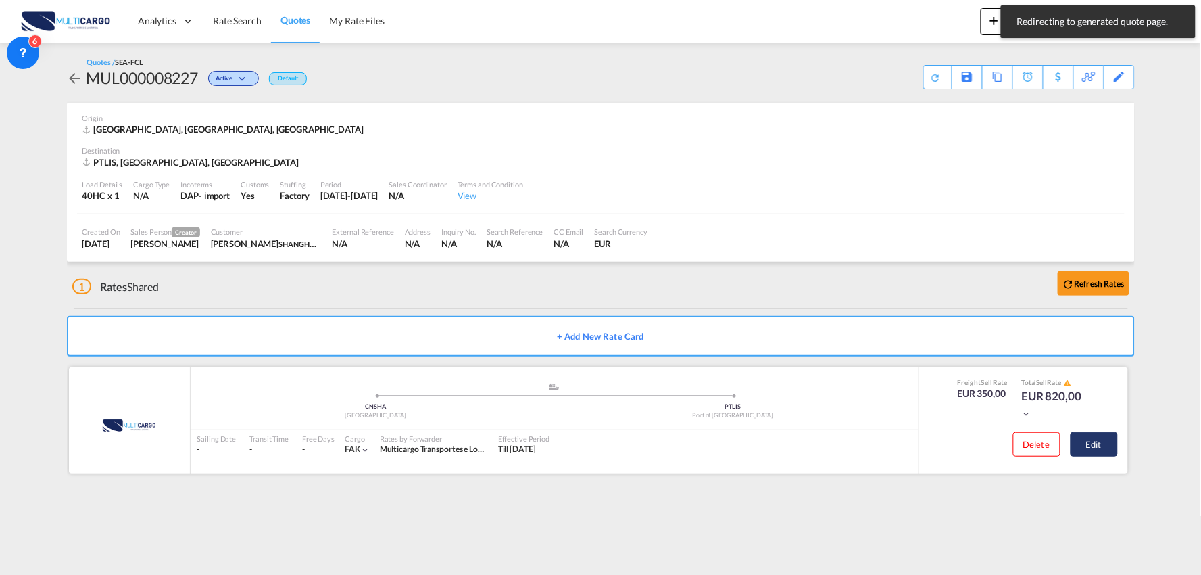
click at [1098, 435] on button "Edit" at bounding box center [1094, 444] width 47 height 24
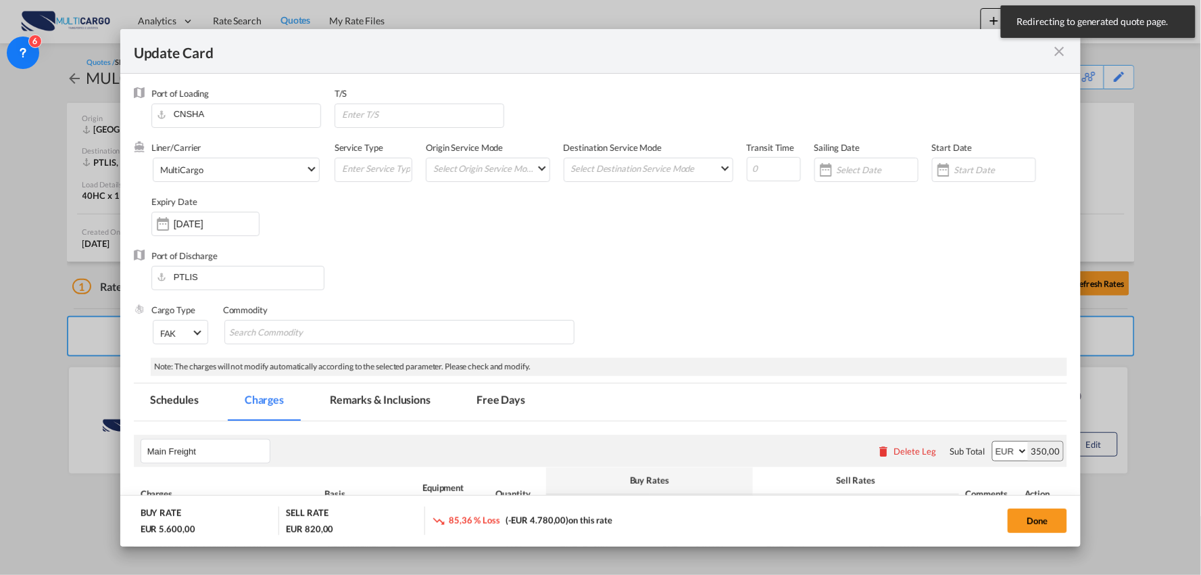
select select "per container"
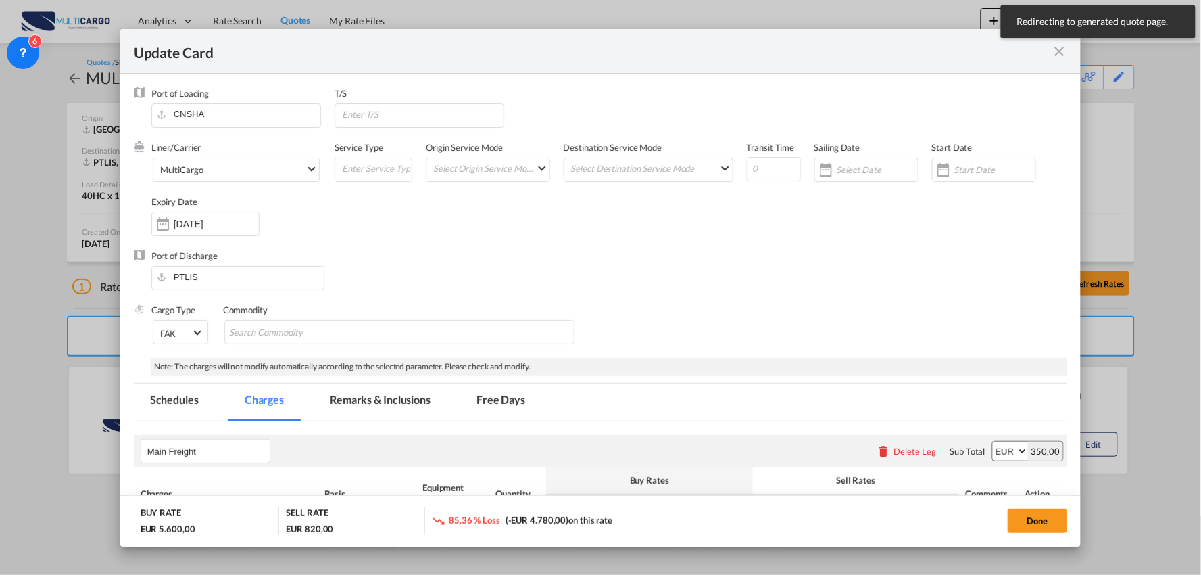
select select "per container"
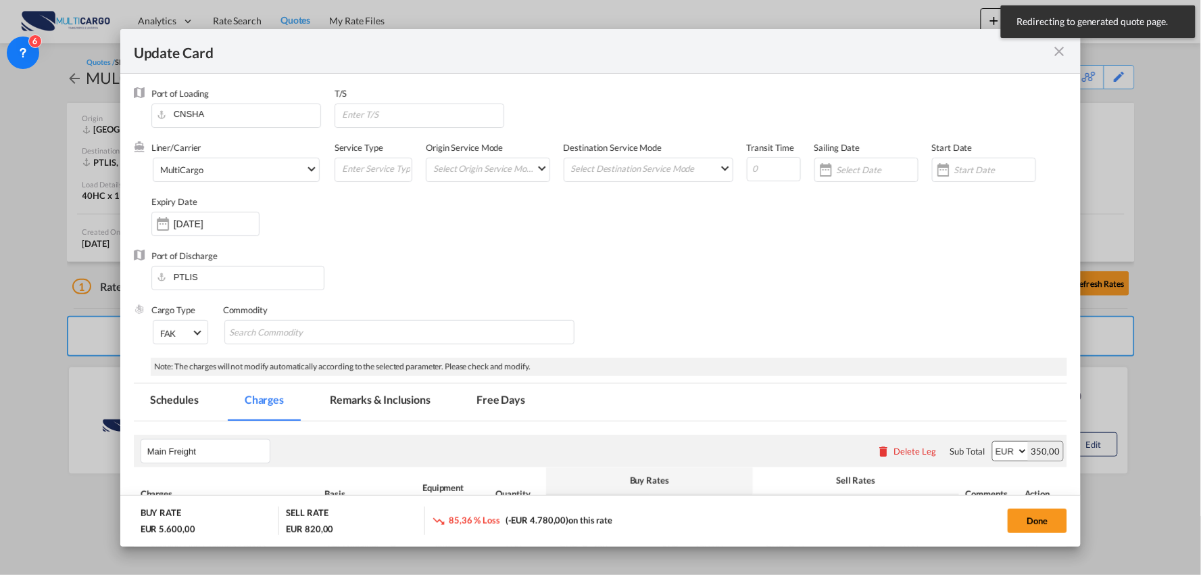
select select "per container"
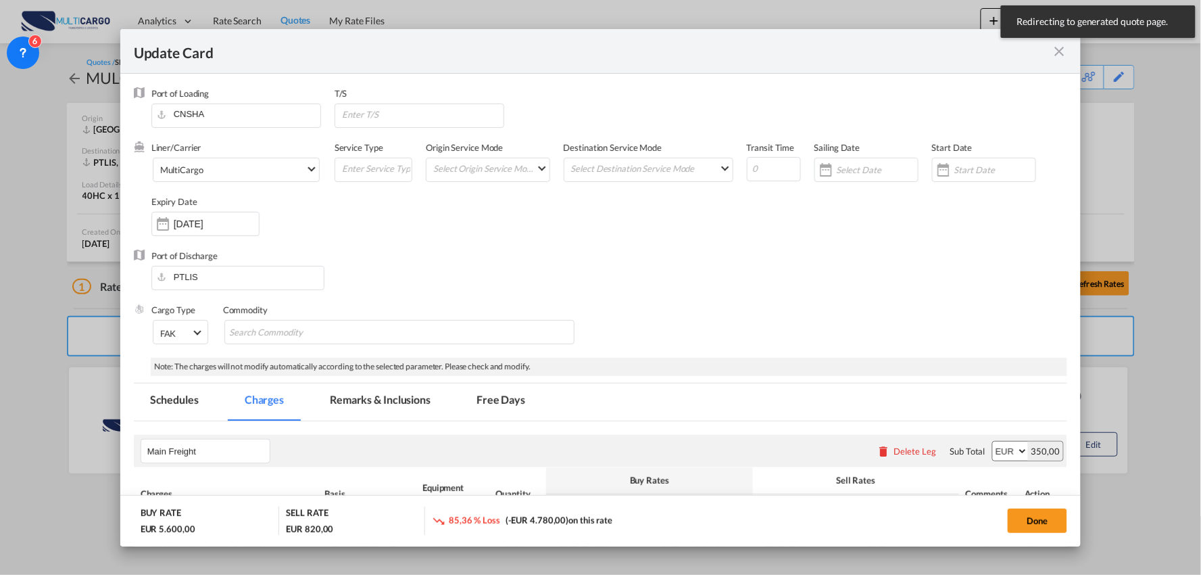
select select "per B/L"
select select "per container"
select select "per B/L"
select select "per container"
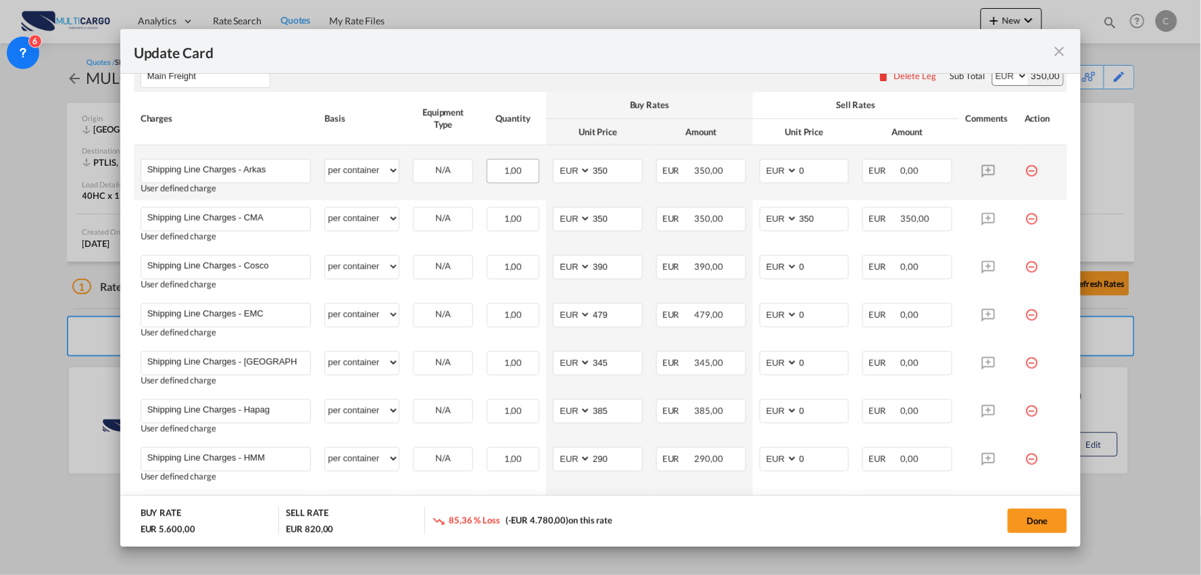
scroll to position [450, 0]
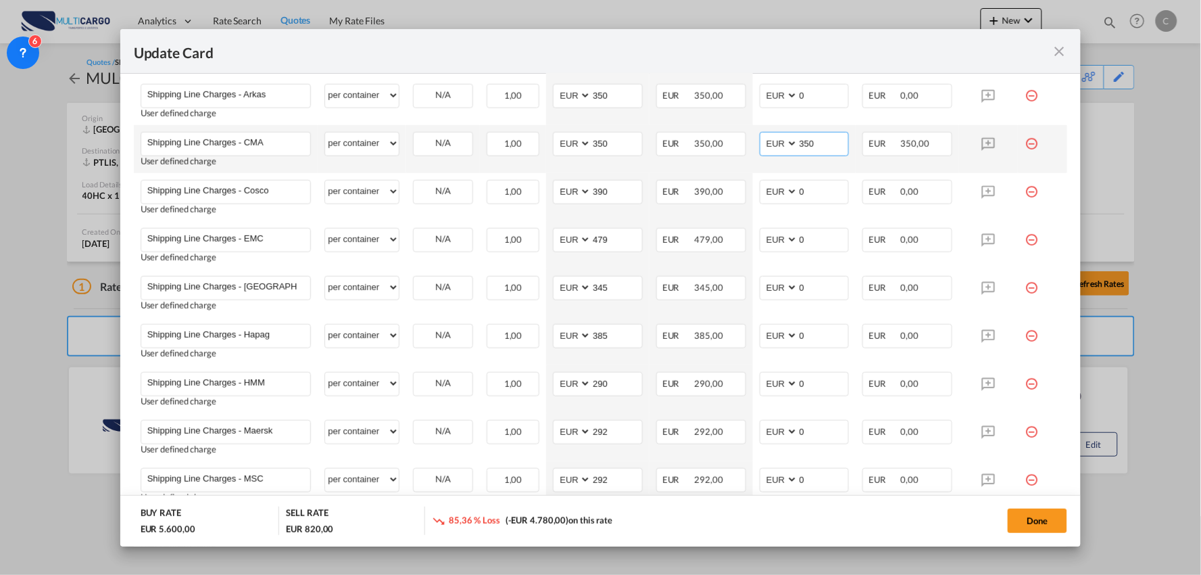
drag, startPoint x: 820, startPoint y: 143, endPoint x: 765, endPoint y: 135, distance: 55.3
click at [768, 135] on md-input-container "AED AFN ALL AMD ANG AOA ARS AUD AWG AZN BAM BBD BDT BGN BHD BIF BMD BND [PERSON…" at bounding box center [805, 144] width 90 height 24
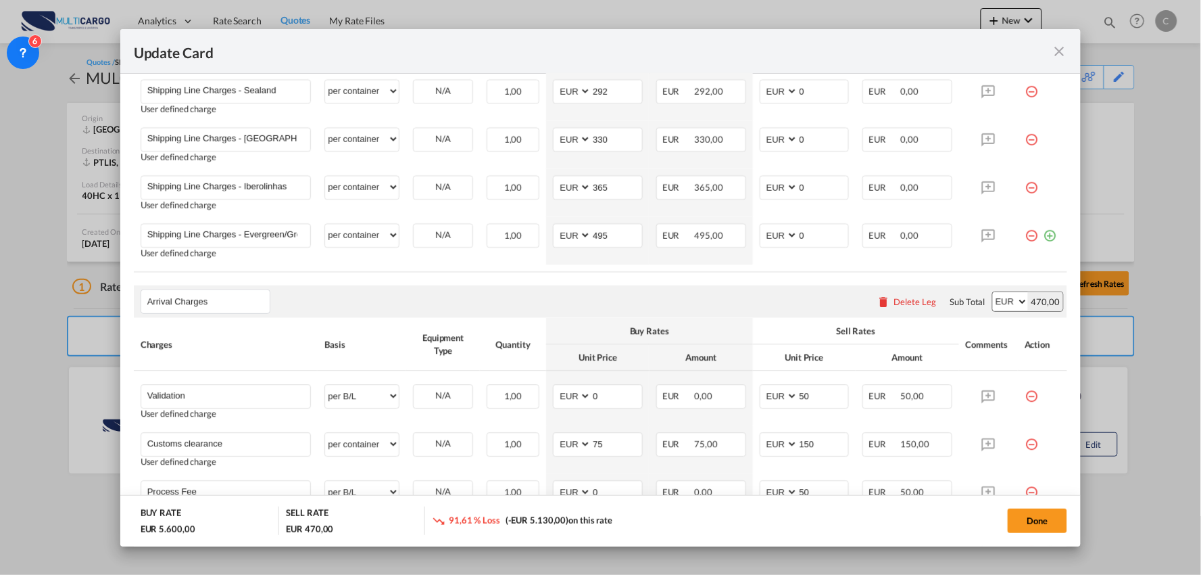
scroll to position [976, 0]
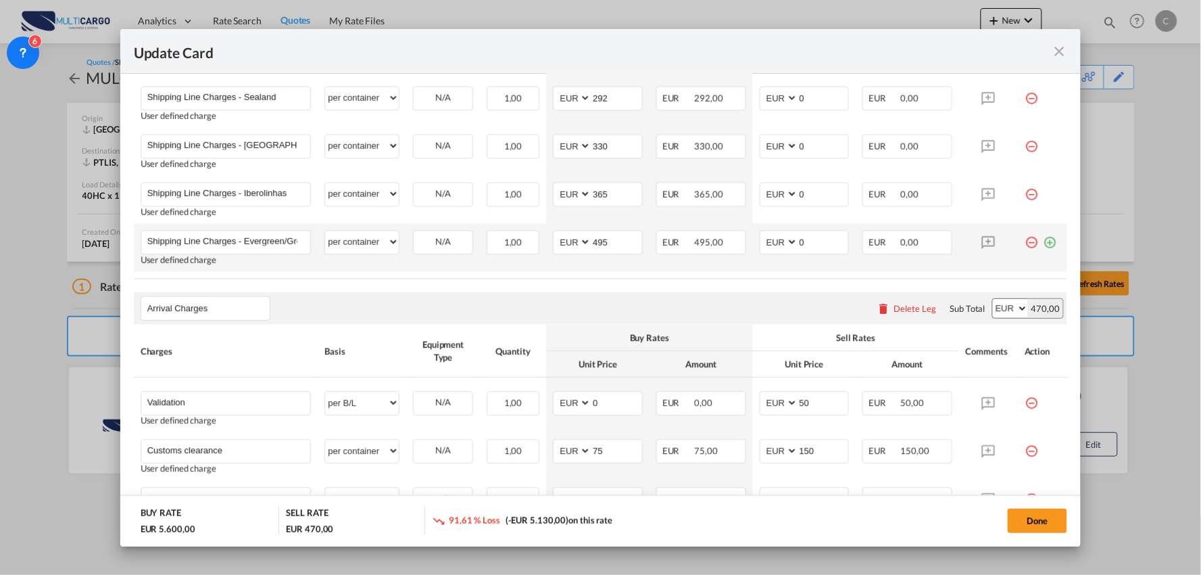
type input "0"
click at [800, 258] on td "AED AFN ALL AMD ANG AOA ARS AUD AWG AZN BAM BBD BDT BGN BHD BIF BMD BND [PERSON…" at bounding box center [804, 247] width 103 height 48
drag, startPoint x: 807, startPoint y: 242, endPoint x: 760, endPoint y: 242, distance: 47.3
click at [760, 242] on md-input-container "AED AFN ALL AMD ANG AOA ARS AUD AWG AZN BAM BBD BDT BGN BHD BIF BMD BND BOB BRL…" at bounding box center [805, 242] width 90 height 24
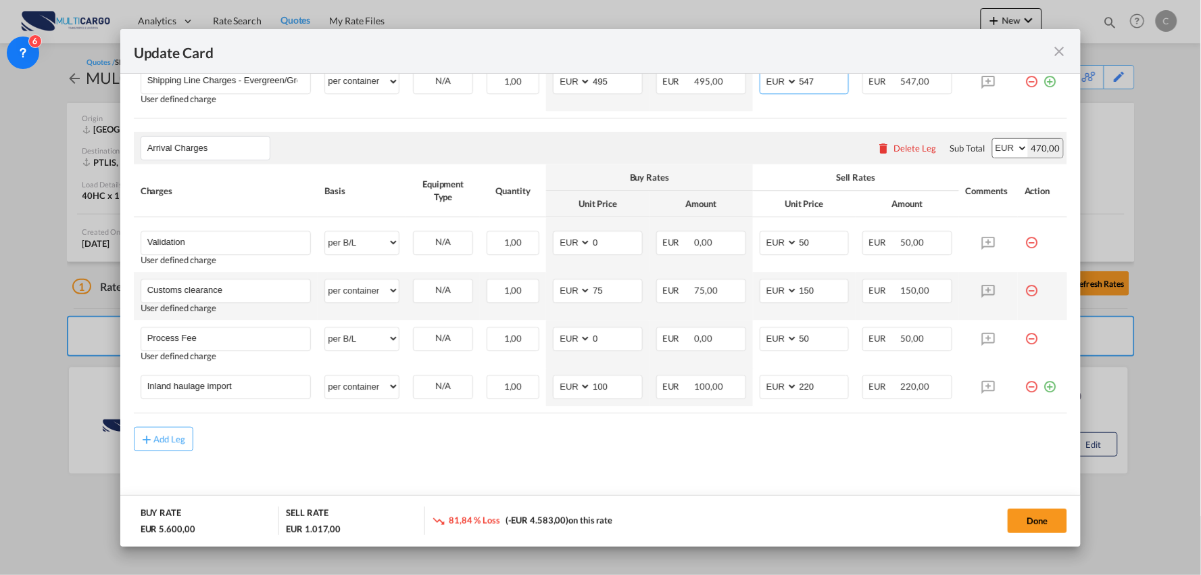
scroll to position [1140, 0]
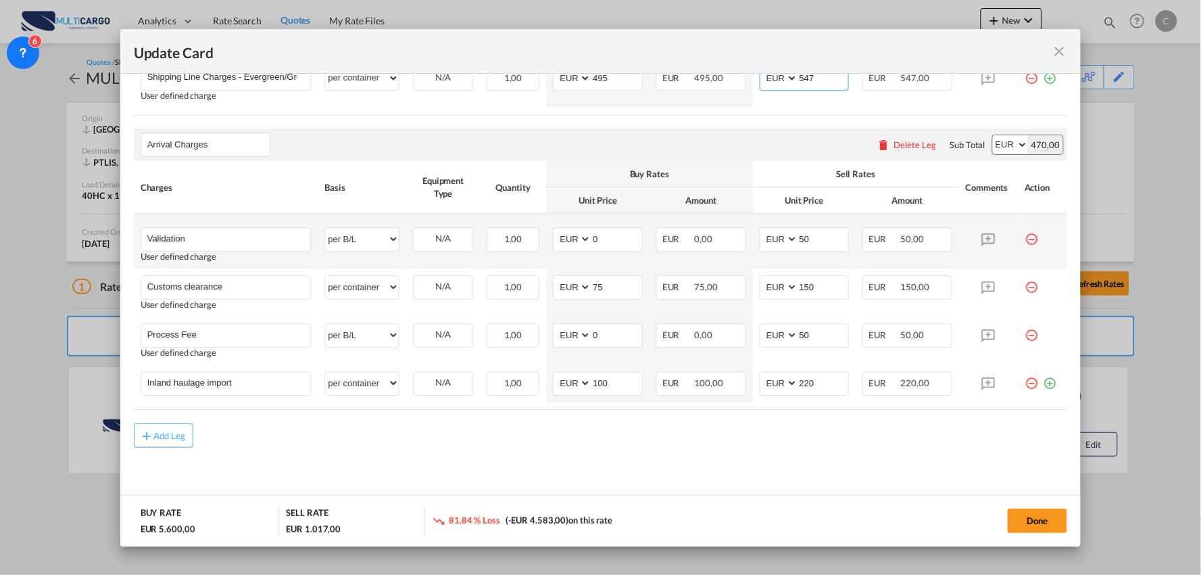
type input "547"
click at [1025, 237] on md-icon "icon-minus-circle-outline red-400-fg" at bounding box center [1032, 234] width 14 height 14
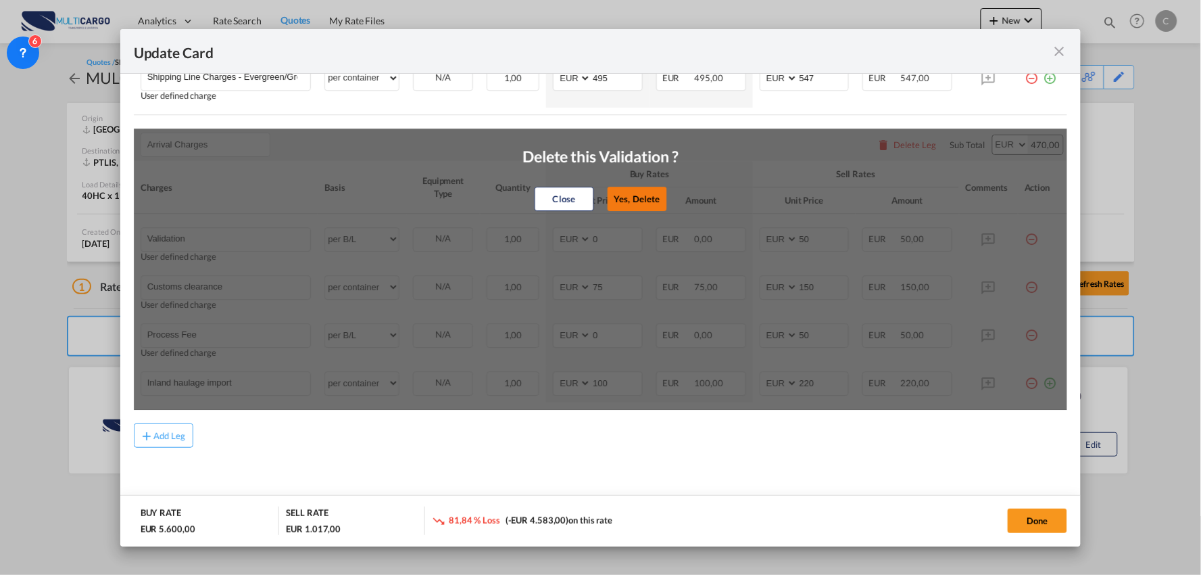
click at [640, 195] on button "Yes, Delete" at bounding box center [636, 199] width 59 height 24
type input "Customs clearance"
select select "per container"
type input "75"
type input "150"
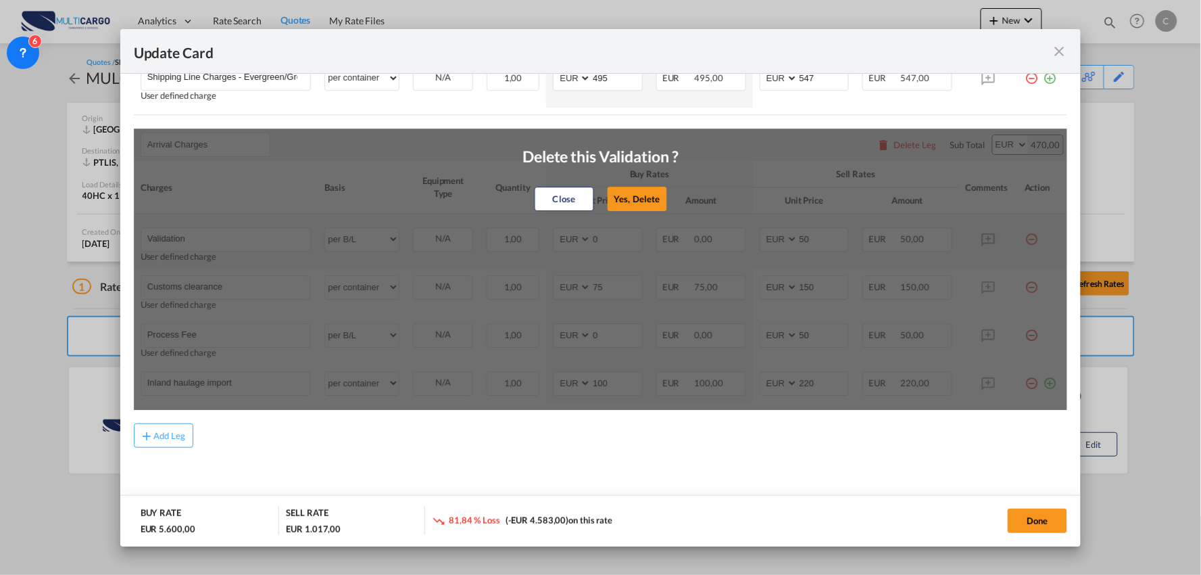
type input "Process Fee"
select select "per B/L"
type input "0"
type input "50"
type input "Inland haulage import"
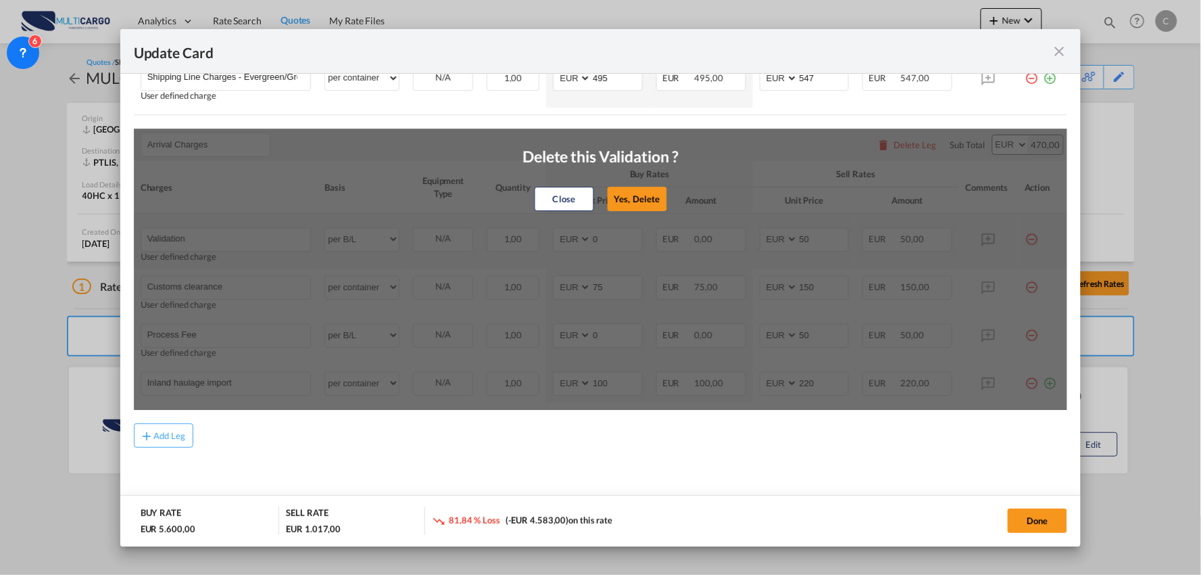
select select "per container"
type input "100"
type input "220"
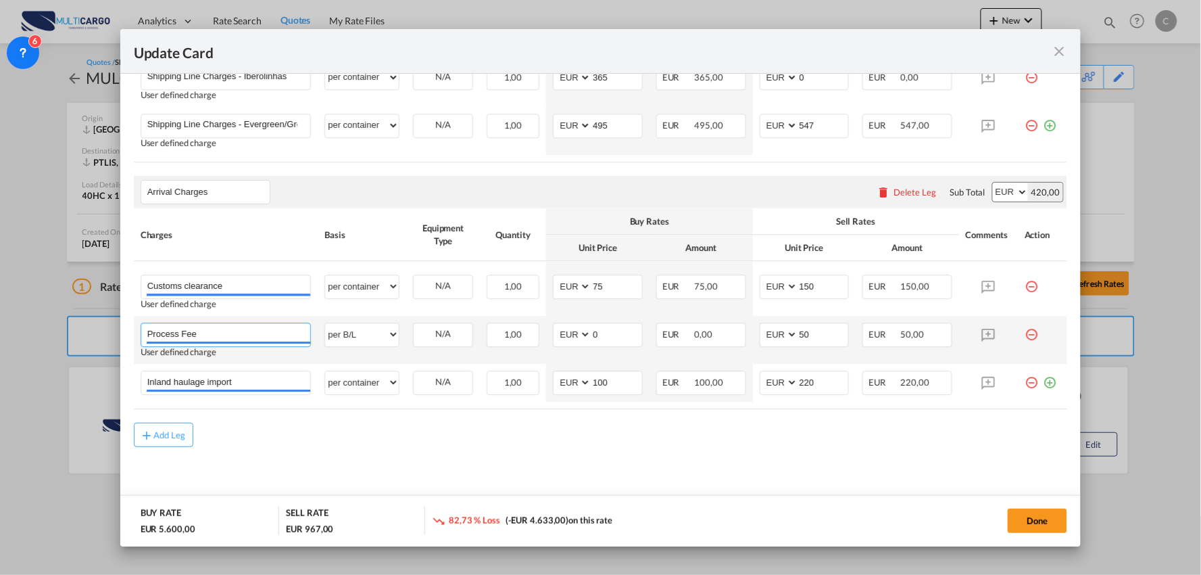
click at [231, 333] on input "Process Fee" at bounding box center [229, 333] width 164 height 20
type input "Process Fee + Validation"
drag, startPoint x: 776, startPoint y: 335, endPoint x: 737, endPoint y: 329, distance: 39.6
click at [738, 329] on tr "Process Fee + Validation Please Enter User Defined Charges Cannot Be Published …" at bounding box center [601, 340] width 934 height 48
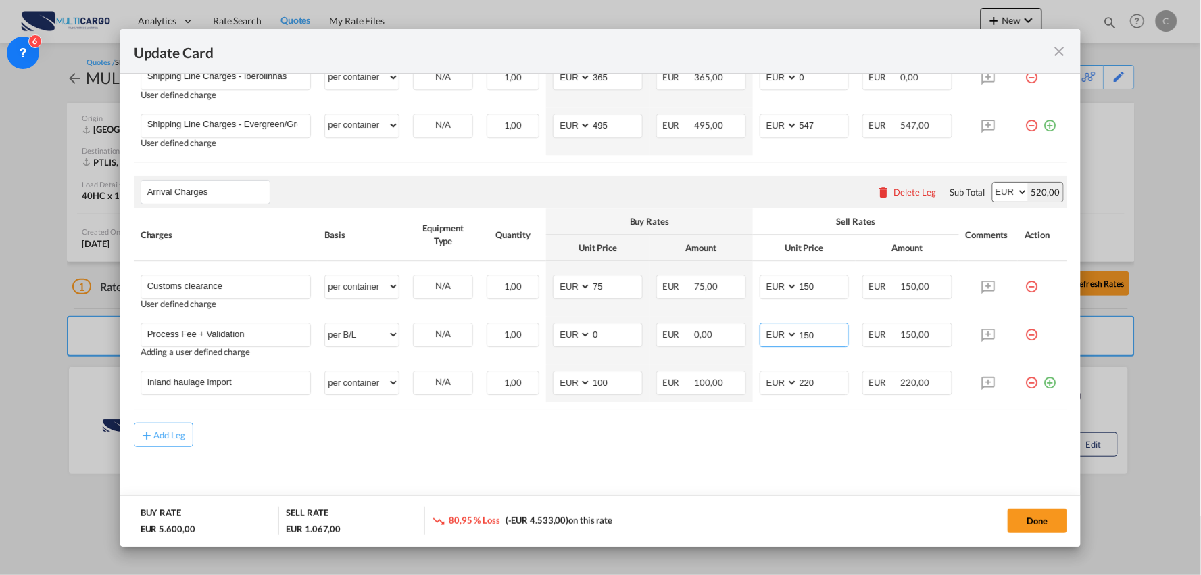
type input "150"
click at [806, 445] on div "Add Leg" at bounding box center [601, 435] width 934 height 24
click at [702, 382] on tr "Inland haulage import Please Enter User Defined Charges Cannot Be Published per…" at bounding box center [601, 383] width 934 height 38
type input "260"
click at [553, 387] on md-input-container "AED AFN ALL AMD ANG AOA ARS AUD AWG AZN BAM BBD BDT BGN BHD BIF BMD BND [PERSON…" at bounding box center [598, 382] width 90 height 24
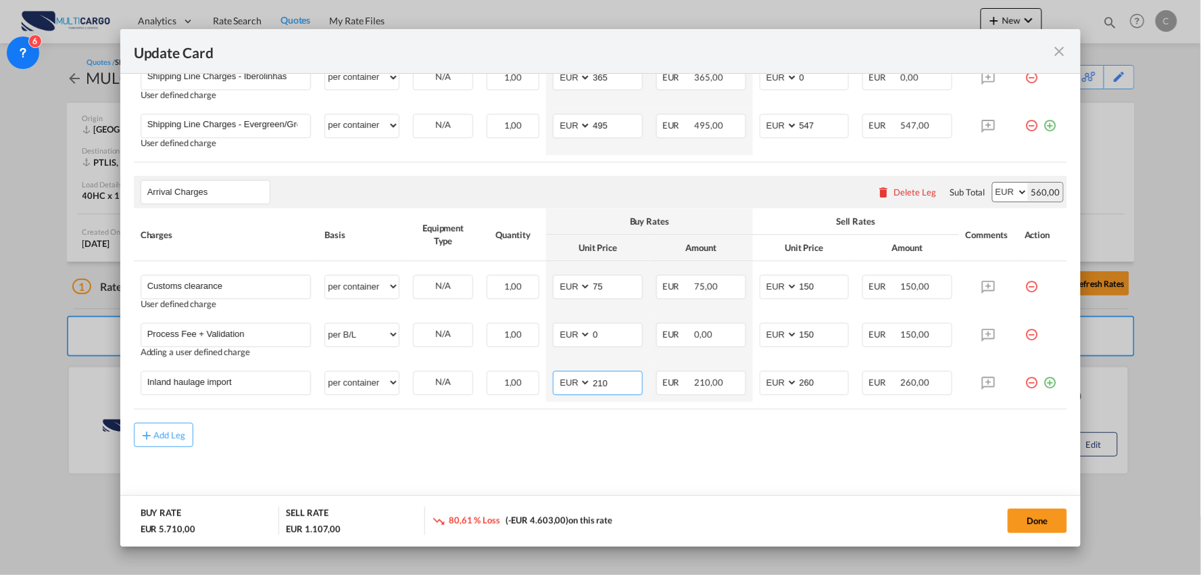
type input "210"
click at [1024, 519] on button "Done" at bounding box center [1037, 520] width 59 height 24
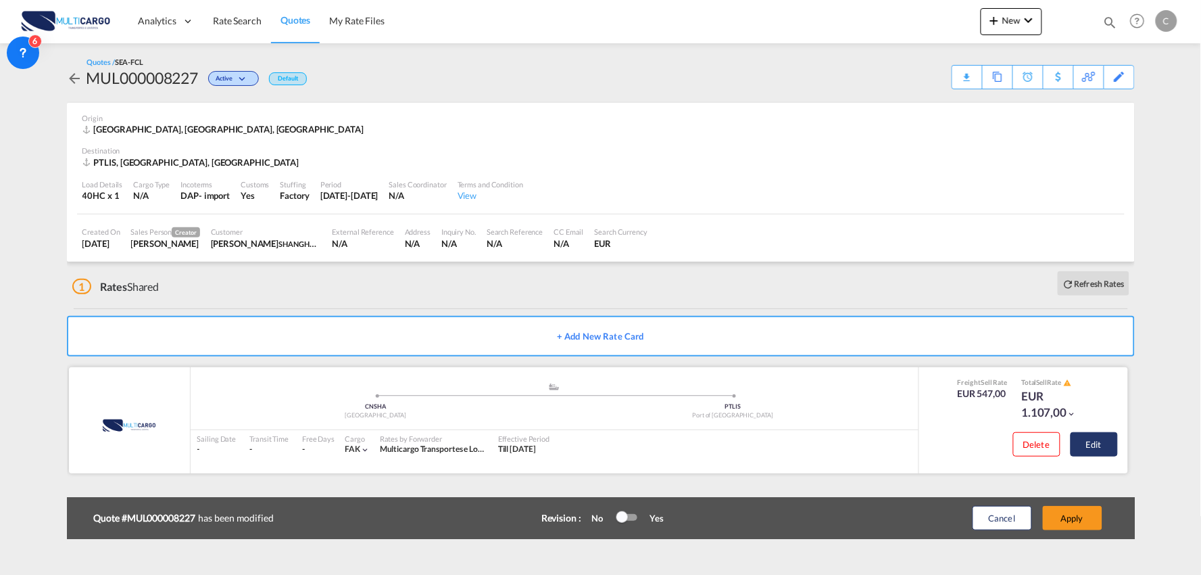
click at [1099, 447] on button "Edit" at bounding box center [1094, 444] width 47 height 24
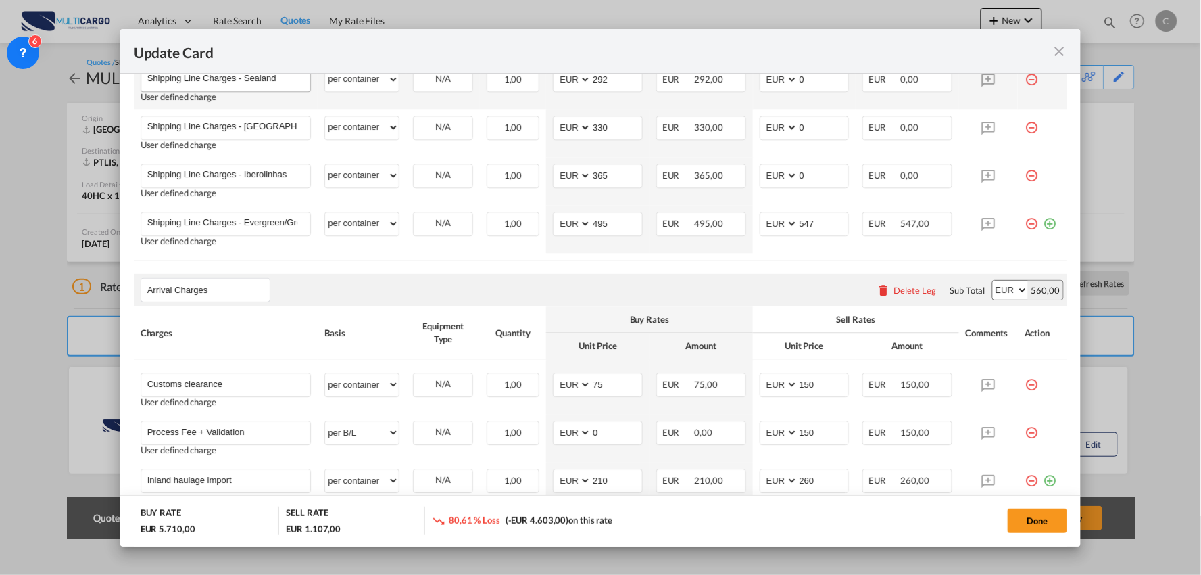
scroll to position [1092, 0]
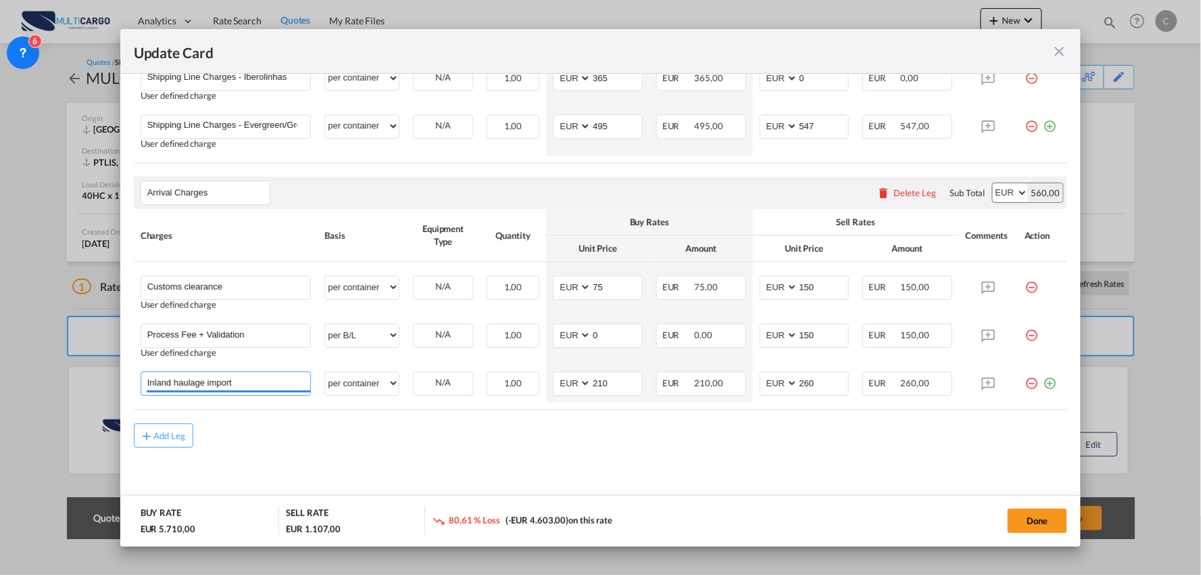
drag, startPoint x: 242, startPoint y: 384, endPoint x: -97, endPoint y: 346, distance: 340.8
click at [0, 346] on html "Analytics Reports Dashboard Rate Search Quotes My Rate Files" at bounding box center [600, 287] width 1201 height 575
type input "Delivery Sintra"
click at [569, 453] on div "Add Leg" at bounding box center [601, 445] width 934 height 24
click at [1021, 516] on button "Done" at bounding box center [1037, 520] width 59 height 24
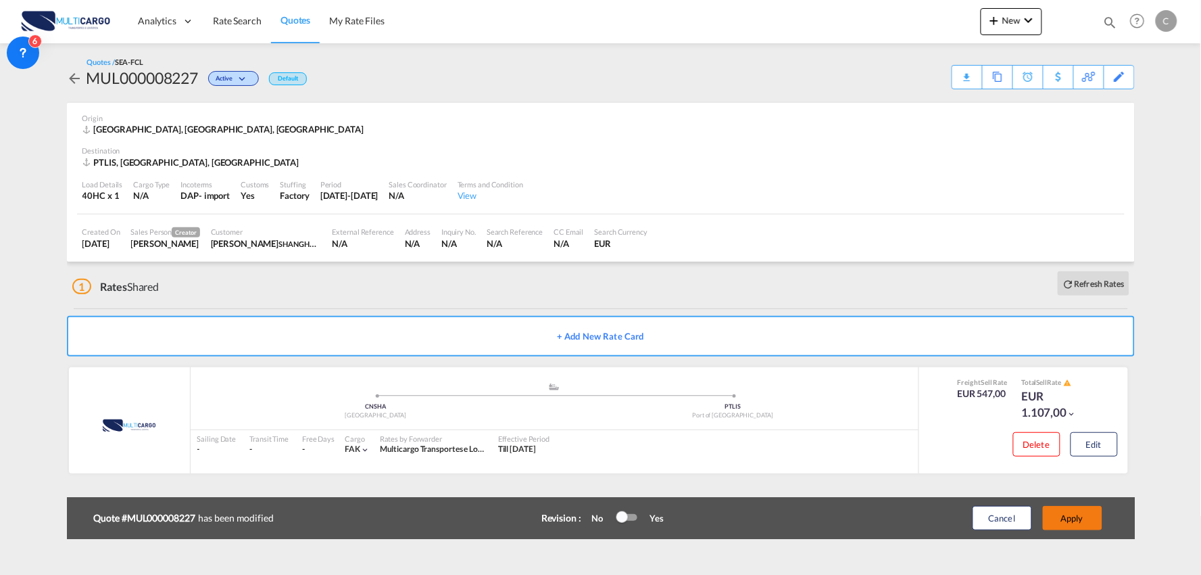
click at [1063, 515] on button "Apply" at bounding box center [1072, 518] width 59 height 24
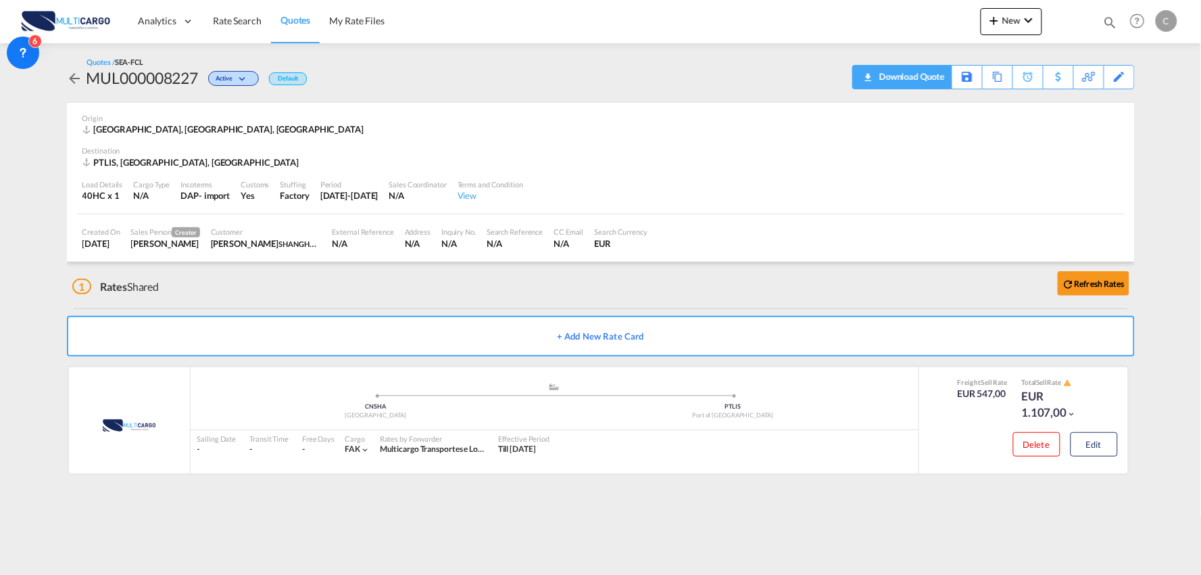
click at [923, 72] on div "Download Quote" at bounding box center [910, 77] width 69 height 22
